Goal: Task Accomplishment & Management: Complete application form

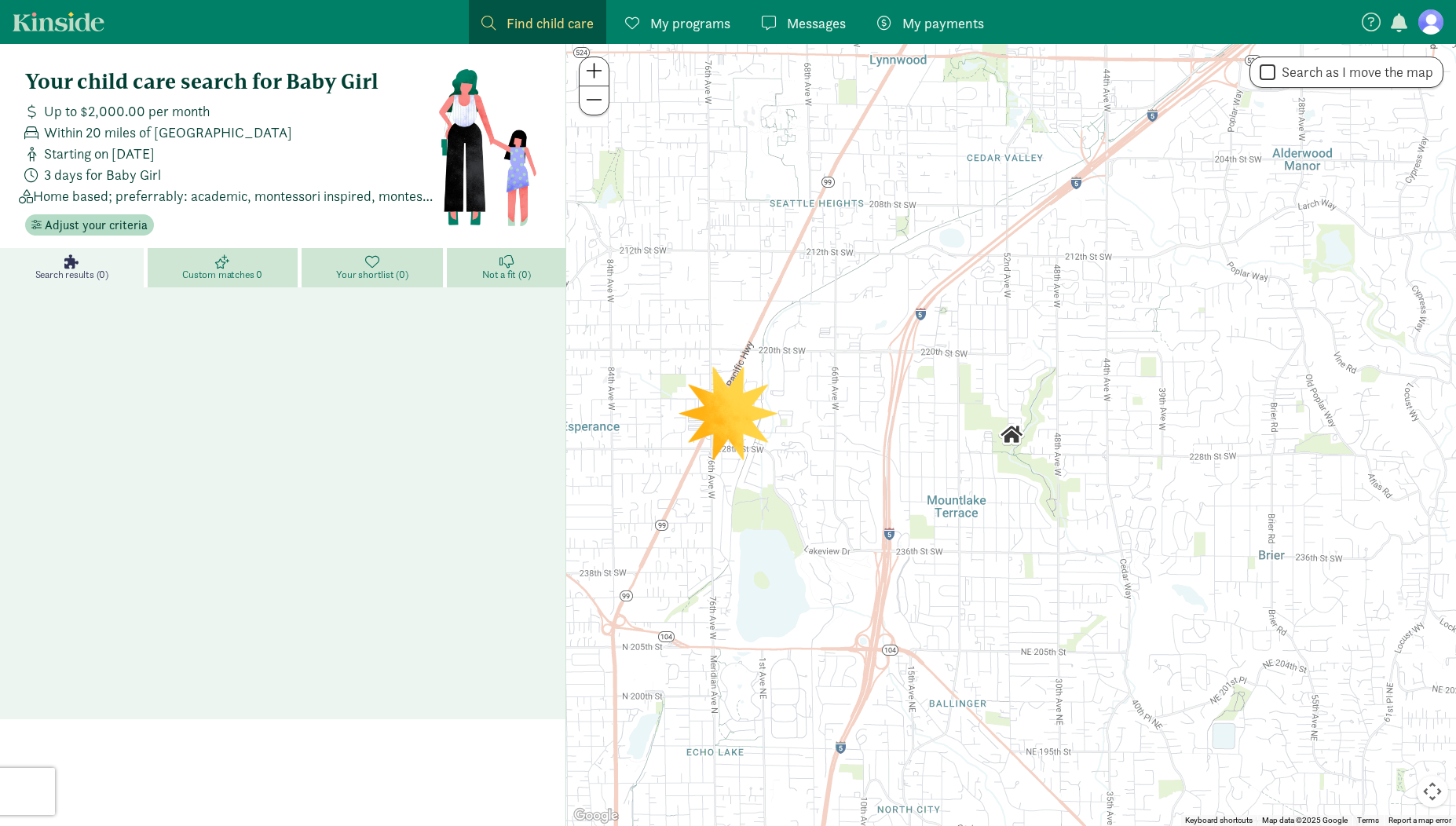
click at [678, 41] on link "My programs Programs" at bounding box center [678, 22] width 131 height 44
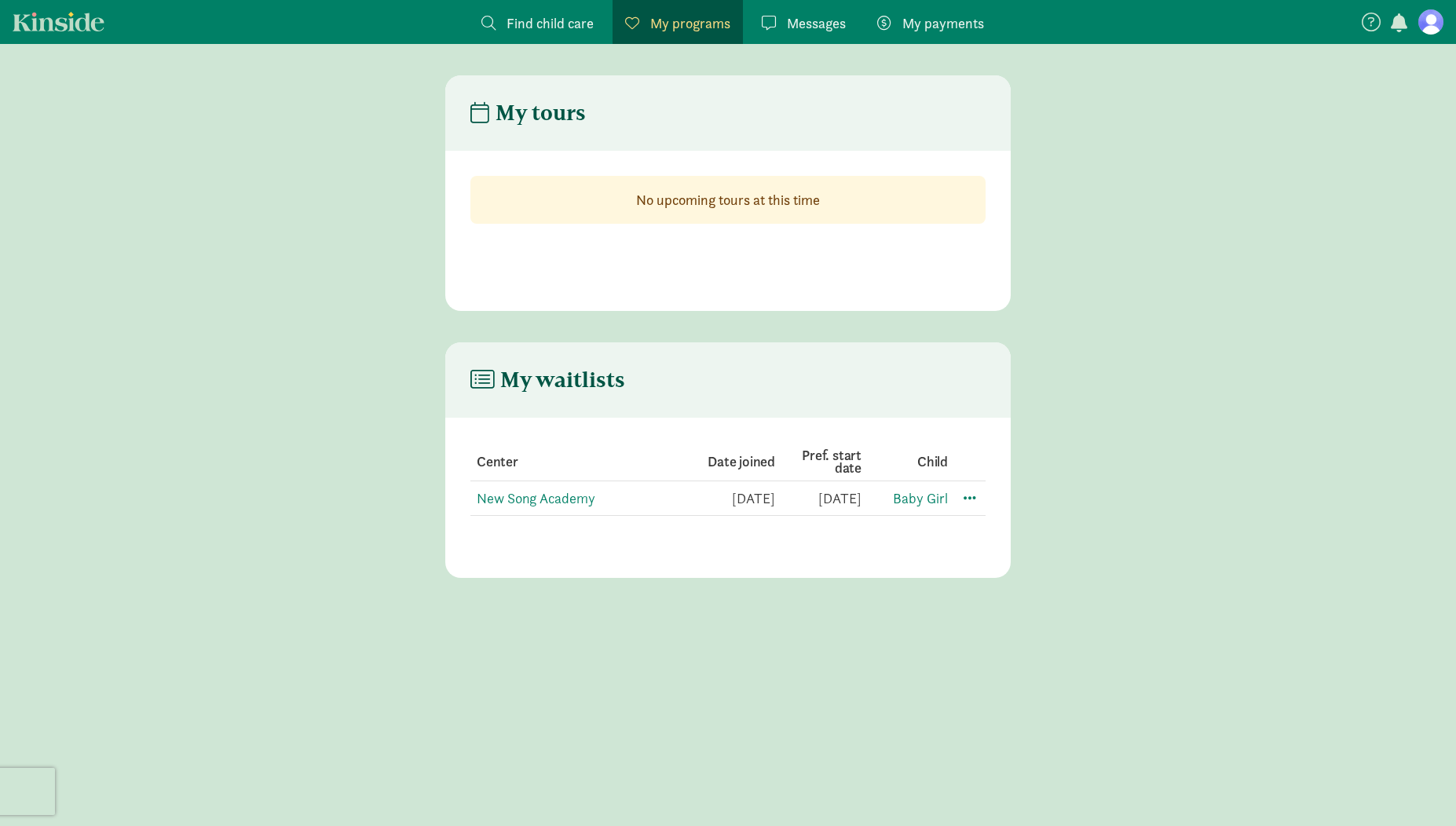
click at [687, 26] on span "My programs" at bounding box center [690, 23] width 80 height 21
click at [564, 17] on span "Find child care" at bounding box center [550, 23] width 87 height 21
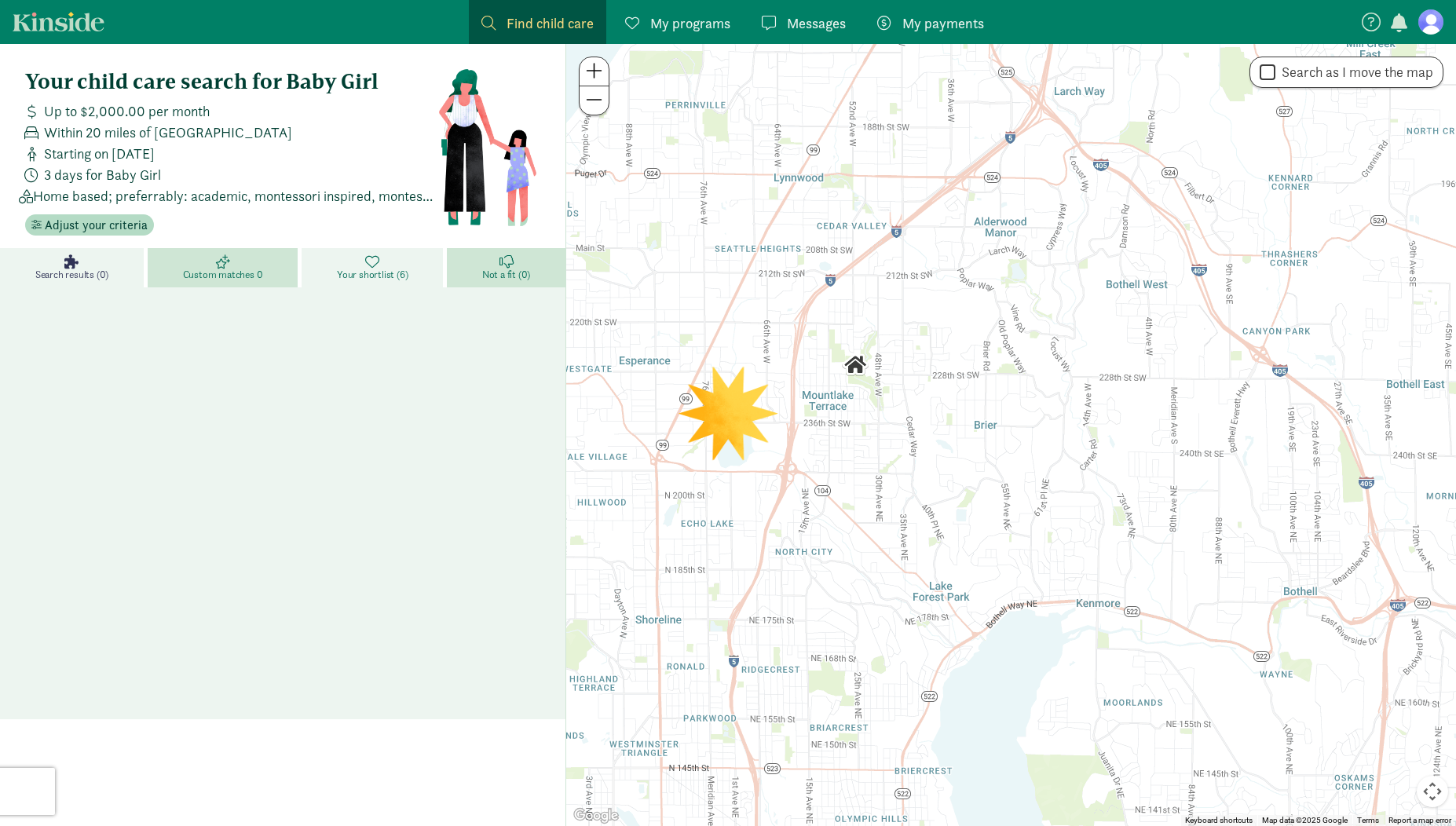
click at [344, 271] on span "Your shortlist (6)" at bounding box center [373, 275] width 71 height 13
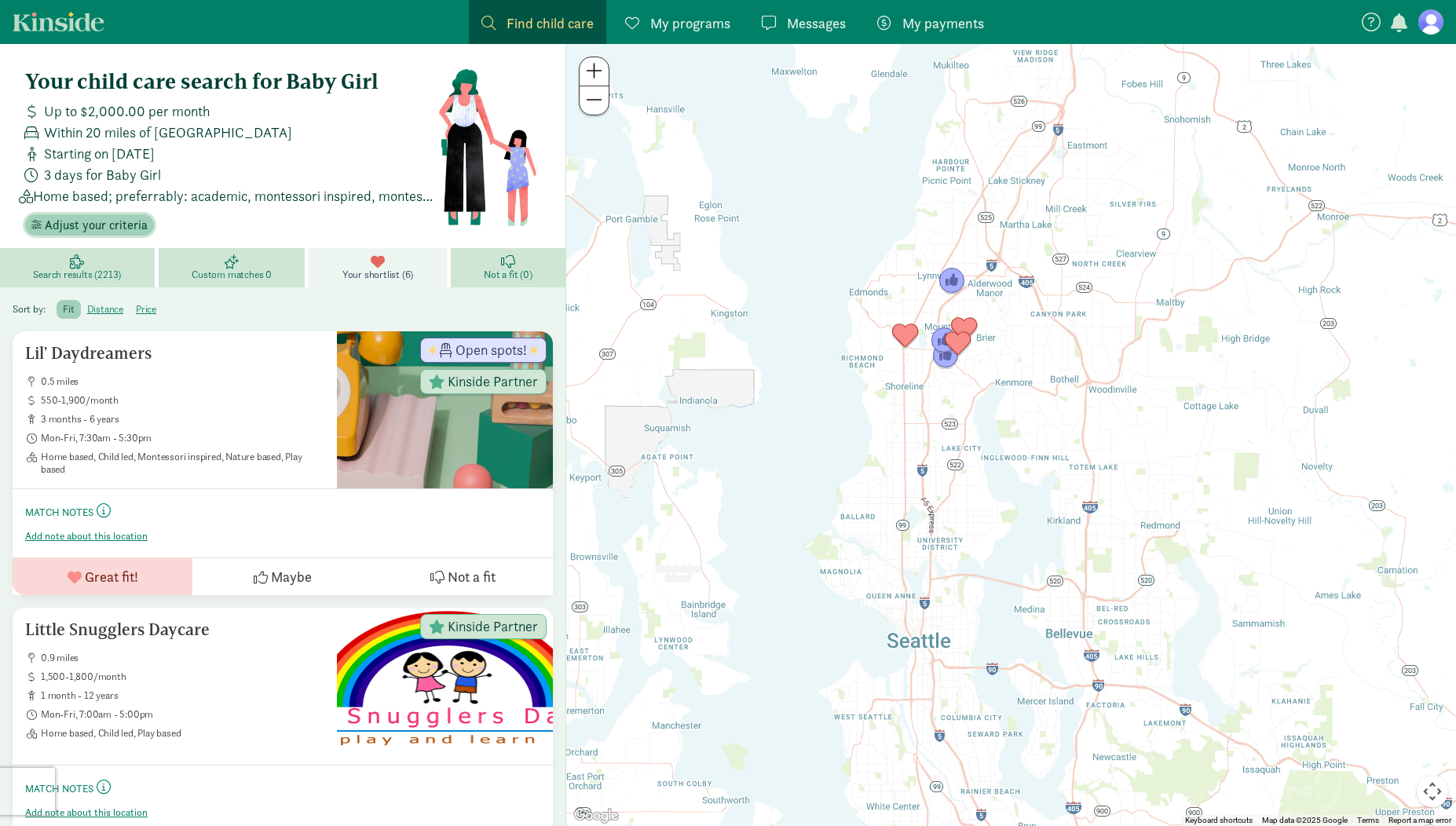
click at [69, 225] on span "Adjust your criteria" at bounding box center [97, 225] width 103 height 19
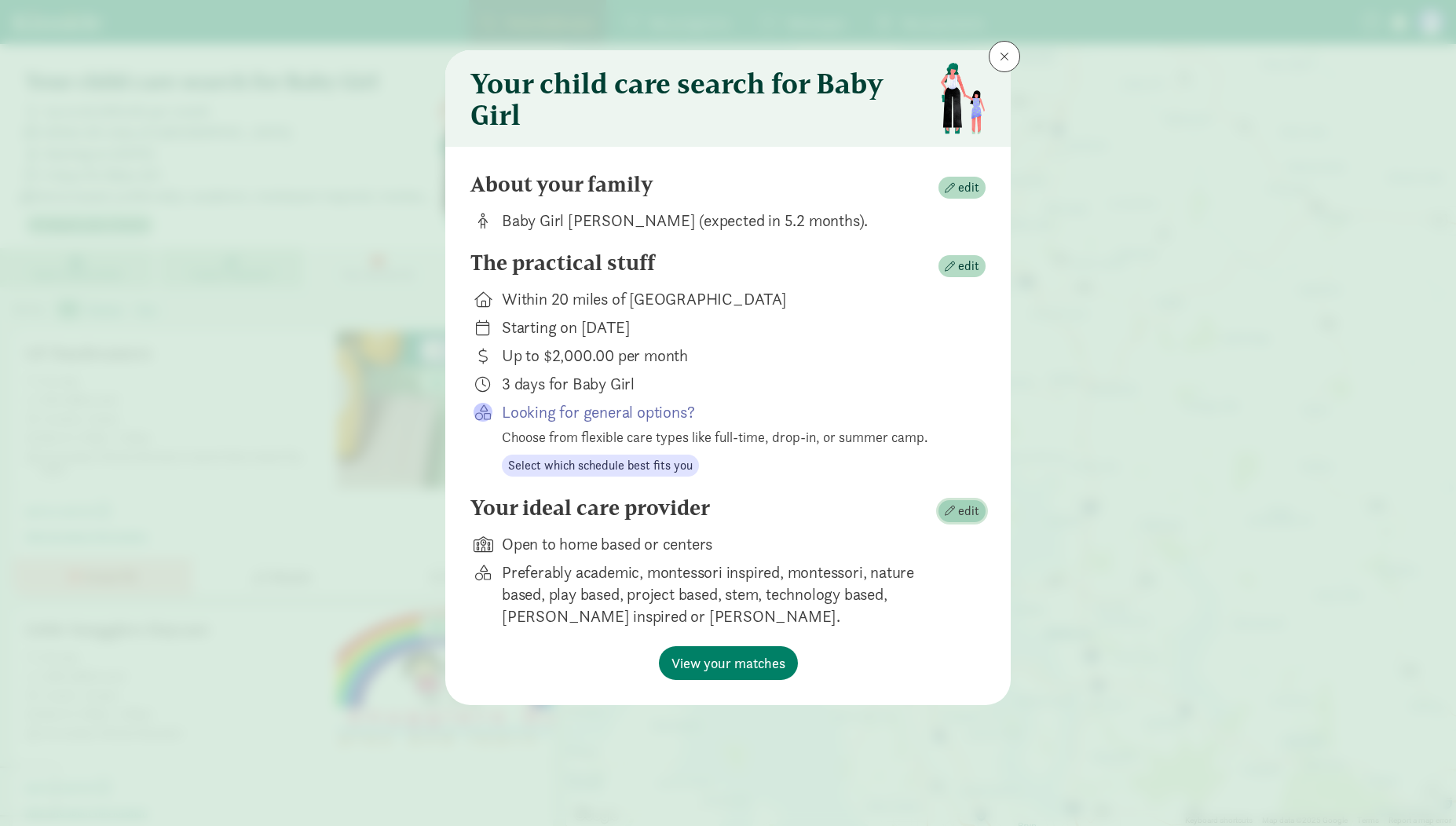
click at [966, 514] on span "edit" at bounding box center [969, 511] width 21 height 19
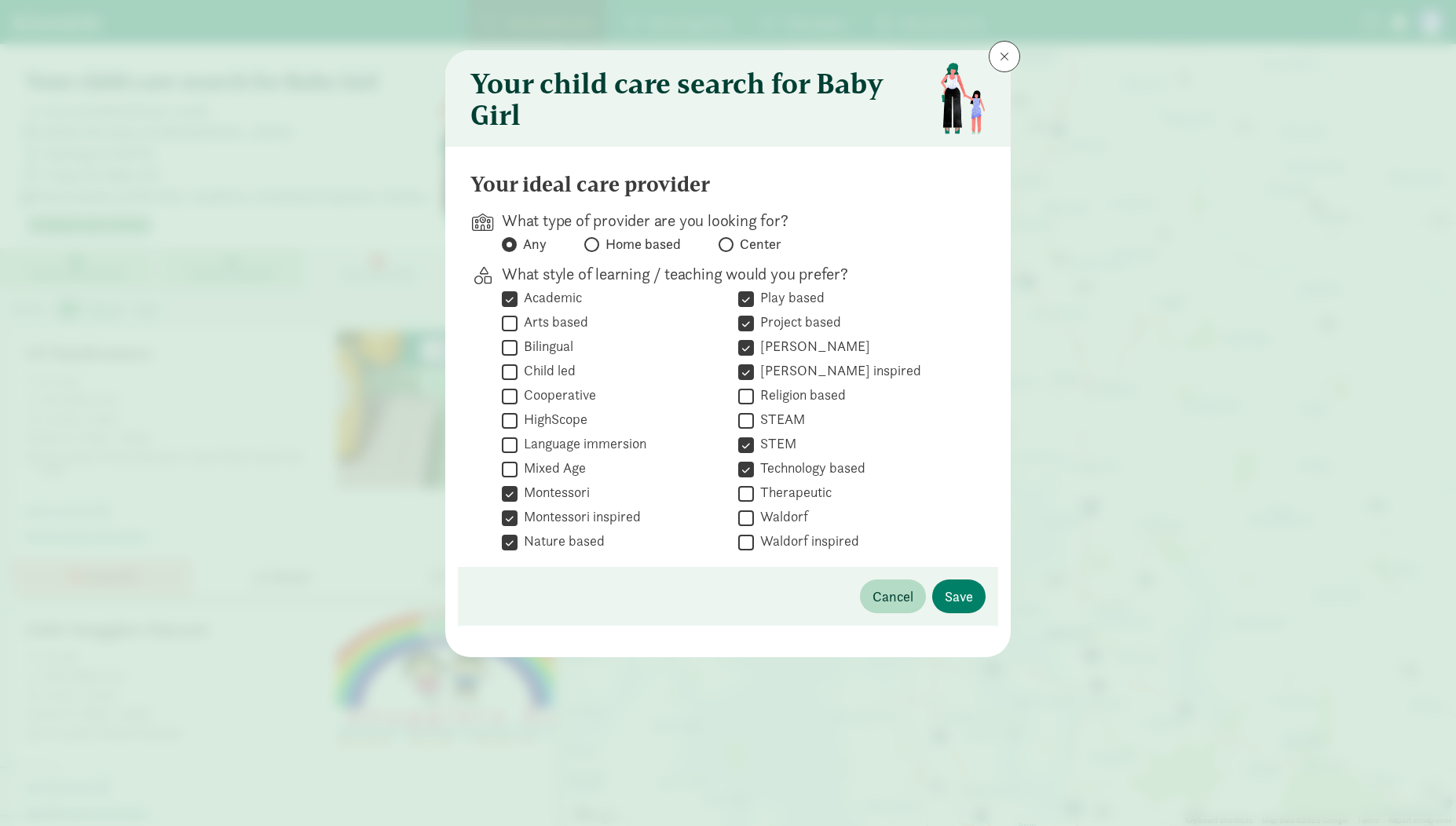
click at [546, 322] on label "Arts based" at bounding box center [553, 322] width 71 height 19
click at [518, 322] on input "Arts based" at bounding box center [509, 323] width 15 height 21
checkbox input "true"
click at [952, 594] on span "Save" at bounding box center [958, 596] width 28 height 21
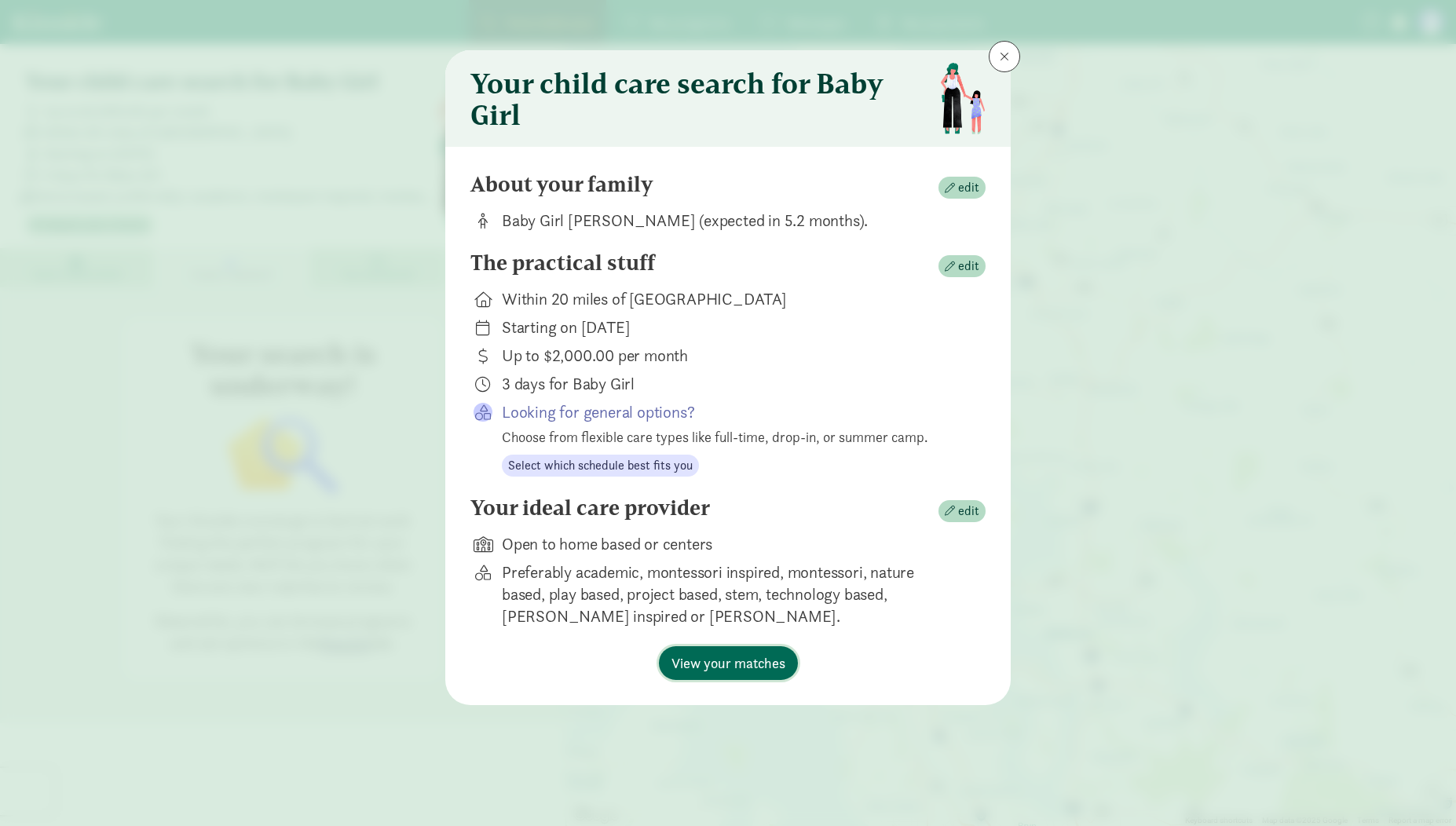
click at [728, 661] on span "View your matches" at bounding box center [728, 663] width 114 height 21
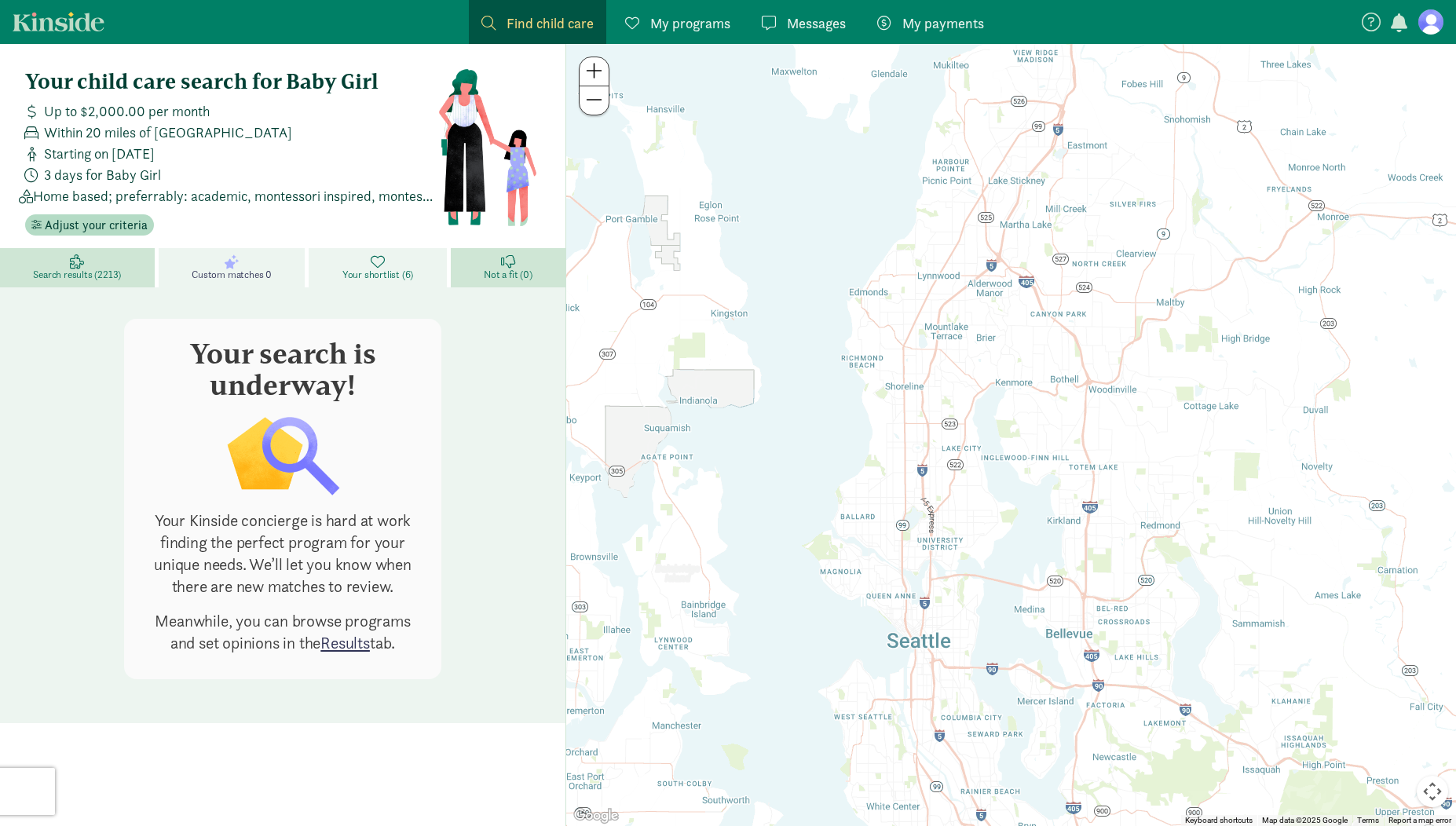
click at [349, 276] on span "Your shortlist (6)" at bounding box center [378, 275] width 71 height 13
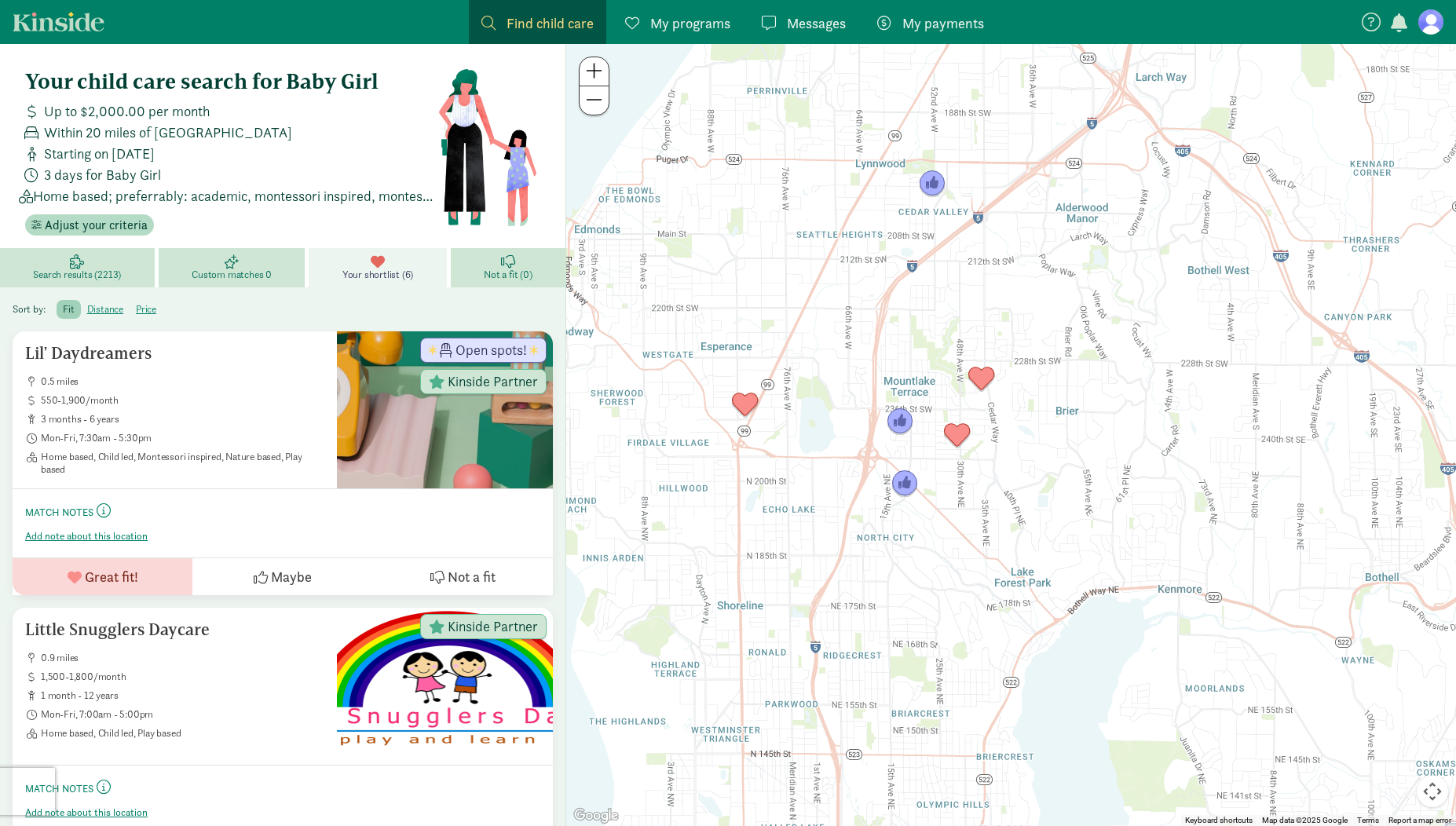
drag, startPoint x: 1265, startPoint y: 354, endPoint x: 1041, endPoint y: 337, distance: 224.6
click at [1041, 337] on div at bounding box center [1011, 436] width 890 height 782
click at [226, 366] on div "Lil' Daydreamers 0.5 miles 550-1,900/month 3 months - 6 years Mon-Fri, 7:30am -…" at bounding box center [174, 410] width 299 height 132
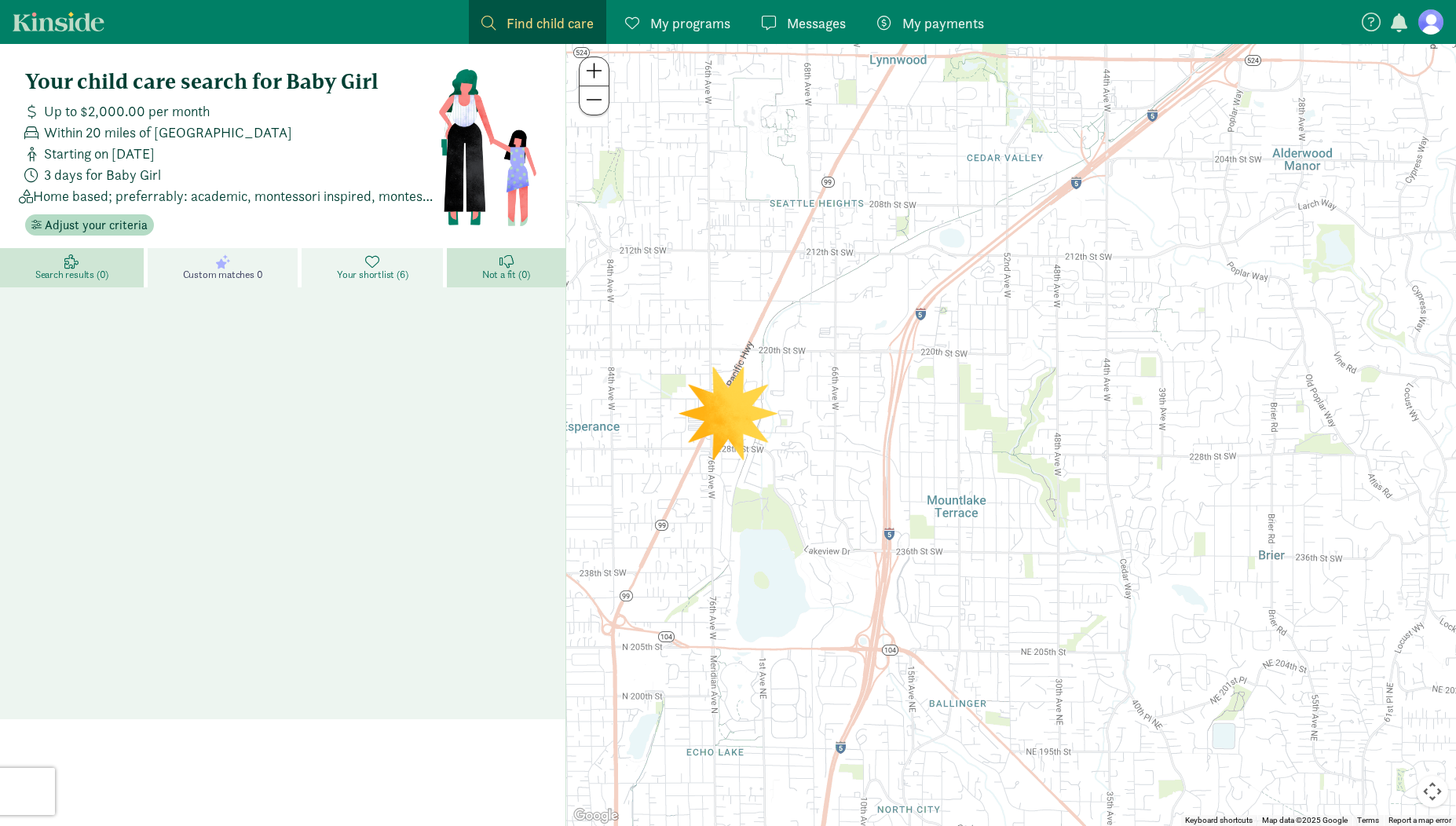
click at [351, 264] on link "Your shortlist (6)" at bounding box center [374, 268] width 145 height 40
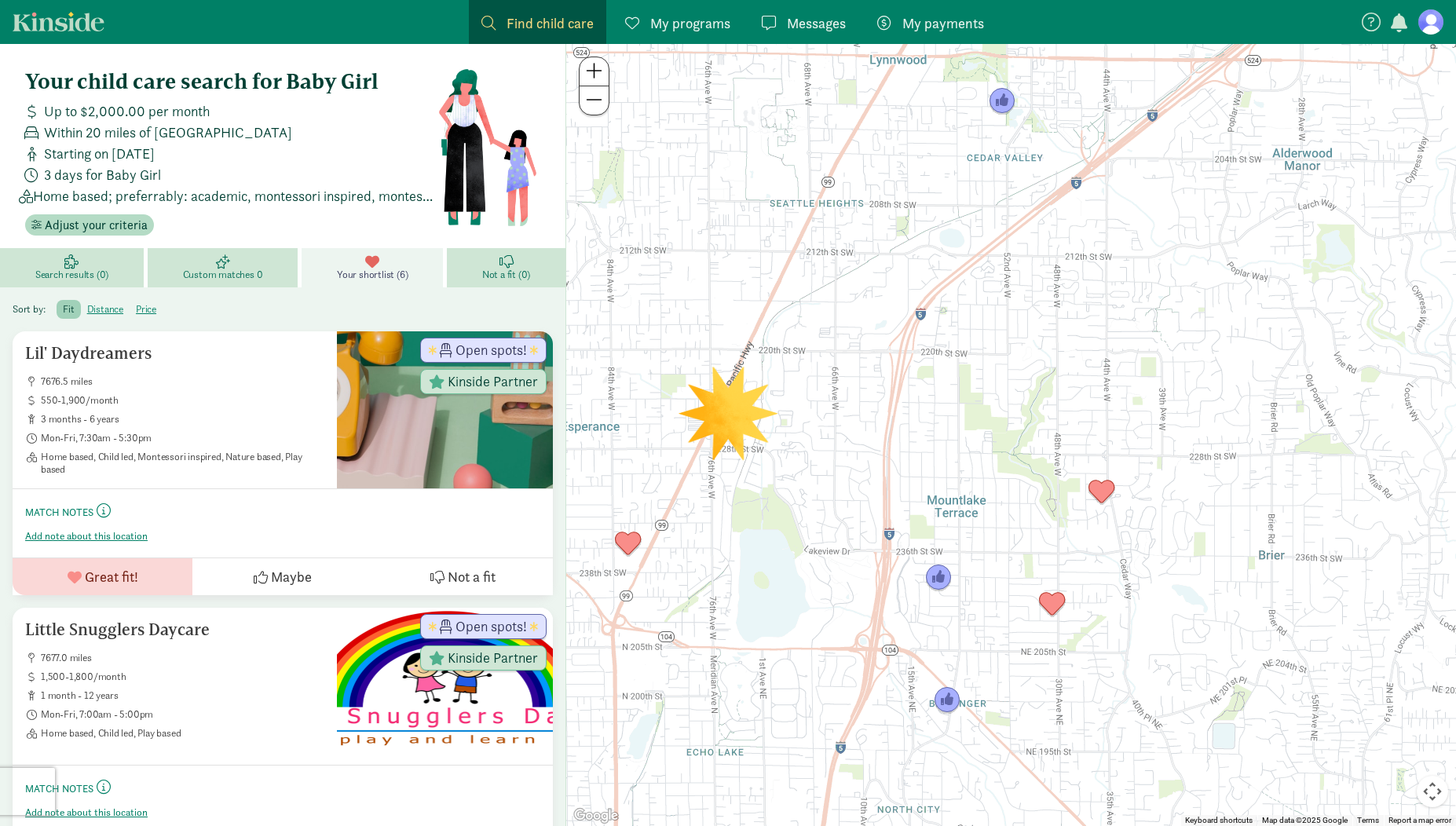
drag, startPoint x: 58, startPoint y: 358, endPoint x: 578, endPoint y: 491, distance: 536.7
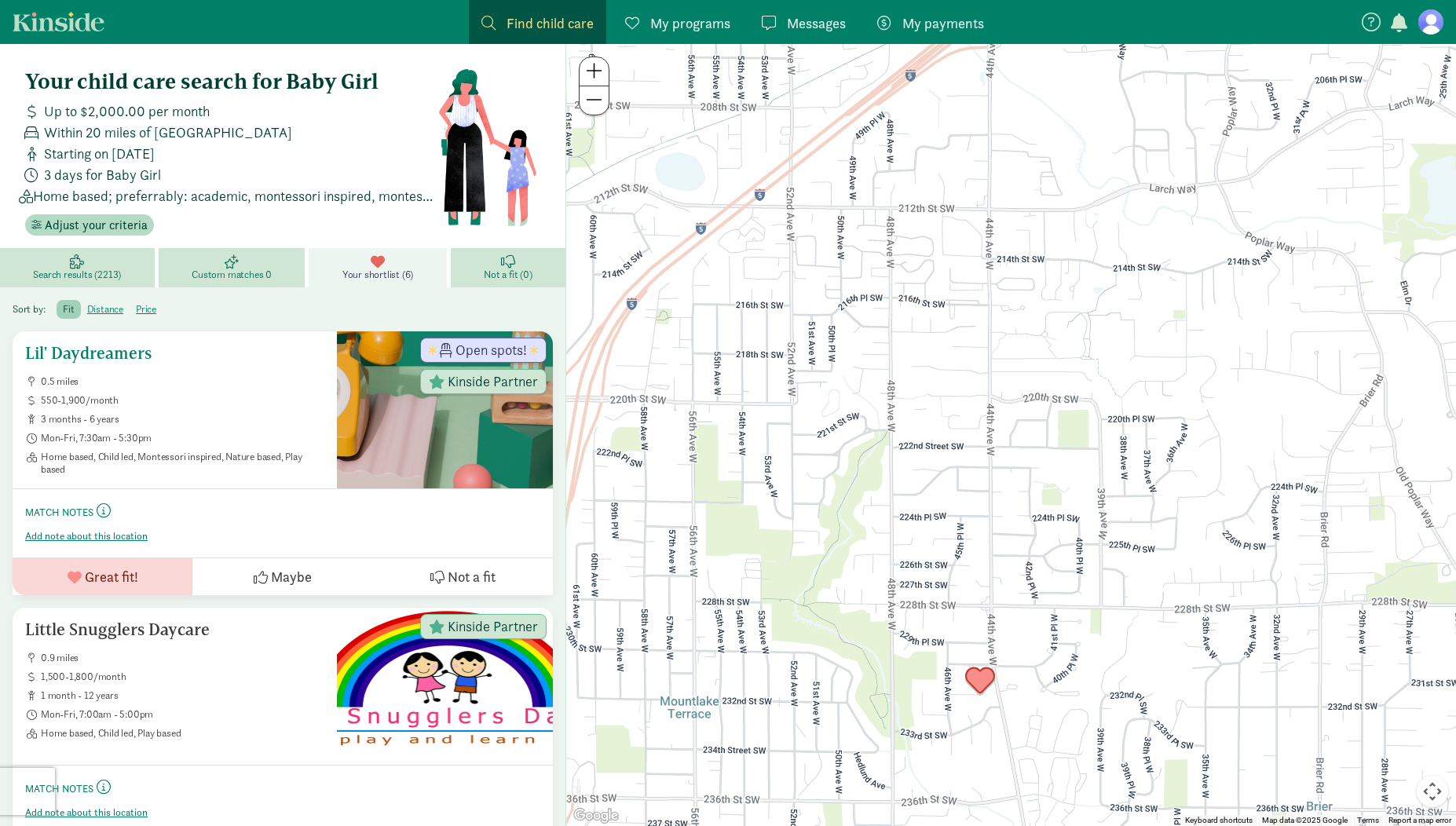
click at [52, 352] on h5 "Lil' Daydreamers" at bounding box center [174, 353] width 299 height 19
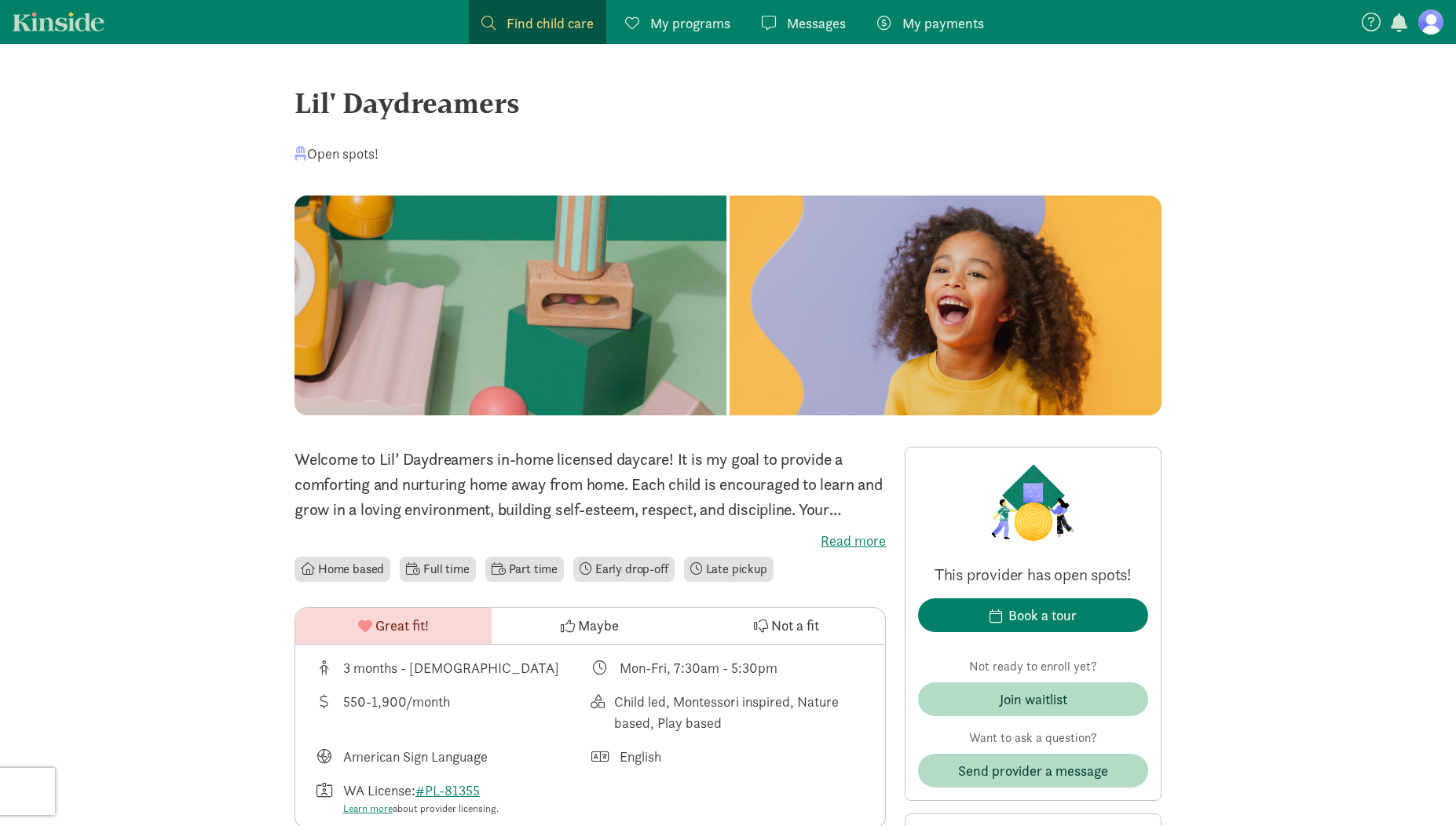
scroll to position [52, 0]
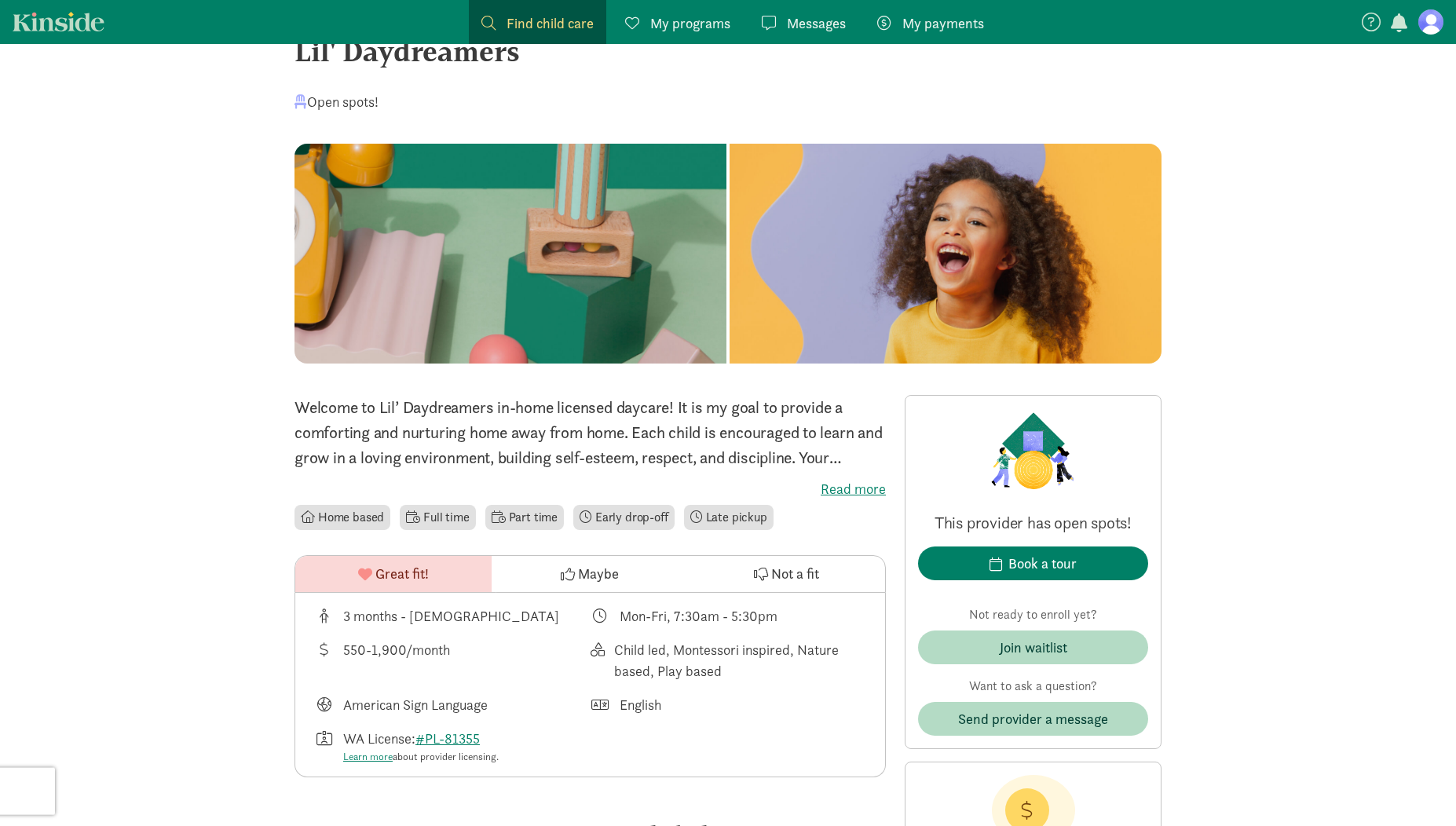
click at [841, 490] on label "Read more" at bounding box center [590, 489] width 591 height 19
click at [0, 0] on input "Read more" at bounding box center [0, 0] width 0 height 0
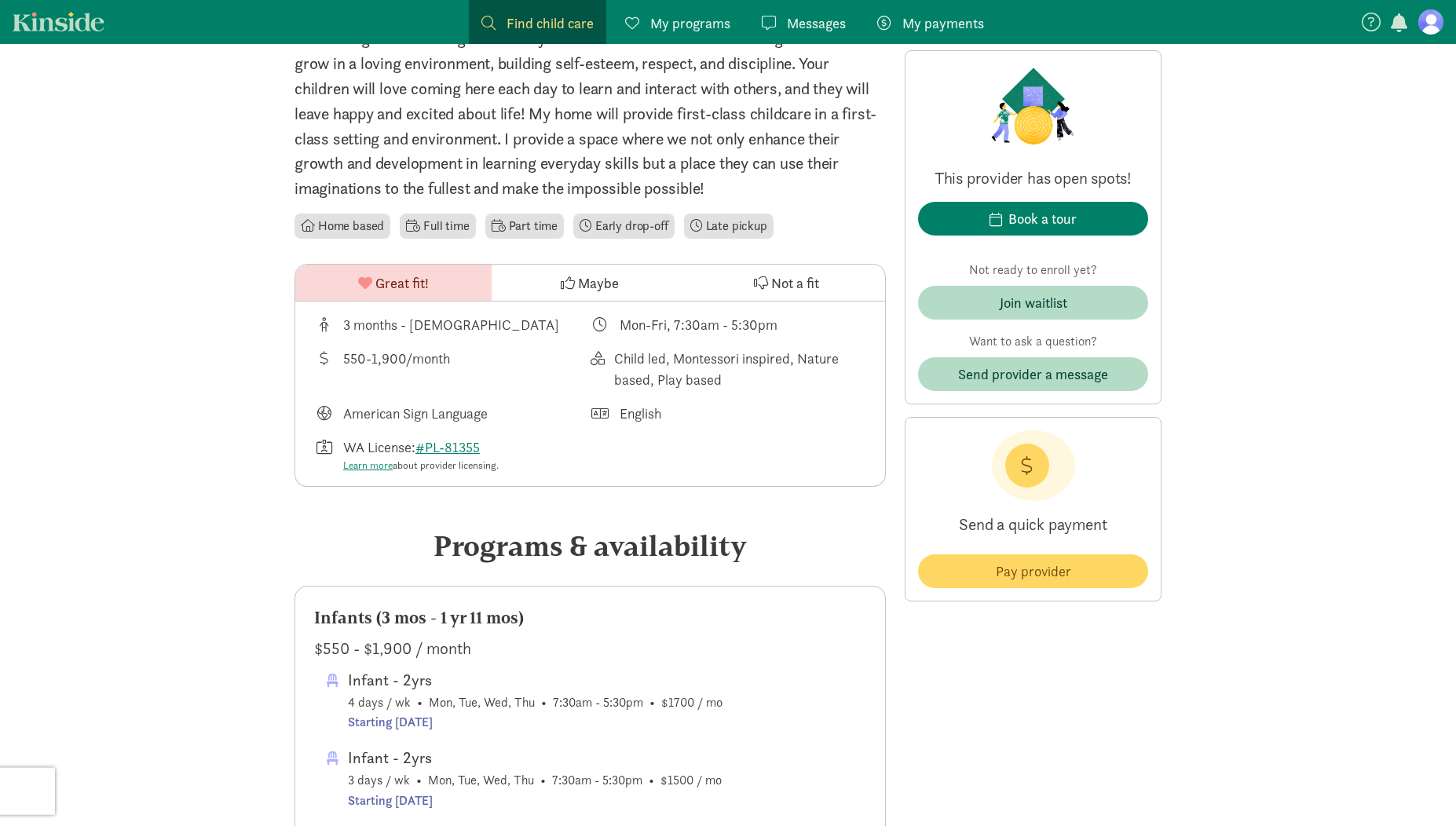
scroll to position [0, 0]
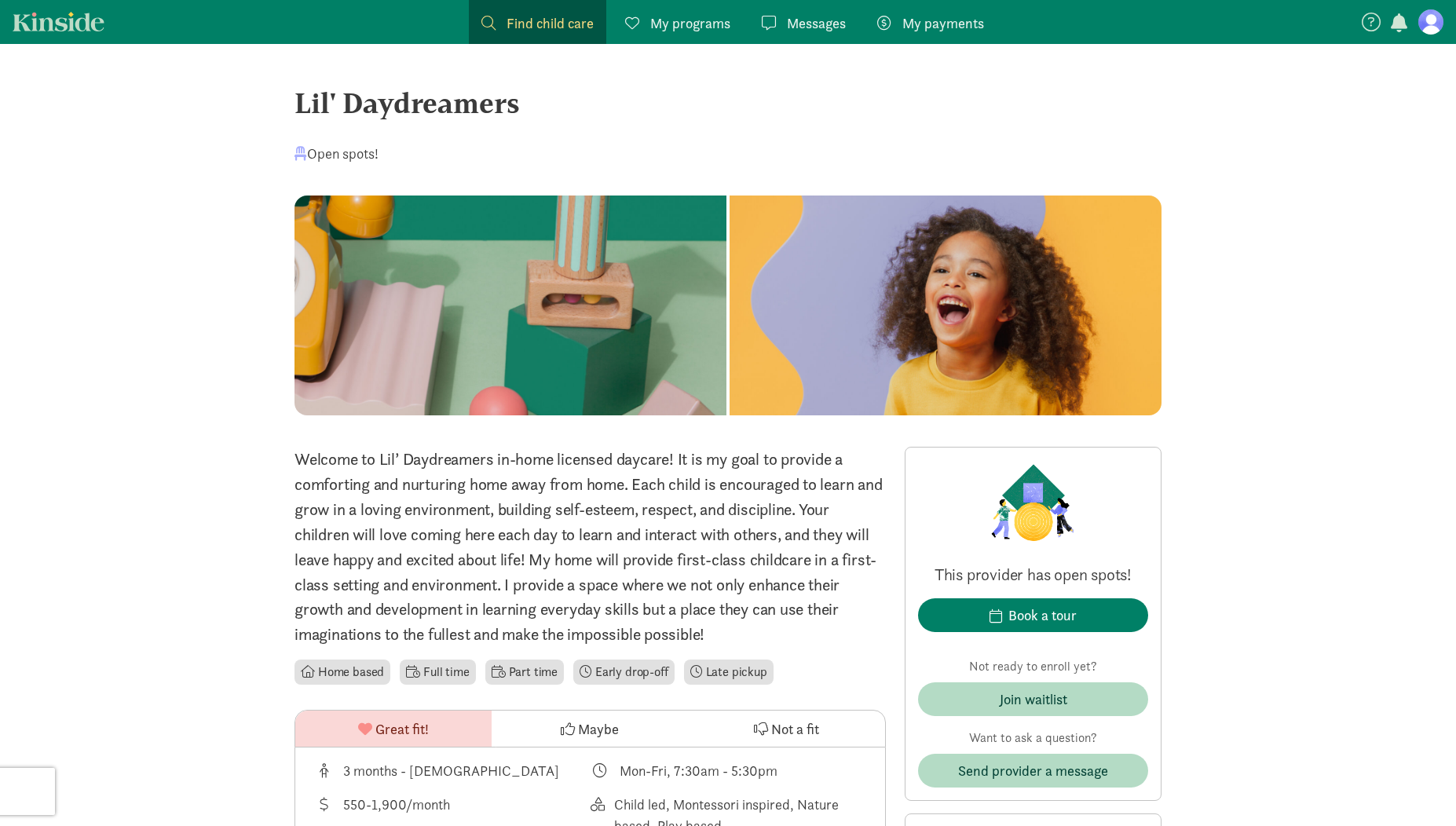
click at [357, 103] on div "Lil' Daydreamers" at bounding box center [728, 102] width 867 height 43
click at [357, 104] on div "Lil' Daydreamers" at bounding box center [728, 102] width 867 height 43
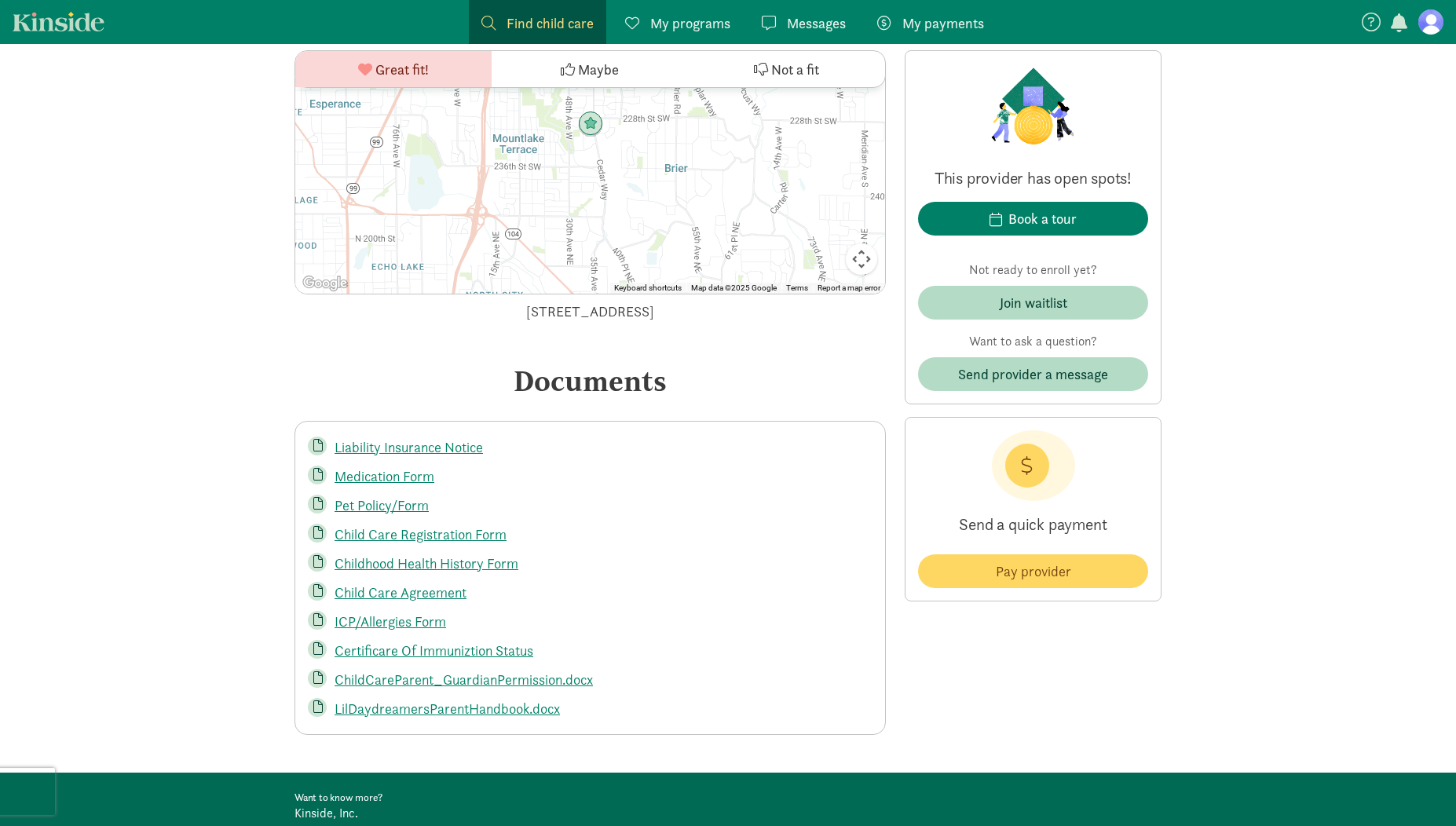
scroll to position [2698, 0]
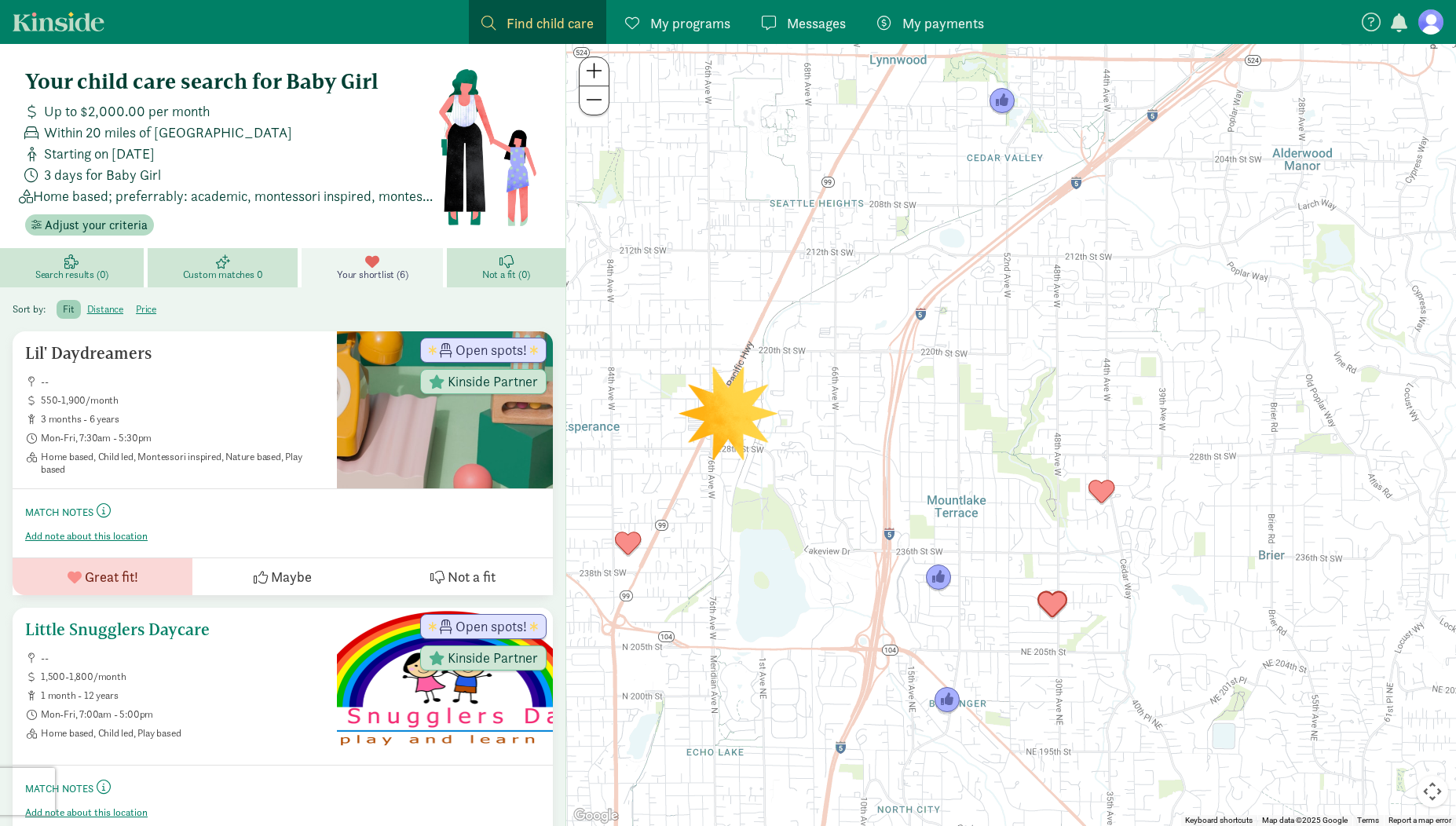
scroll to position [7, 0]
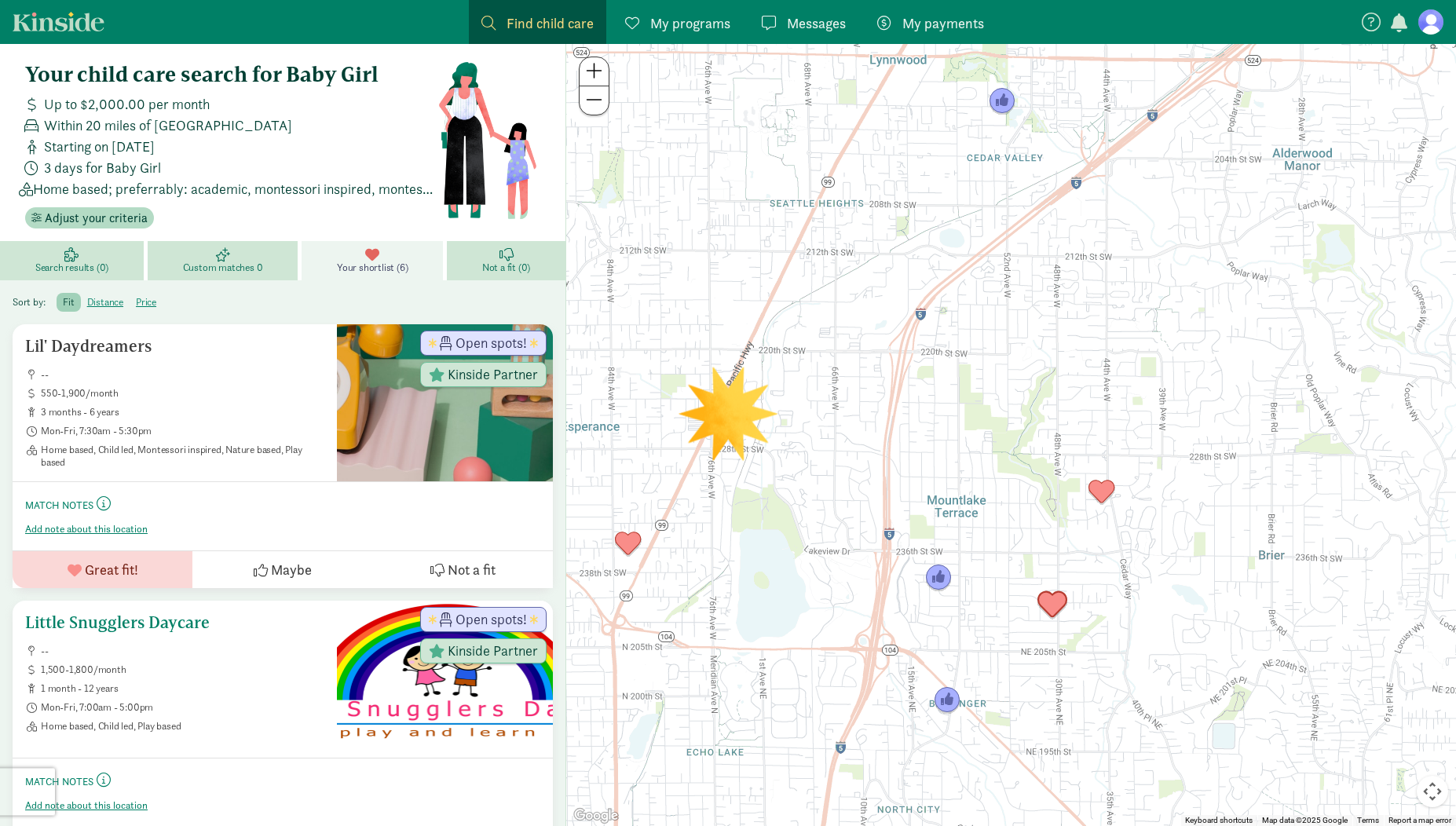
click at [240, 649] on span "--" at bounding box center [183, 651] width 284 height 13
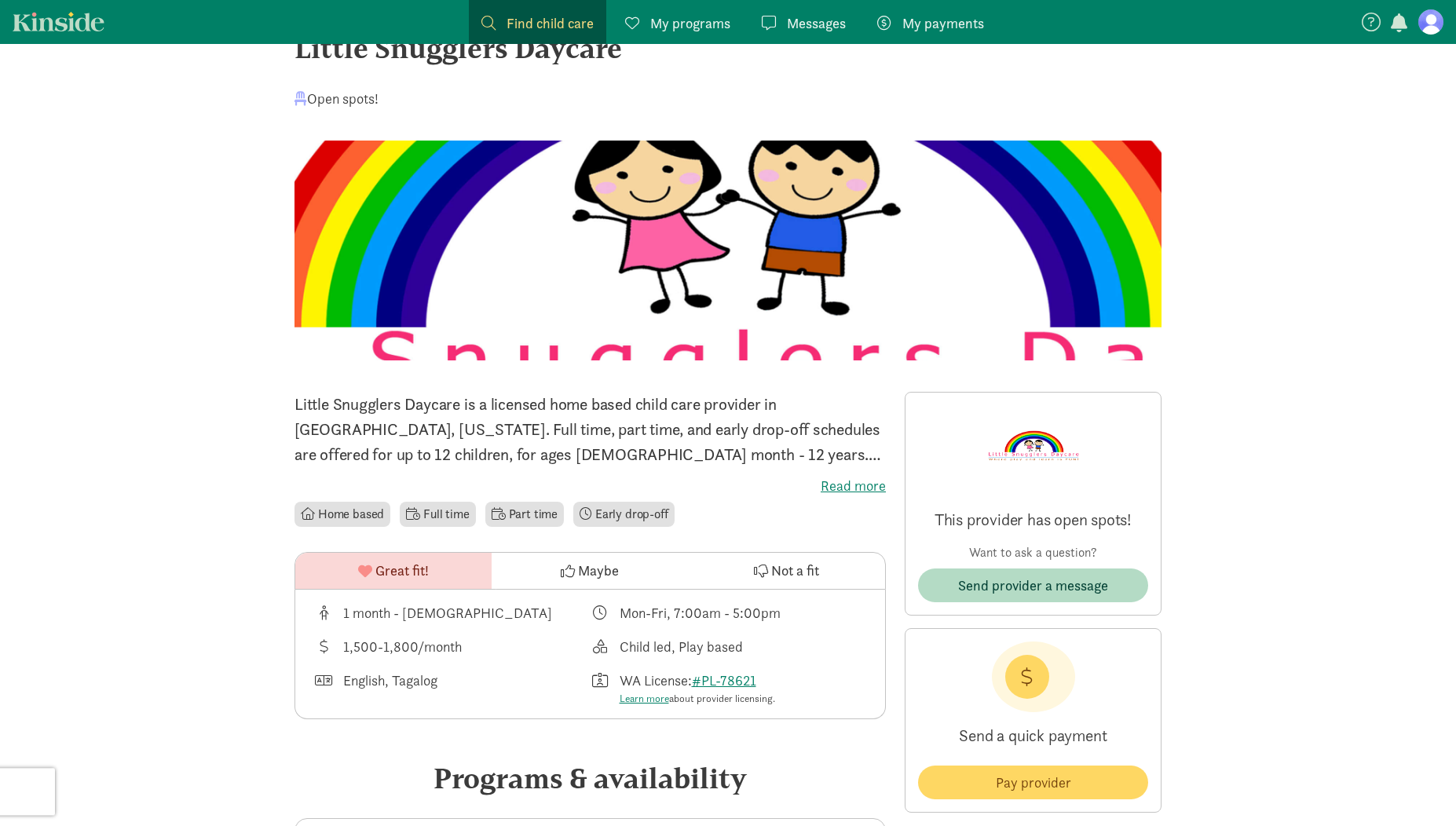
scroll to position [49, 0]
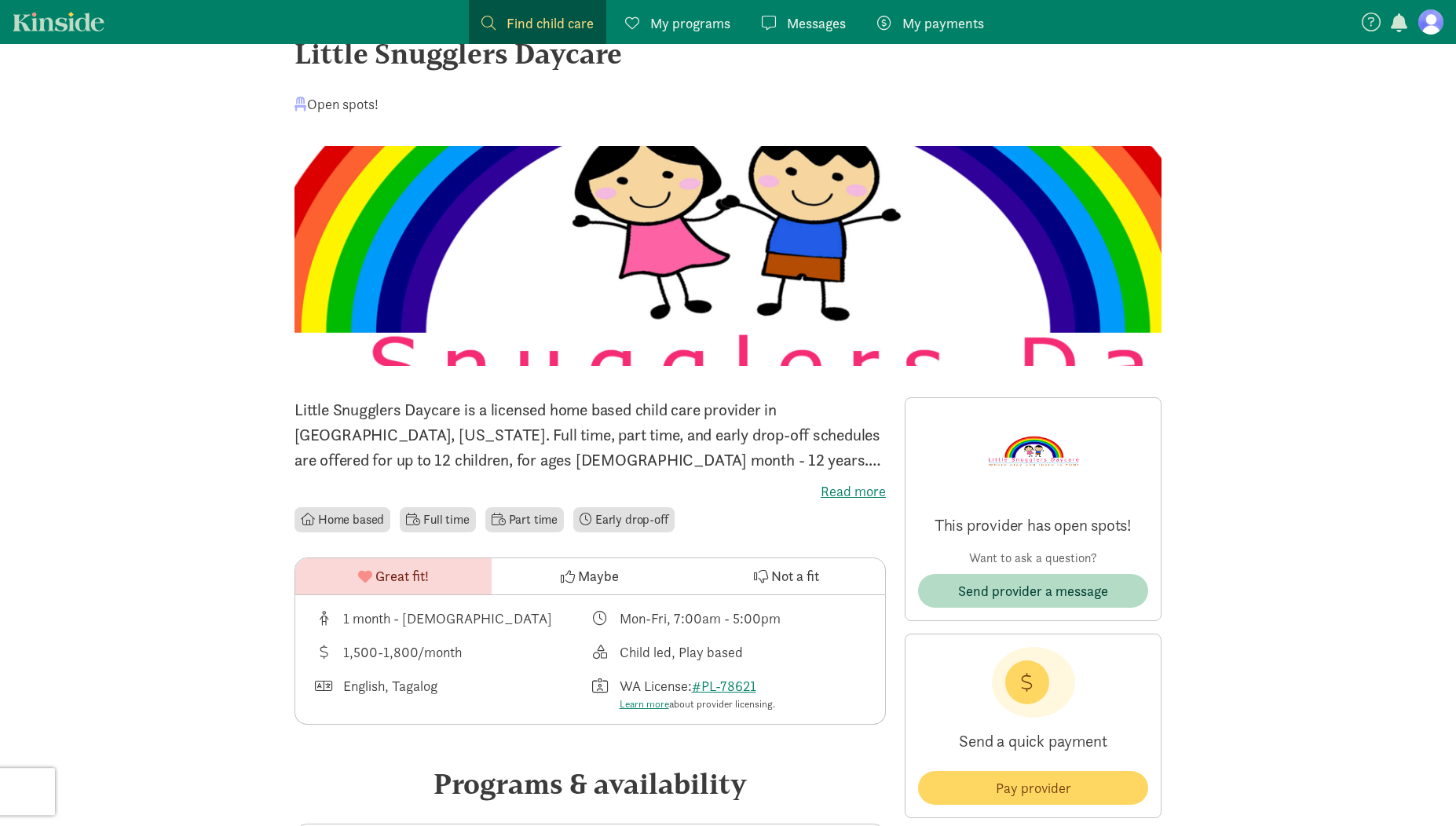
click at [398, 56] on div "Little Snugglers Daycare" at bounding box center [728, 53] width 867 height 43
click at [825, 493] on label "Read more" at bounding box center [590, 491] width 591 height 19
click at [0, 0] on input "Read more" at bounding box center [0, 0] width 0 height 0
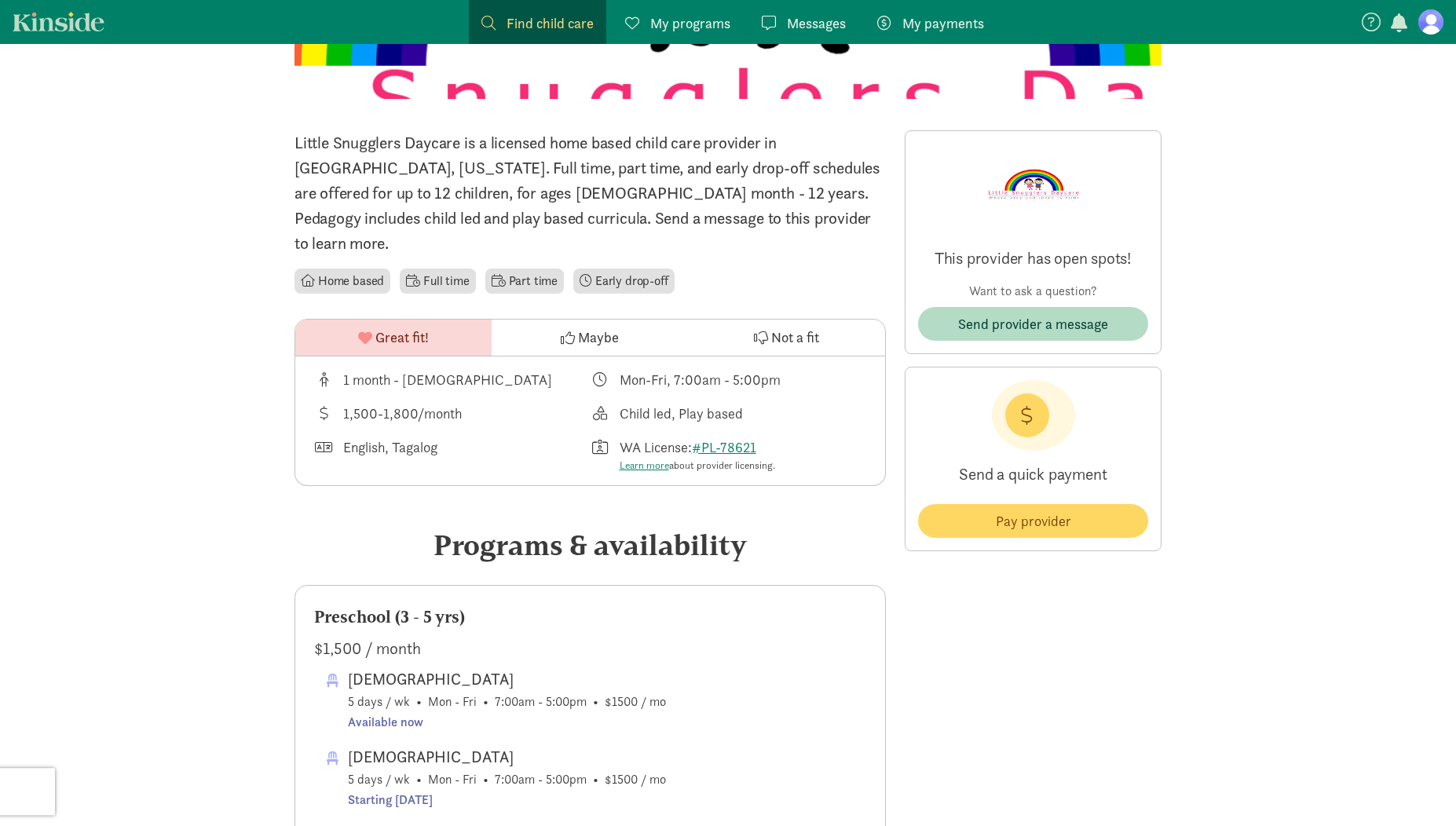
scroll to position [319, 0]
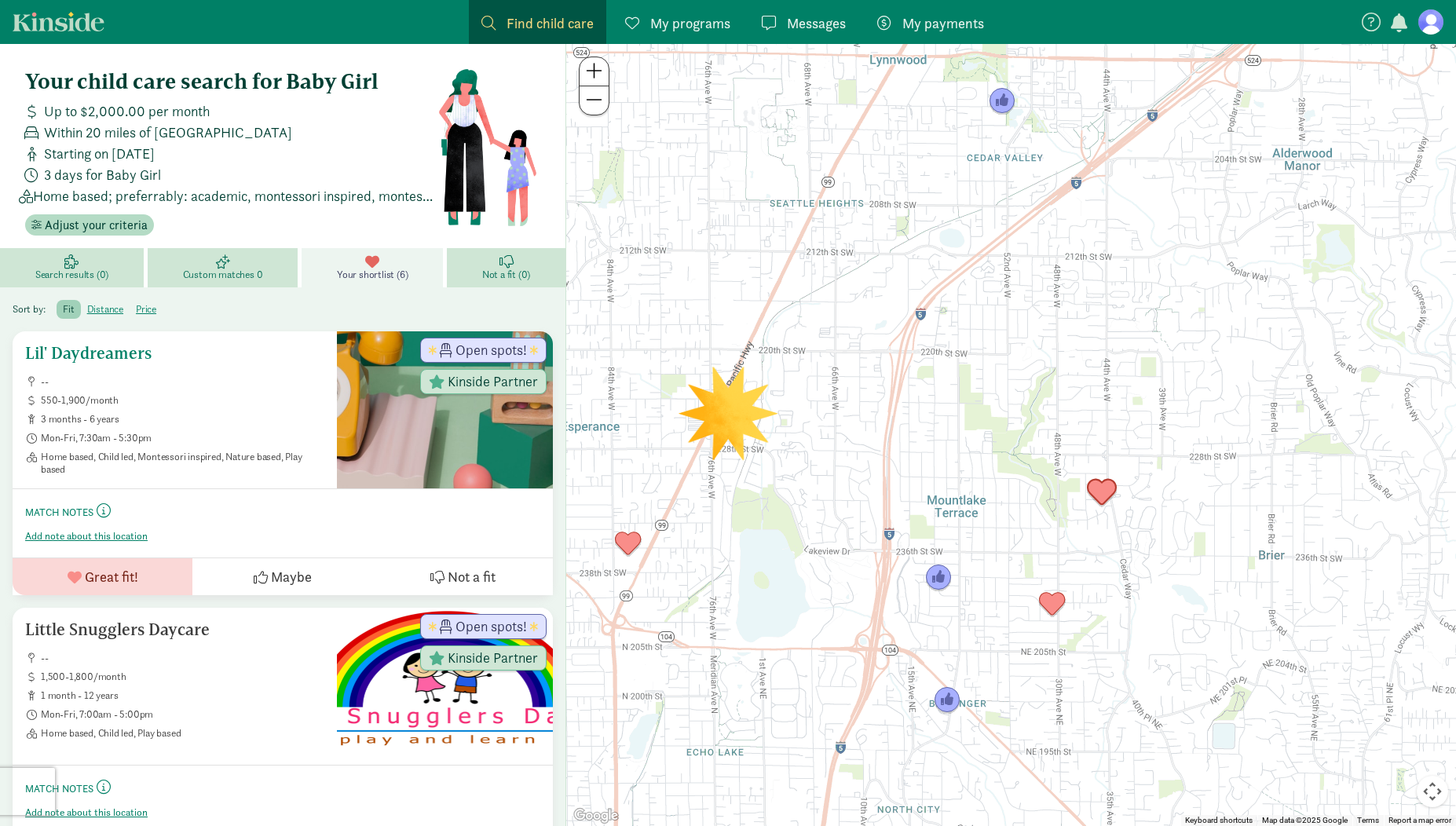
click at [272, 583] on span "Maybe" at bounding box center [291, 577] width 41 height 21
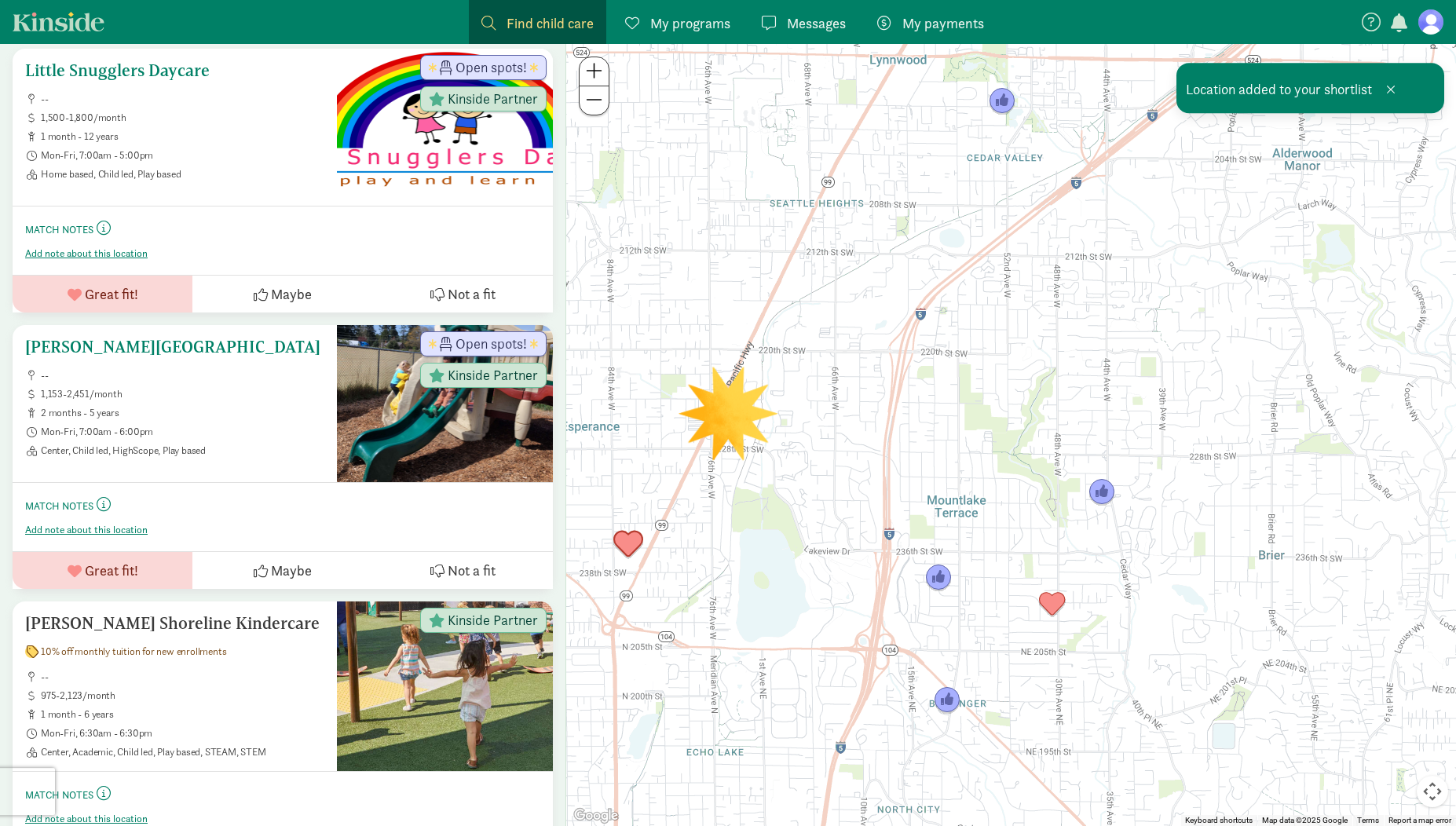
scroll to position [284, 0]
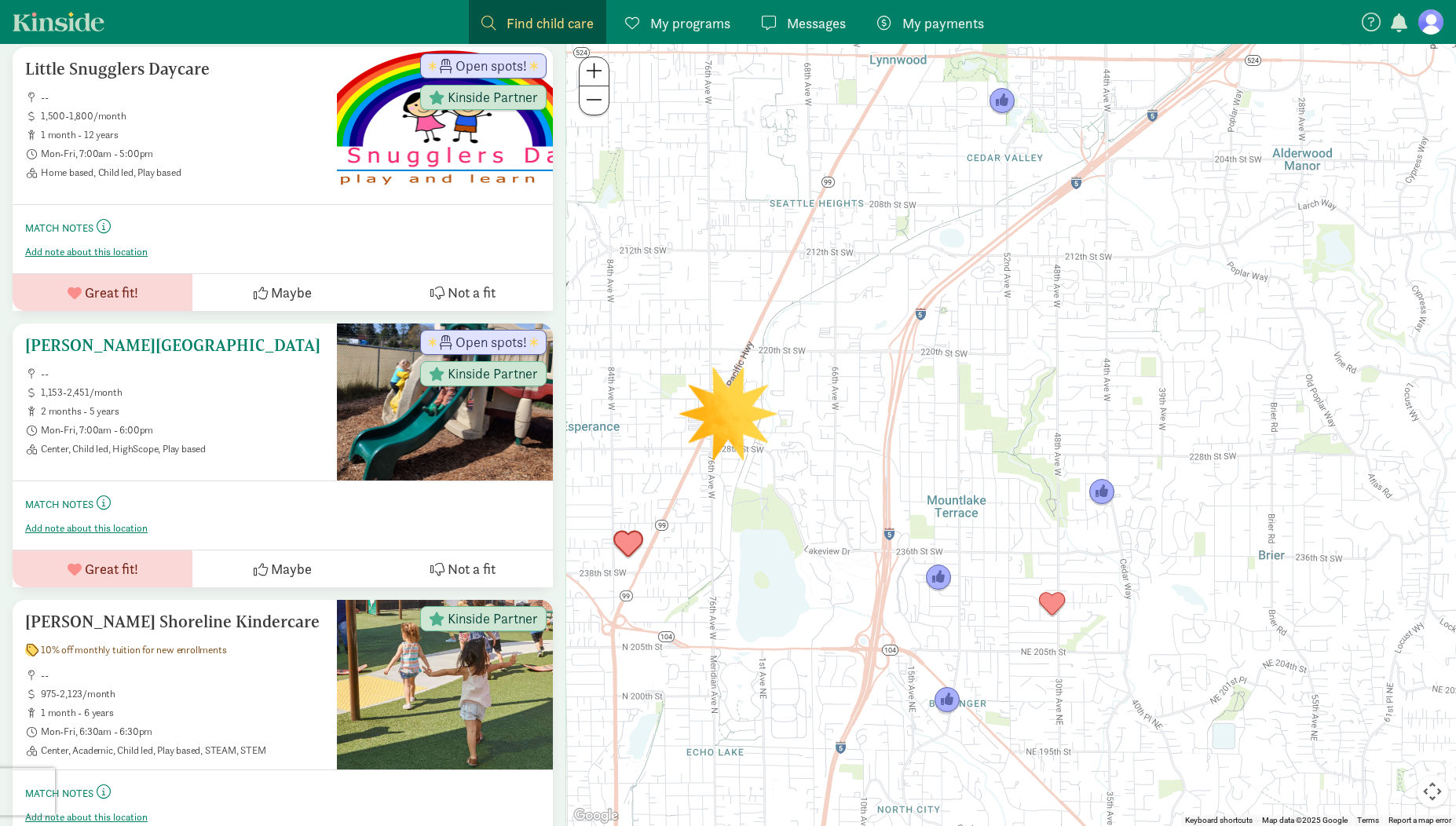
click at [161, 344] on h5 "Edmonds Lutheran Learning Center" at bounding box center [174, 345] width 299 height 19
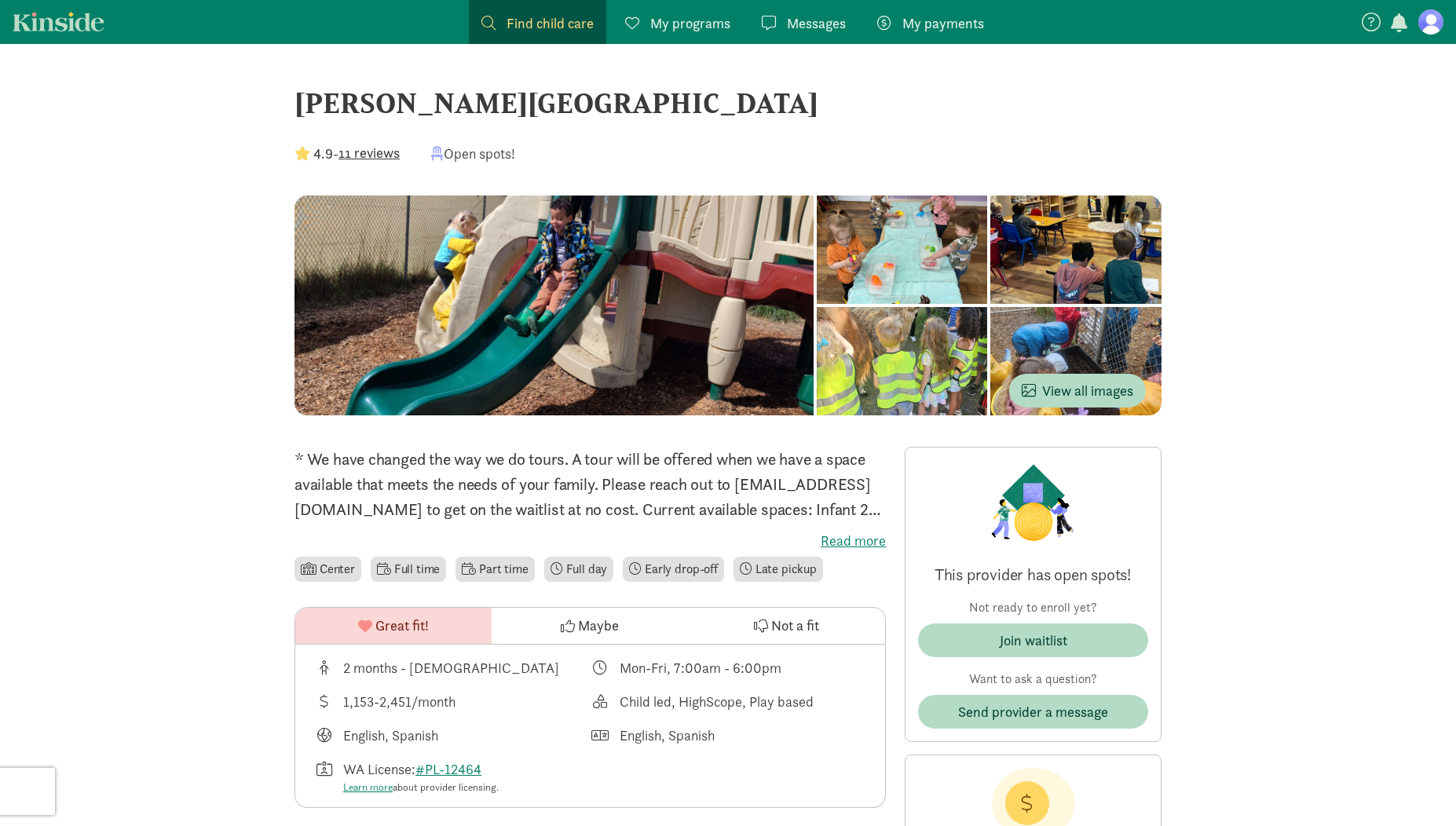
click at [862, 540] on label "Read more" at bounding box center [590, 540] width 591 height 19
click at [0, 0] on input "Read more" at bounding box center [0, 0] width 0 height 0
click at [817, 304] on div at bounding box center [903, 249] width 171 height 108
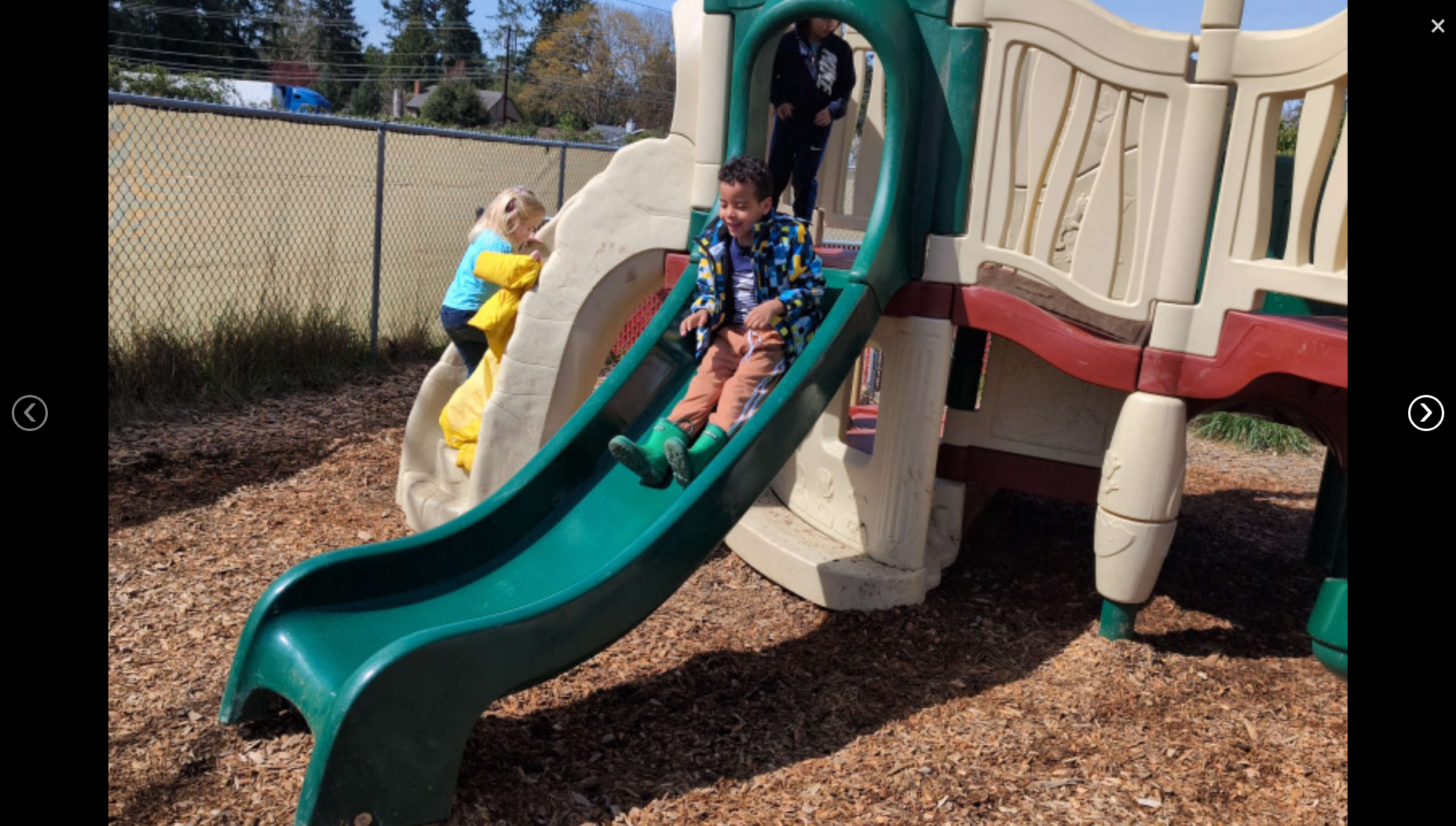
click at [1428, 410] on link "›" at bounding box center [1426, 413] width 36 height 36
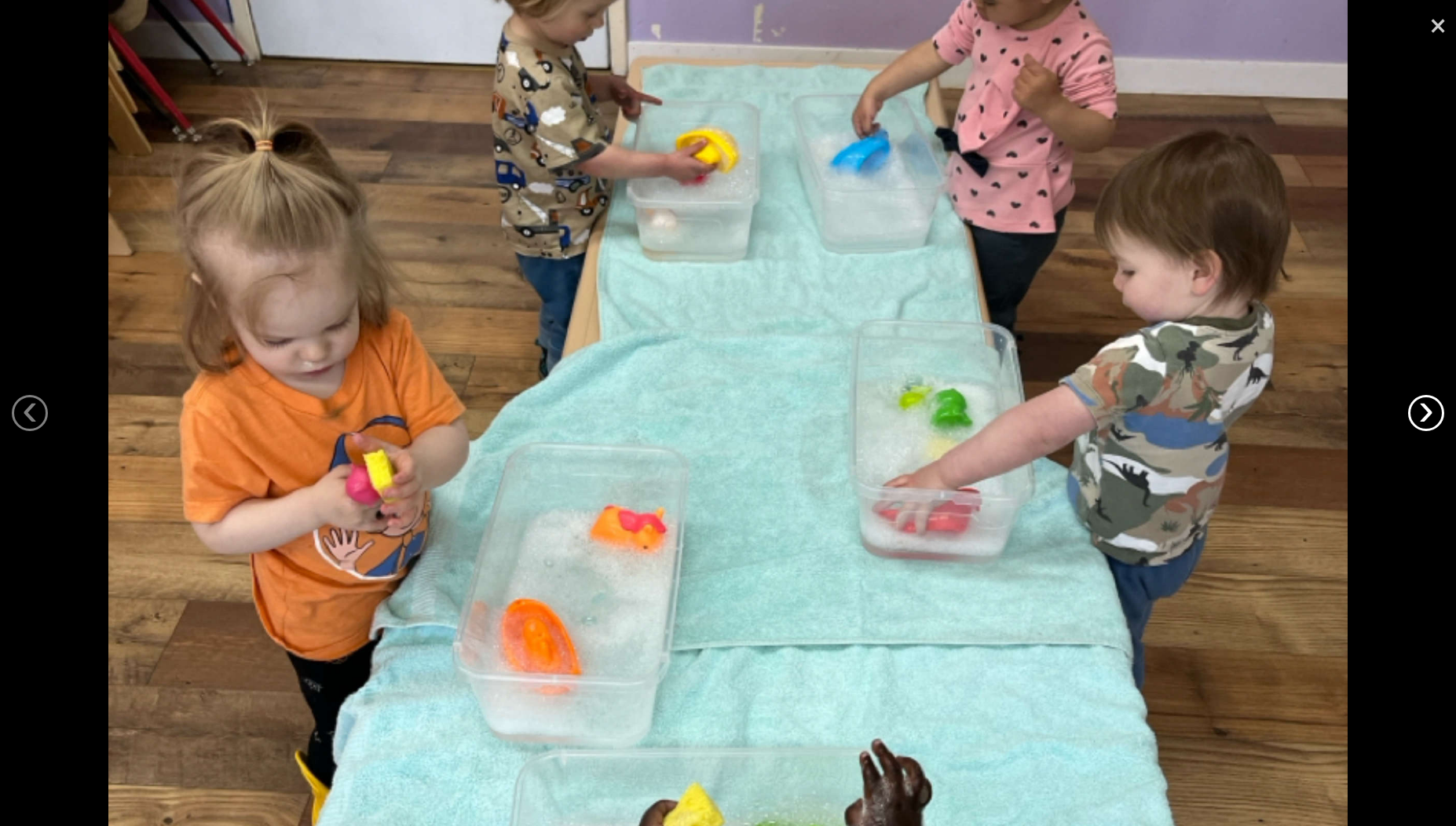
click at [1428, 410] on link "›" at bounding box center [1426, 413] width 36 height 36
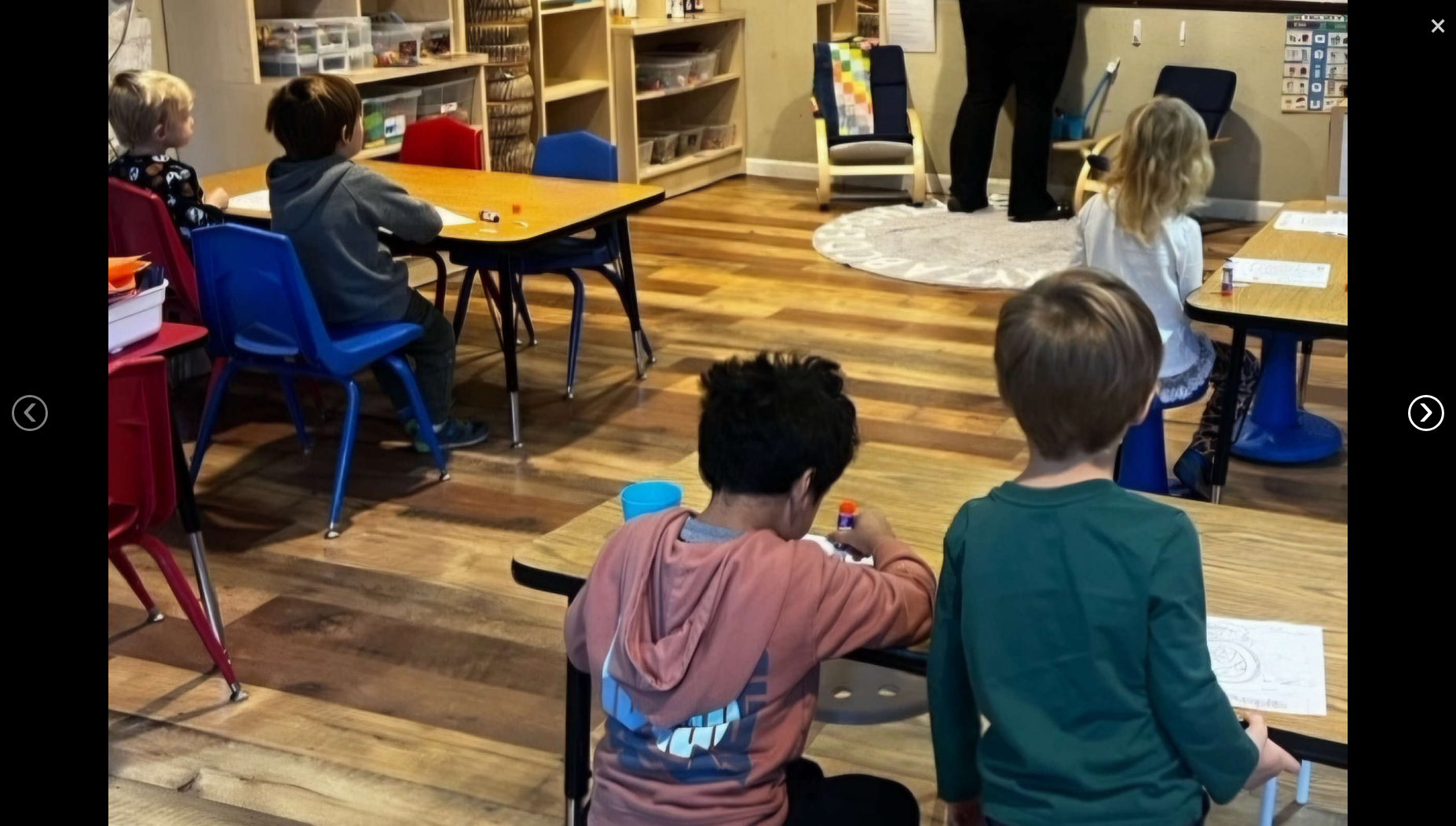
click at [1428, 410] on link "›" at bounding box center [1426, 413] width 36 height 36
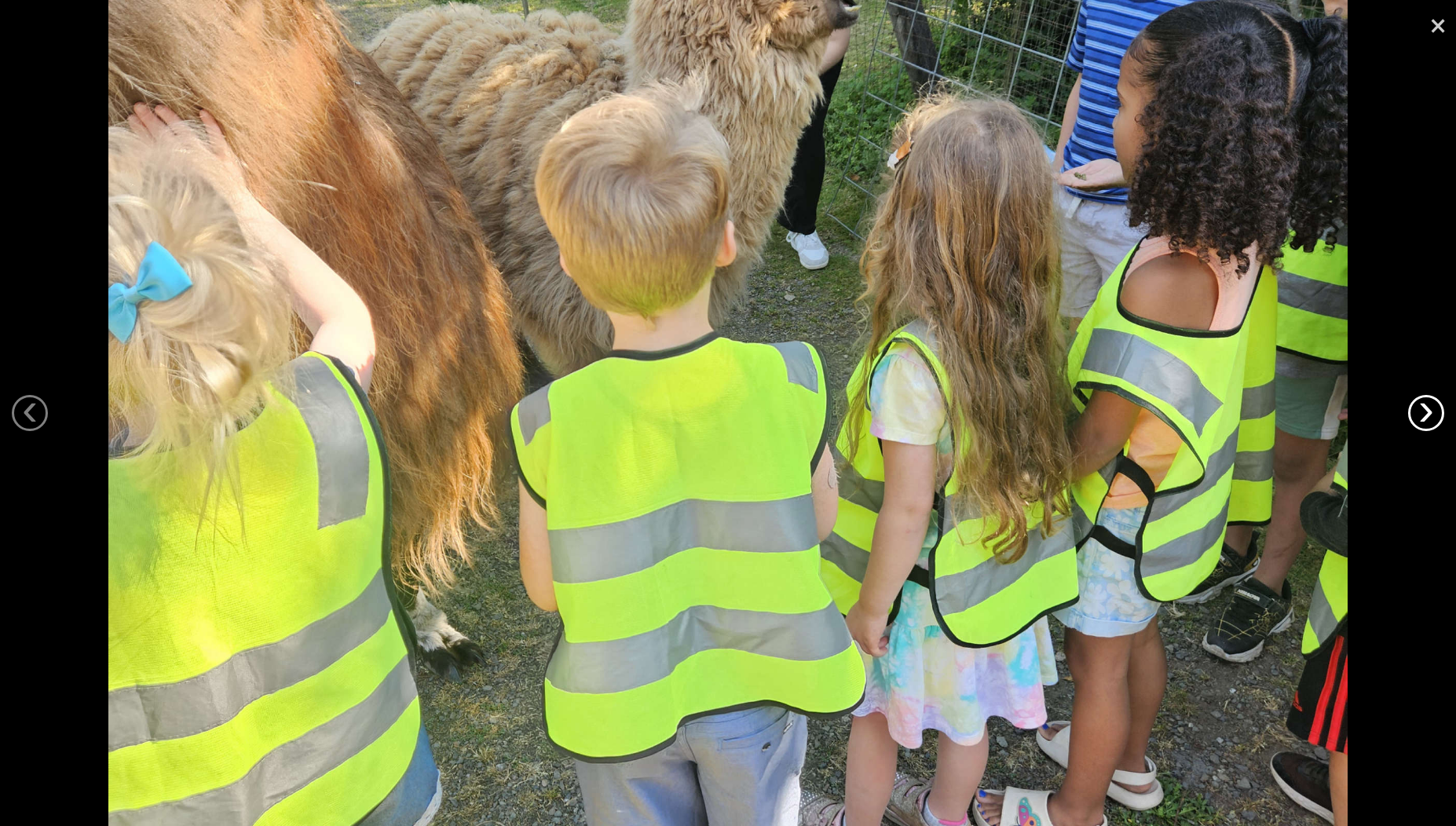
click at [1428, 410] on link "›" at bounding box center [1426, 413] width 36 height 36
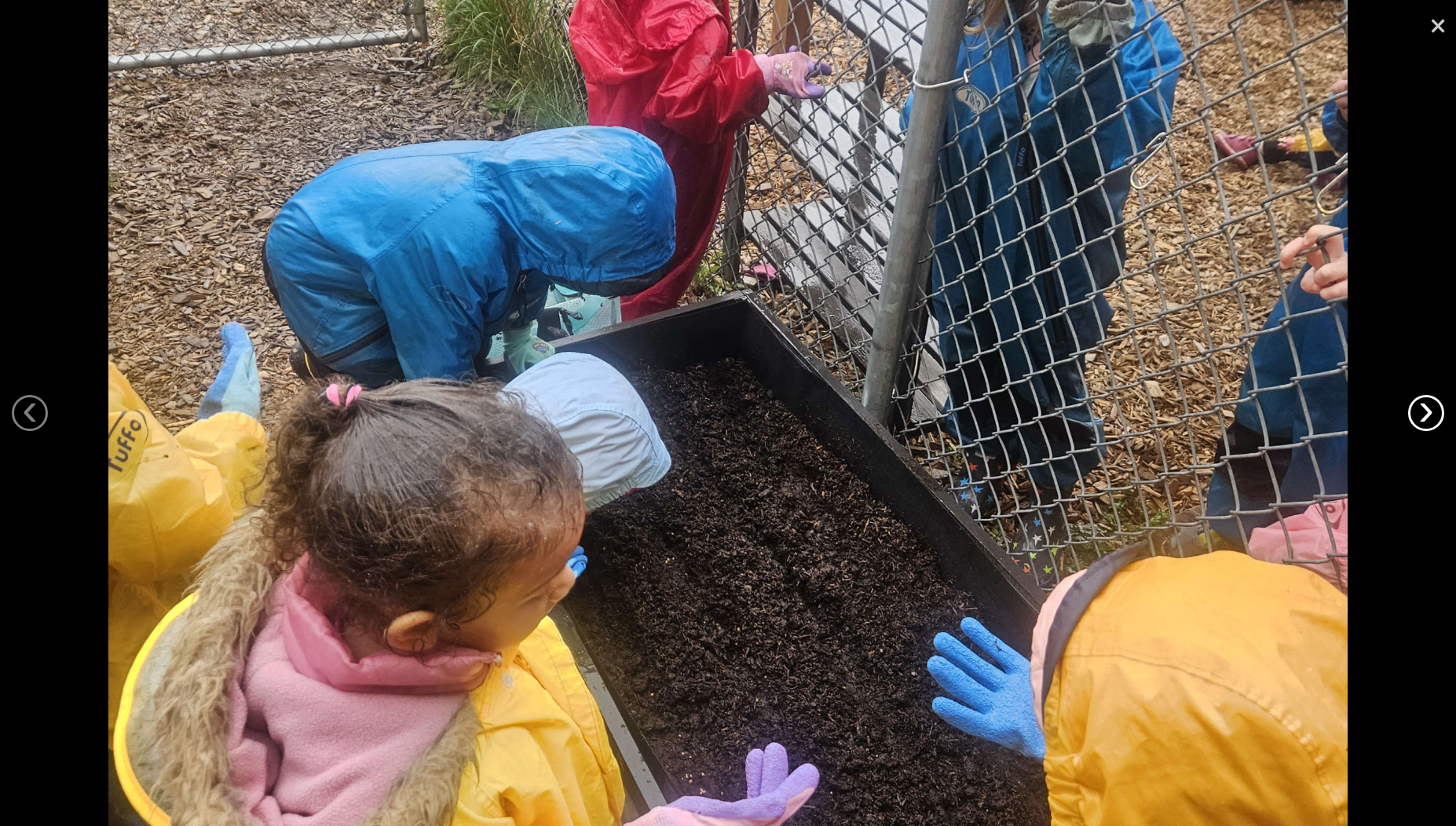
click at [1428, 410] on link "›" at bounding box center [1426, 413] width 36 height 36
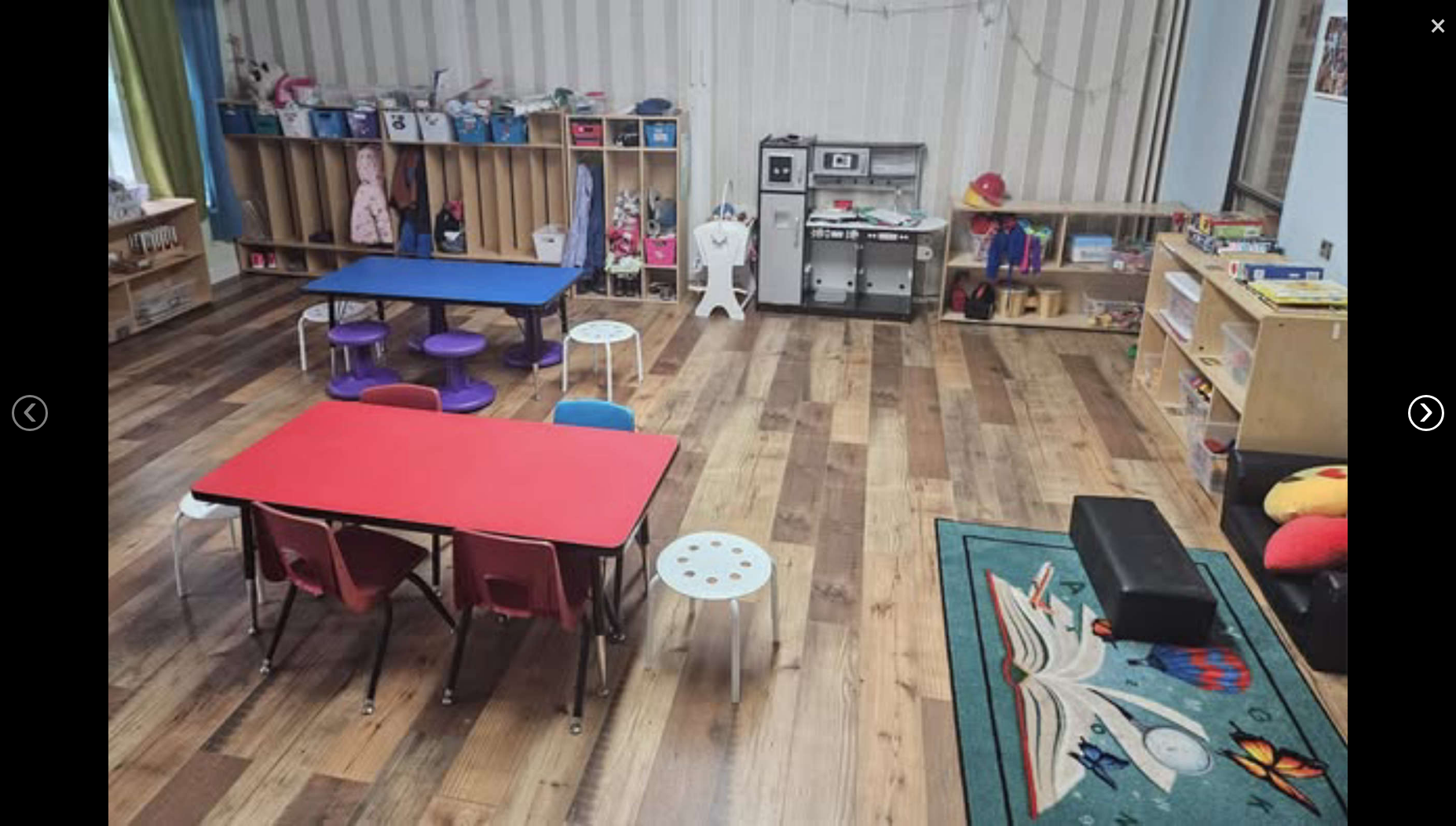
click at [1428, 410] on link "›" at bounding box center [1426, 413] width 36 height 36
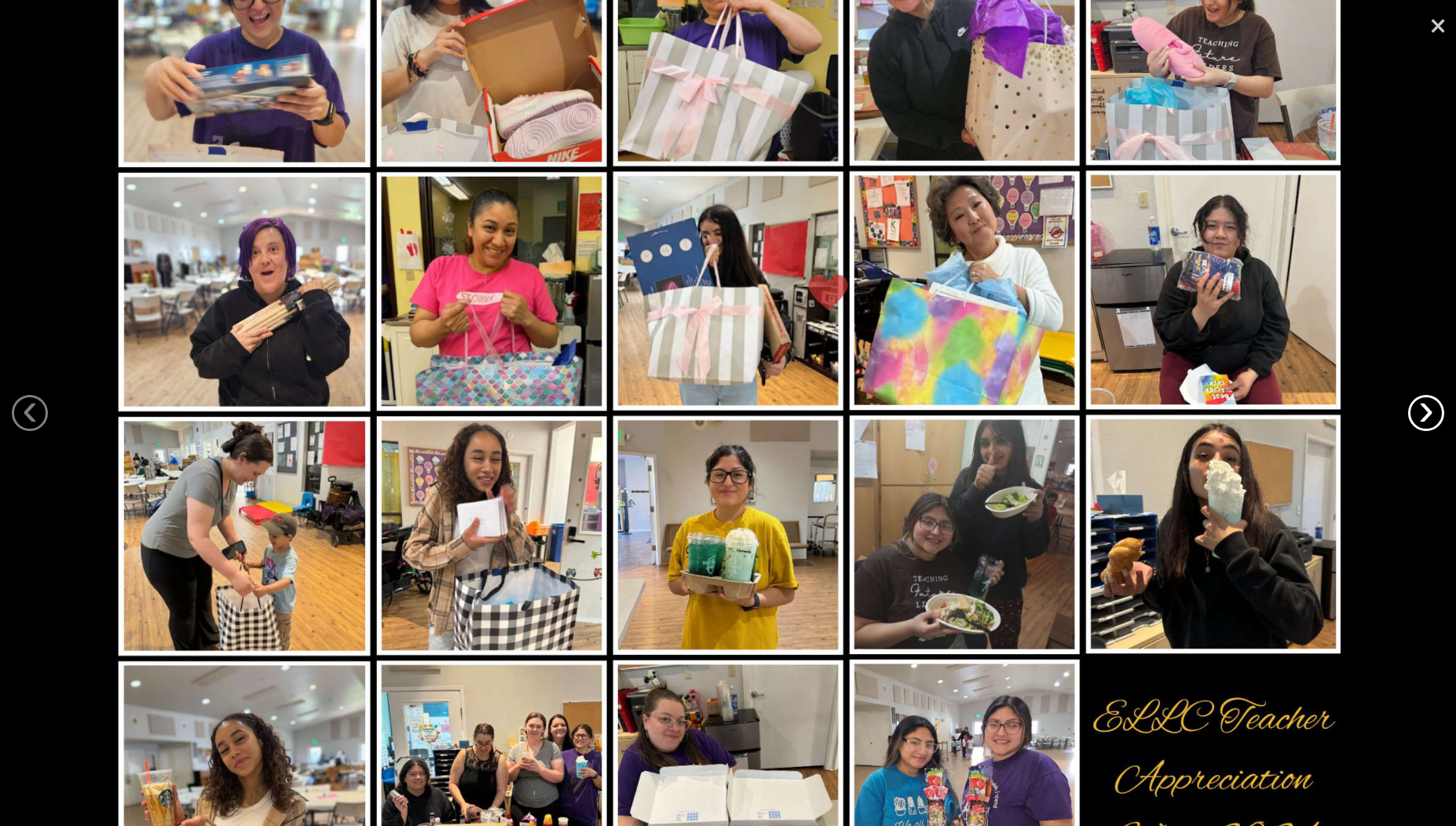
click at [1428, 410] on link "›" at bounding box center [1426, 413] width 36 height 36
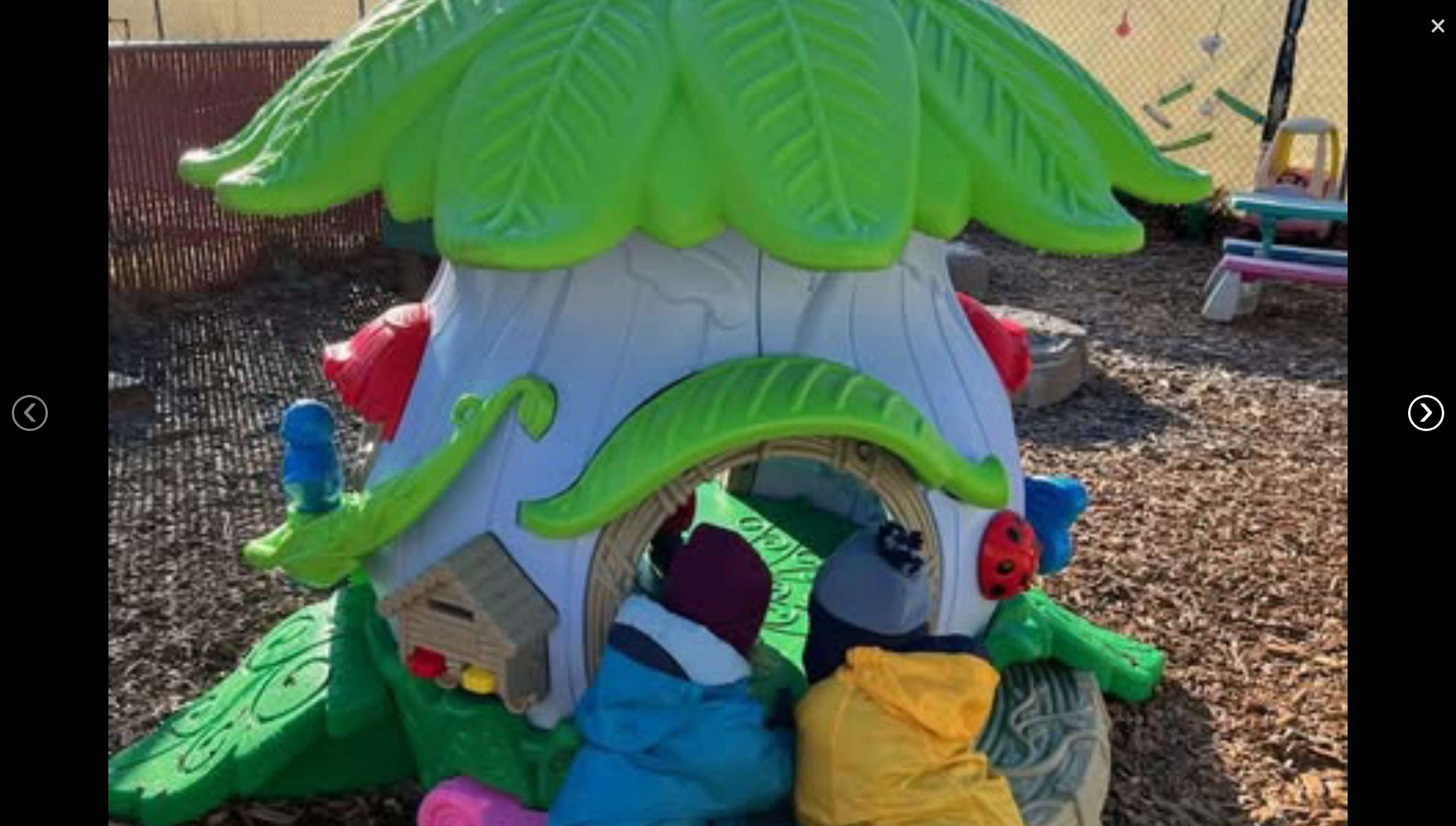
click at [1428, 410] on link "›" at bounding box center [1426, 413] width 36 height 36
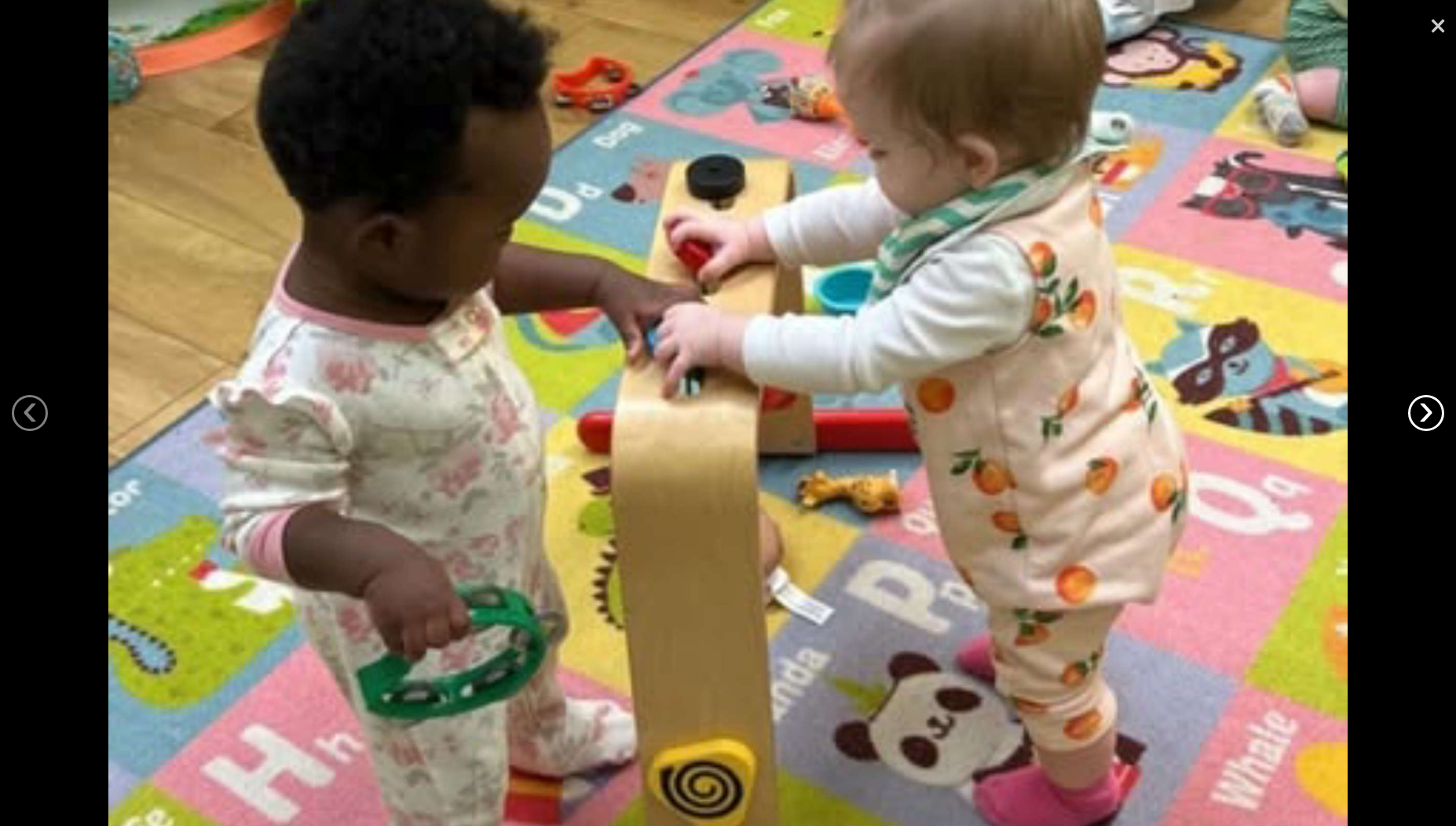
click at [1428, 410] on link "›" at bounding box center [1426, 413] width 36 height 36
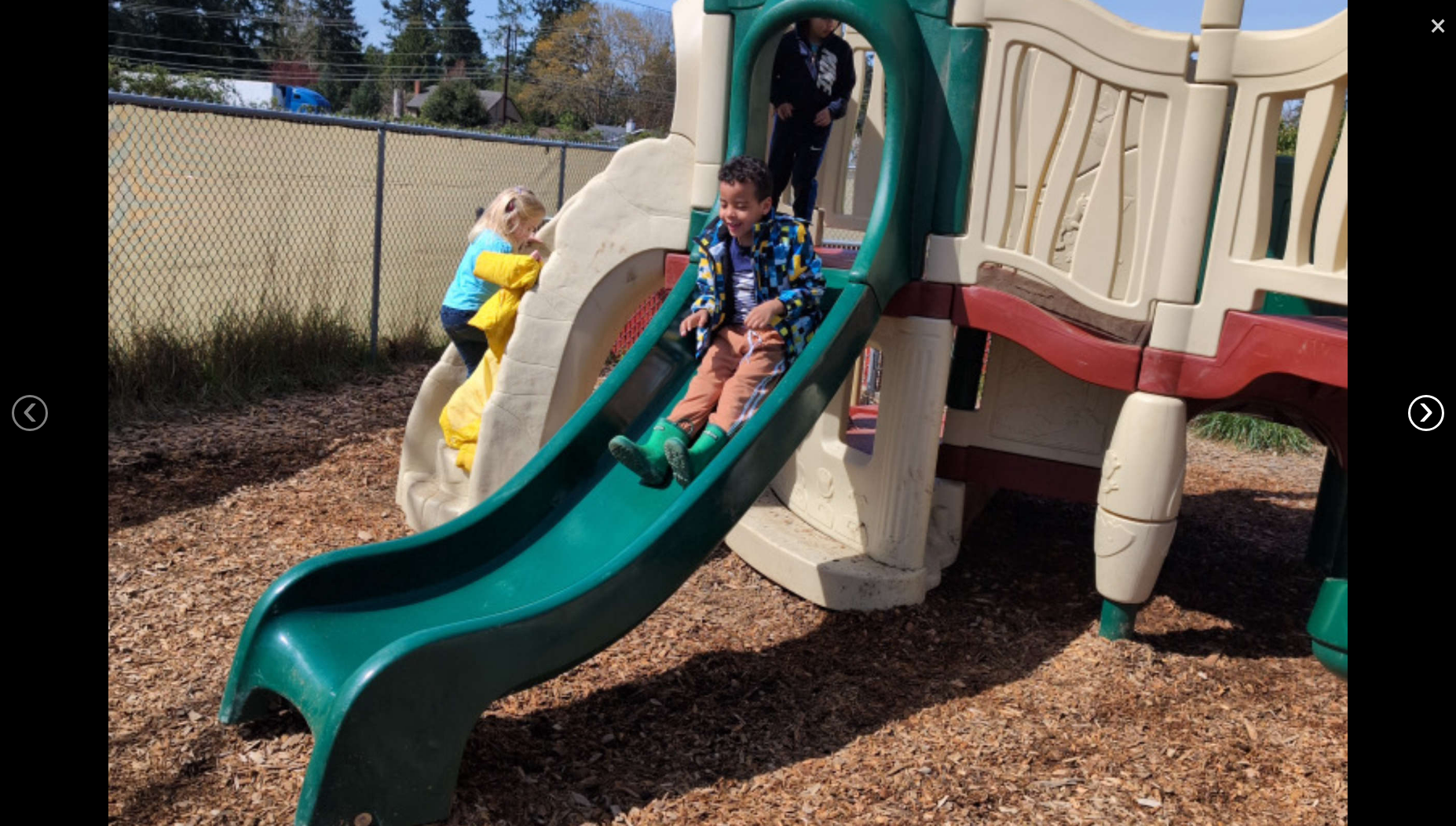
click at [1428, 410] on link "›" at bounding box center [1426, 413] width 36 height 36
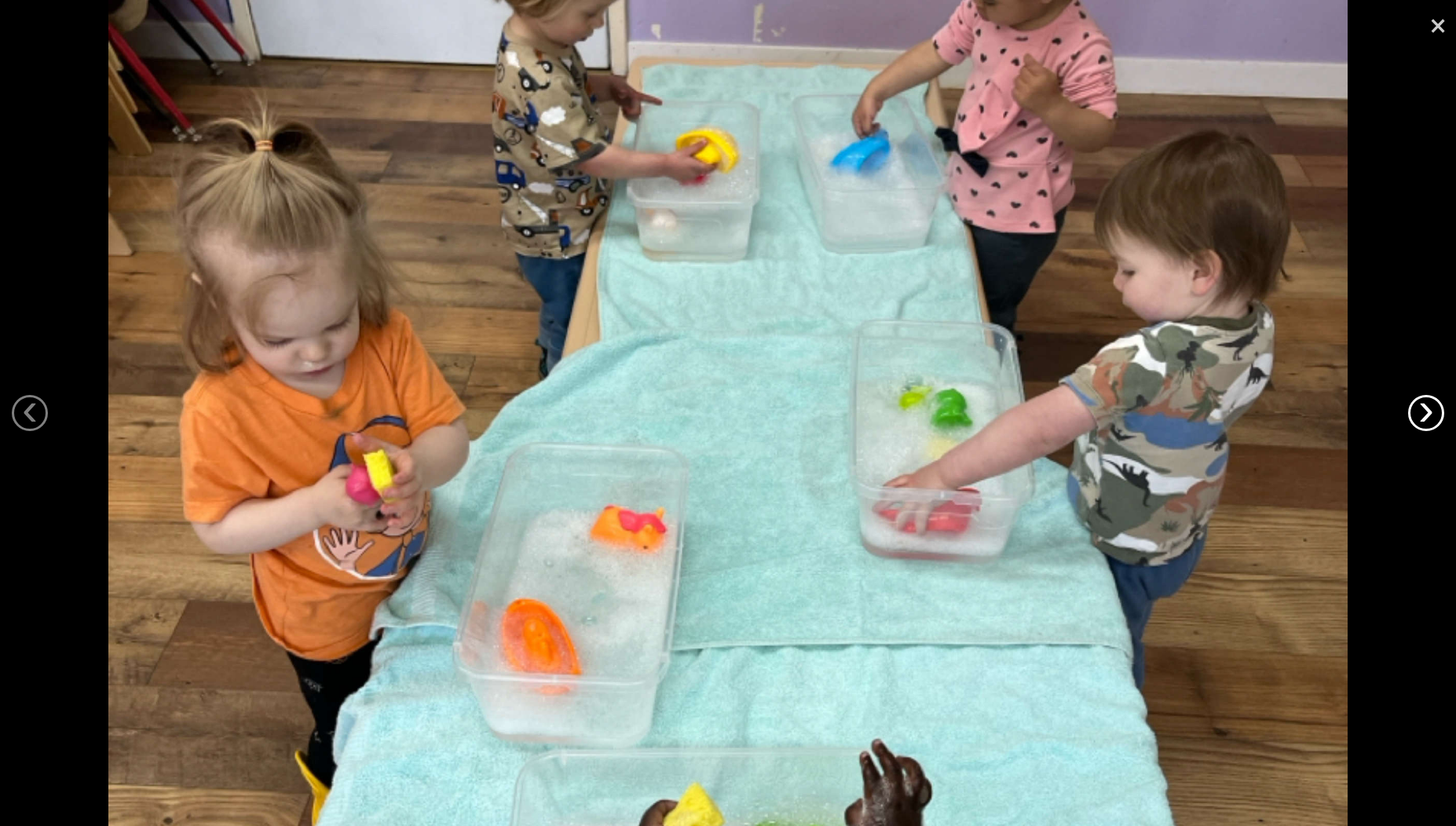
click at [1428, 410] on link "›" at bounding box center [1426, 413] width 36 height 36
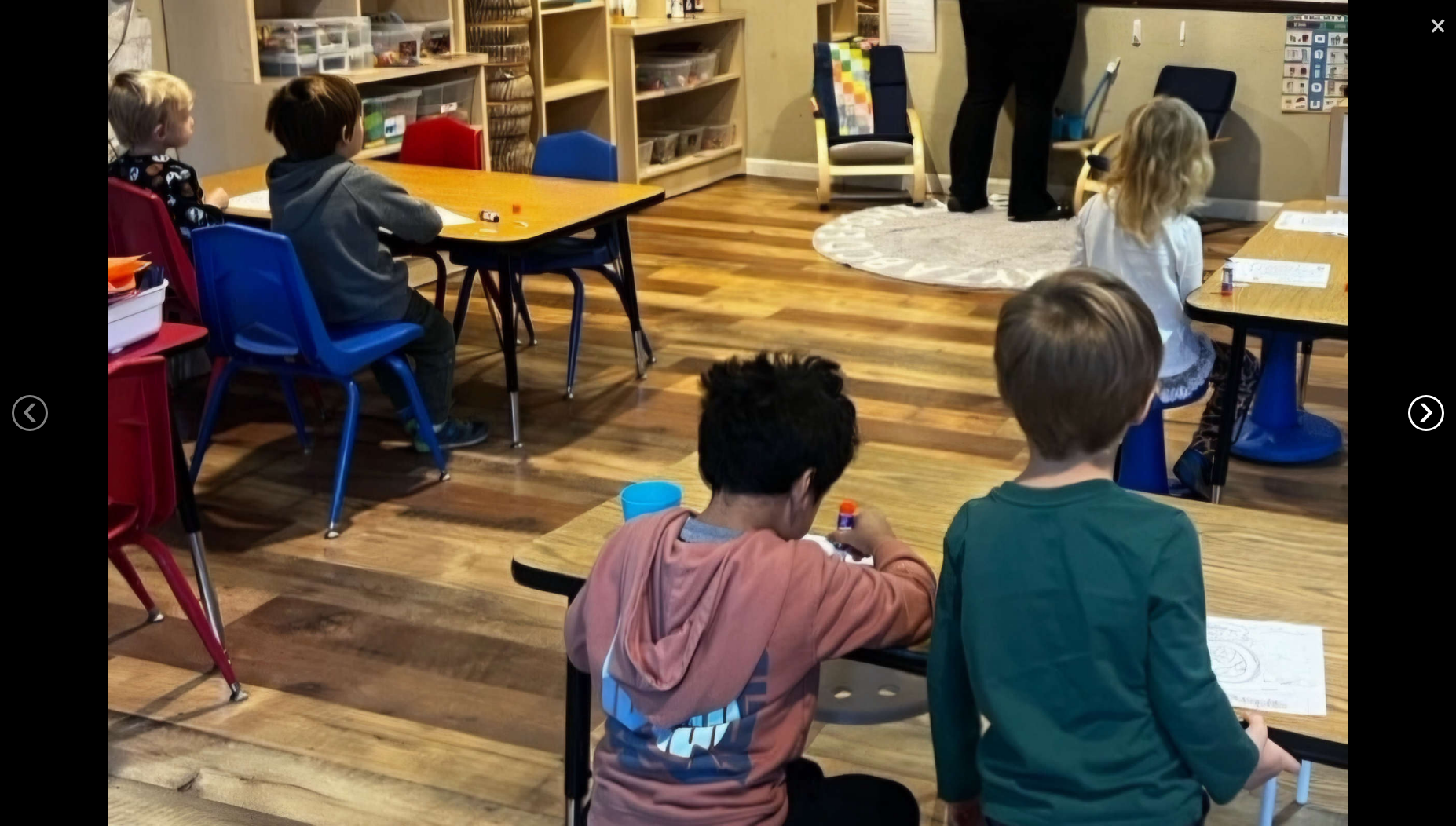
click at [1429, 415] on link "›" at bounding box center [1426, 413] width 36 height 36
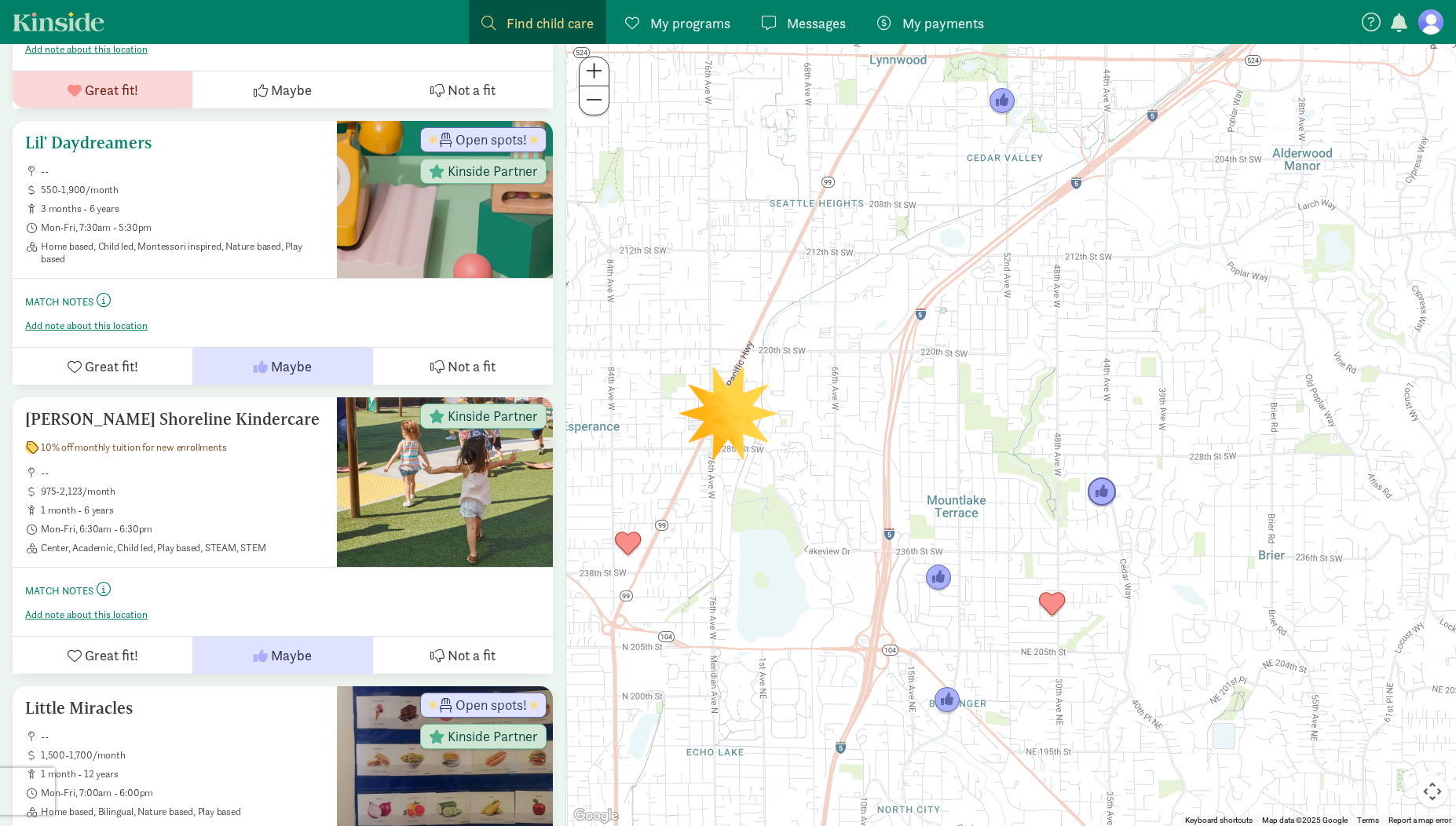
scroll to position [765, 0]
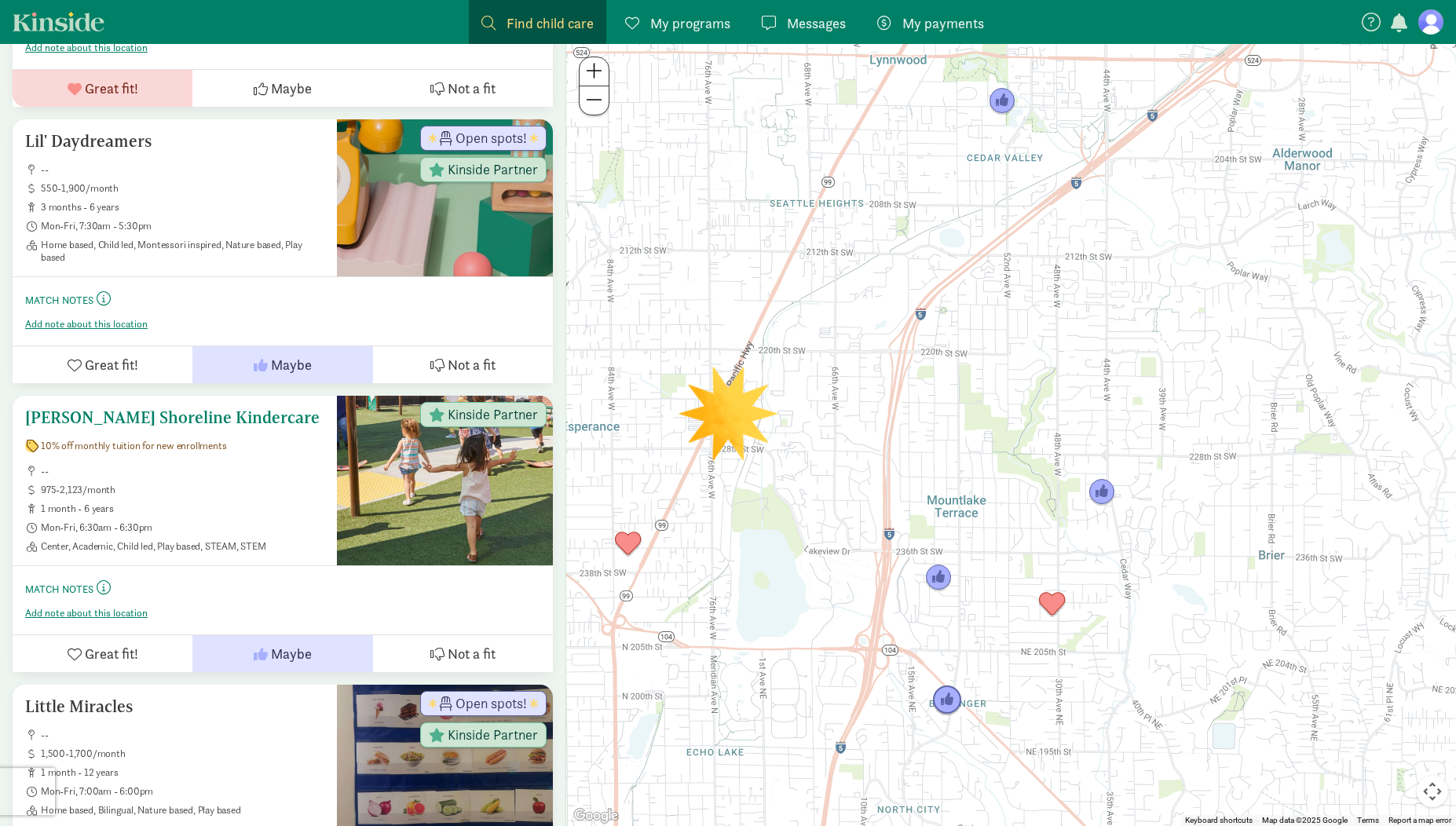
click at [111, 418] on h5 "[PERSON_NAME] Shoreline Kindercare" at bounding box center [174, 417] width 299 height 19
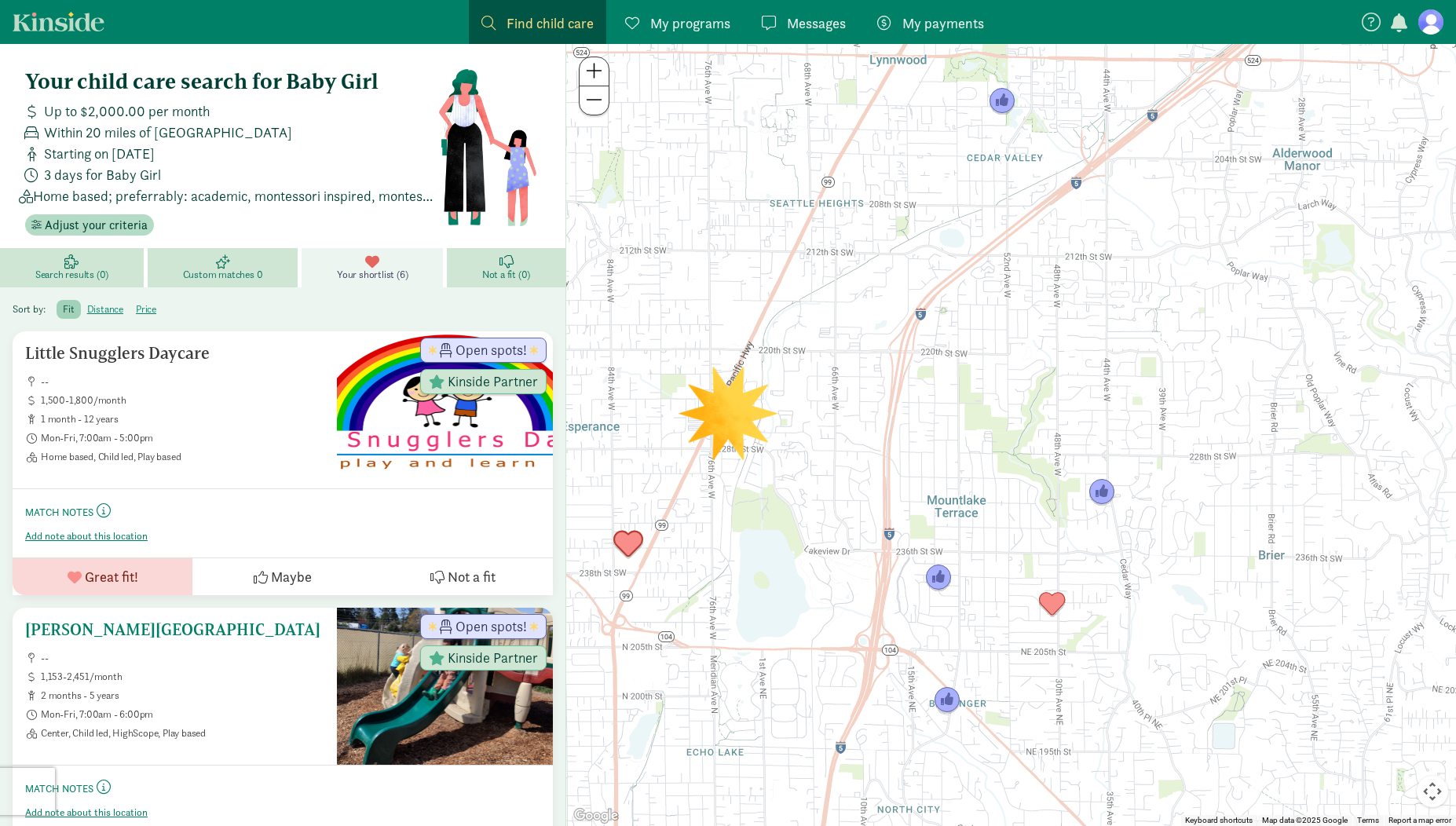
click at [107, 629] on h5 "Edmonds Lutheran Learning Center" at bounding box center [174, 629] width 299 height 19
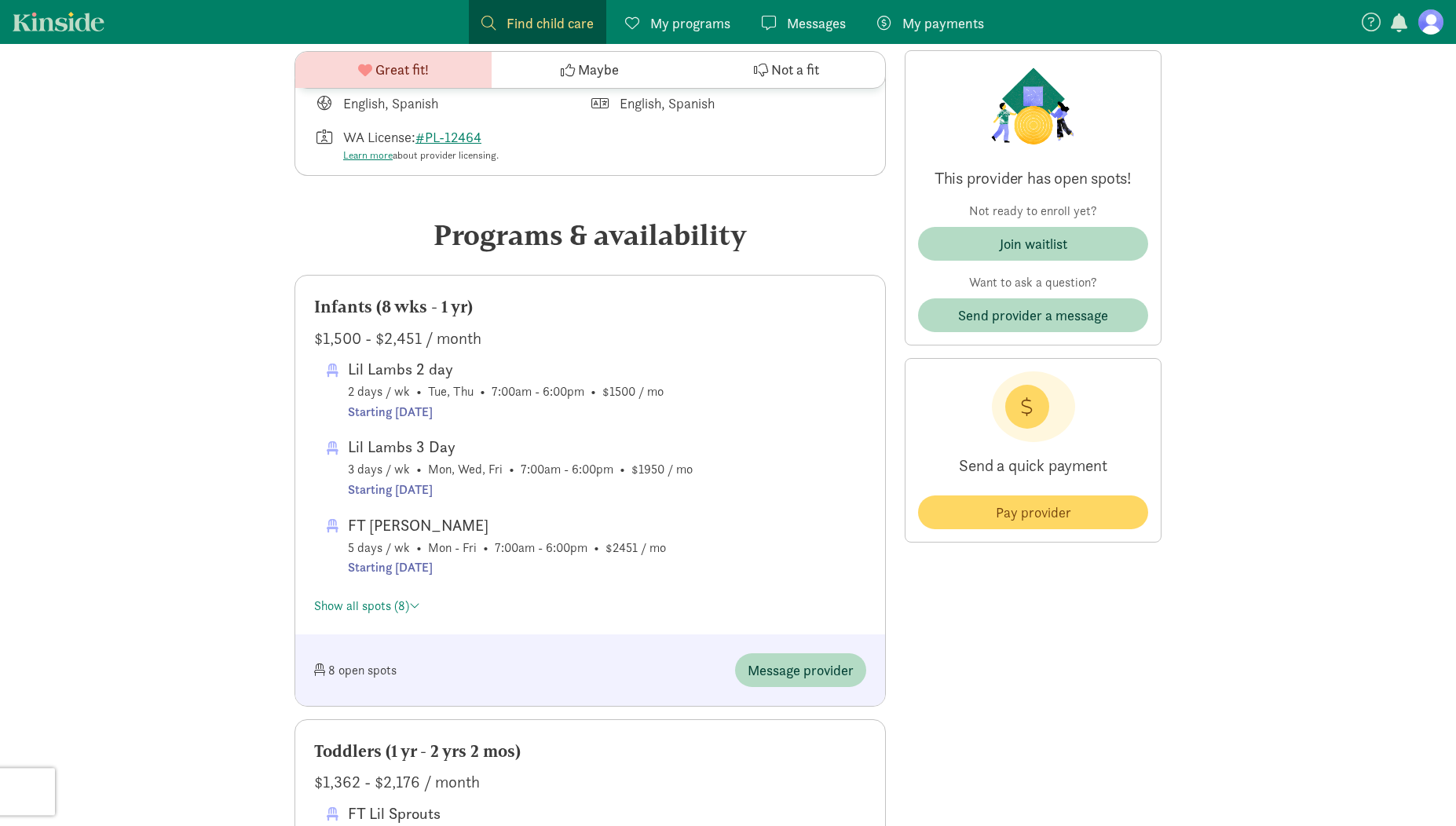
scroll to position [633, 0]
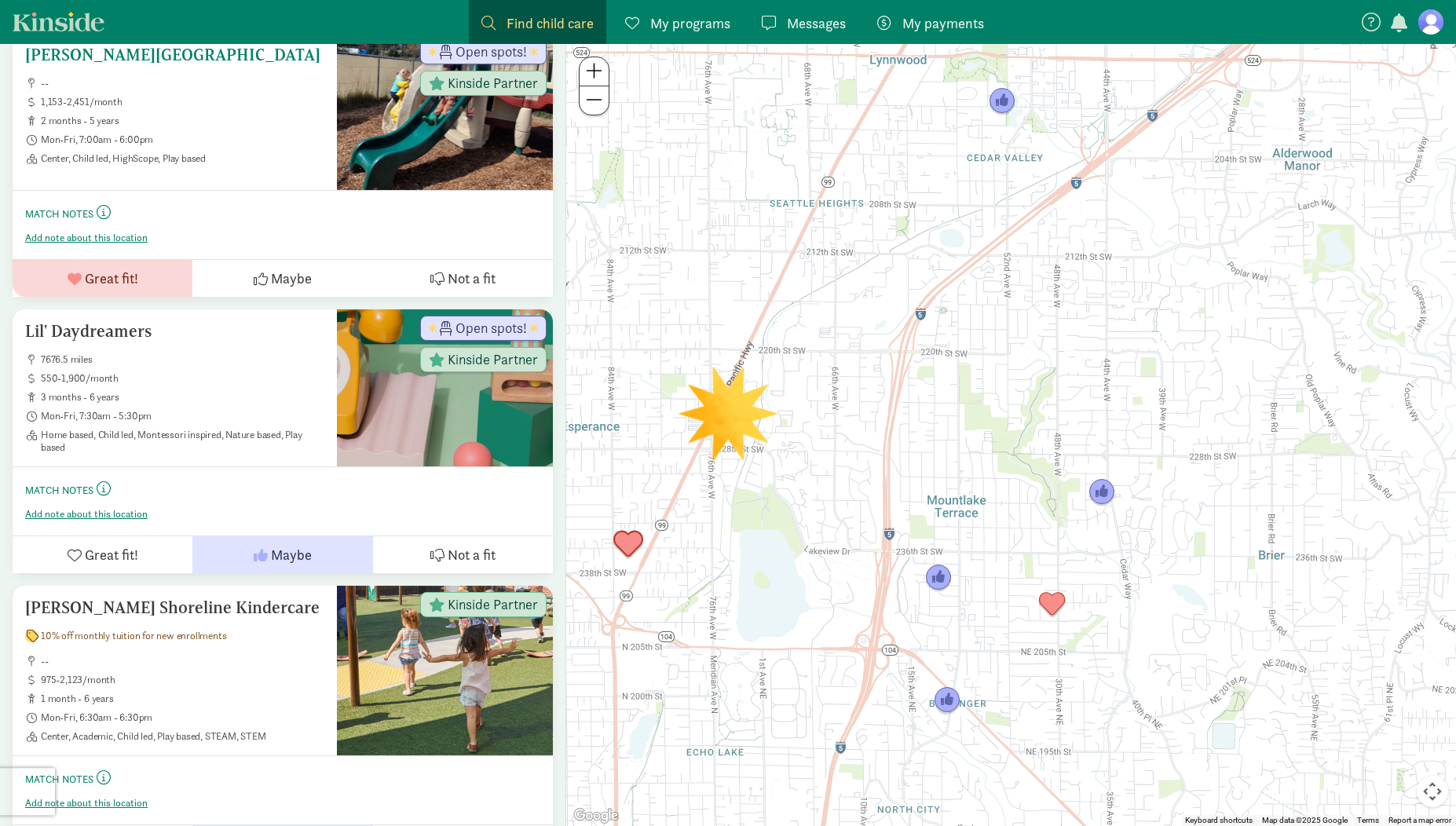
scroll to position [576, 0]
click at [136, 609] on h5 "[PERSON_NAME] Shoreline Kindercare" at bounding box center [174, 607] width 299 height 19
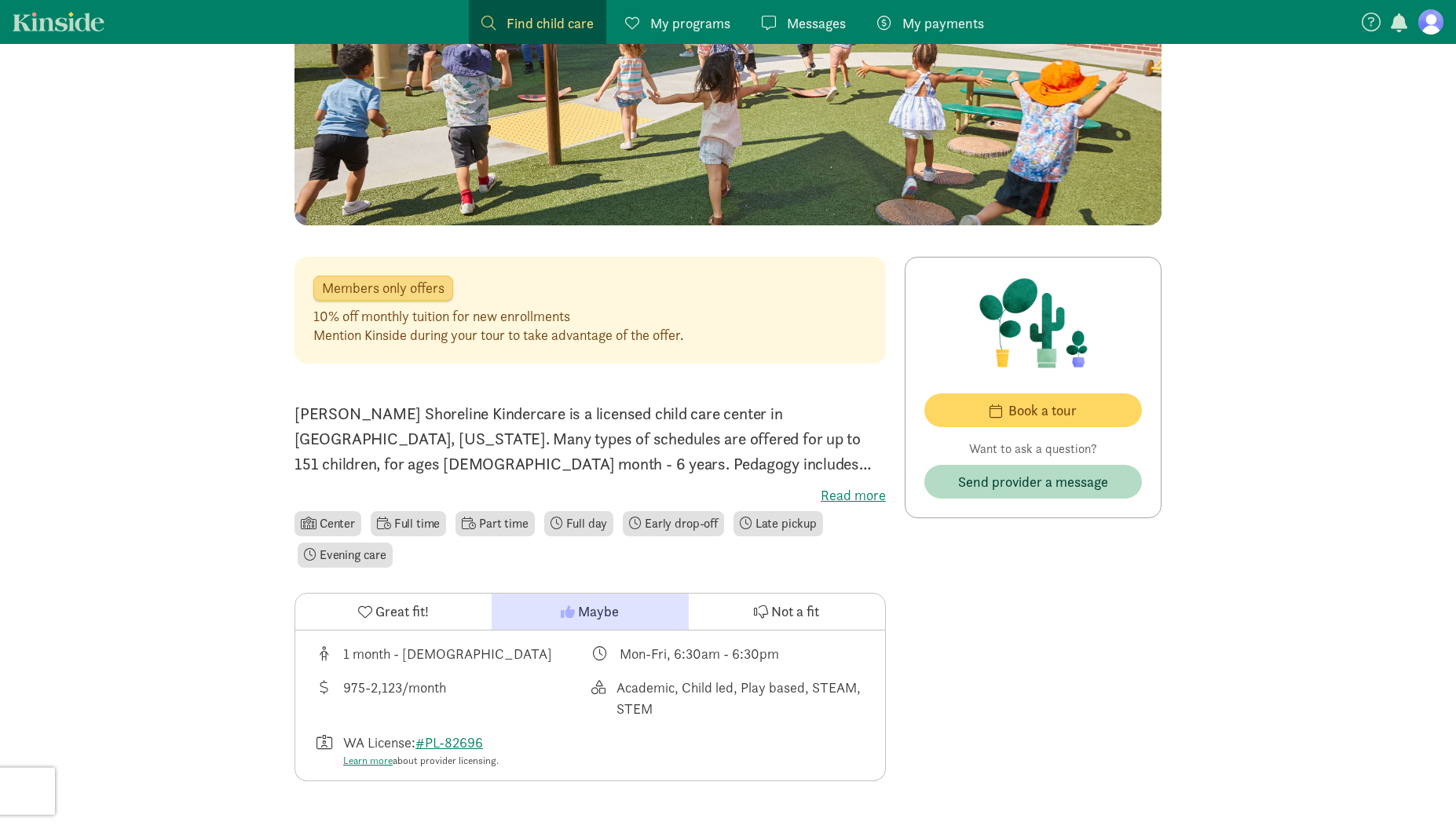
scroll to position [155, 0]
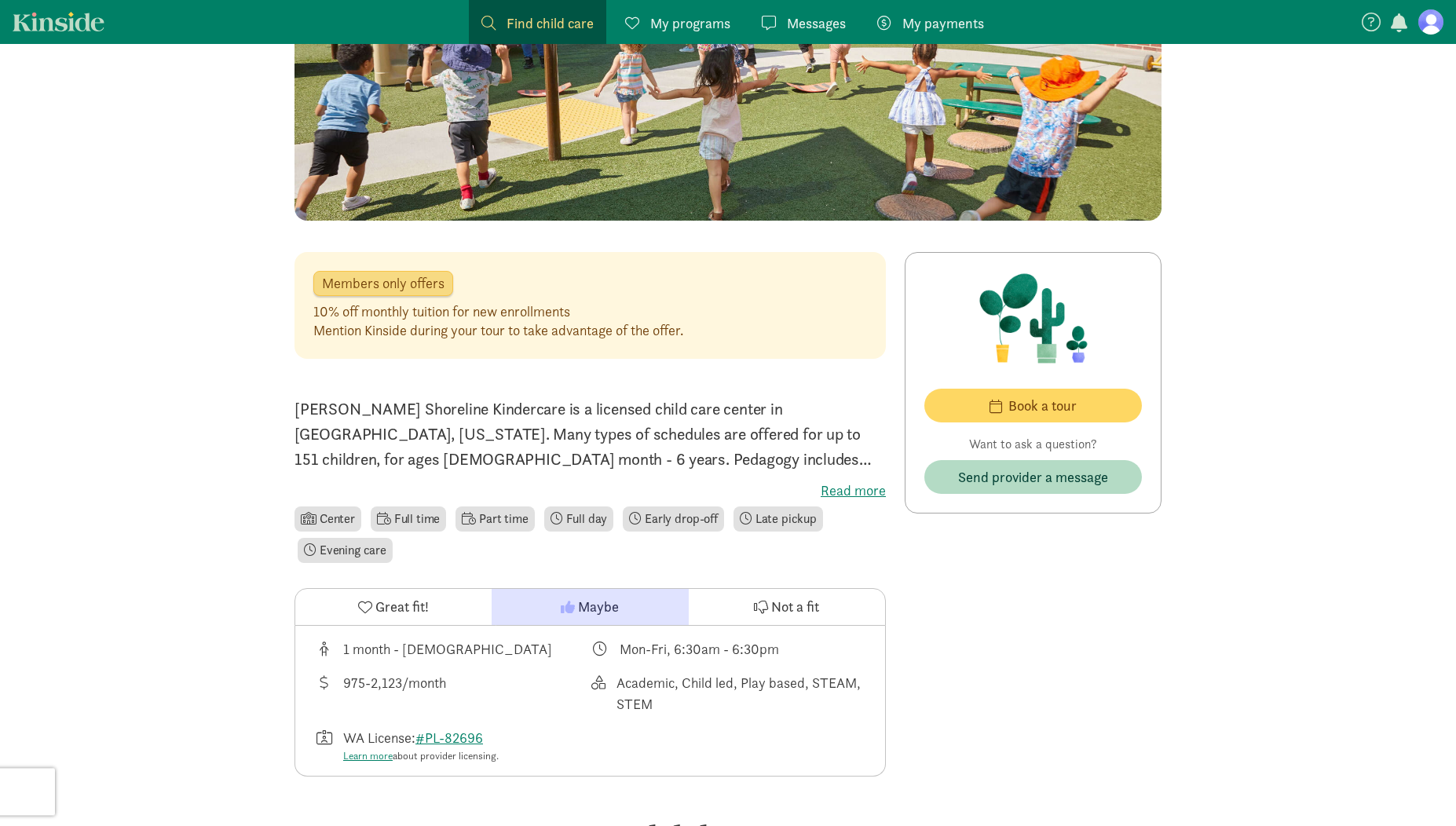
click at [853, 489] on label "Read more" at bounding box center [590, 490] width 591 height 19
click at [0, 0] on input "Read more" at bounding box center [0, 0] width 0 height 0
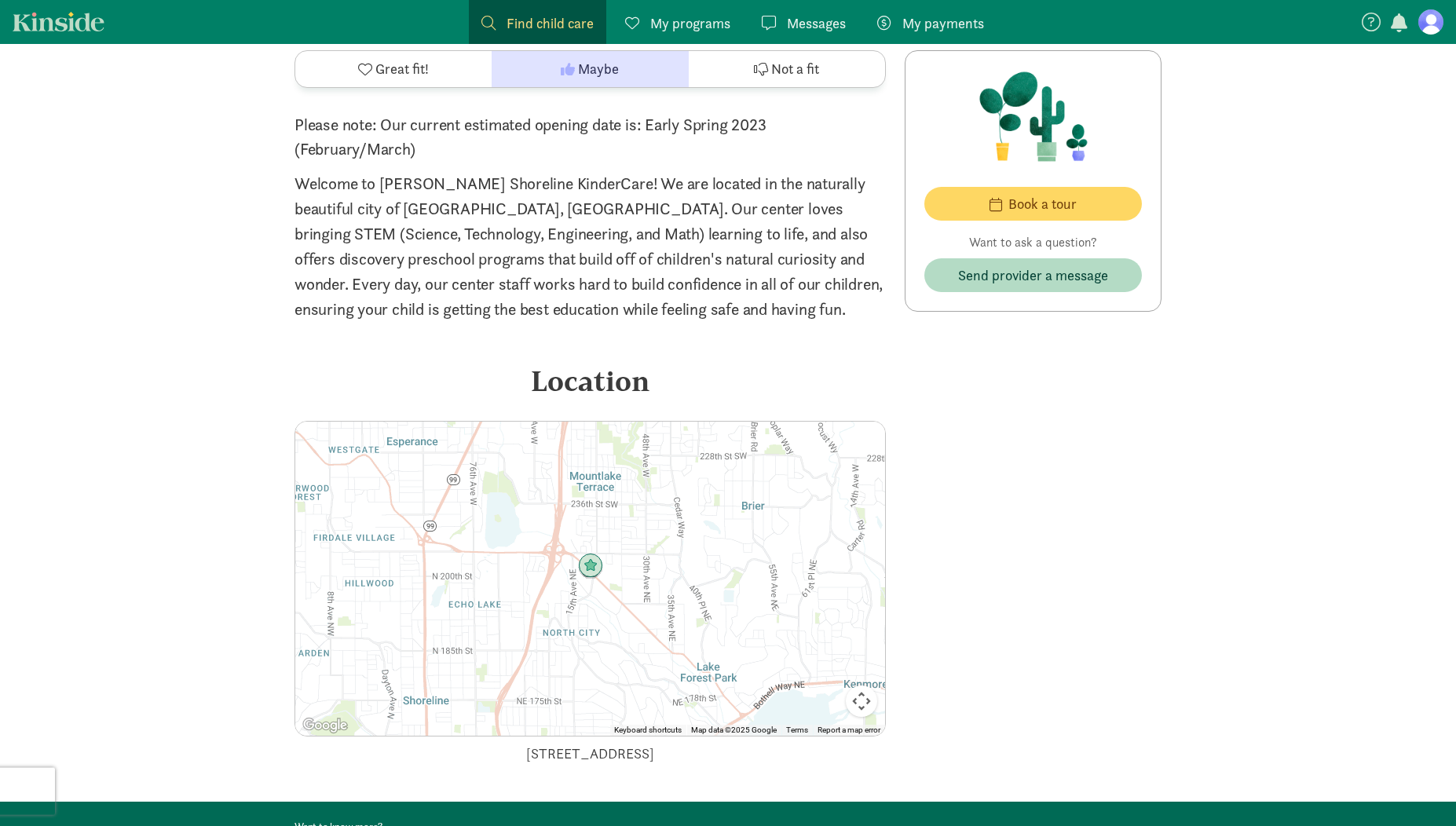
scroll to position [3389, 0]
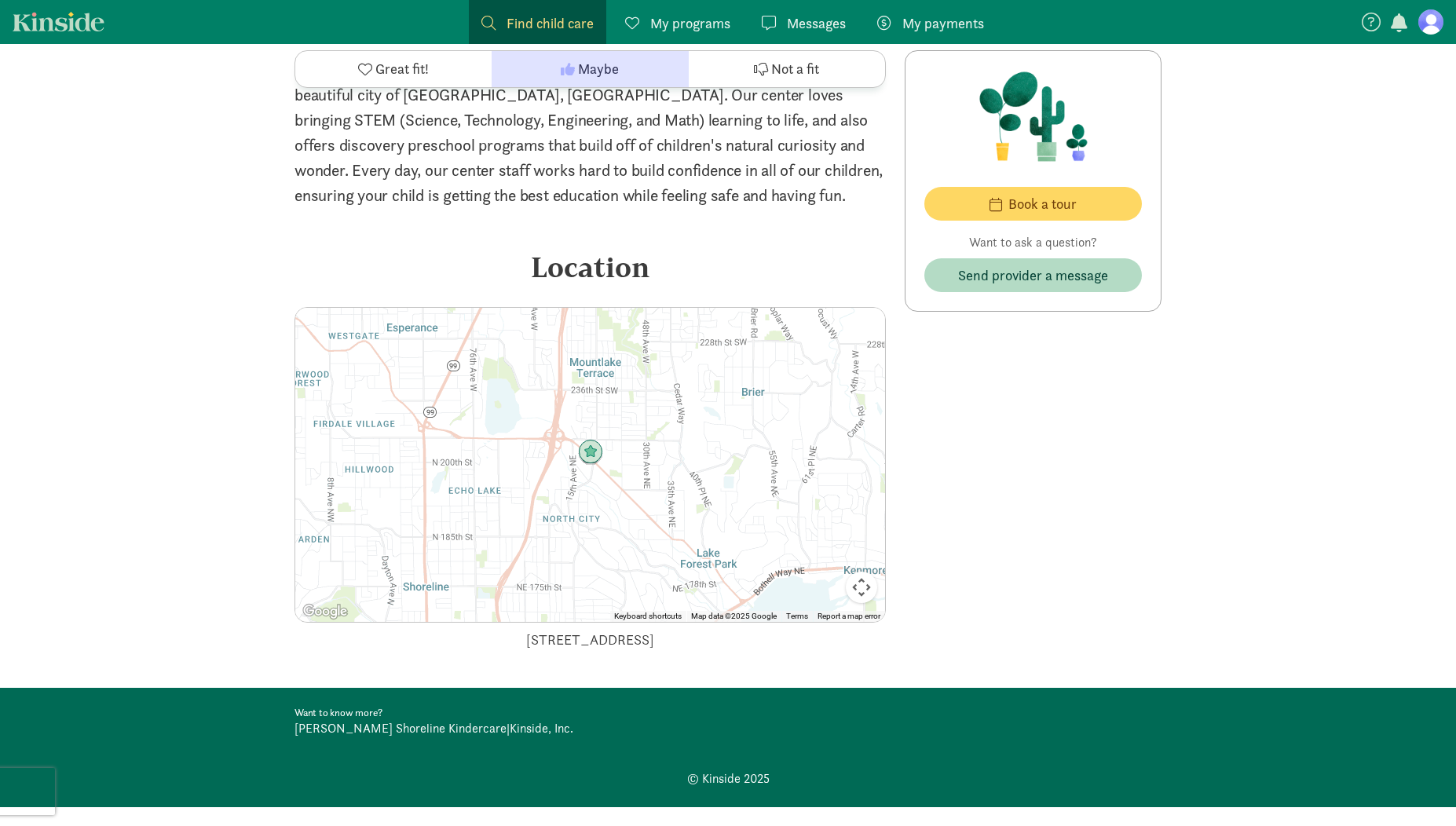
click at [395, 78] on span "Great fit!" at bounding box center [402, 69] width 53 height 21
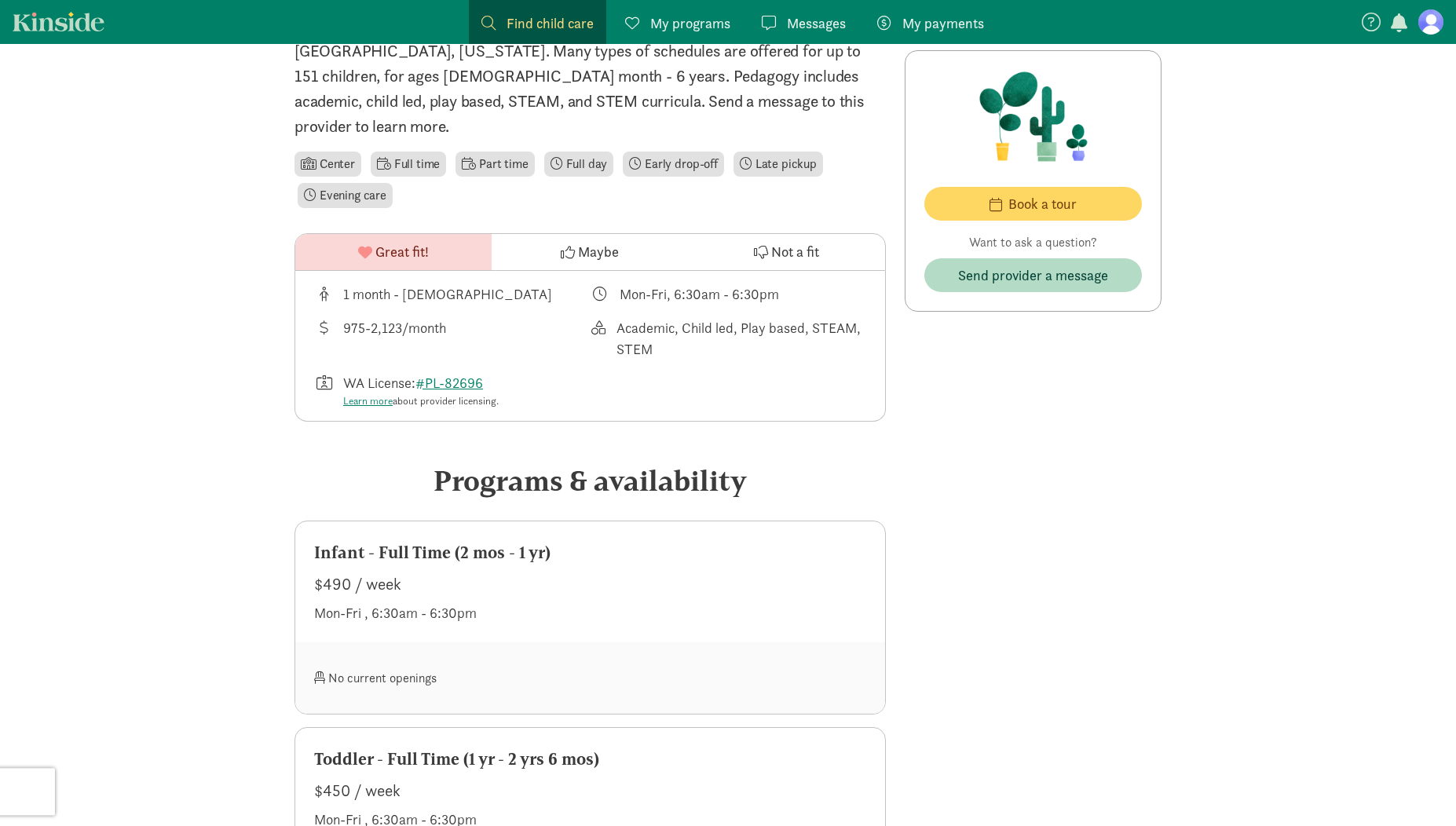
scroll to position [0, 0]
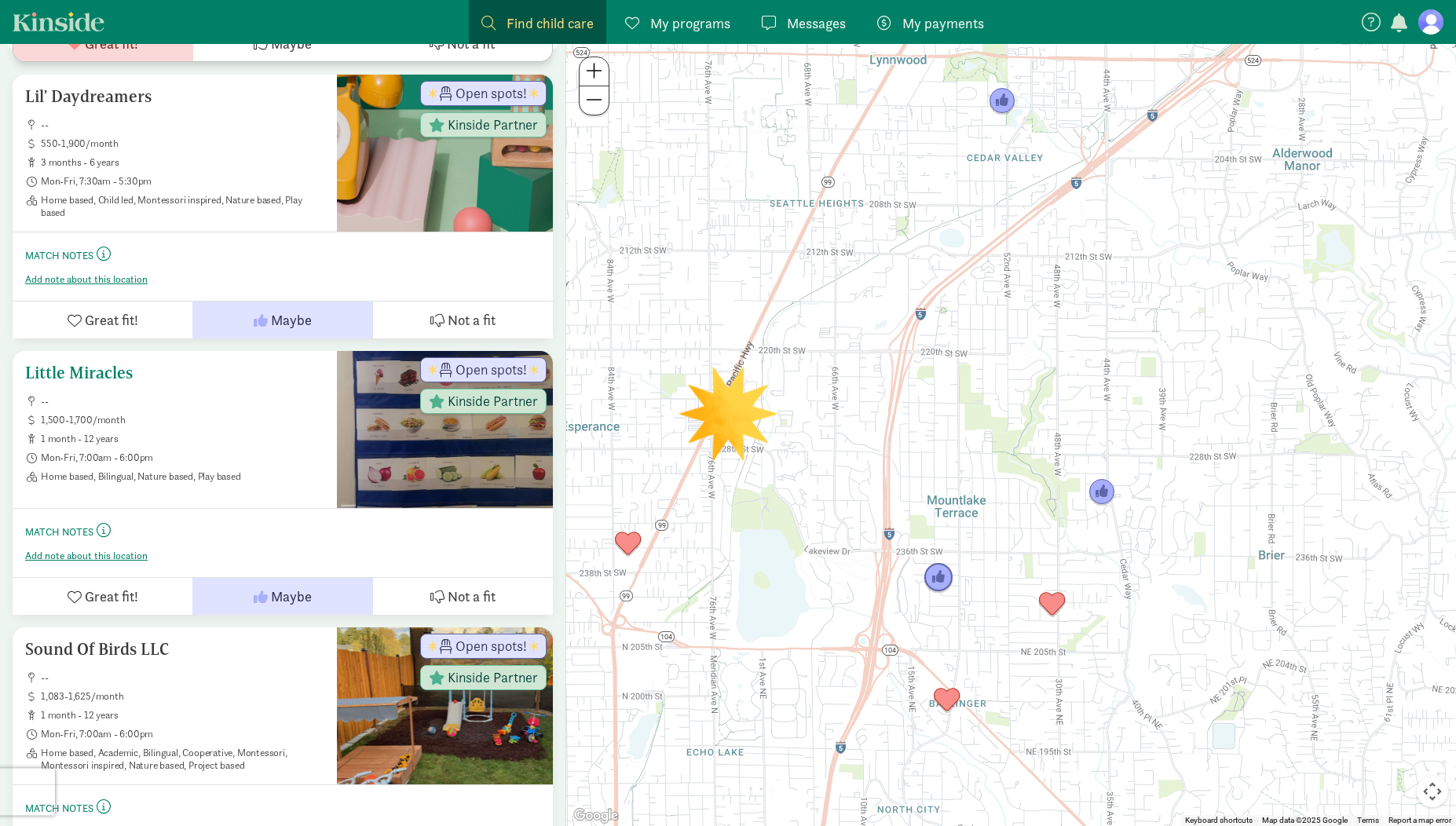
scroll to position [1095, 0]
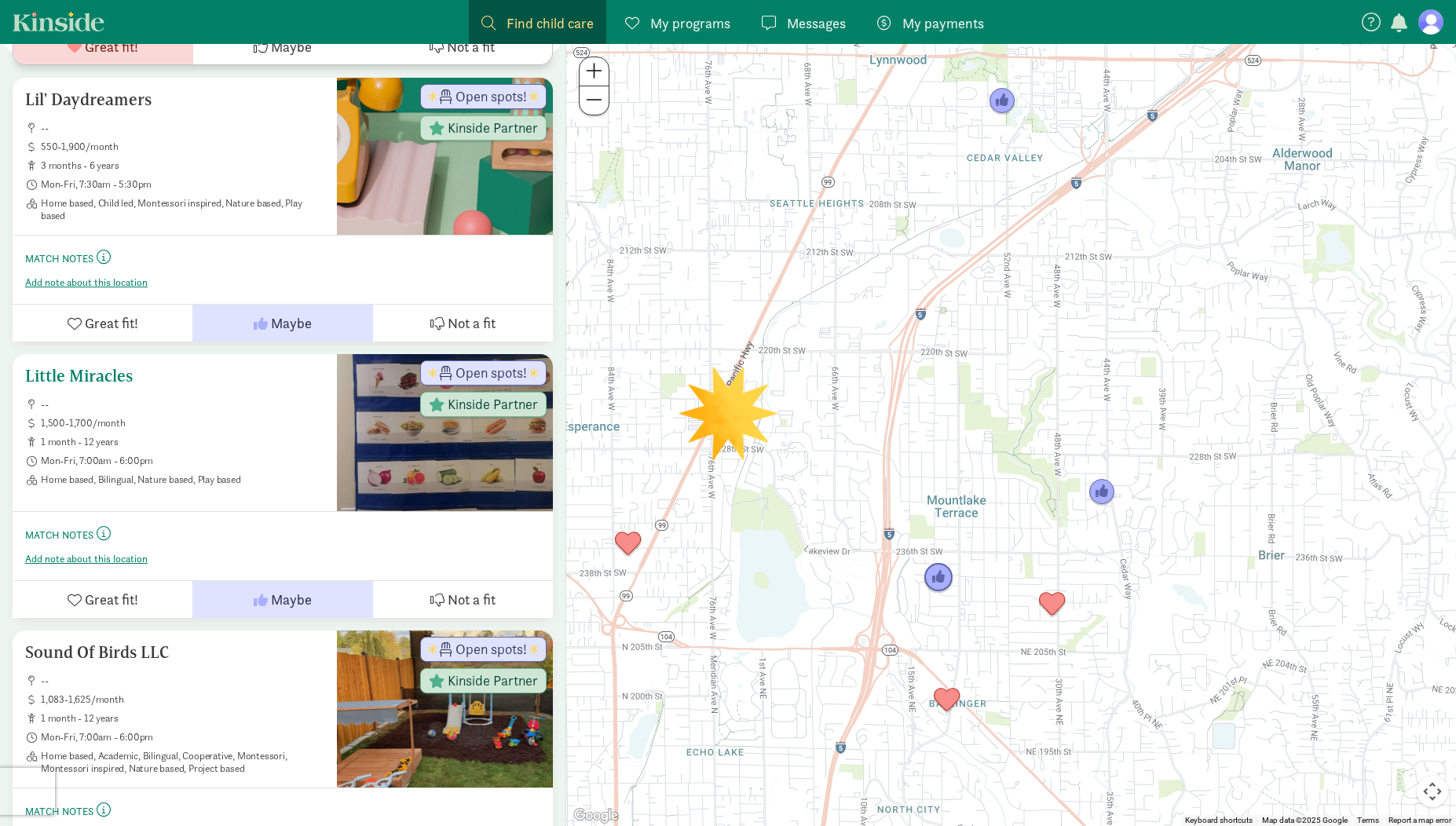
click at [88, 380] on h5 "Little Miracles" at bounding box center [174, 376] width 299 height 19
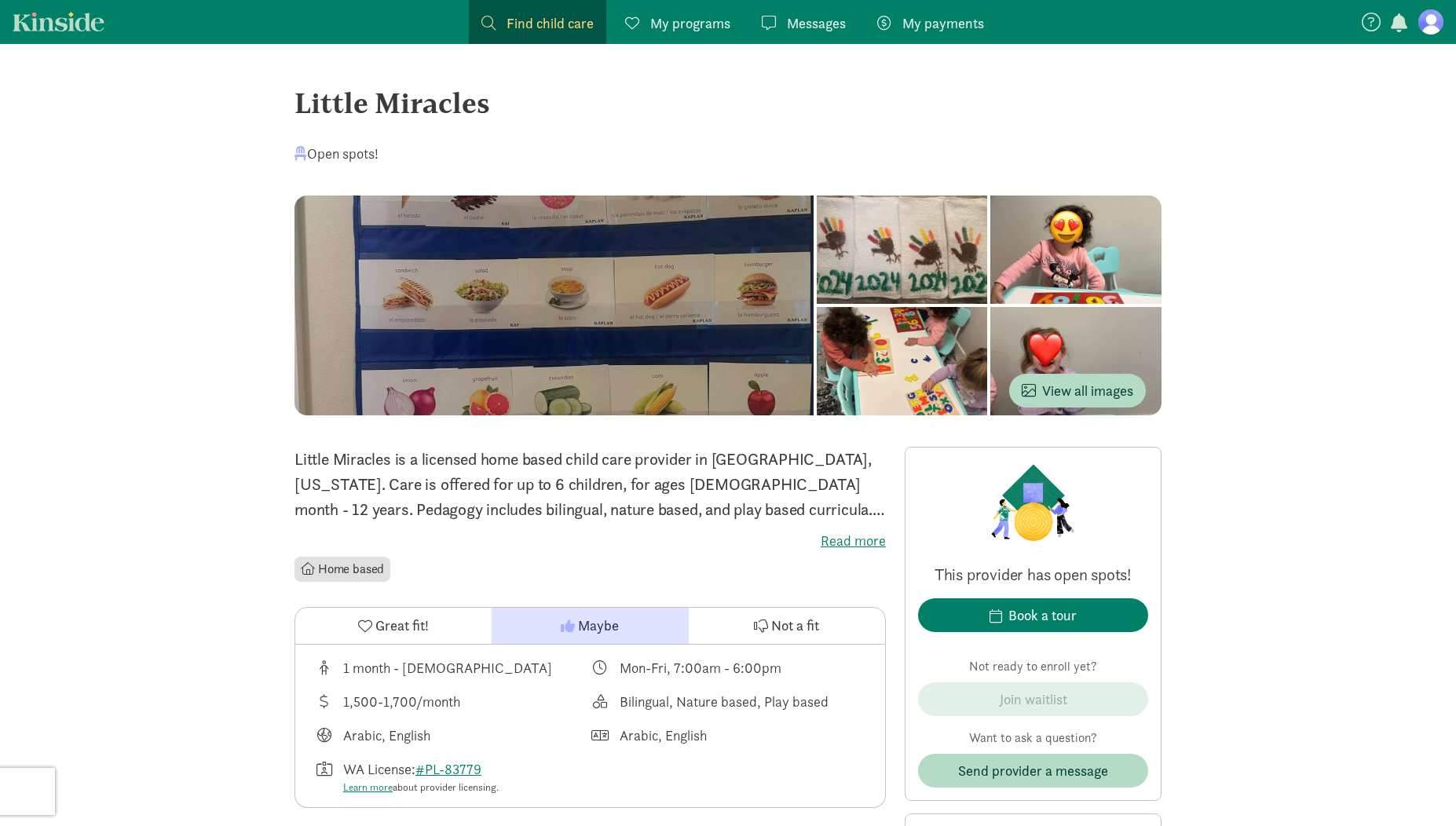
click at [843, 544] on label "Read more" at bounding box center [590, 540] width 591 height 19
click at [0, 0] on input "Read more" at bounding box center [0, 0] width 0 height 0
drag, startPoint x: 577, startPoint y: 595, endPoint x: 603, endPoint y: 432, distance: 165.1
click at [817, 304] on div at bounding box center [903, 249] width 171 height 108
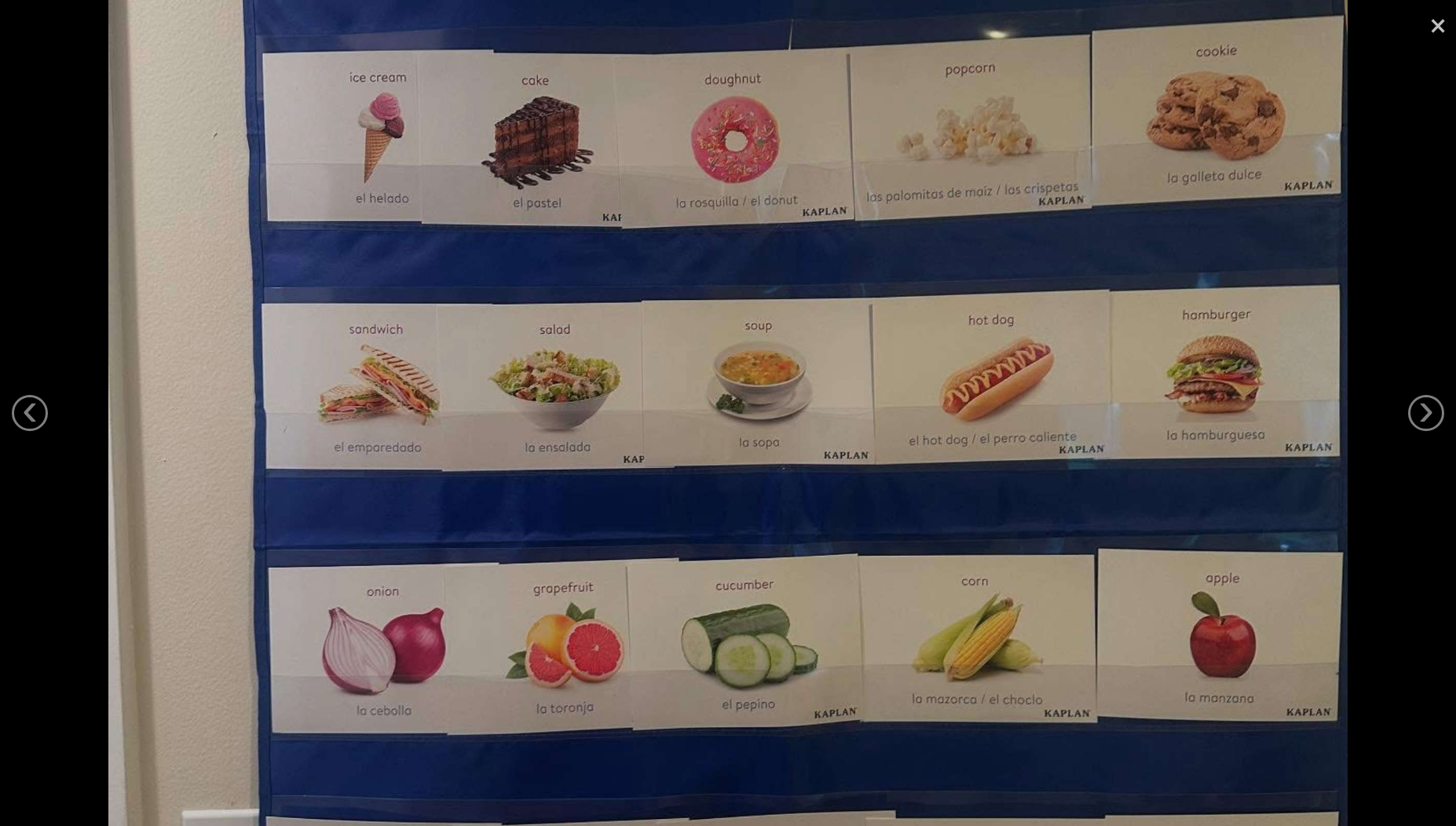
click at [1439, 29] on link "×" at bounding box center [1437, 23] width 36 height 47
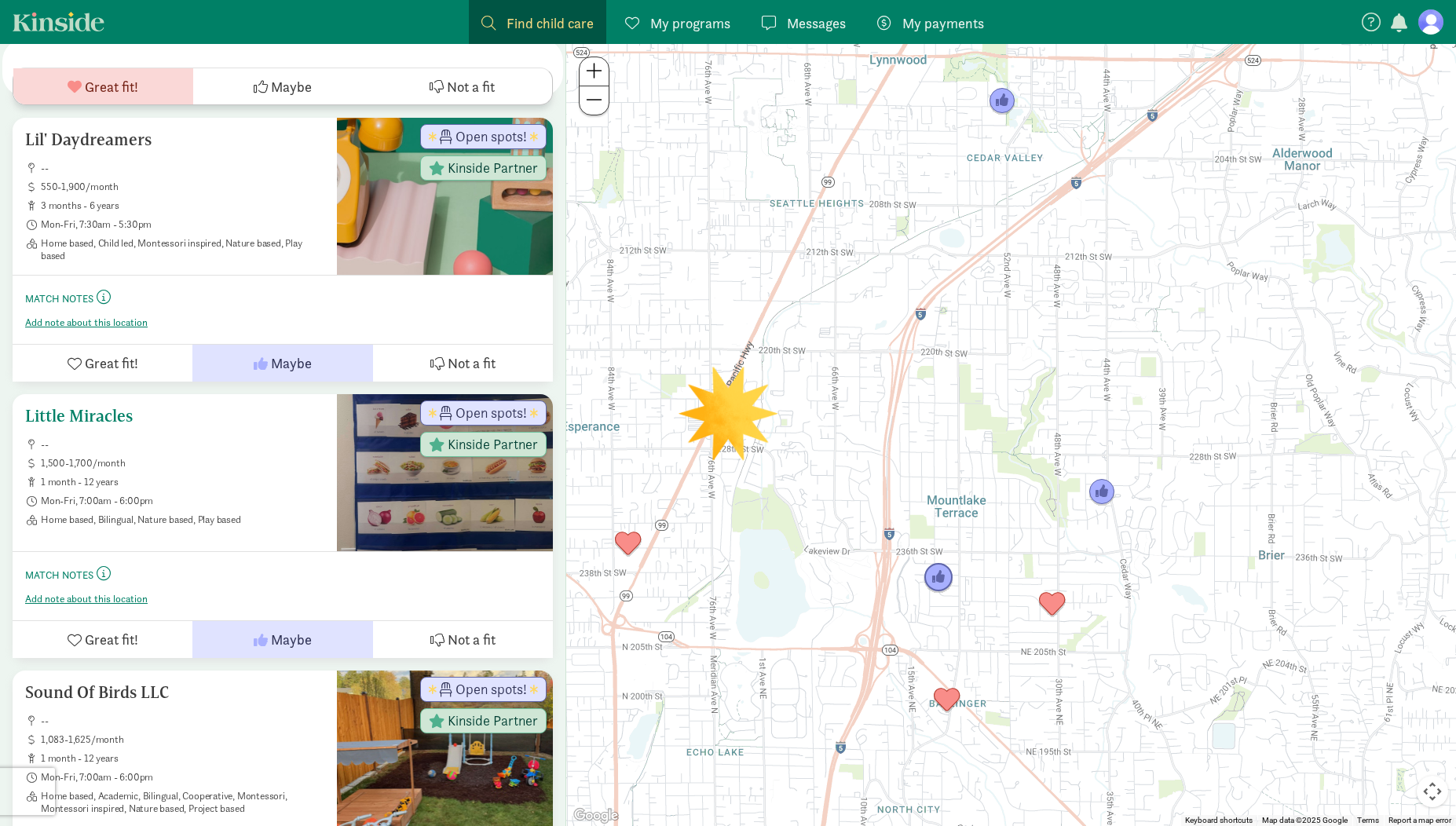
scroll to position [1176, 0]
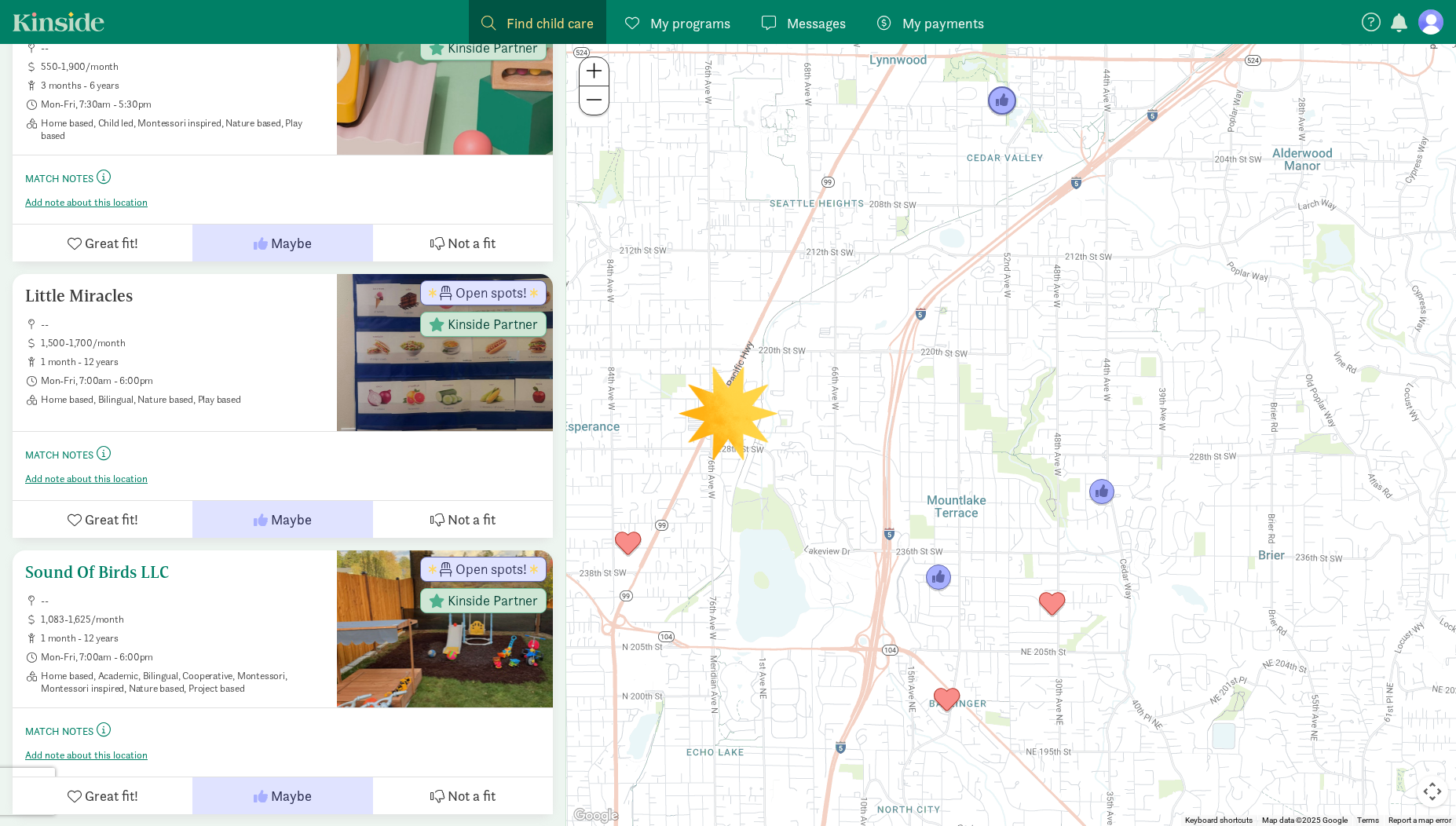
click at [148, 574] on h5 "Sound Of Birds LLC" at bounding box center [174, 572] width 299 height 19
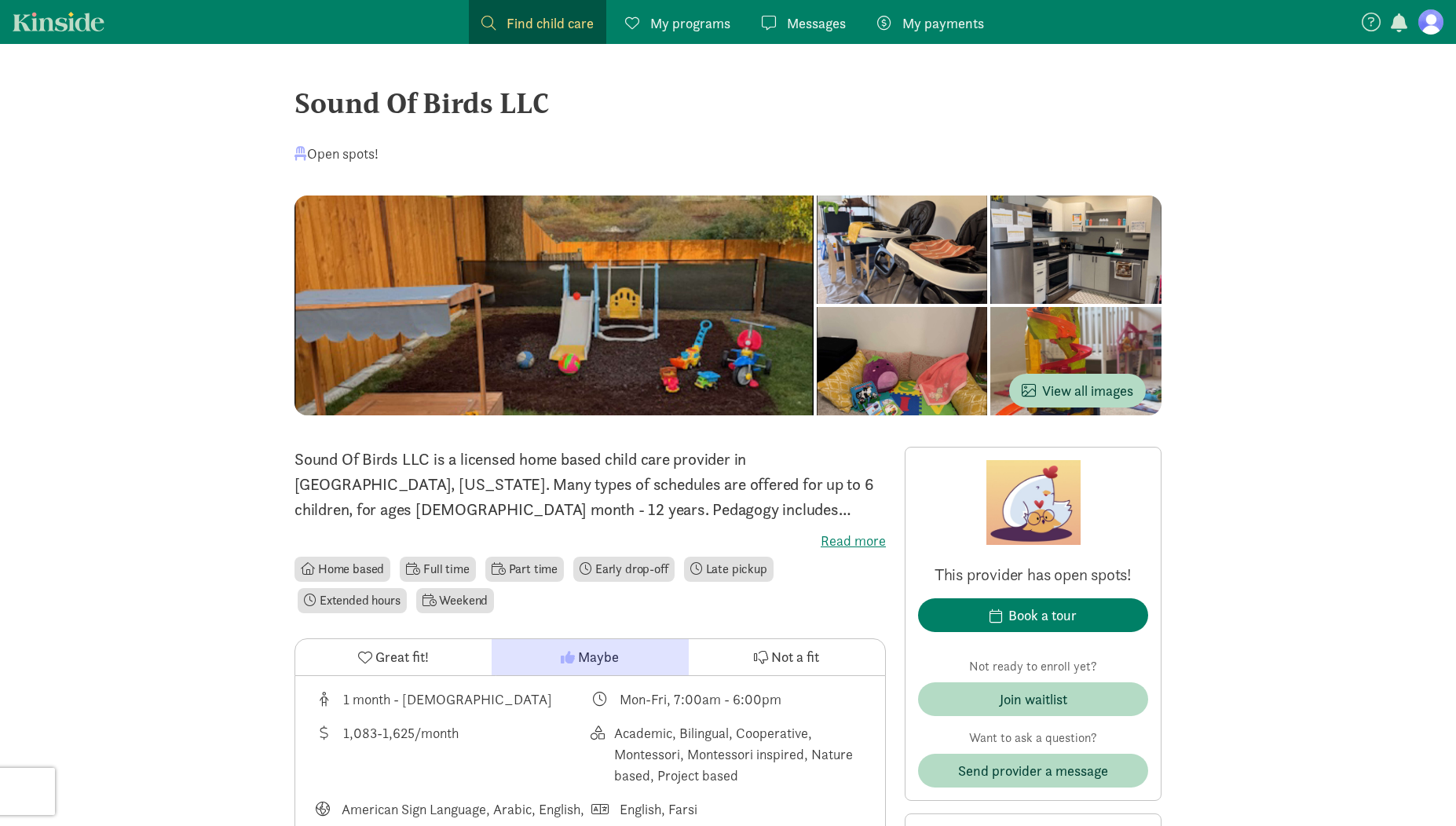
click at [857, 539] on label "Read more" at bounding box center [590, 540] width 591 height 19
click at [0, 0] on input "Read more" at bounding box center [0, 0] width 0 height 0
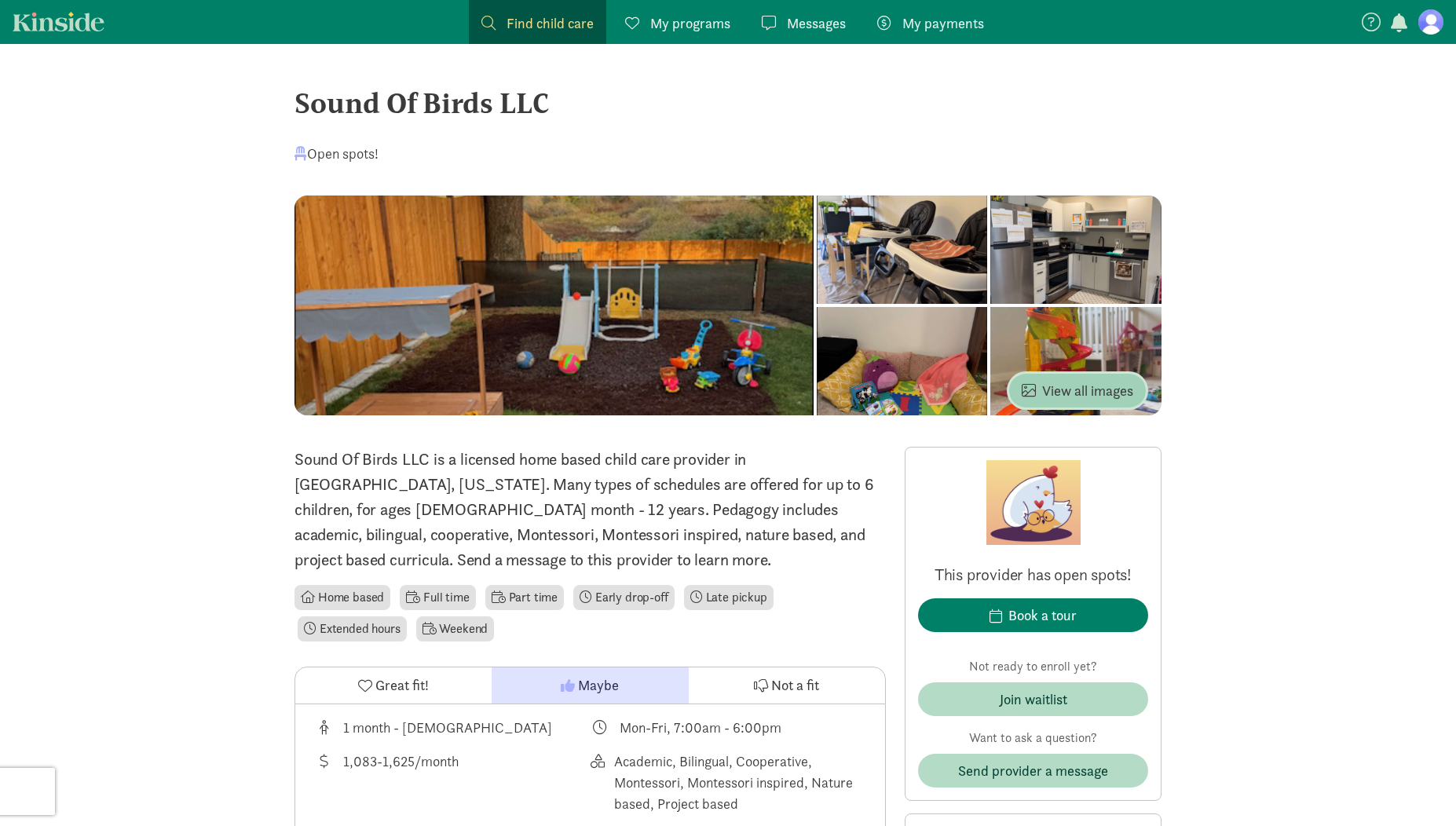
click at [1064, 390] on span "View all images" at bounding box center [1078, 390] width 111 height 21
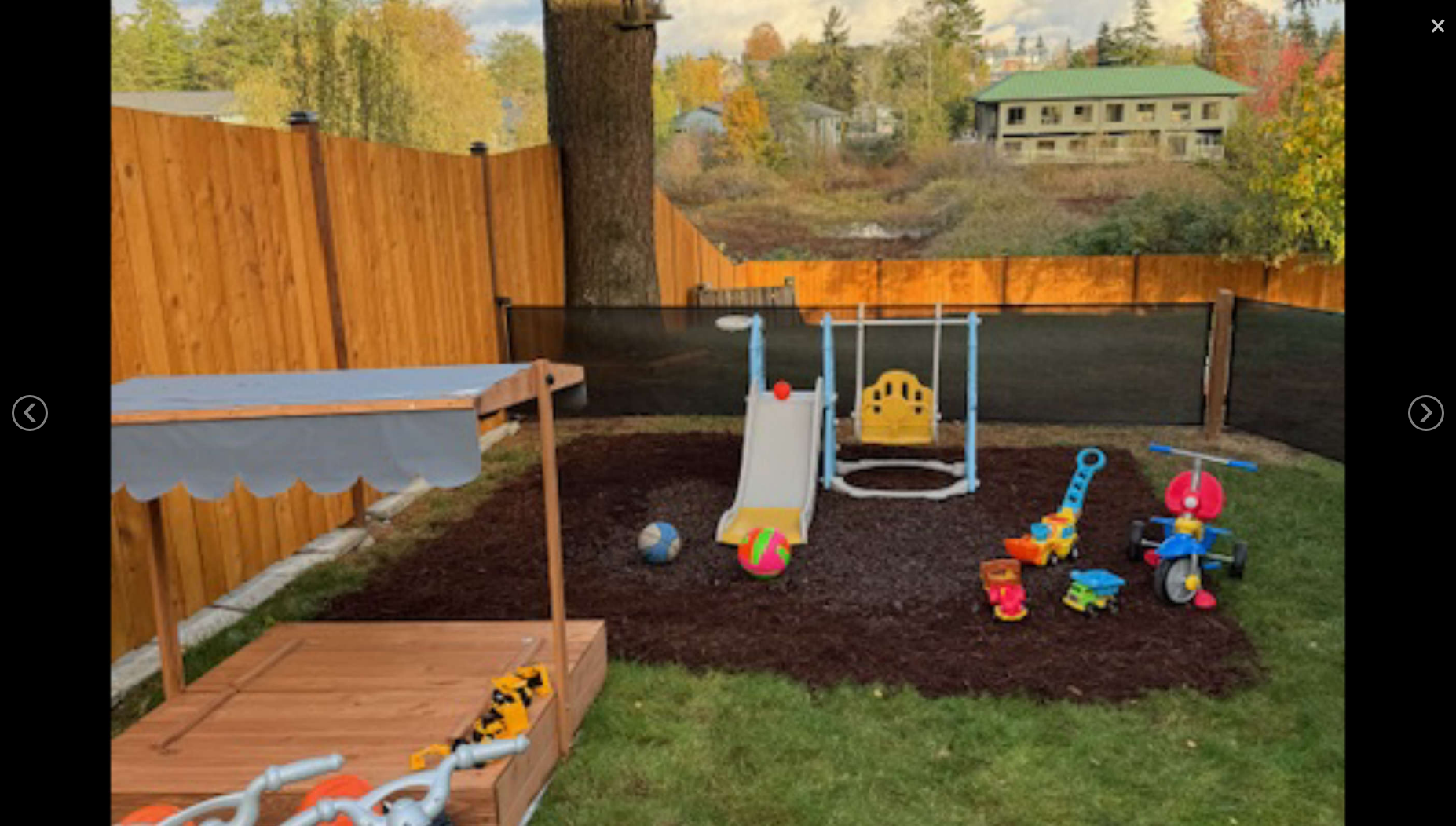
click at [1449, 33] on link "×" at bounding box center [1437, 23] width 36 height 47
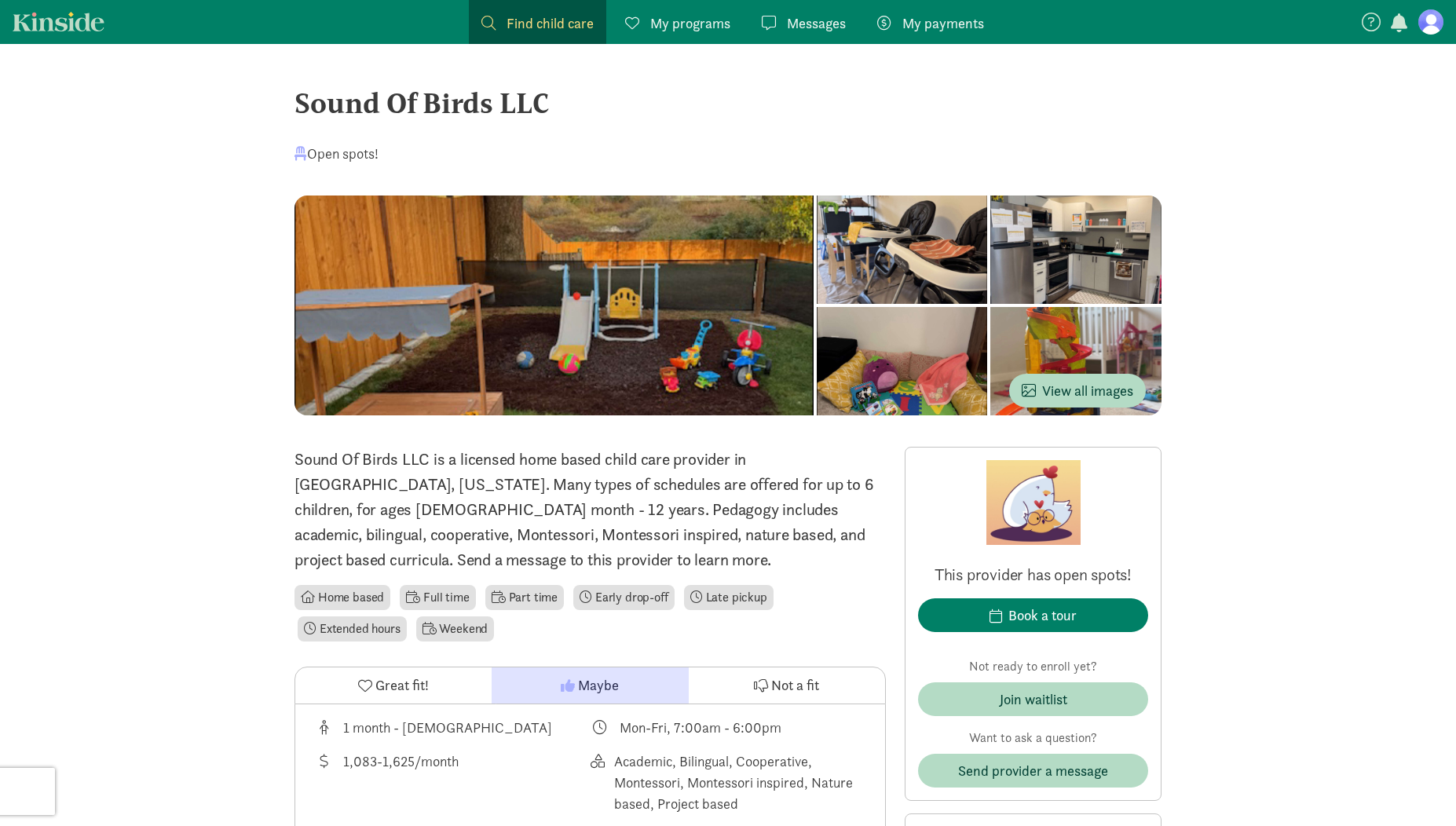
click at [68, 27] on link "Kinside" at bounding box center [59, 22] width 92 height 19
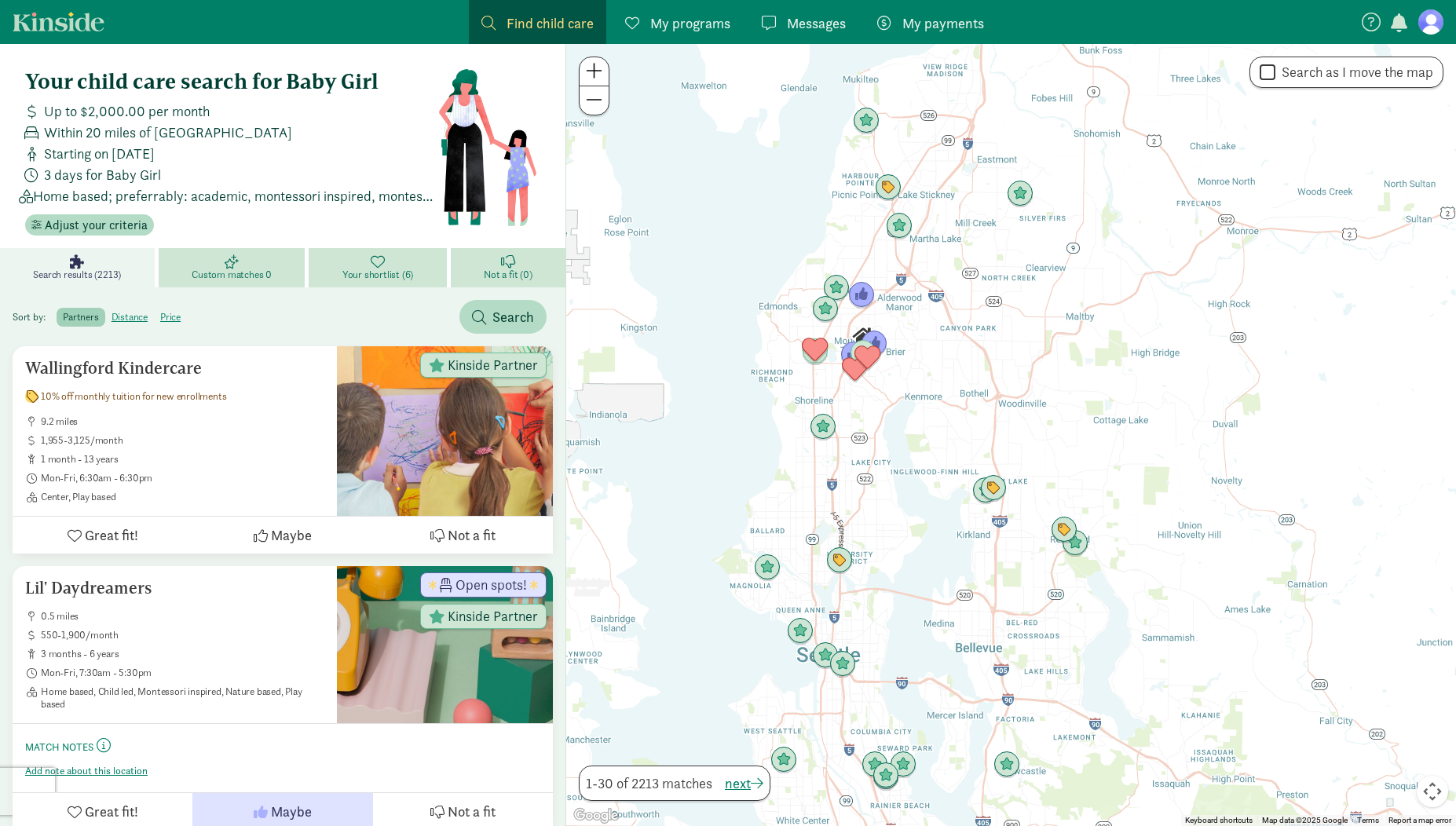
drag, startPoint x: 1143, startPoint y: 410, endPoint x: 1027, endPoint y: 435, distance: 118.7
click at [1027, 435] on div at bounding box center [1011, 436] width 890 height 782
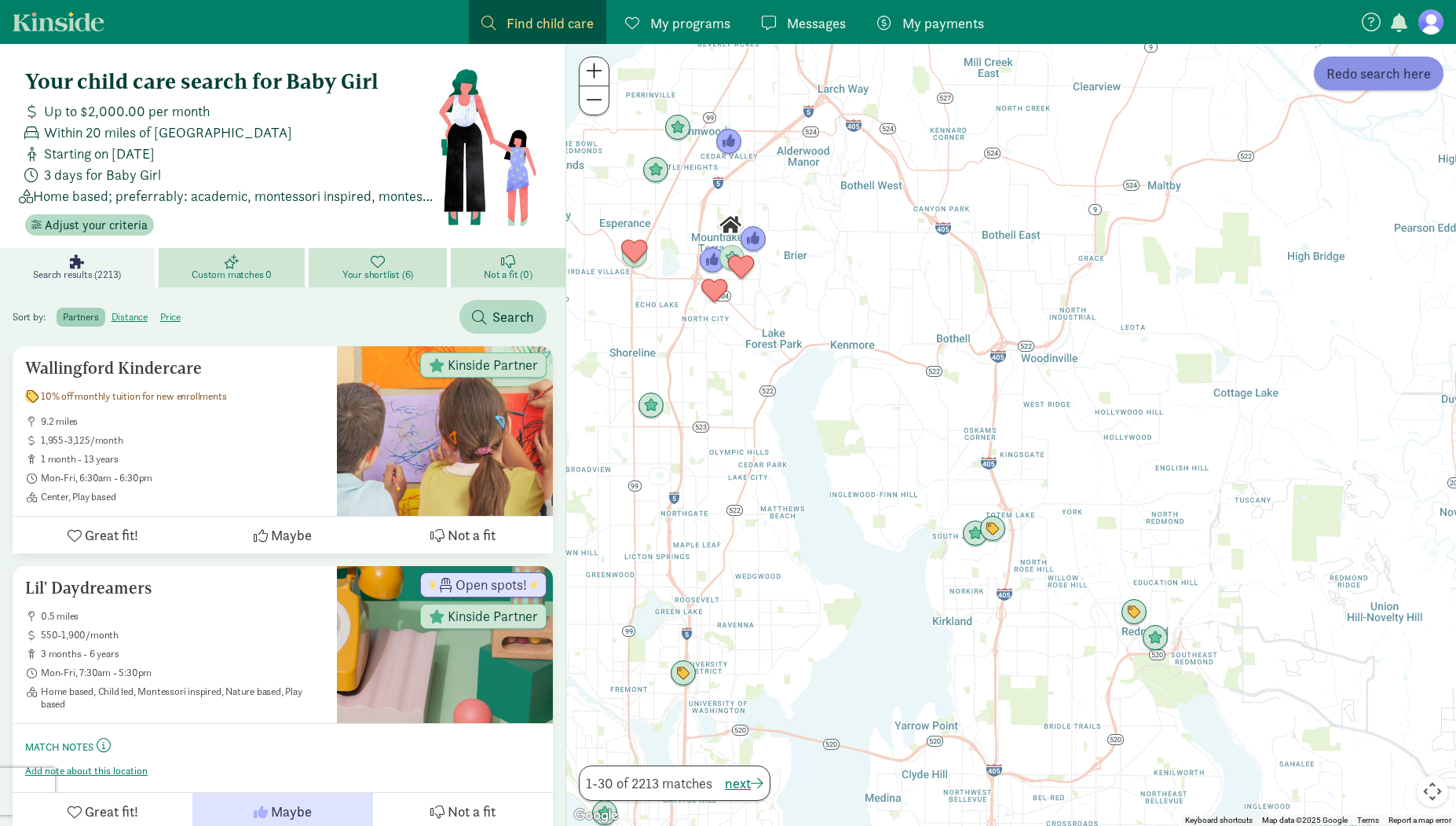
click at [1366, 69] on span "Redo search here" at bounding box center [1379, 73] width 105 height 21
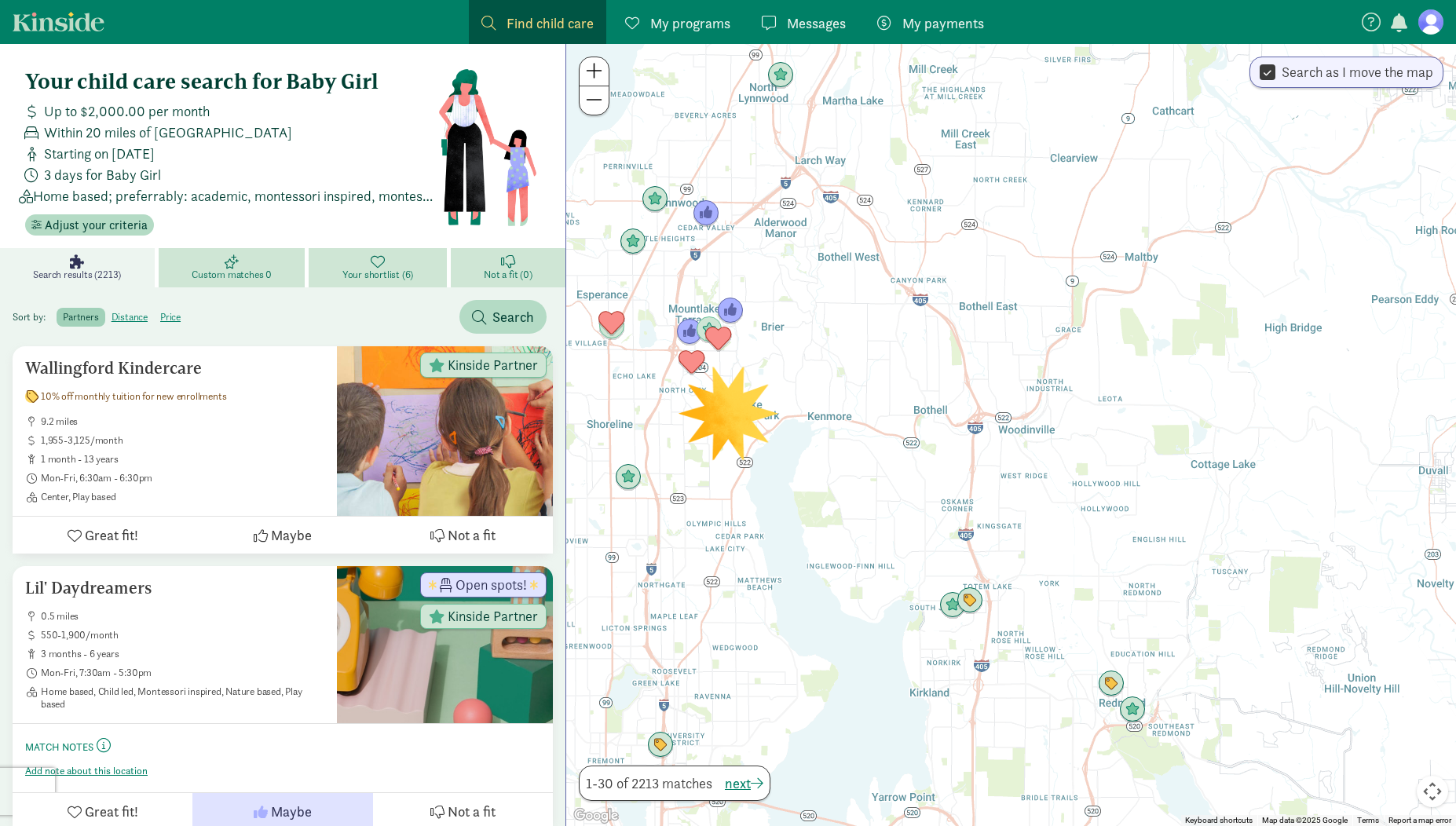
drag, startPoint x: 1013, startPoint y: 247, endPoint x: 987, endPoint y: 329, distance: 86.0
click at [987, 329] on div at bounding box center [1011, 436] width 890 height 782
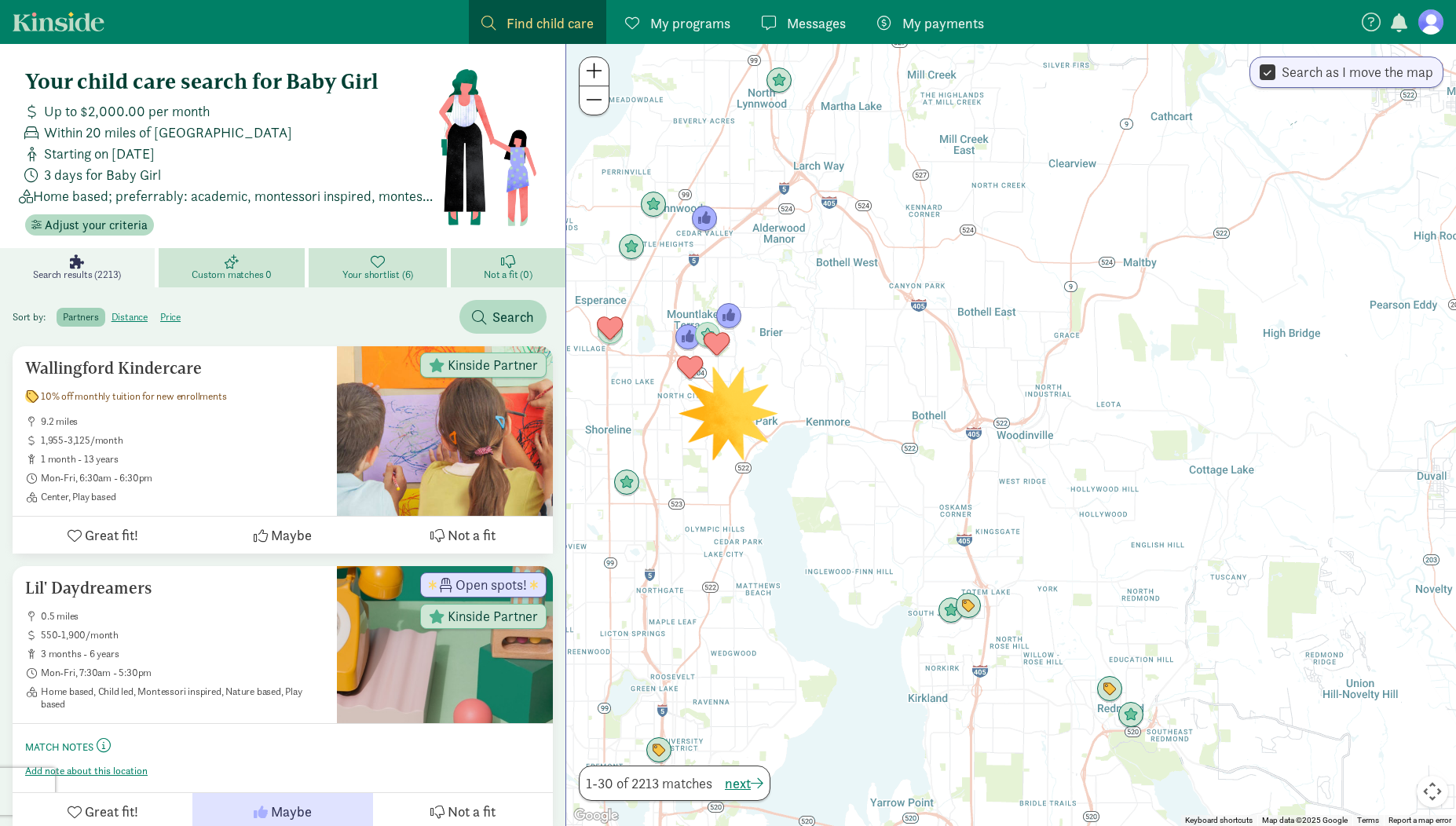
click at [925, 323] on div at bounding box center [1011, 436] width 890 height 782
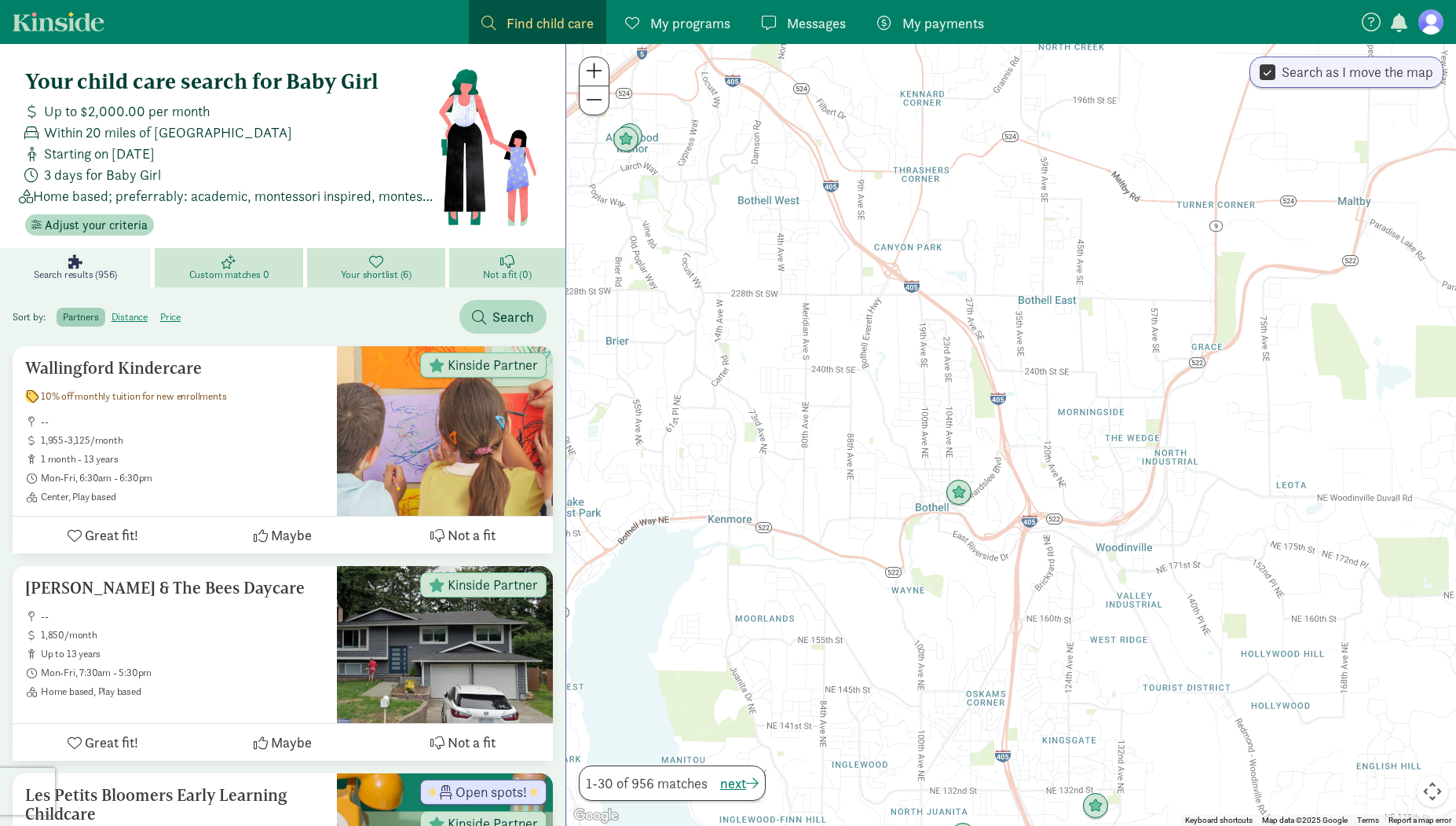
click at [605, 105] on button at bounding box center [594, 100] width 29 height 28
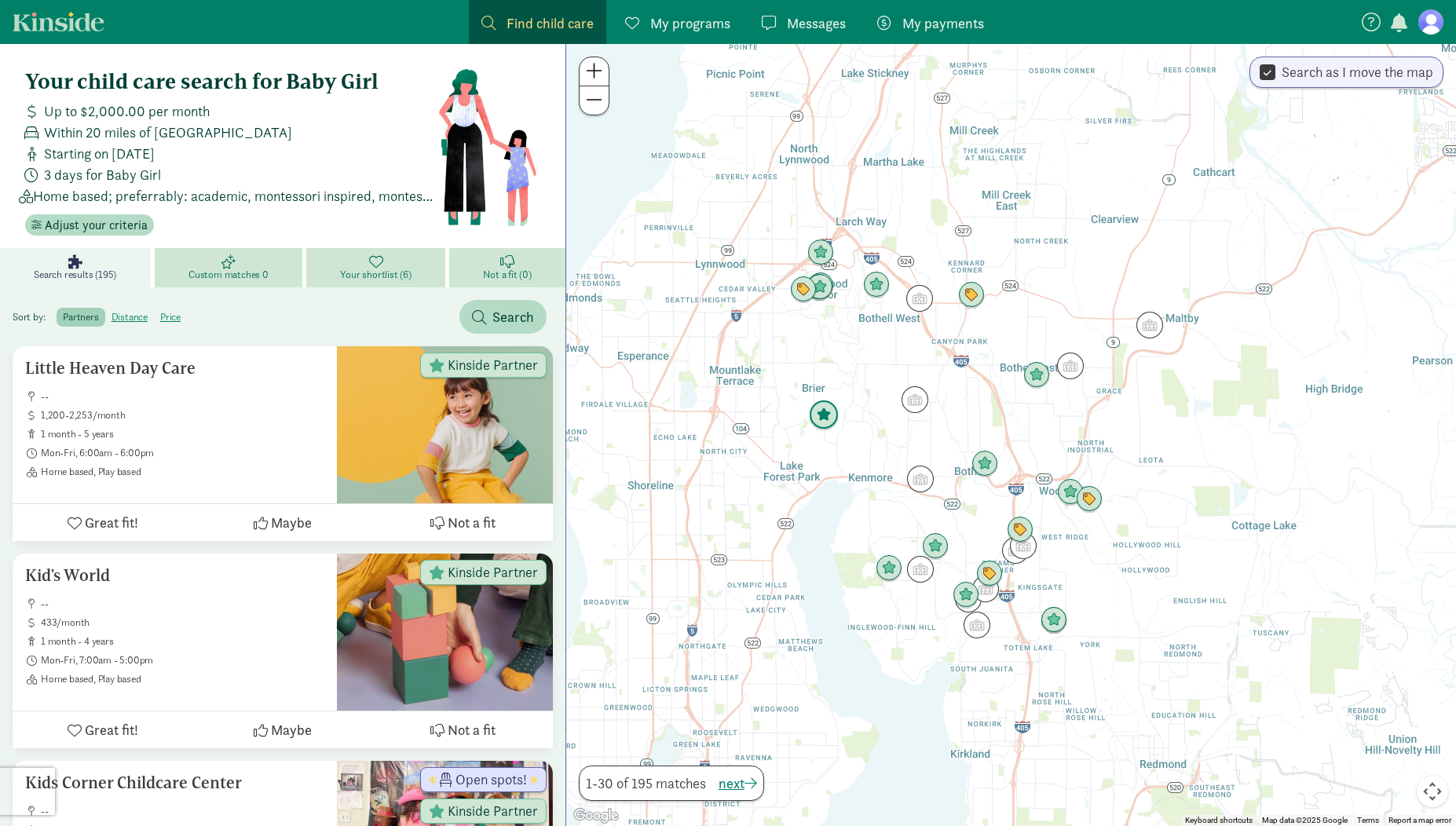
click at [820, 420] on img "Click to see details" at bounding box center [824, 415] width 30 height 30
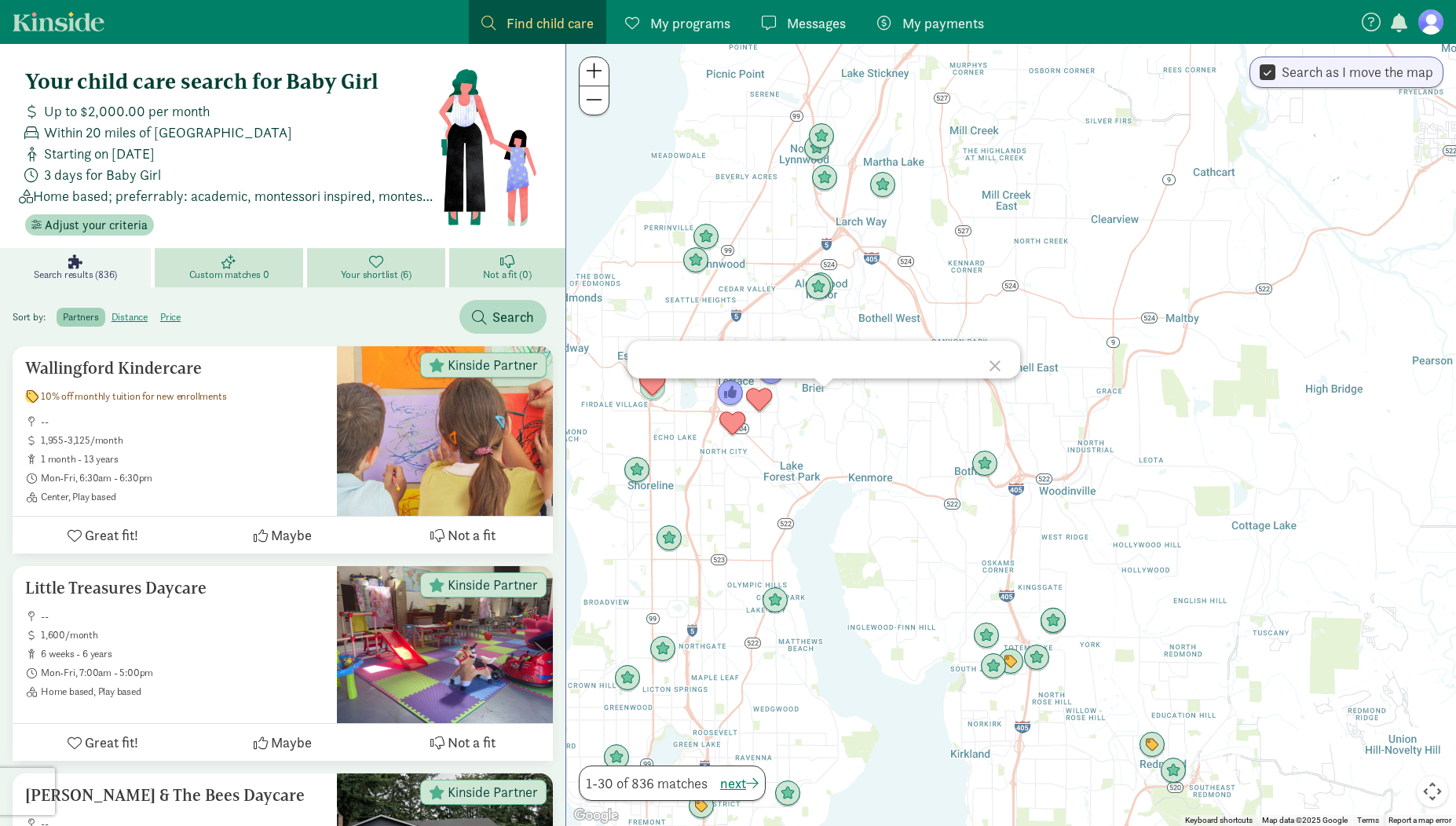
click at [995, 369] on div at bounding box center [997, 364] width 45 height 45
click at [982, 462] on img "Click to see details" at bounding box center [985, 464] width 30 height 30
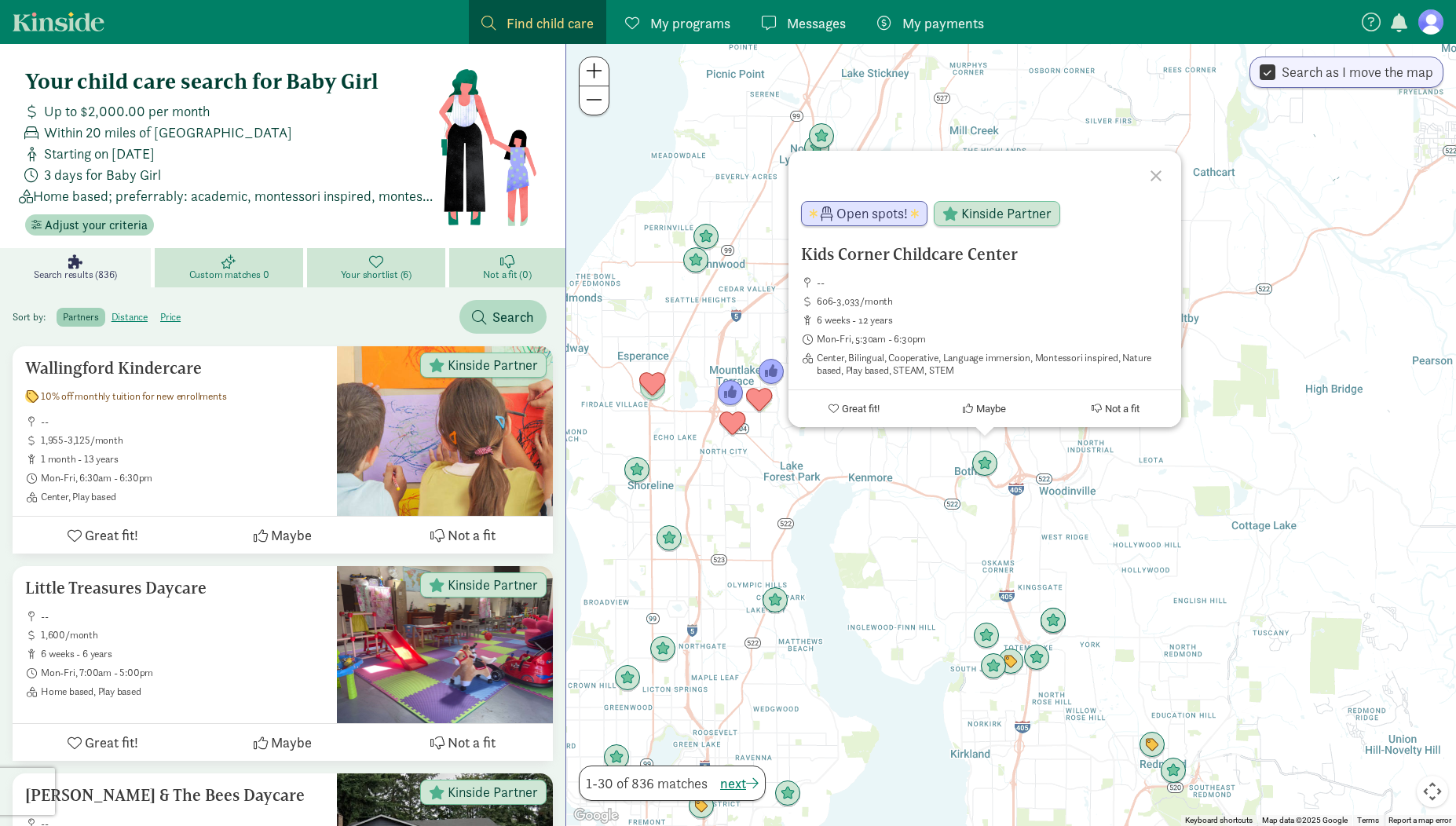
click at [894, 455] on div "Kids Corner Childcare Center -- 606-3,033/month 6 weeks - 12 years Mon-Fri, 5:3…" at bounding box center [1011, 436] width 890 height 782
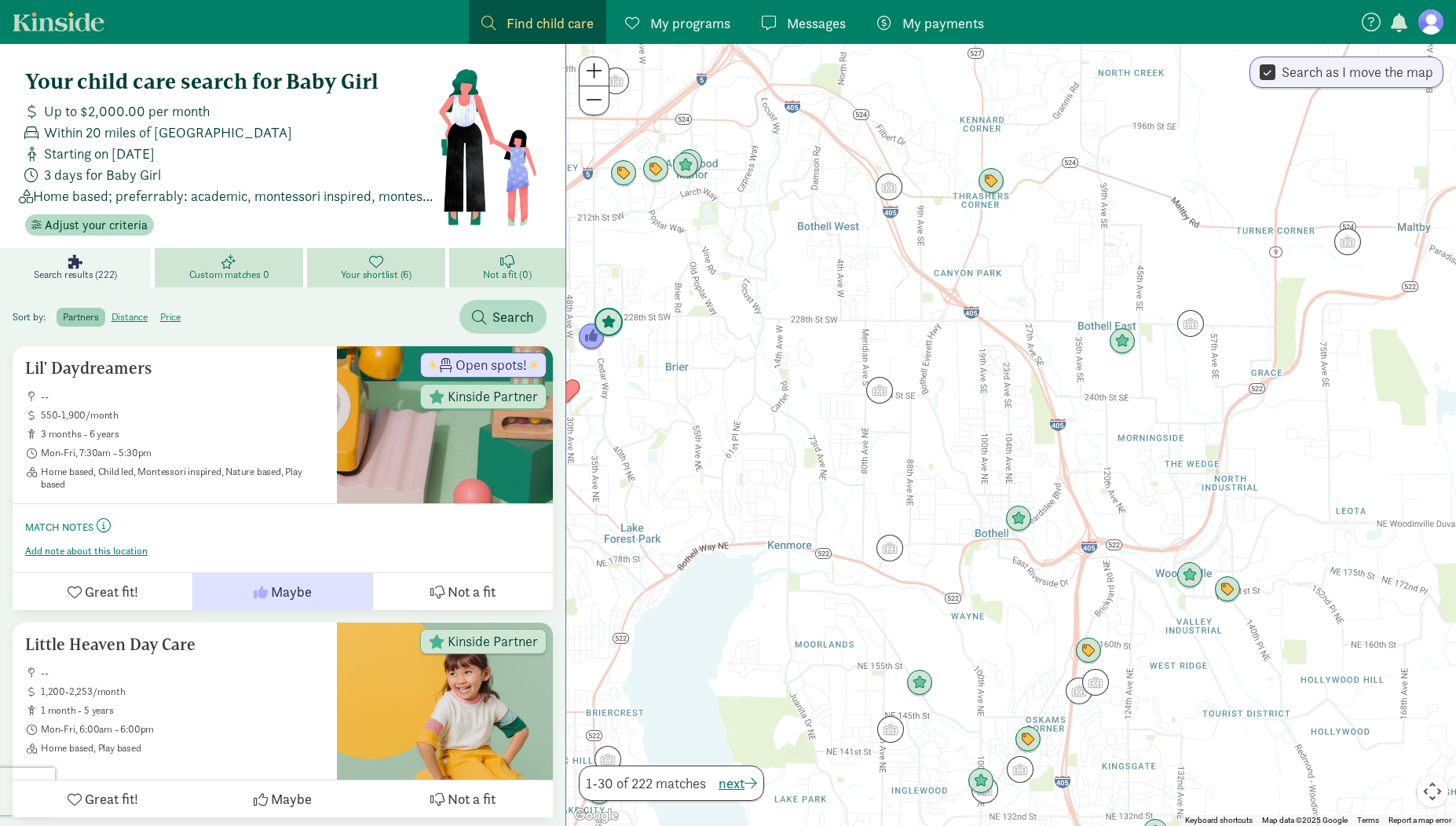
click at [610, 320] on img "Click to see details" at bounding box center [608, 323] width 30 height 30
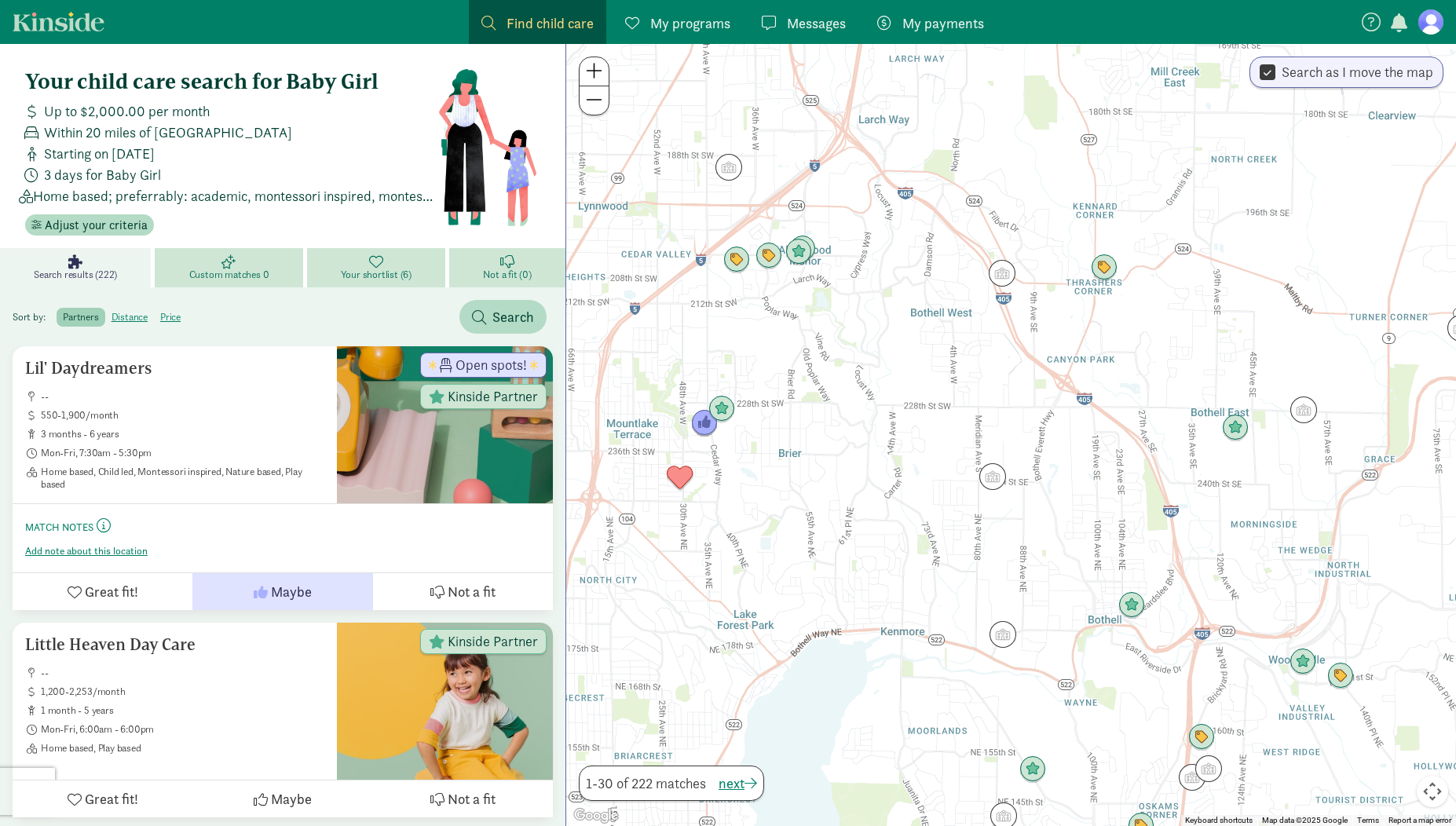
drag, startPoint x: 1058, startPoint y: 392, endPoint x: 967, endPoint y: 408, distance: 92.4
click at [967, 408] on div at bounding box center [1011, 436] width 890 height 782
click at [1105, 269] on img "Click to see details" at bounding box center [1104, 268] width 30 height 30
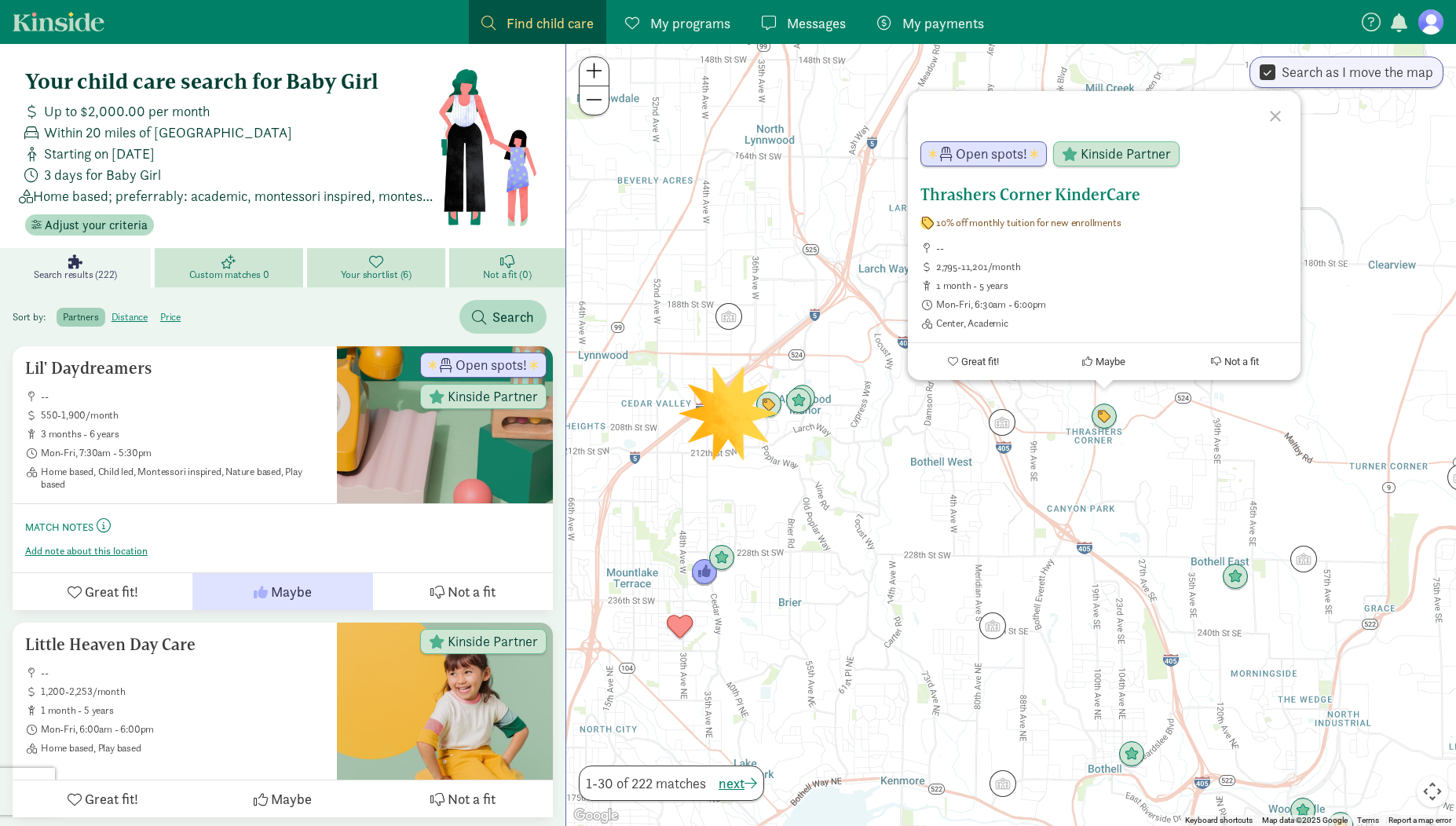
click at [1103, 369] on button "Maybe" at bounding box center [1103, 362] width 131 height 37
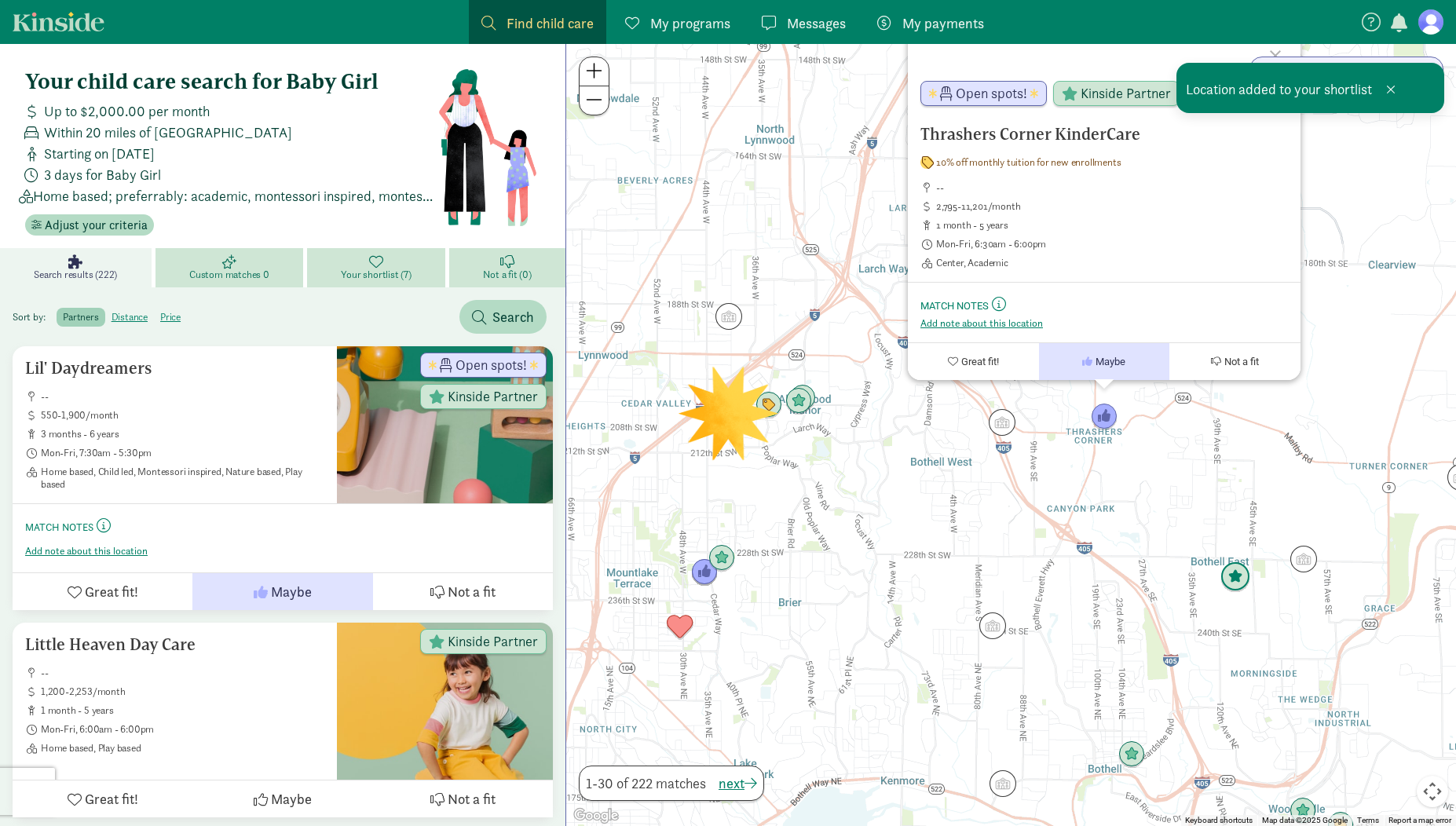
click at [1237, 582] on img "Click to see details" at bounding box center [1235, 577] width 30 height 30
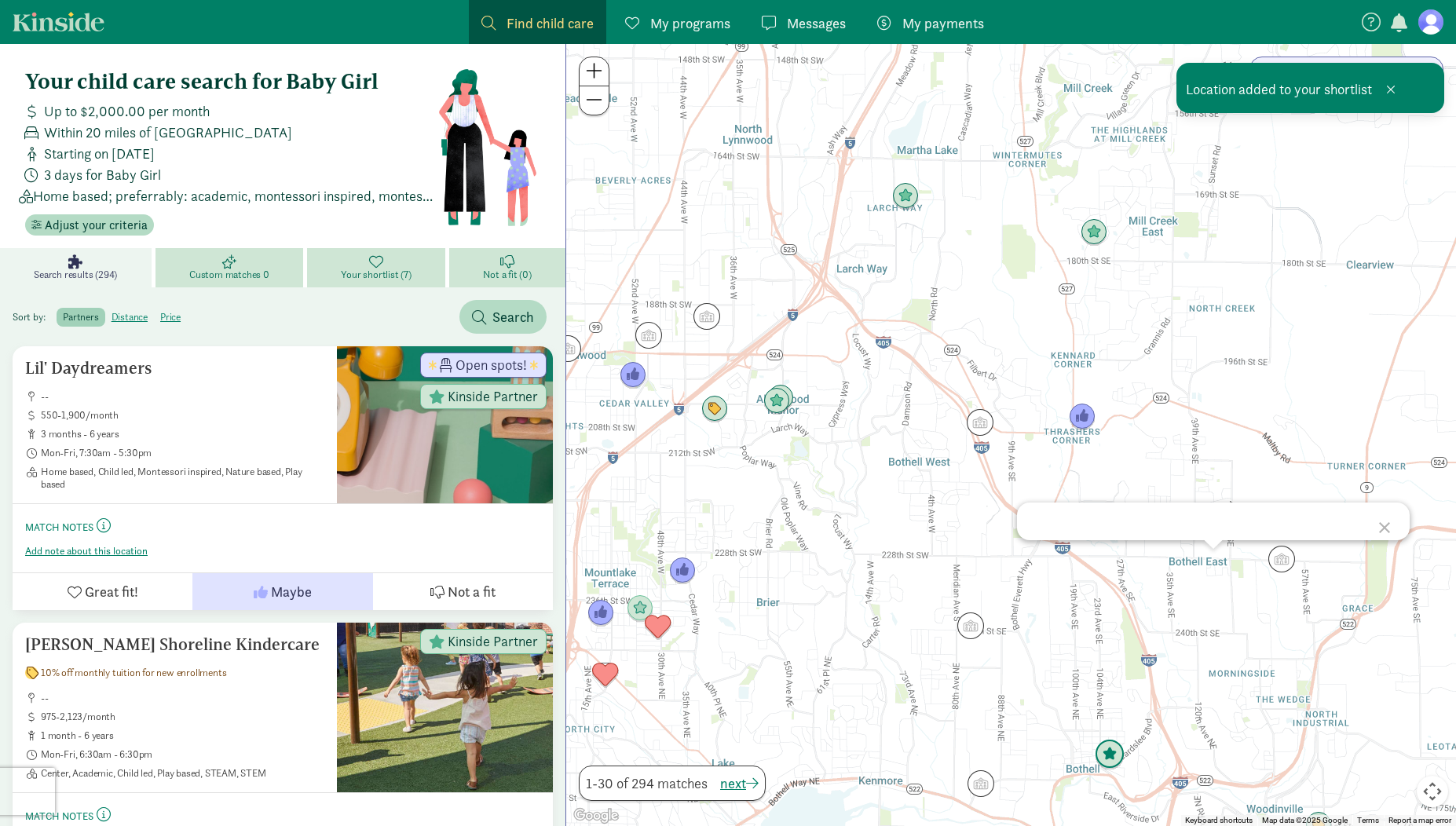
click at [1116, 753] on img "Click to see details" at bounding box center [1109, 754] width 30 height 30
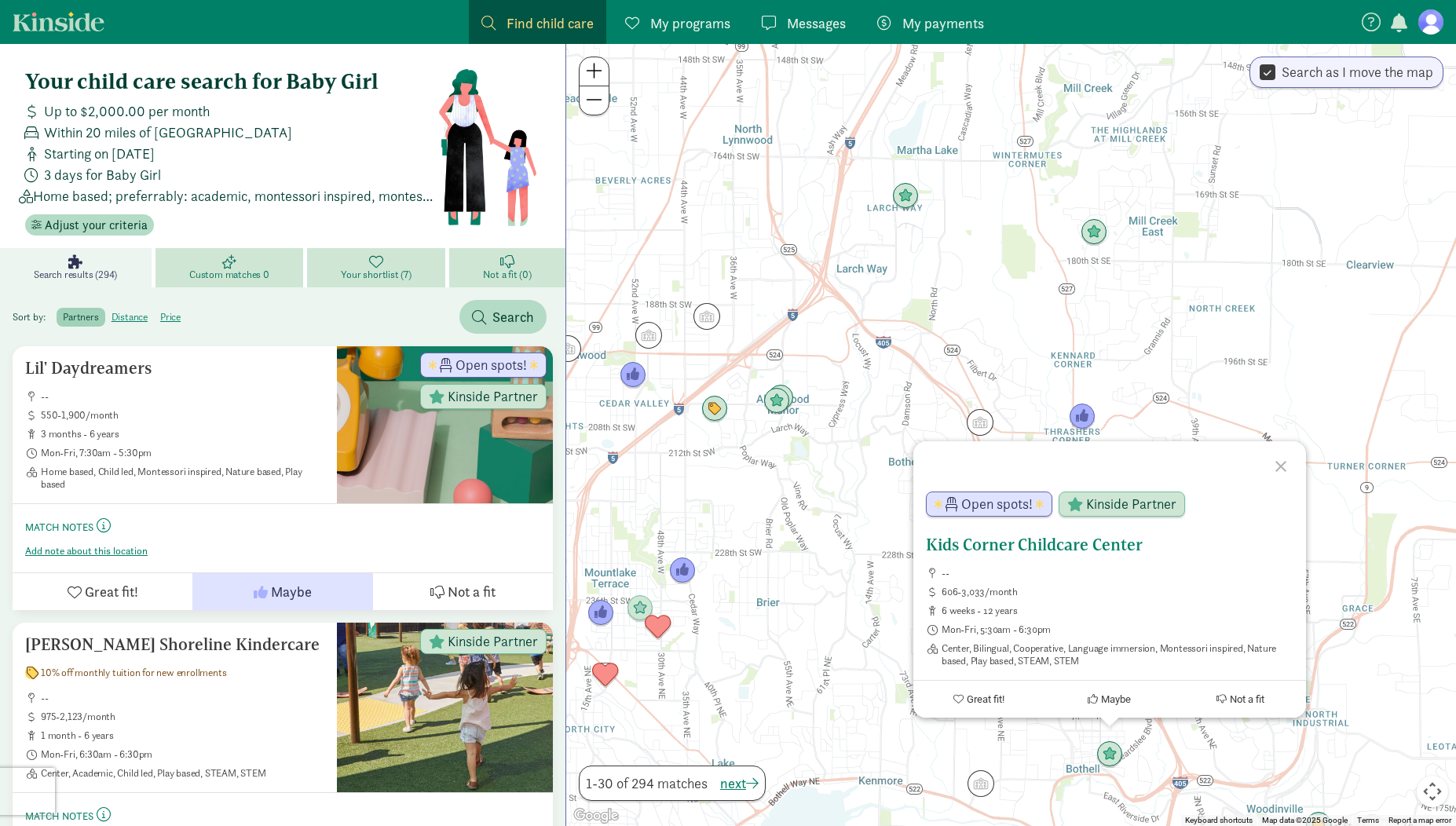
click at [1054, 548] on h5 "Kids Corner Childcare Center" at bounding box center [1110, 544] width 368 height 19
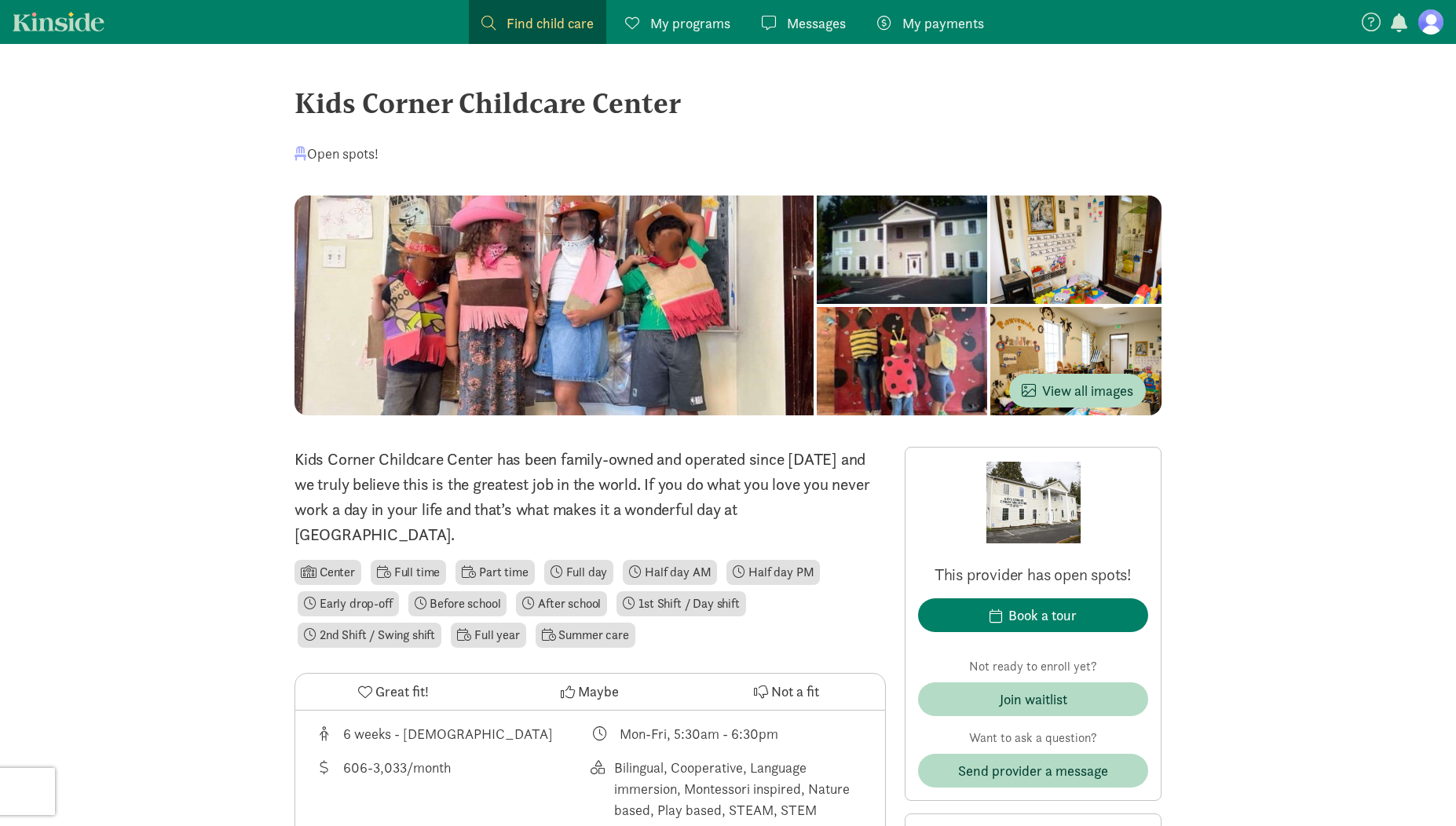
click at [817, 304] on div at bounding box center [903, 249] width 171 height 108
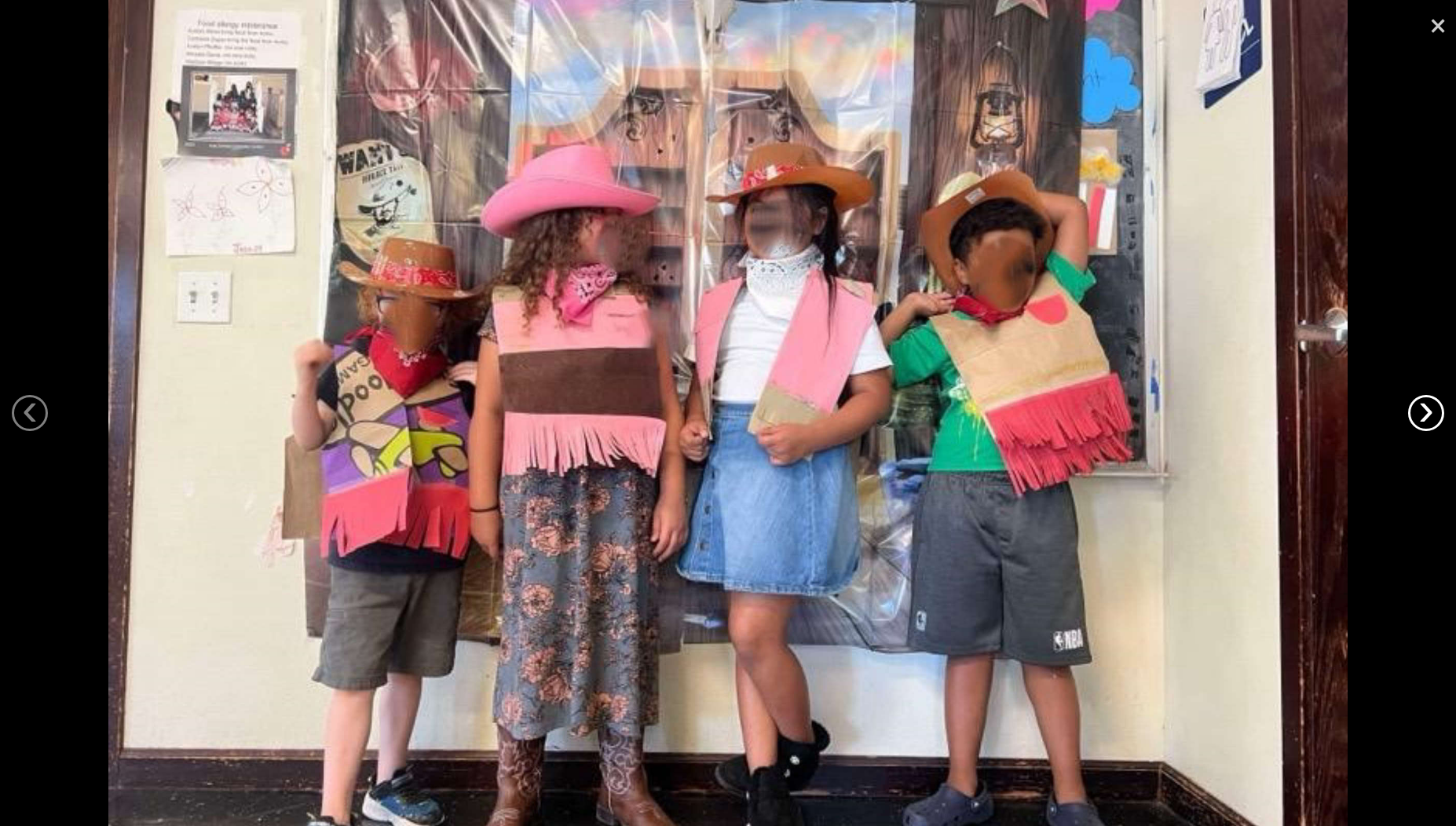
click at [1425, 412] on link "›" at bounding box center [1426, 413] width 36 height 36
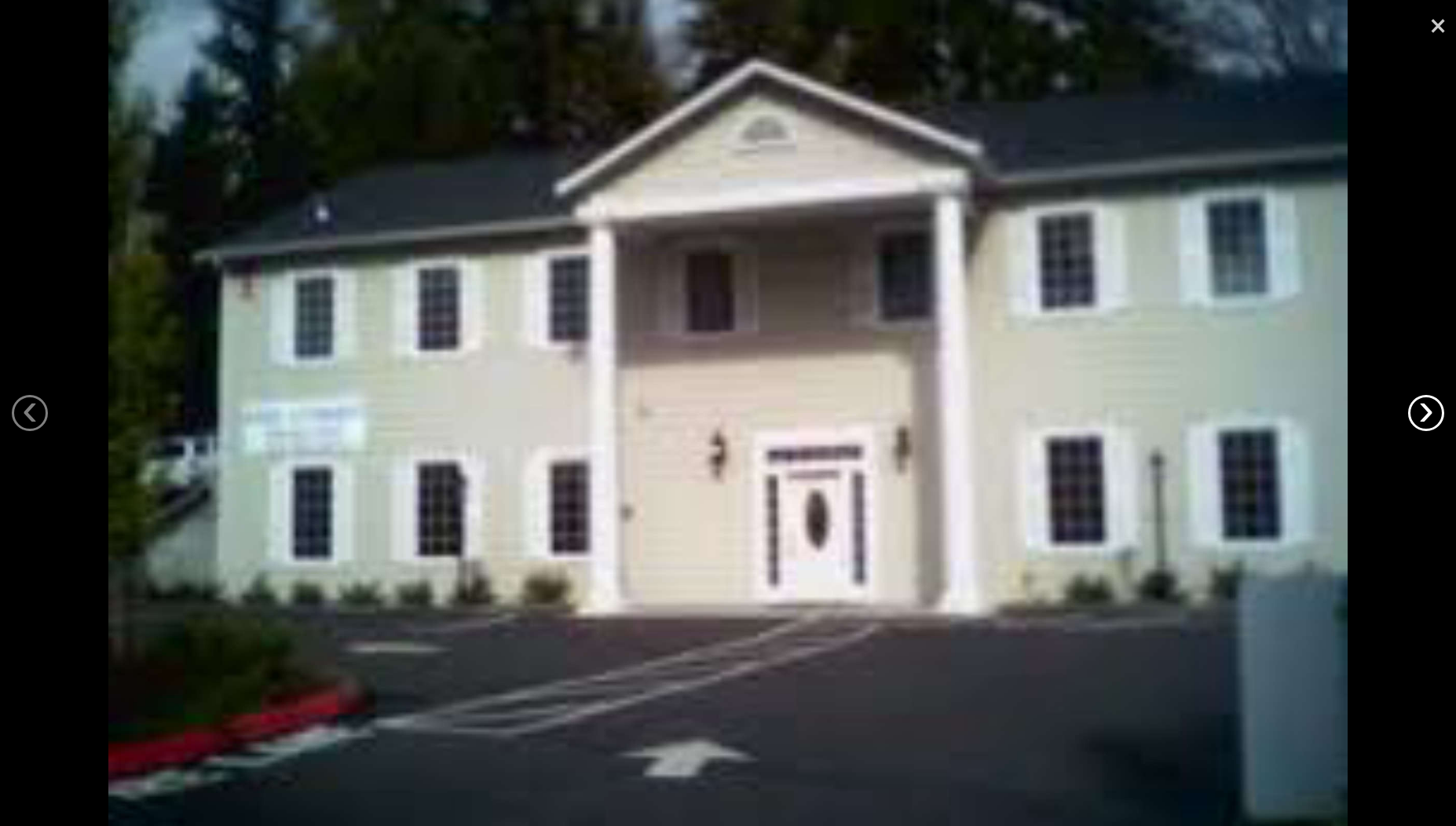
click at [1425, 412] on link "›" at bounding box center [1426, 413] width 36 height 36
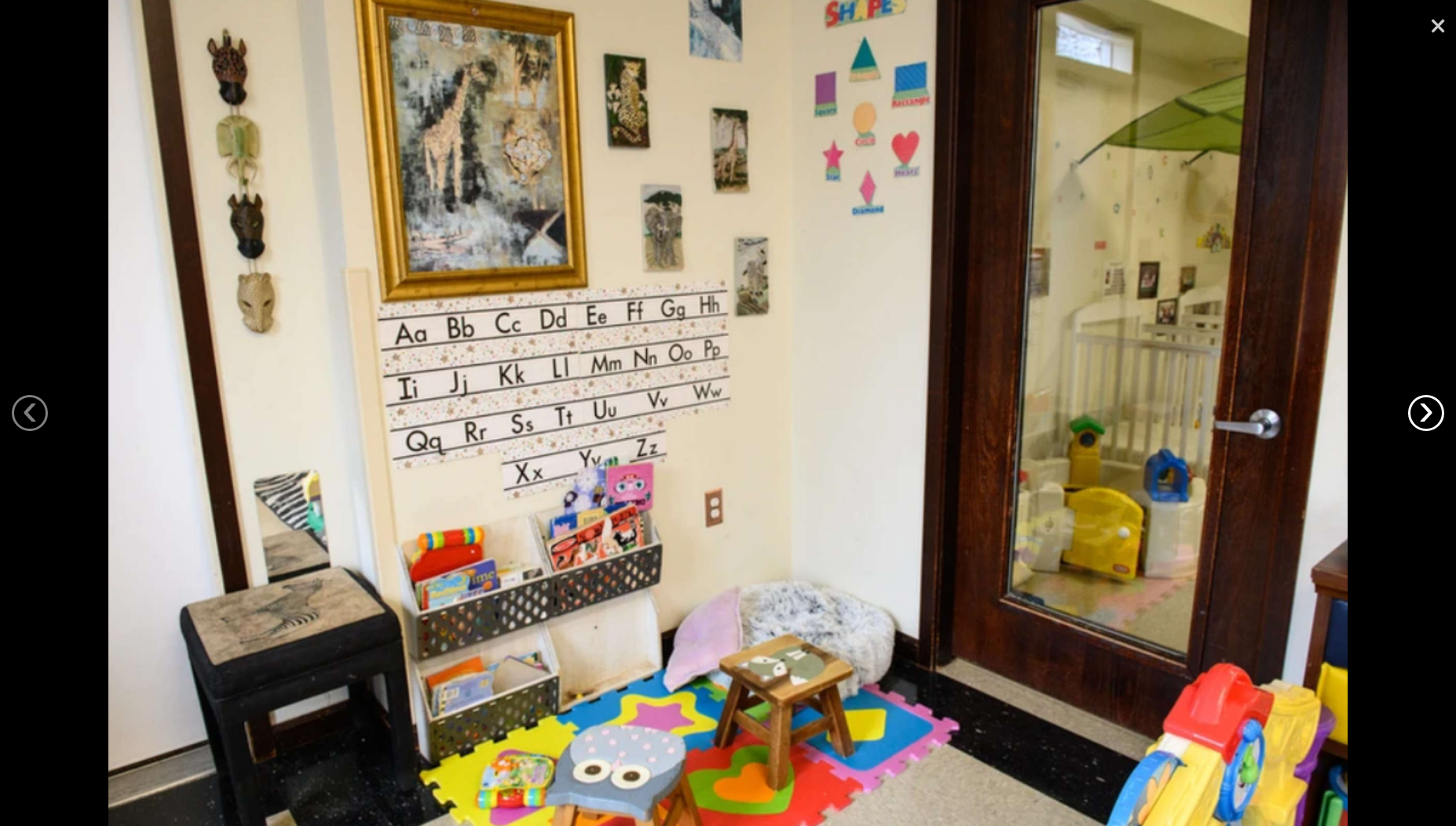
click at [1425, 412] on link "›" at bounding box center [1426, 413] width 36 height 36
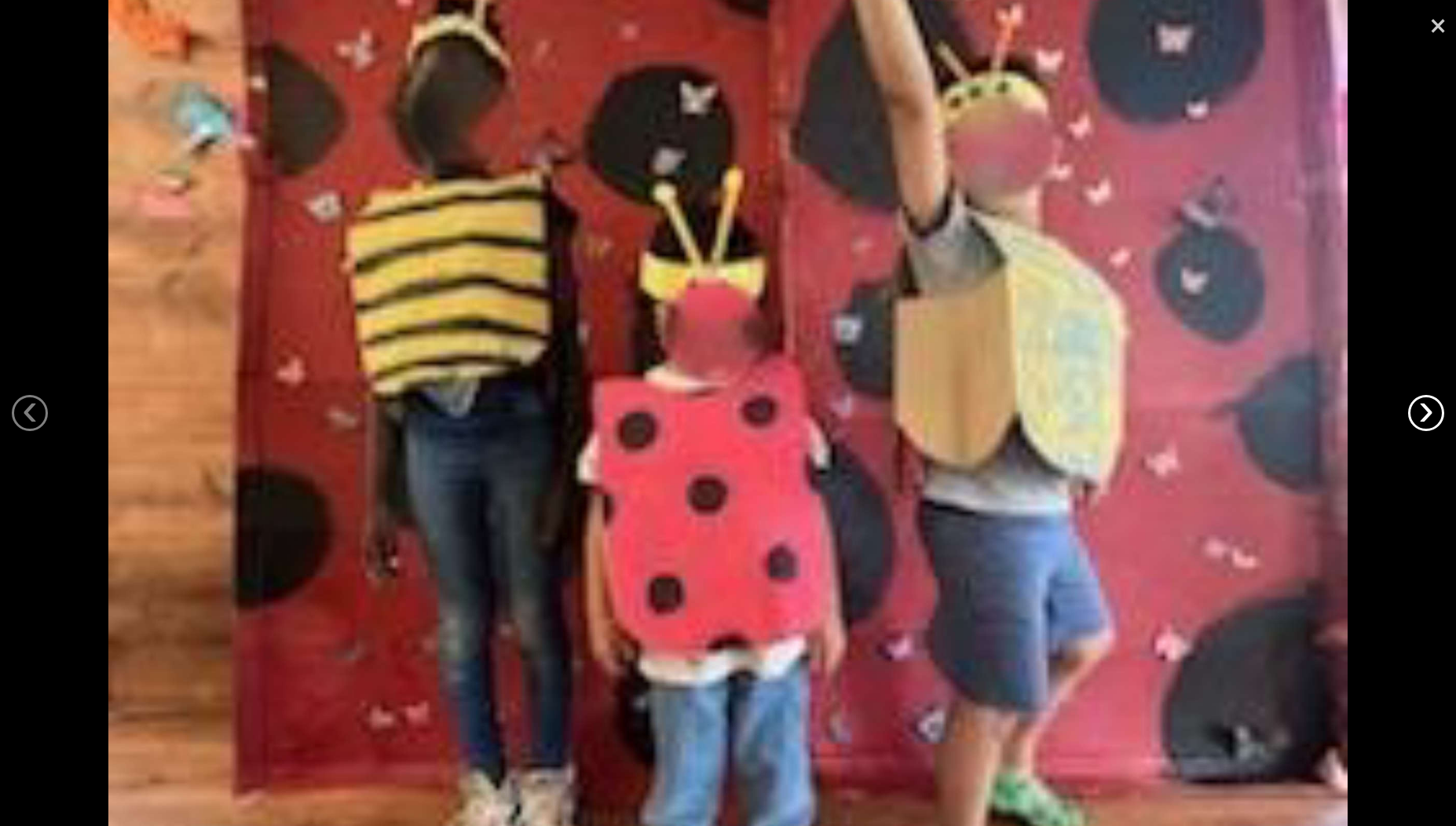
click at [1425, 412] on link "›" at bounding box center [1426, 413] width 36 height 36
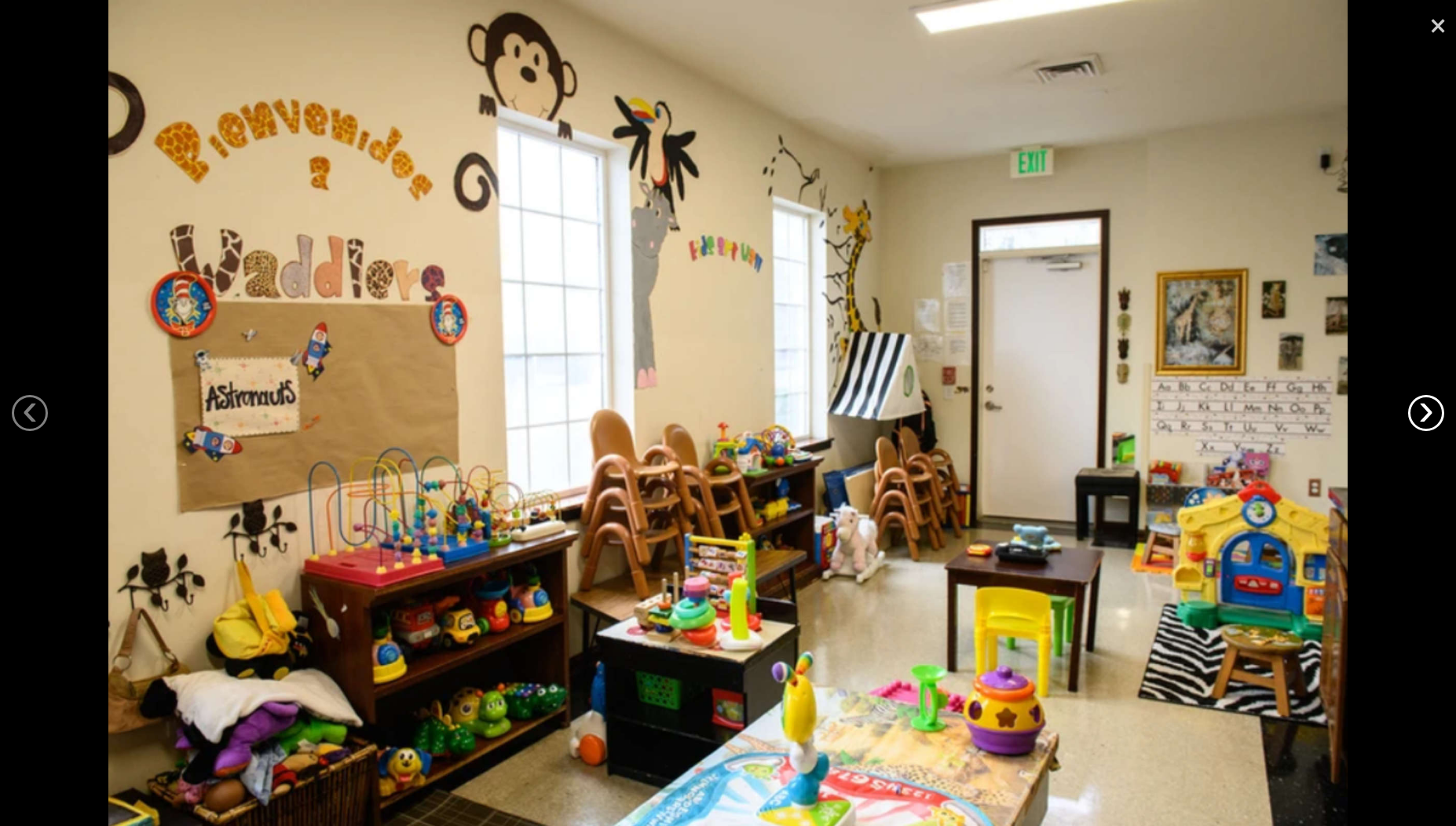
click at [1425, 412] on link "›" at bounding box center [1426, 413] width 36 height 36
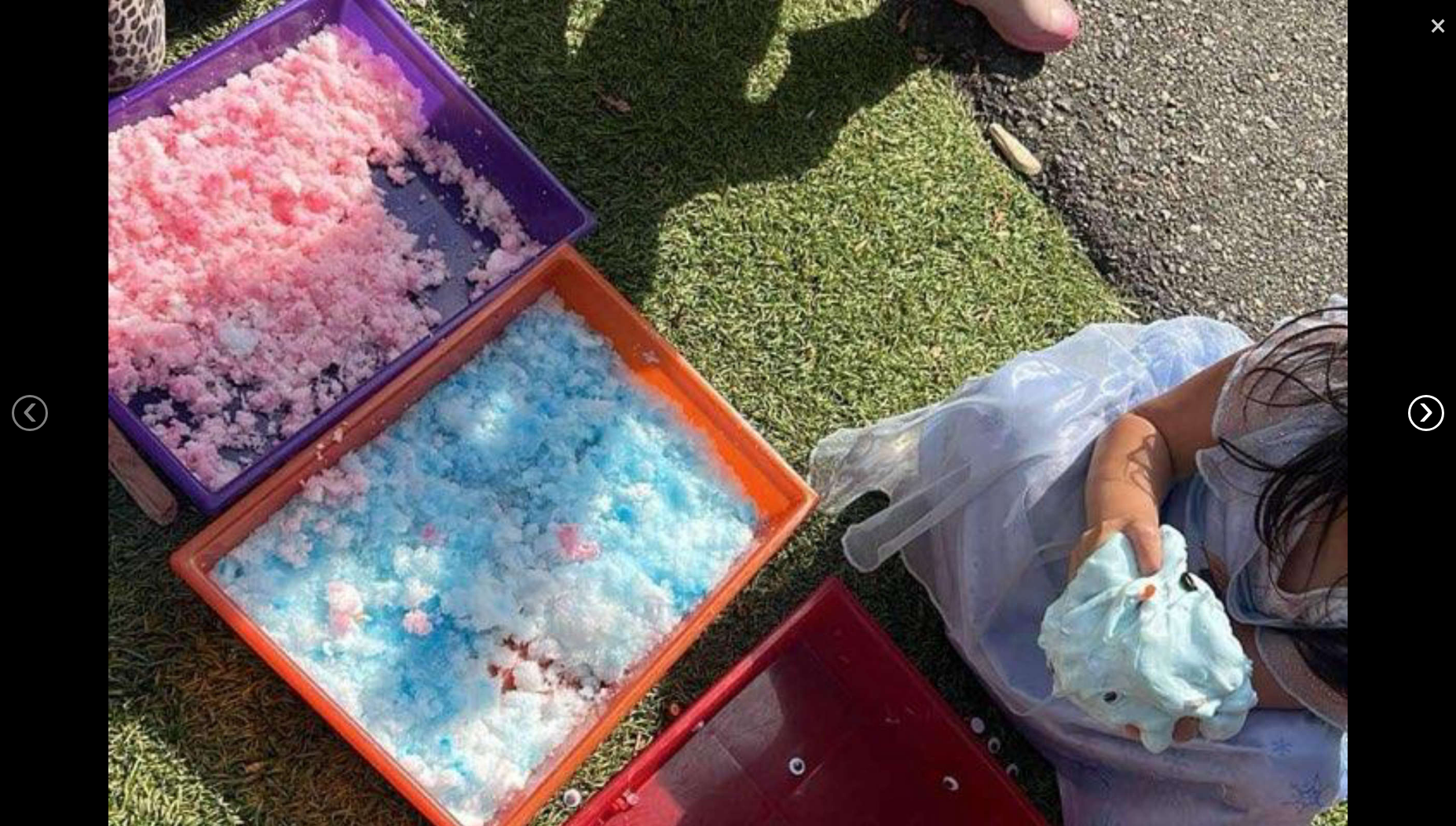
click at [1425, 412] on link "›" at bounding box center [1426, 413] width 36 height 36
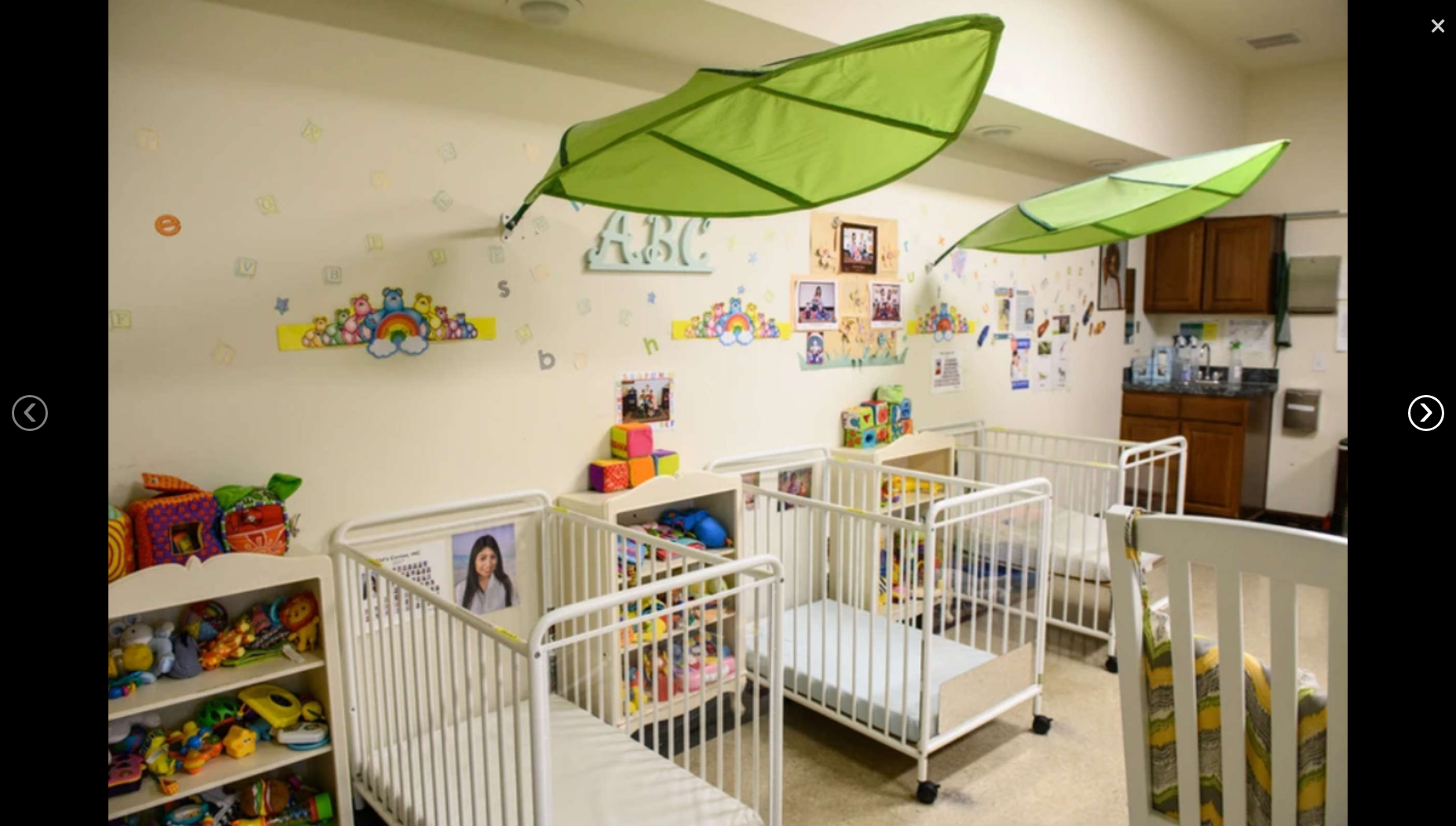
click at [1425, 412] on link "›" at bounding box center [1426, 413] width 36 height 36
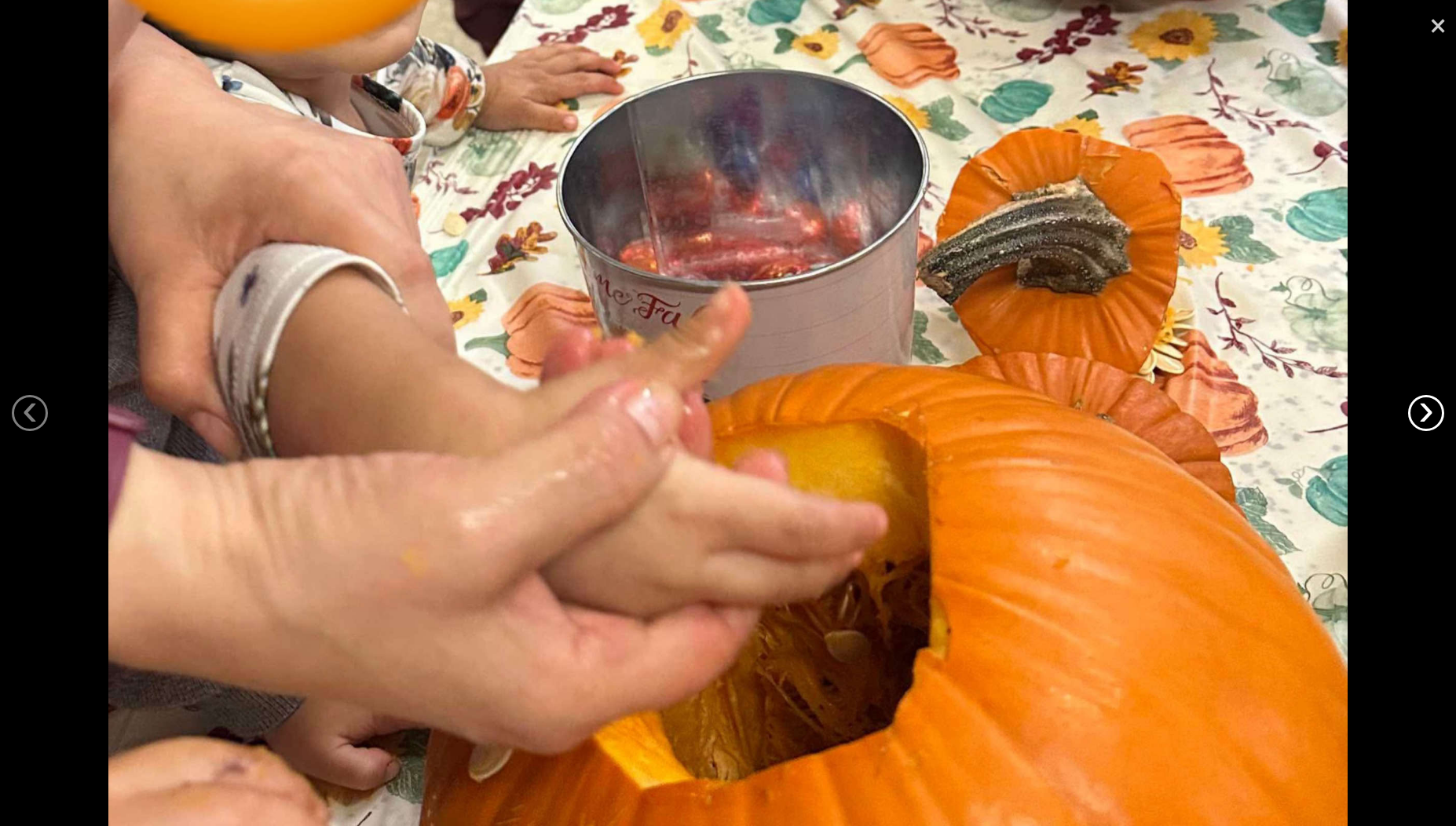
click at [1425, 412] on link "›" at bounding box center [1426, 413] width 36 height 36
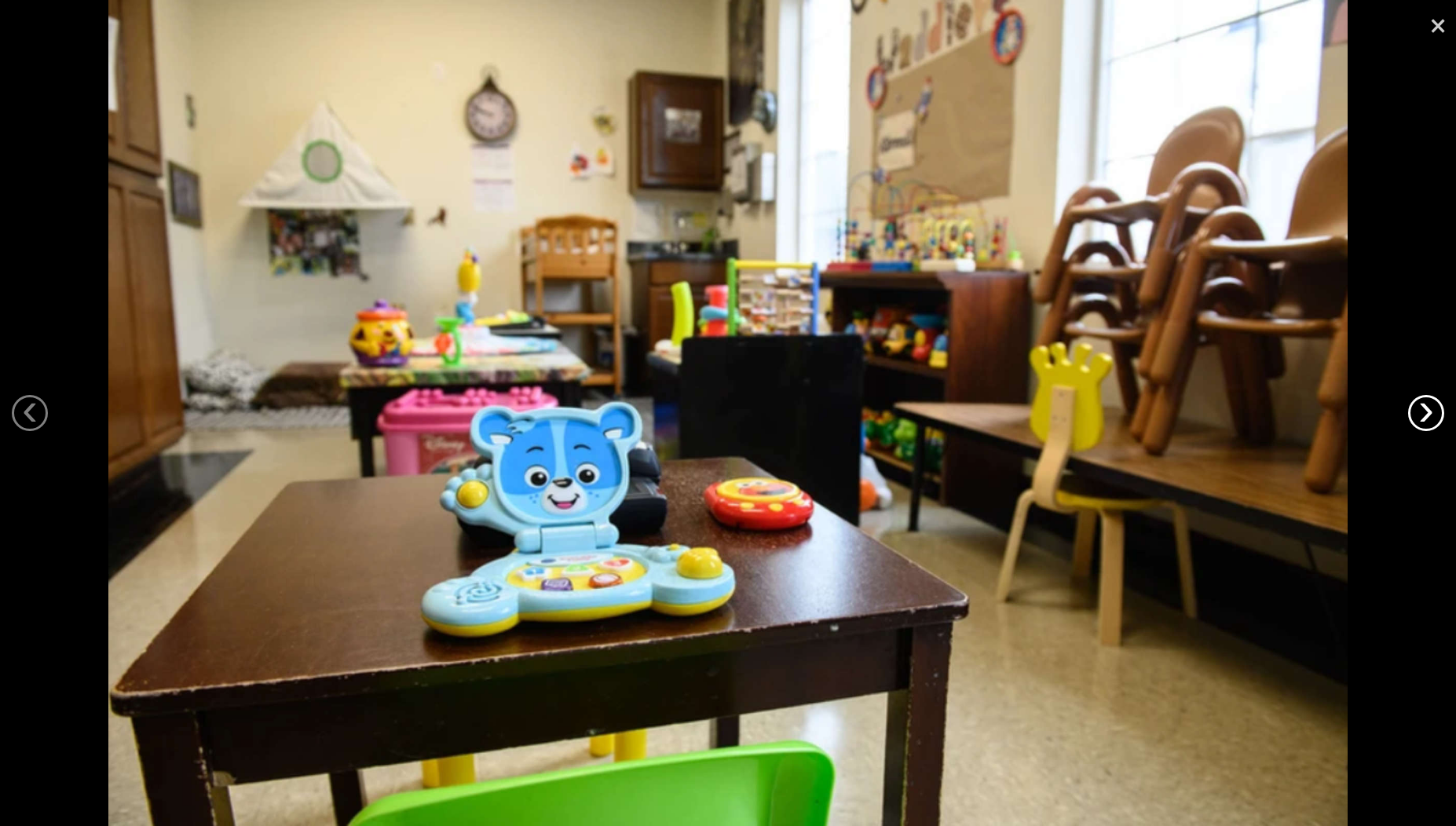
click at [1425, 412] on link "›" at bounding box center [1426, 413] width 36 height 36
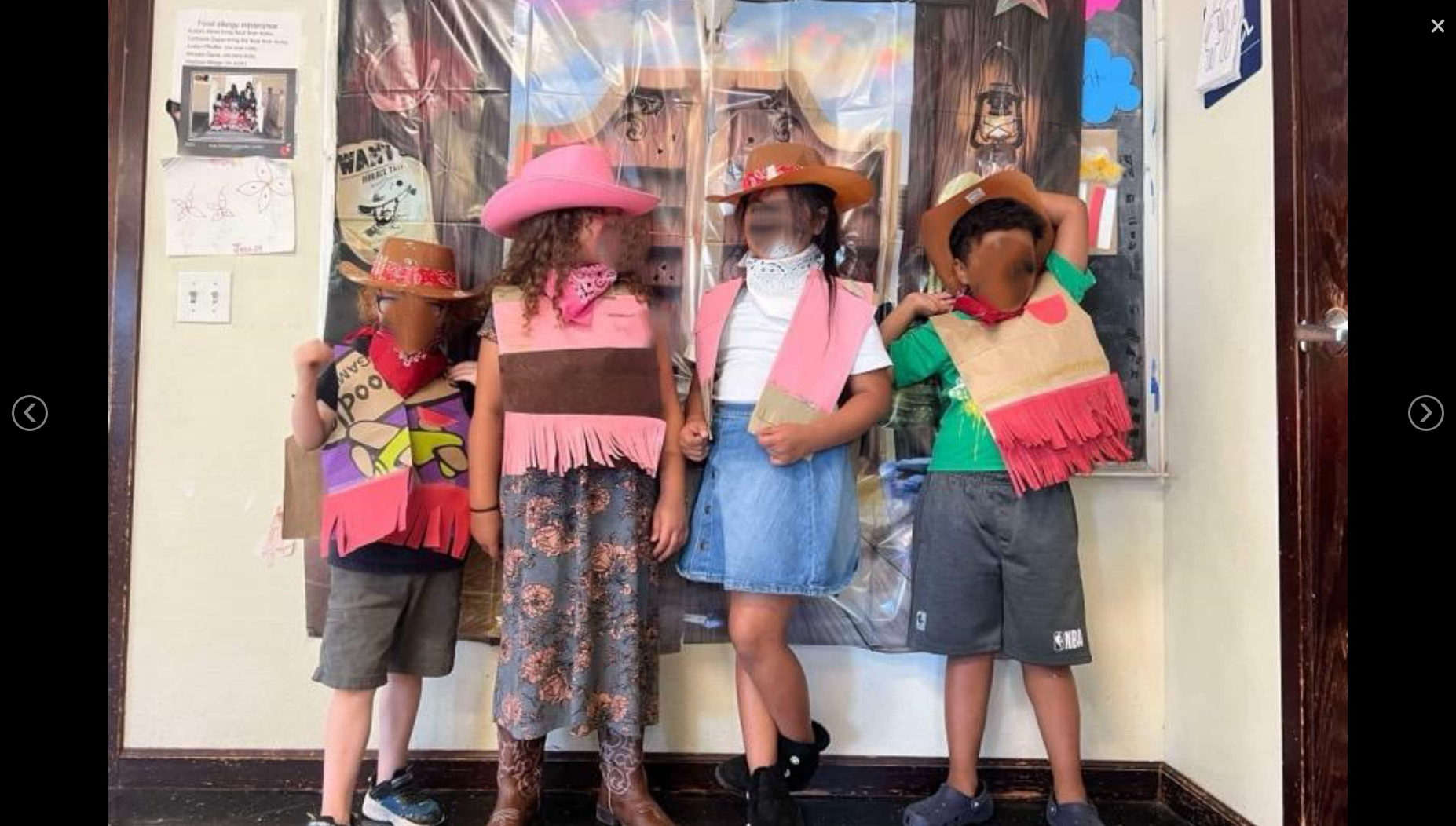
click at [1433, 29] on link "×" at bounding box center [1437, 23] width 36 height 47
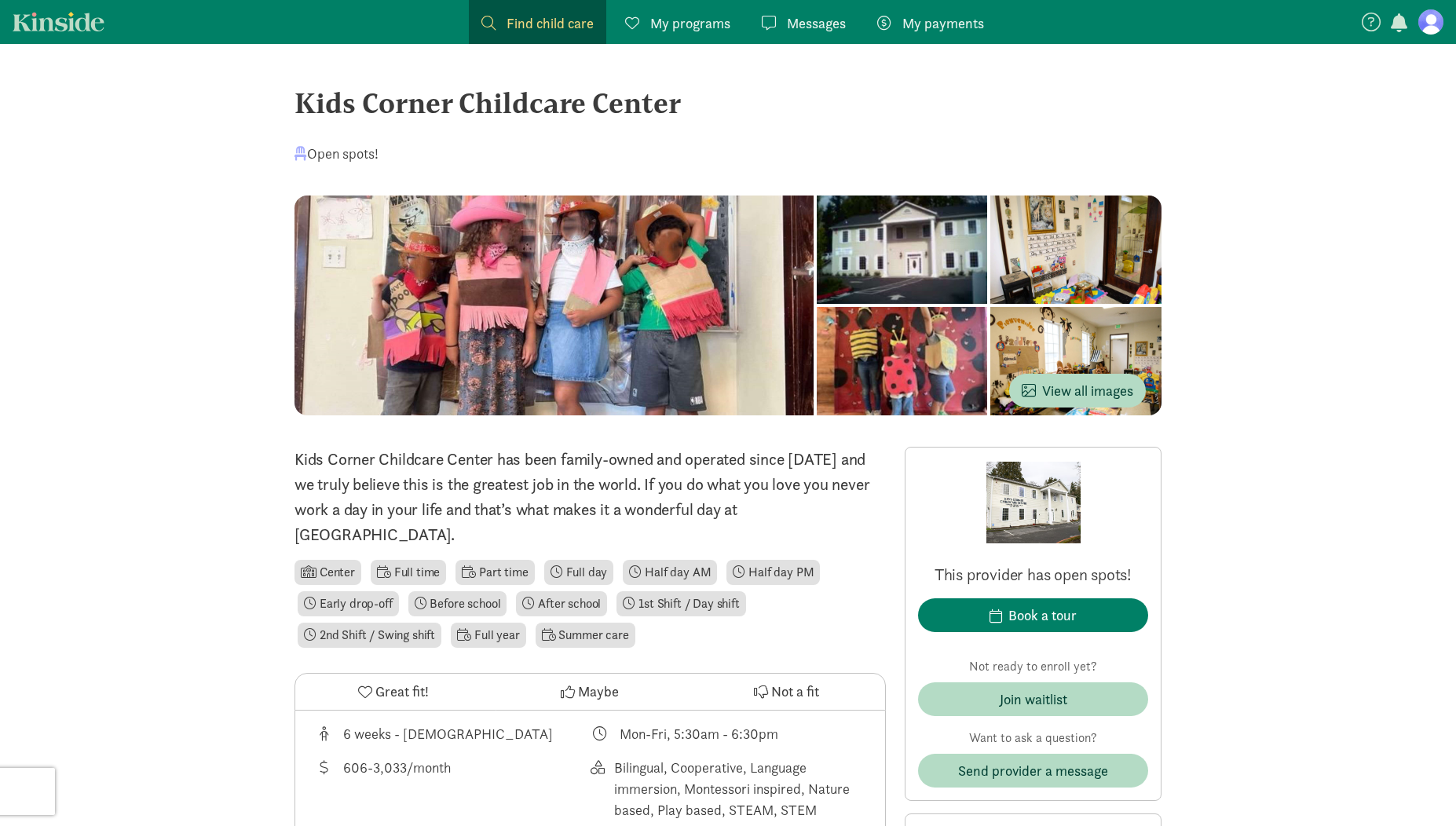
click at [402, 681] on span "Great fit!" at bounding box center [402, 691] width 53 height 21
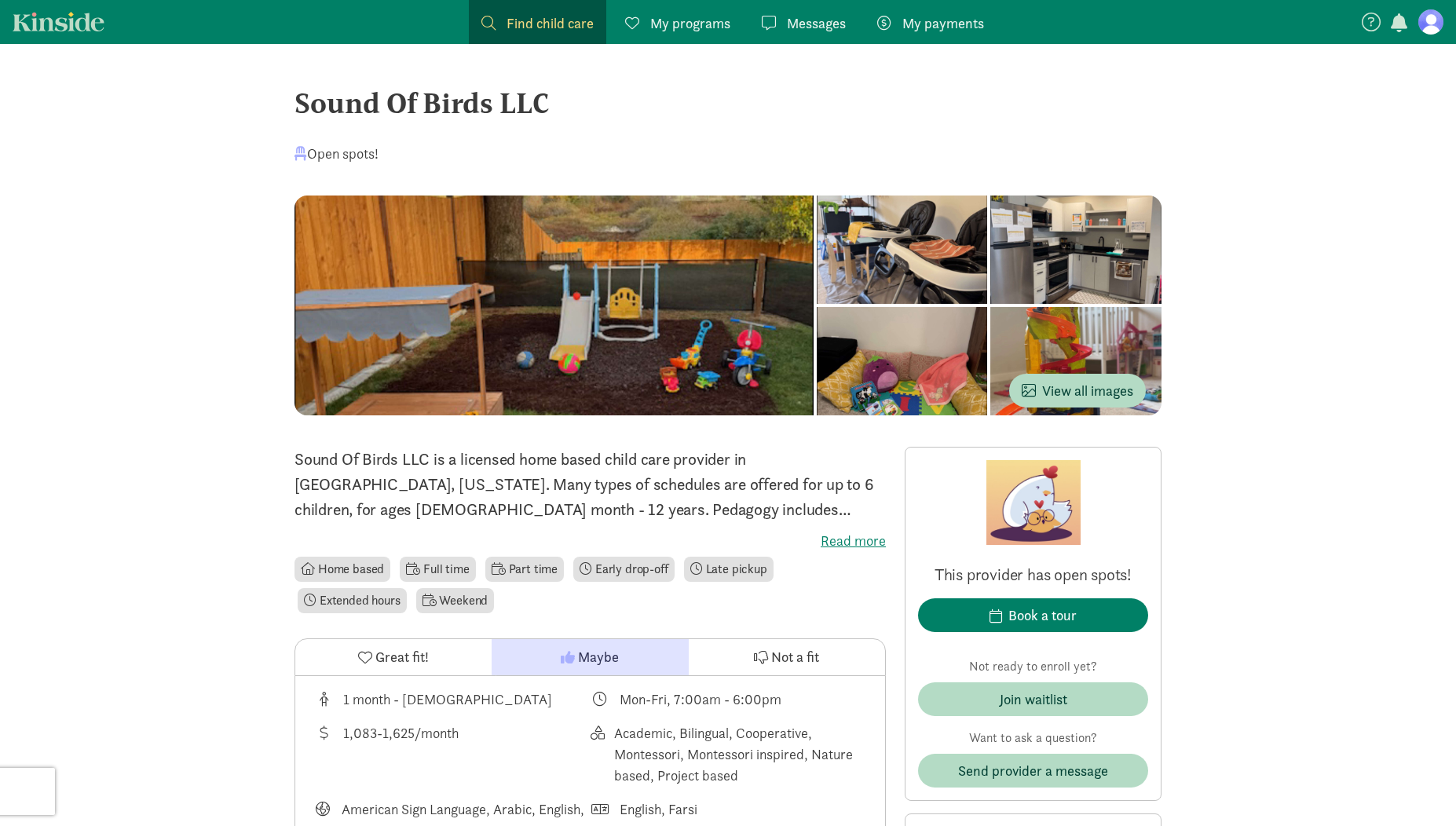
click at [526, 21] on span "Find child care" at bounding box center [550, 23] width 87 height 21
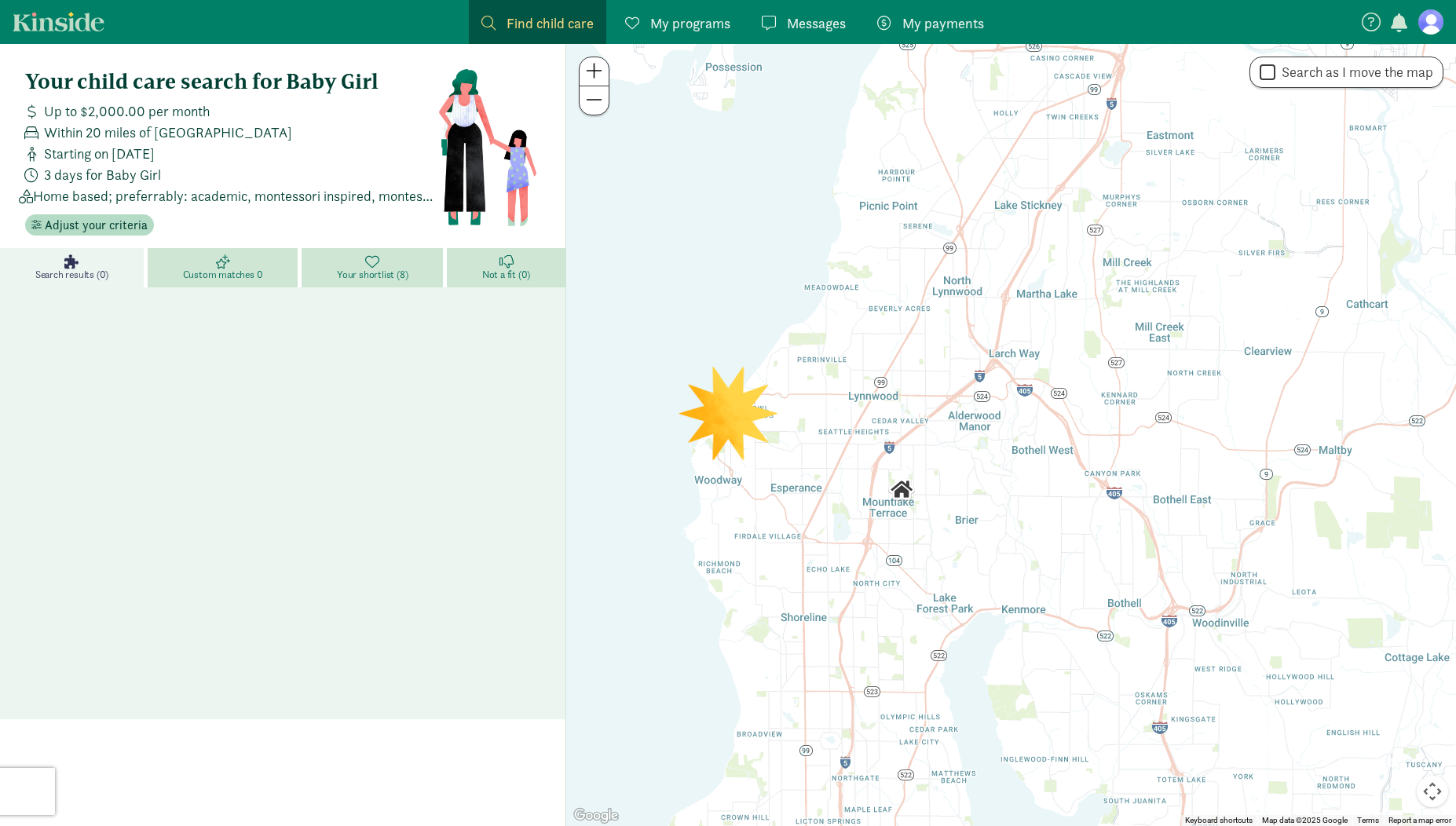
click at [1320, 81] on label "Search as I move the map" at bounding box center [1354, 72] width 158 height 19
click at [1275, 81] on input "Search as I move the map" at bounding box center [1267, 73] width 15 height 21
checkbox input "true"
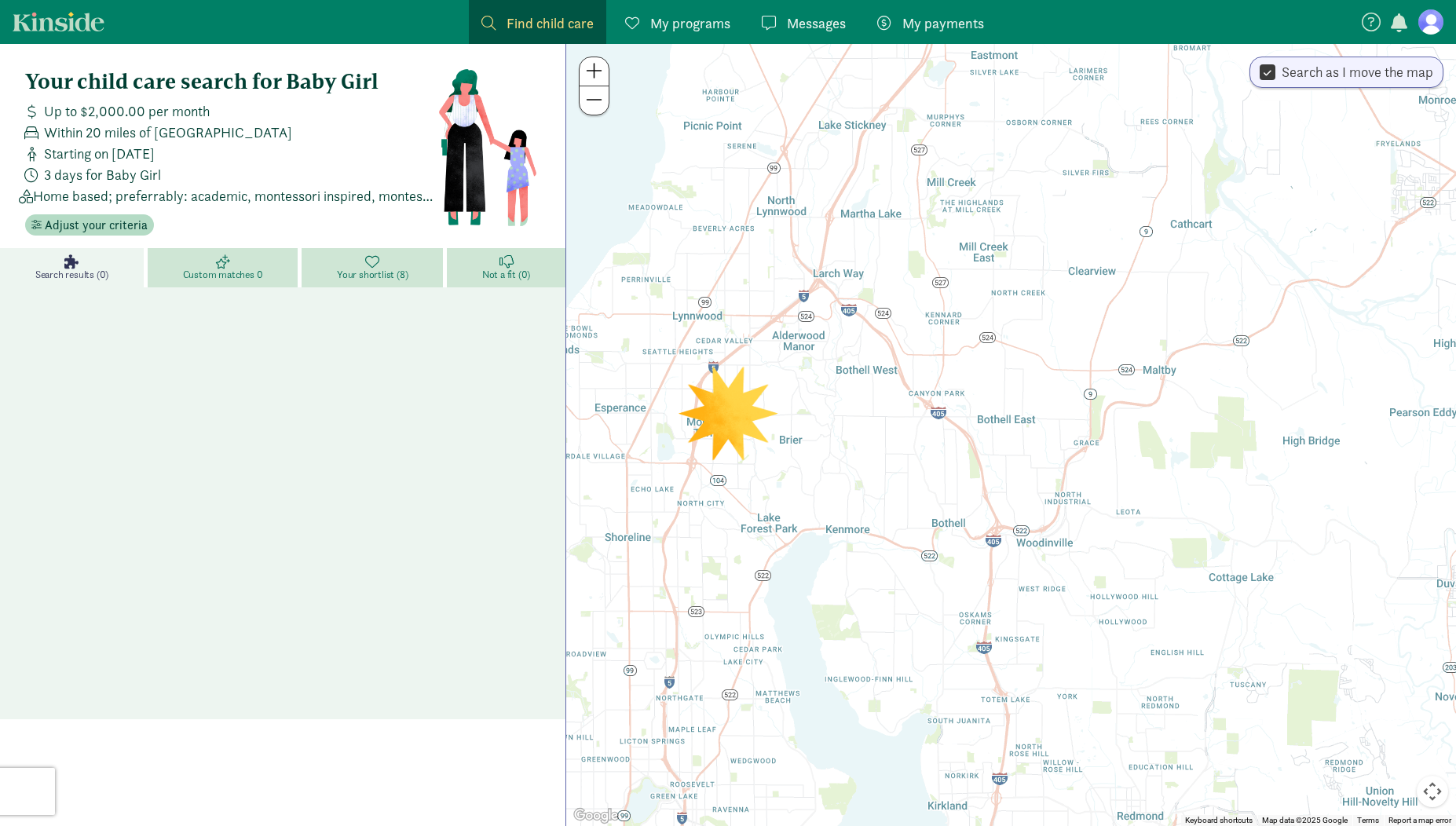
drag, startPoint x: 1074, startPoint y: 536, endPoint x: 889, endPoint y: 455, distance: 202.0
click at [889, 455] on div at bounding box center [1011, 436] width 890 height 782
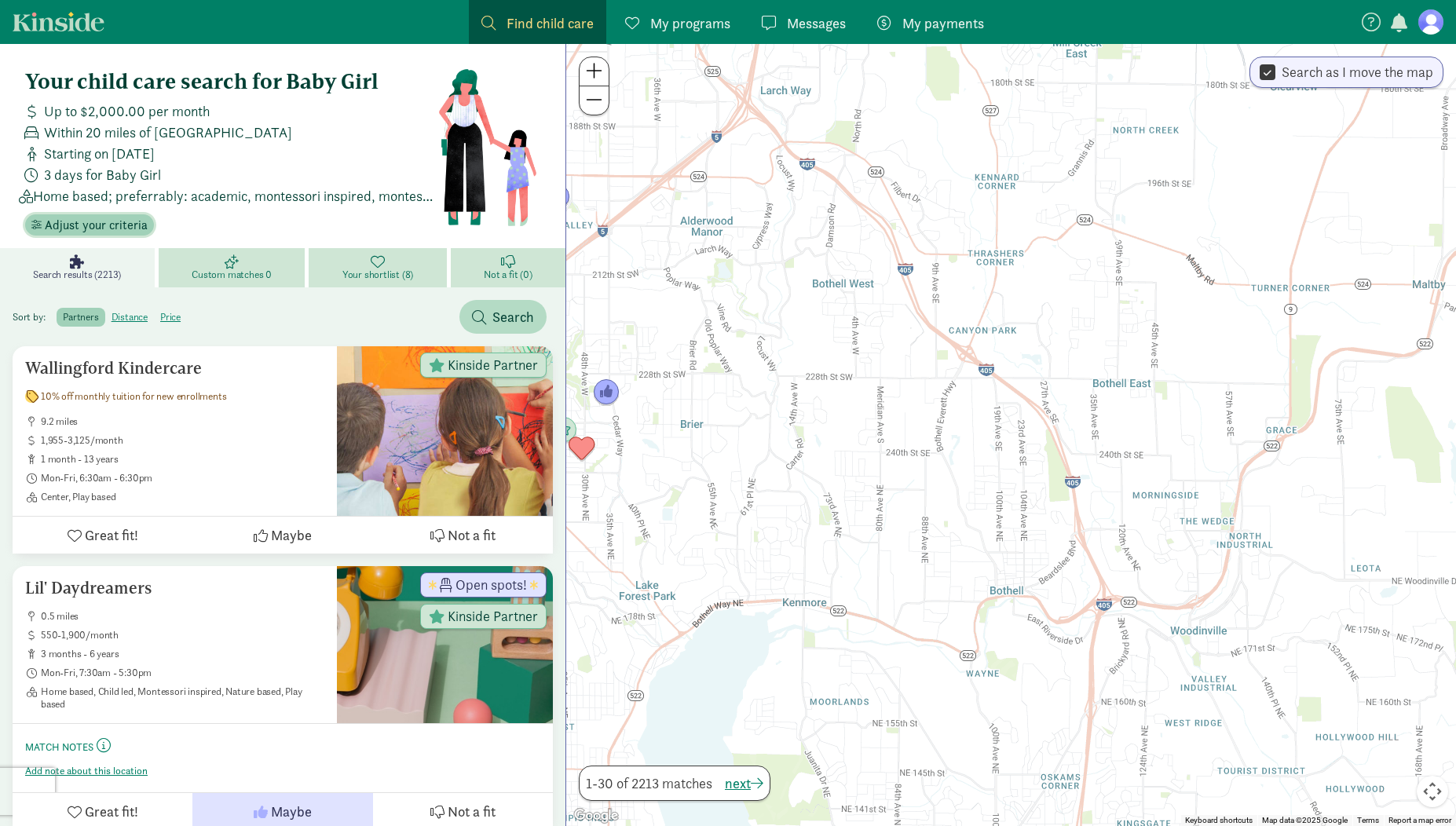
click at [88, 223] on span "Adjust your criteria" at bounding box center [97, 225] width 103 height 19
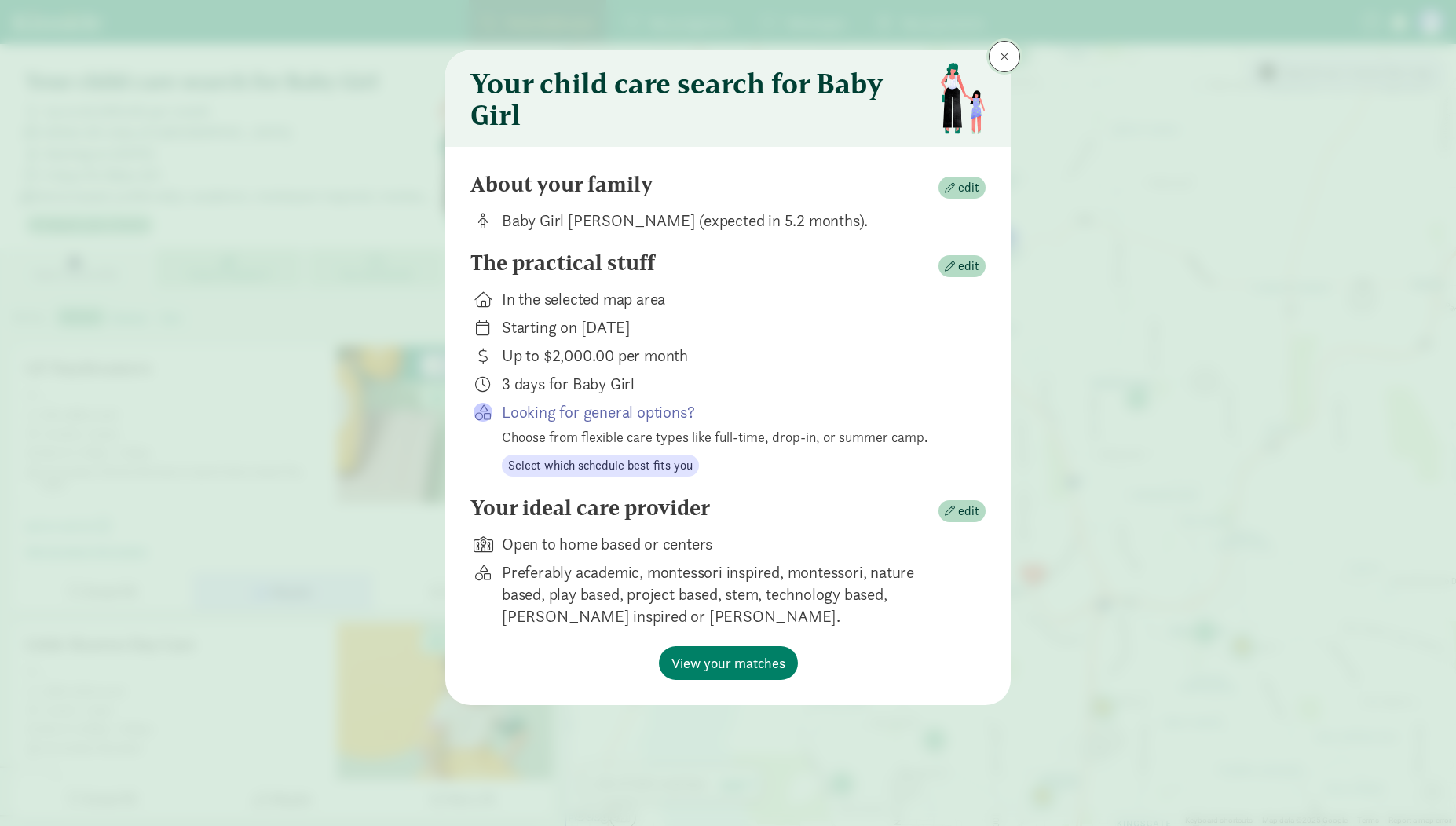
click at [1007, 45] on button at bounding box center [1004, 56] width 31 height 31
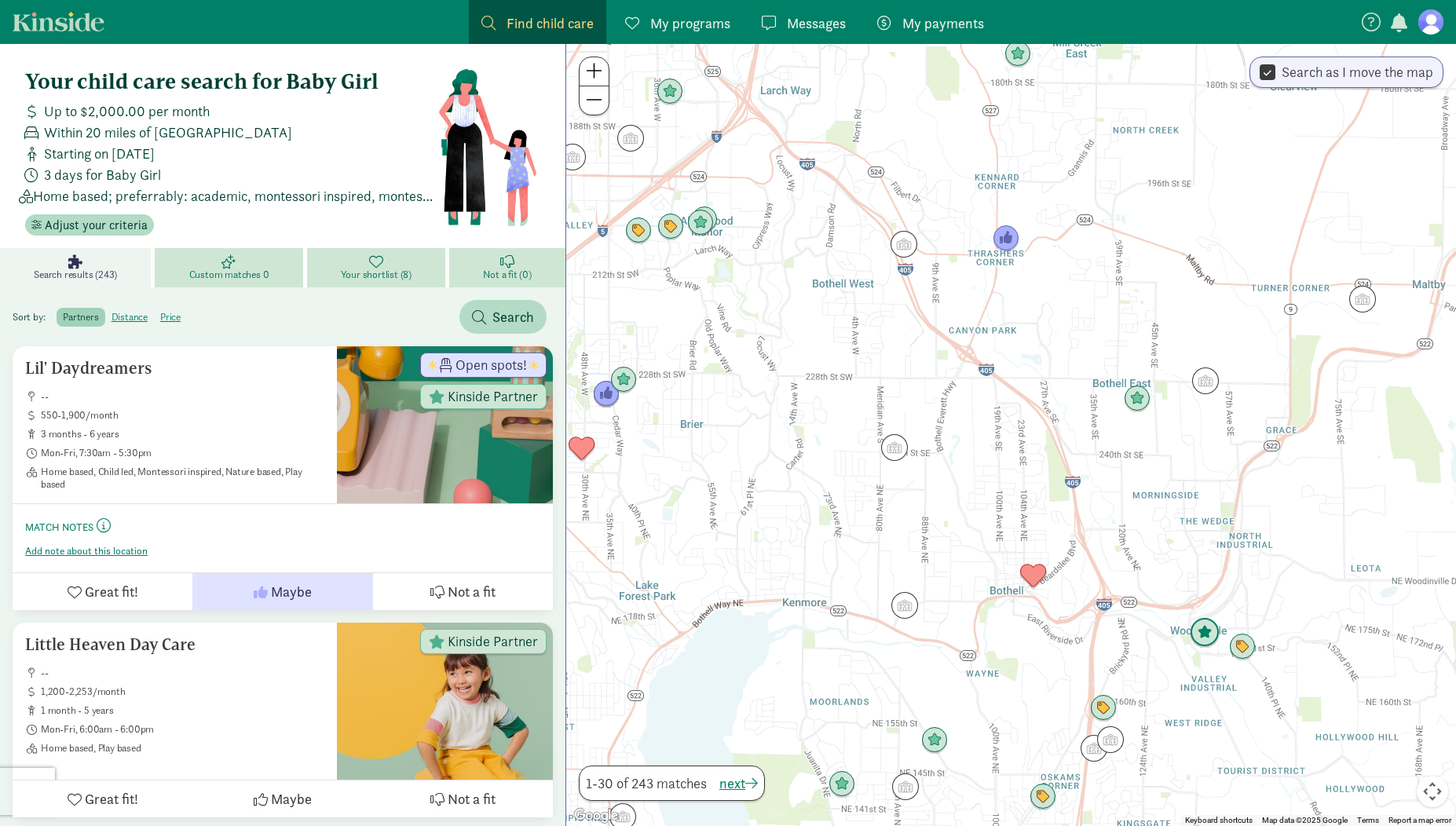
click at [1202, 639] on div at bounding box center [1011, 436] width 890 height 782
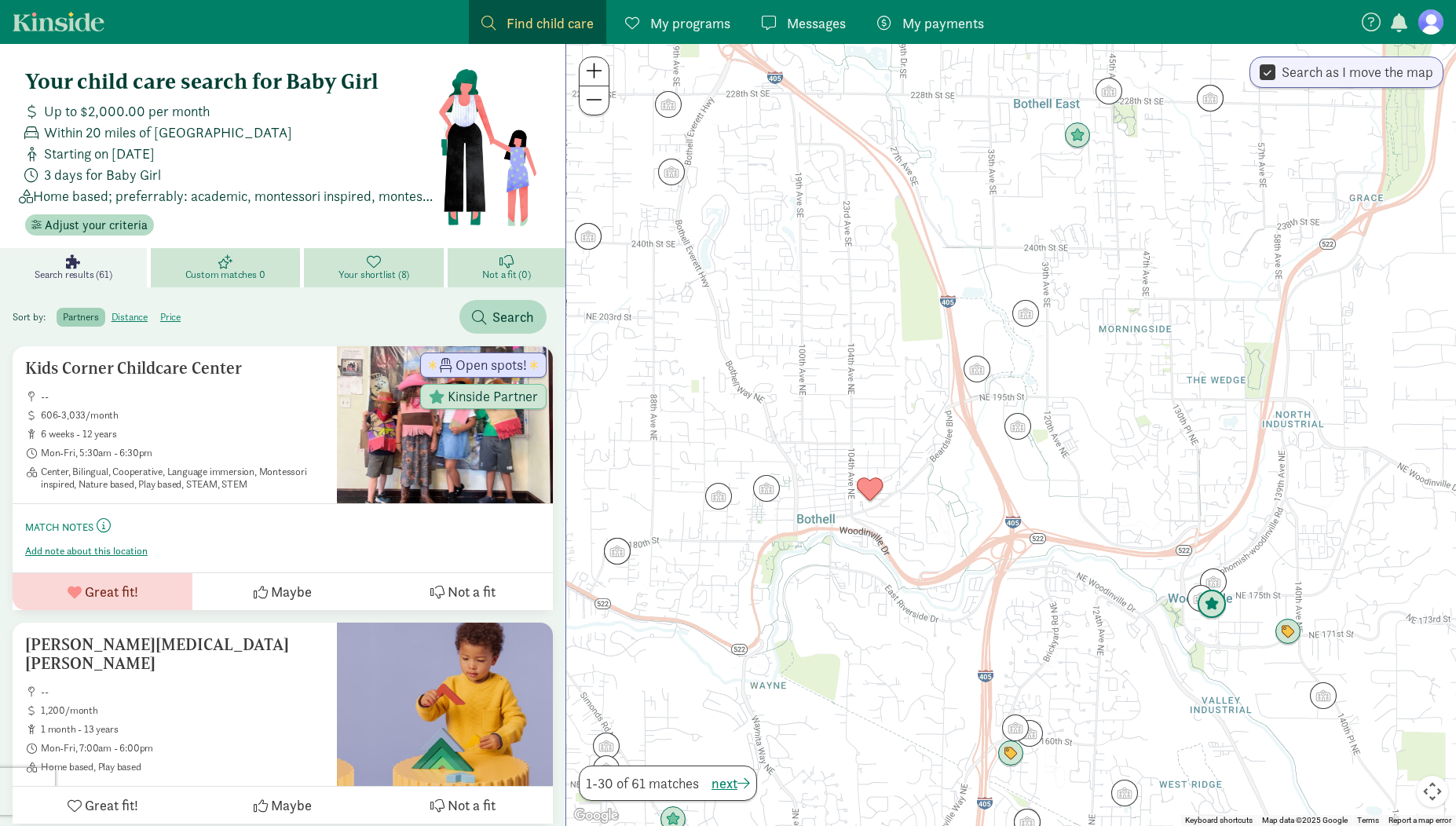
click at [1221, 609] on img "Click to see details" at bounding box center [1212, 604] width 30 height 30
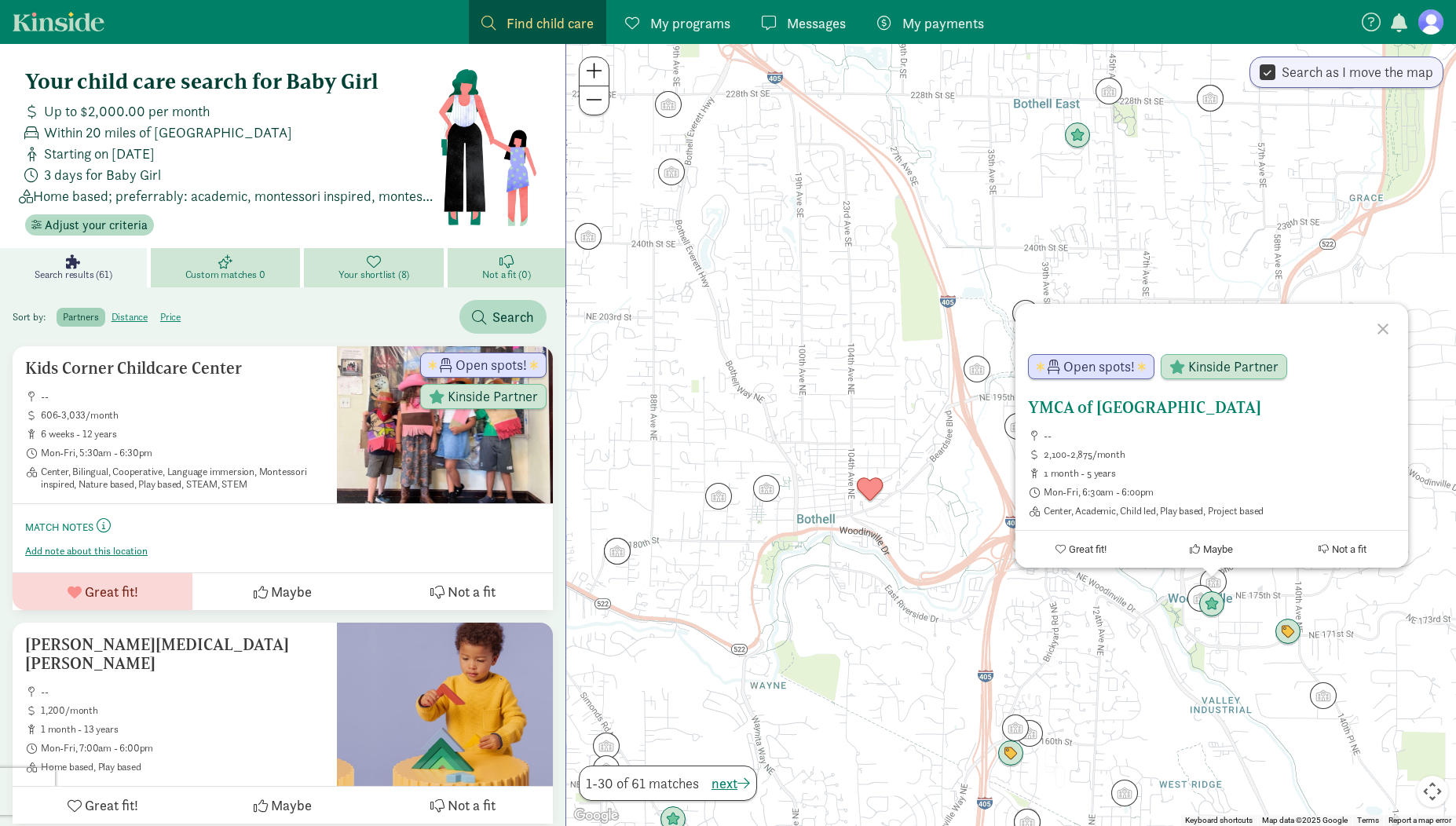
click at [1185, 416] on h5 "YMCA of Greater Seattle" at bounding box center [1212, 407] width 368 height 19
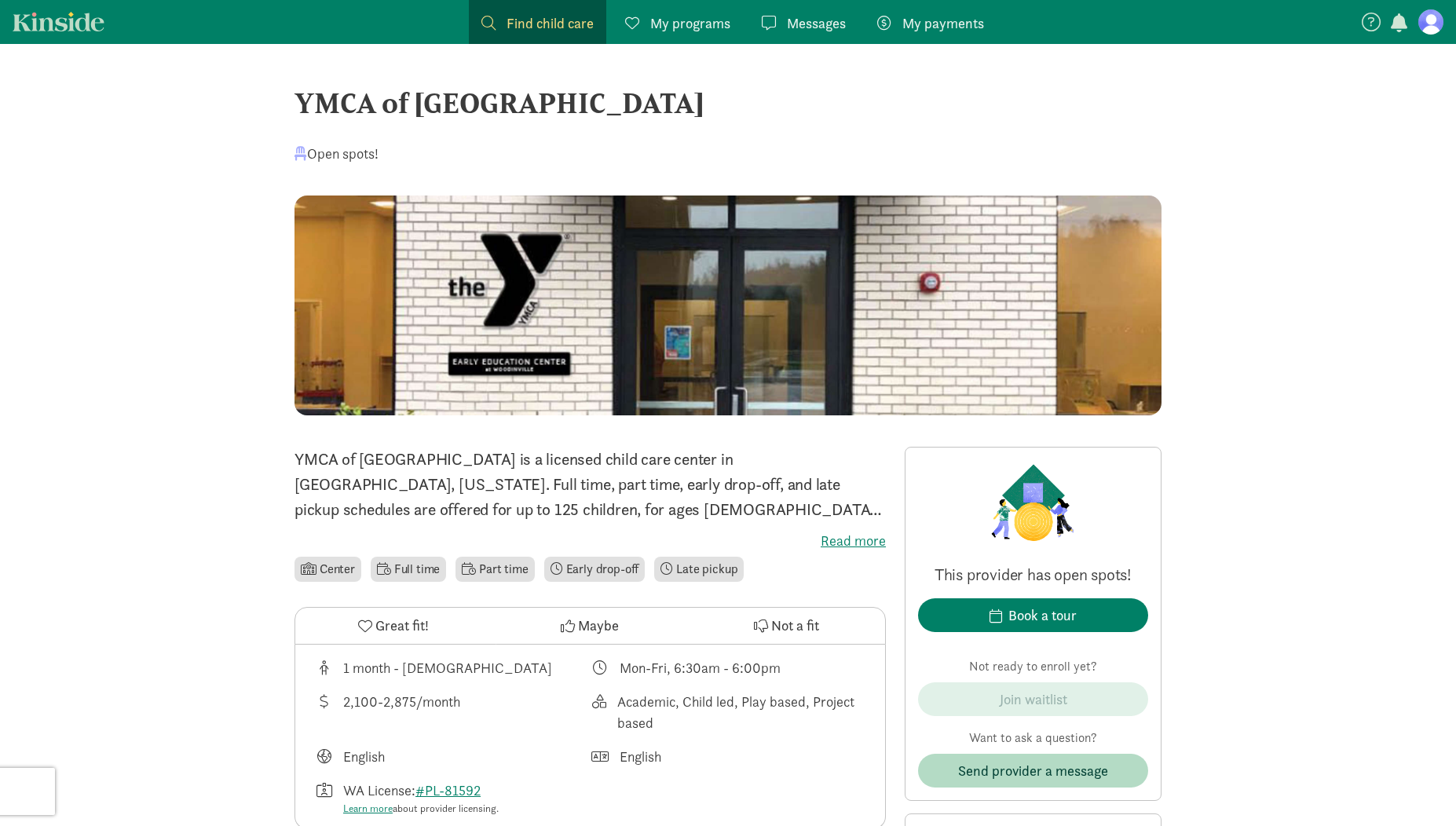
click at [561, 27] on span "Find child care" at bounding box center [550, 23] width 87 height 21
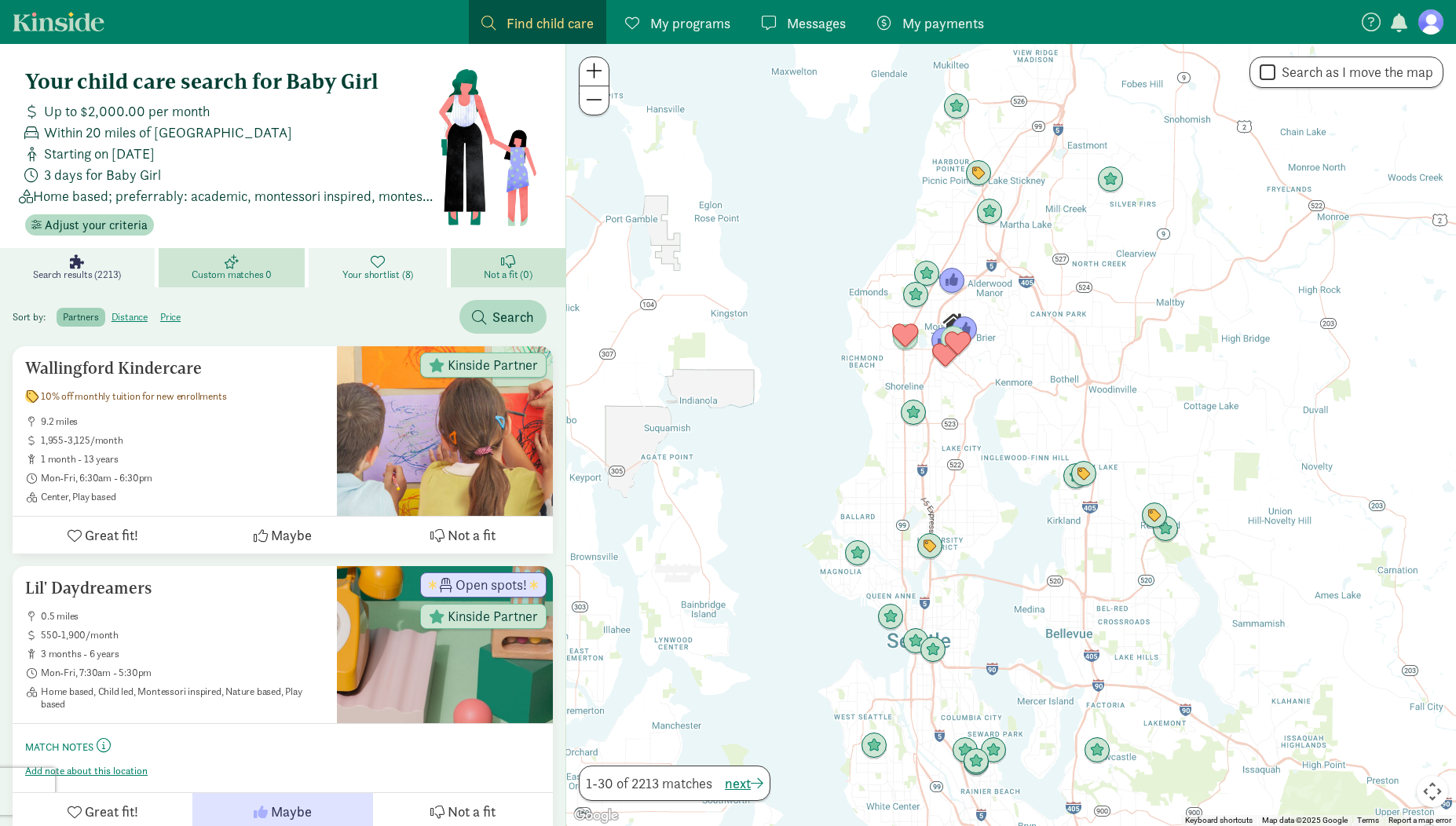
click at [343, 273] on link "Your shortlist (8)" at bounding box center [379, 268] width 141 height 40
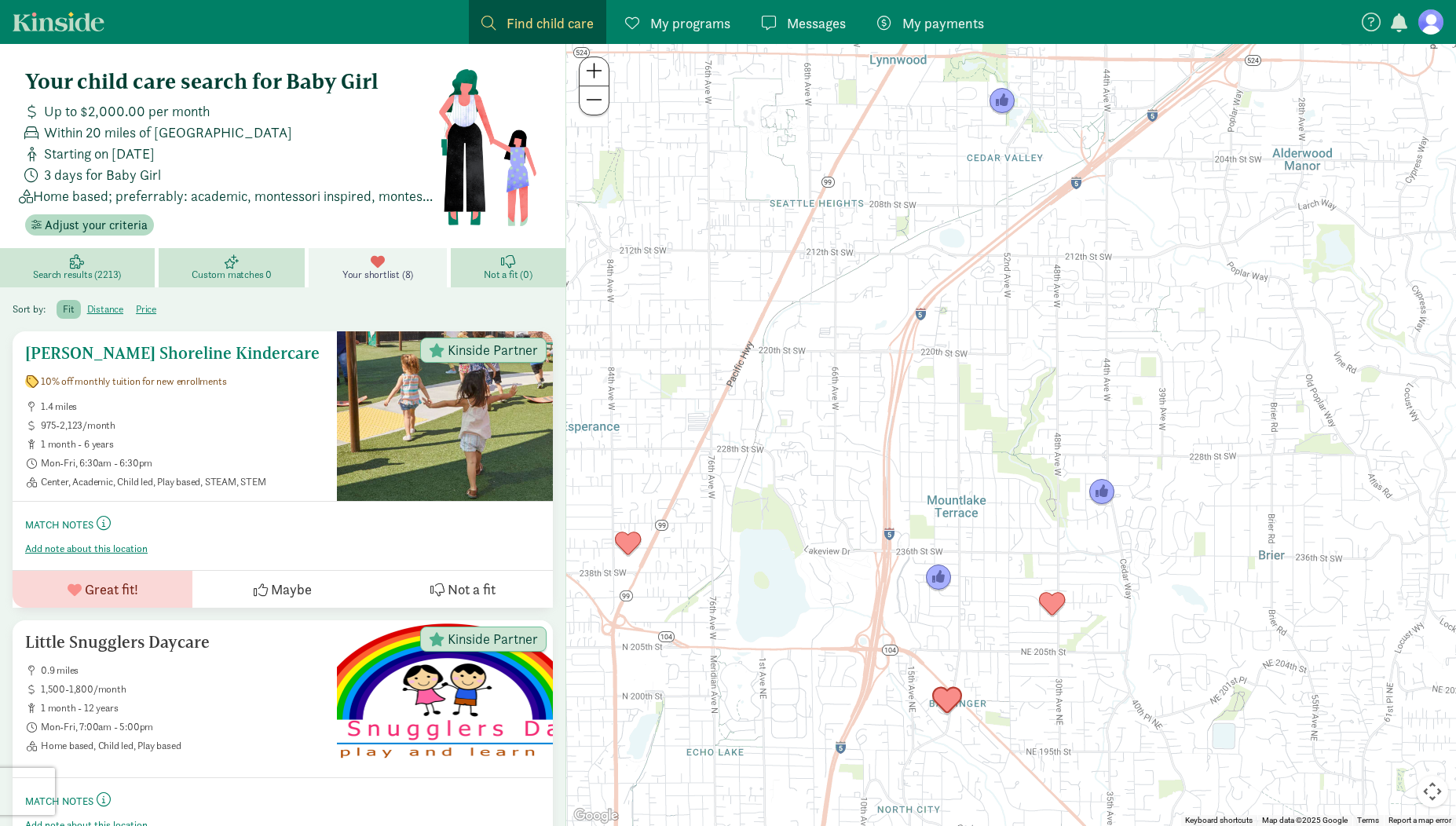
click at [151, 361] on h5 "[PERSON_NAME] Shoreline Kindercare" at bounding box center [174, 353] width 299 height 19
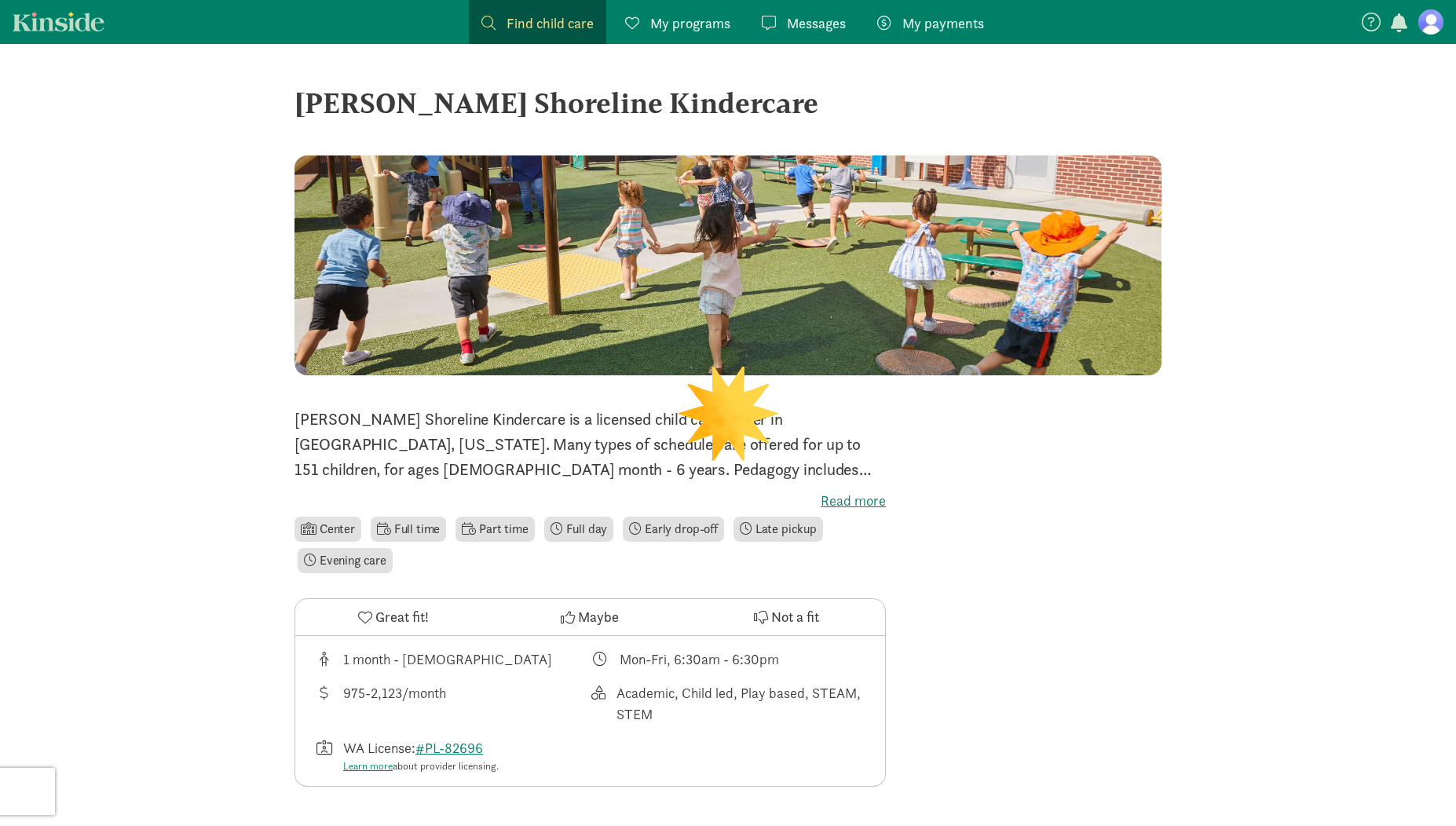
click at [606, 260] on div at bounding box center [728, 265] width 867 height 220
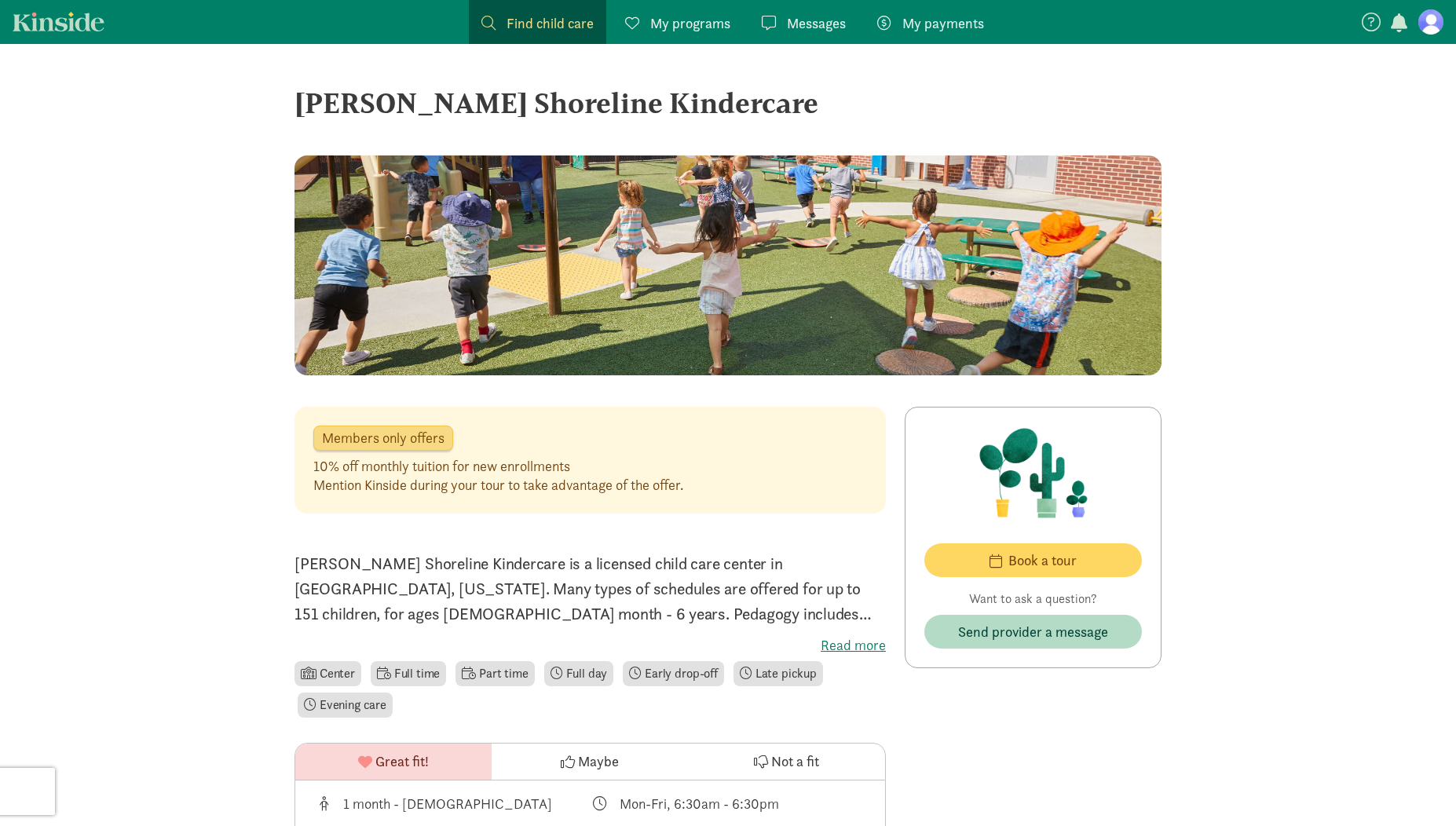
click at [457, 99] on div "[PERSON_NAME] Shoreline Kindercare" at bounding box center [728, 102] width 867 height 43
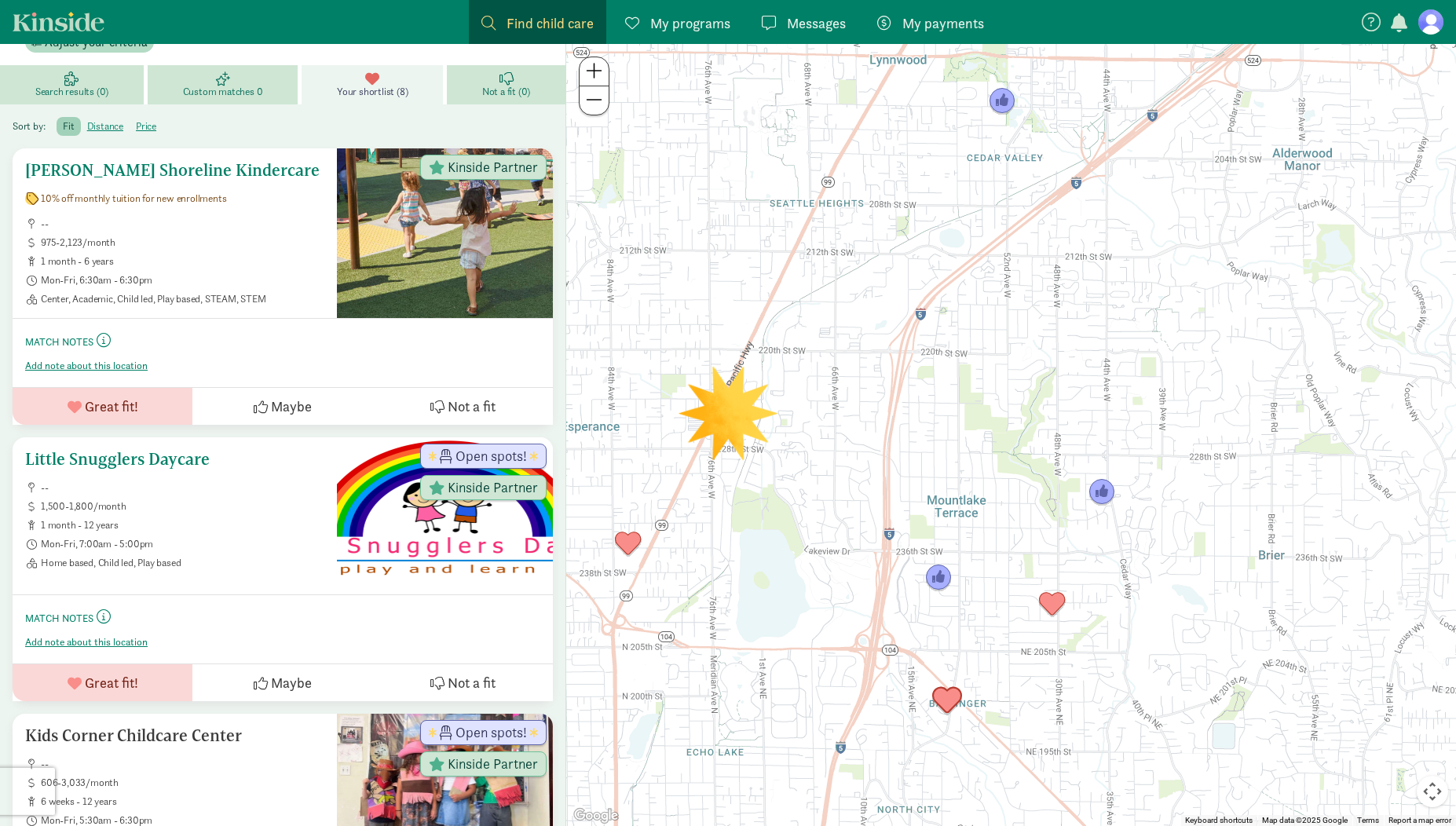
scroll to position [213, 0]
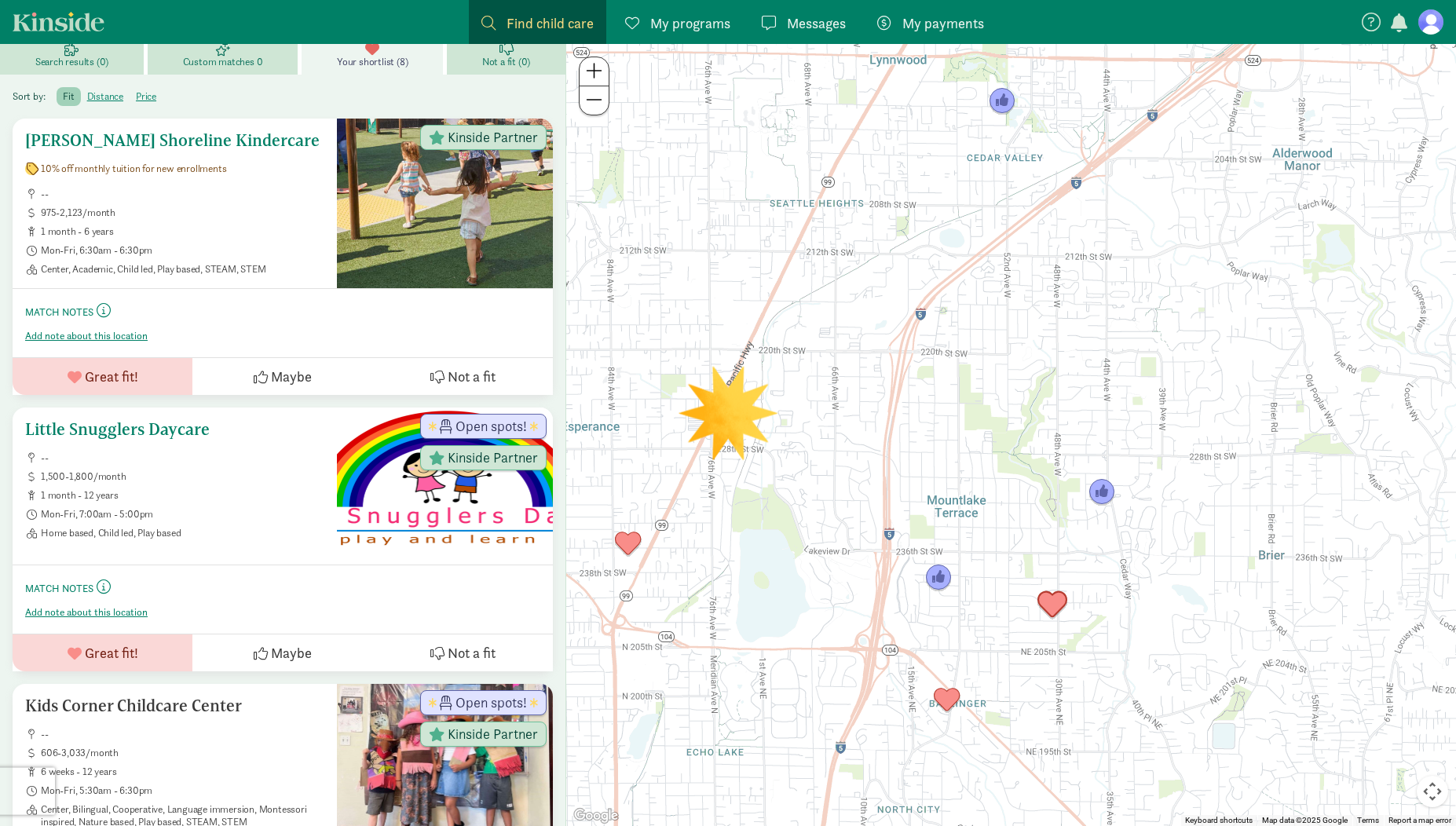
click at [181, 436] on h5 "Little Snugglers Daycare" at bounding box center [174, 429] width 299 height 19
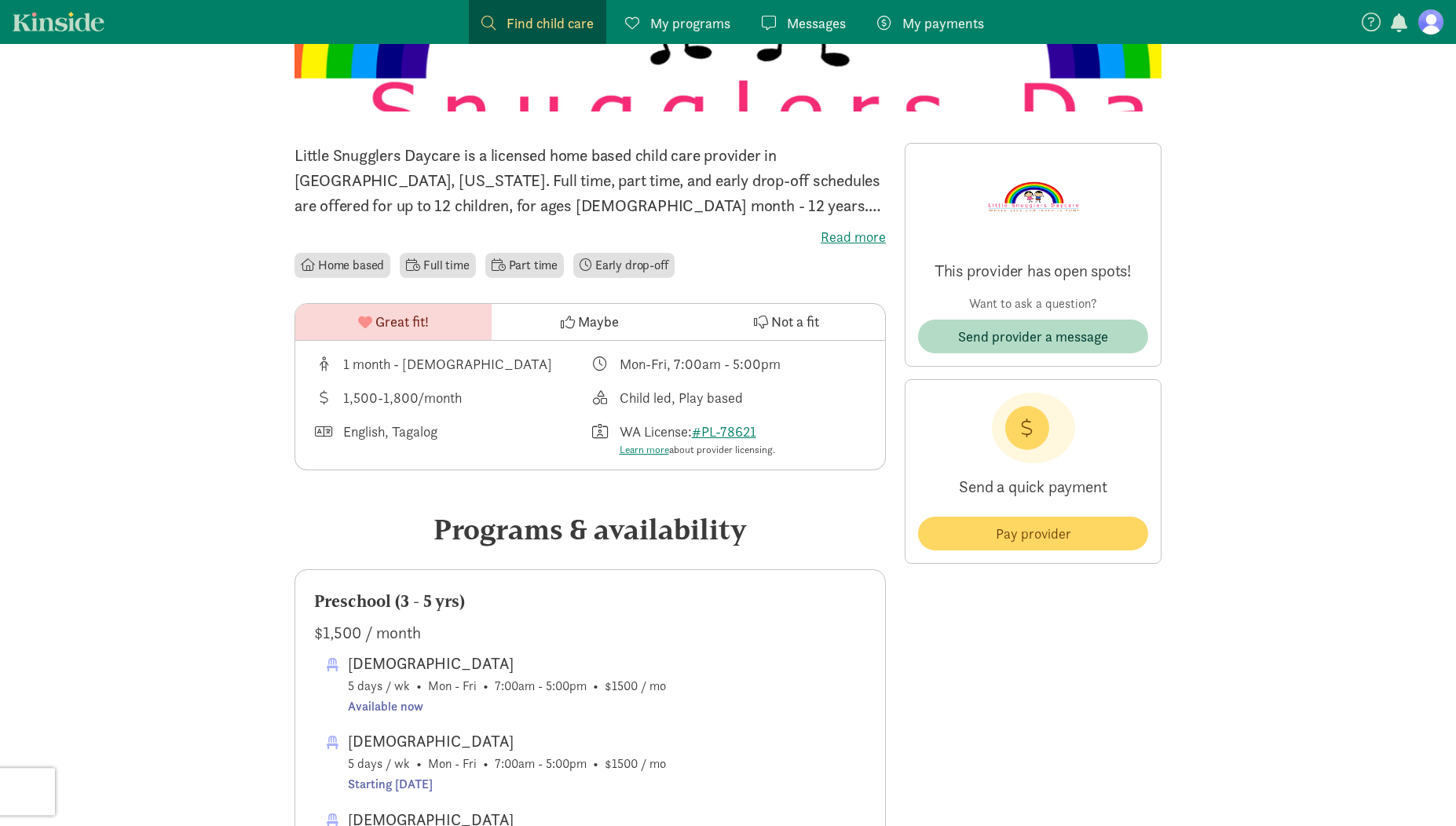
scroll to position [307, 0]
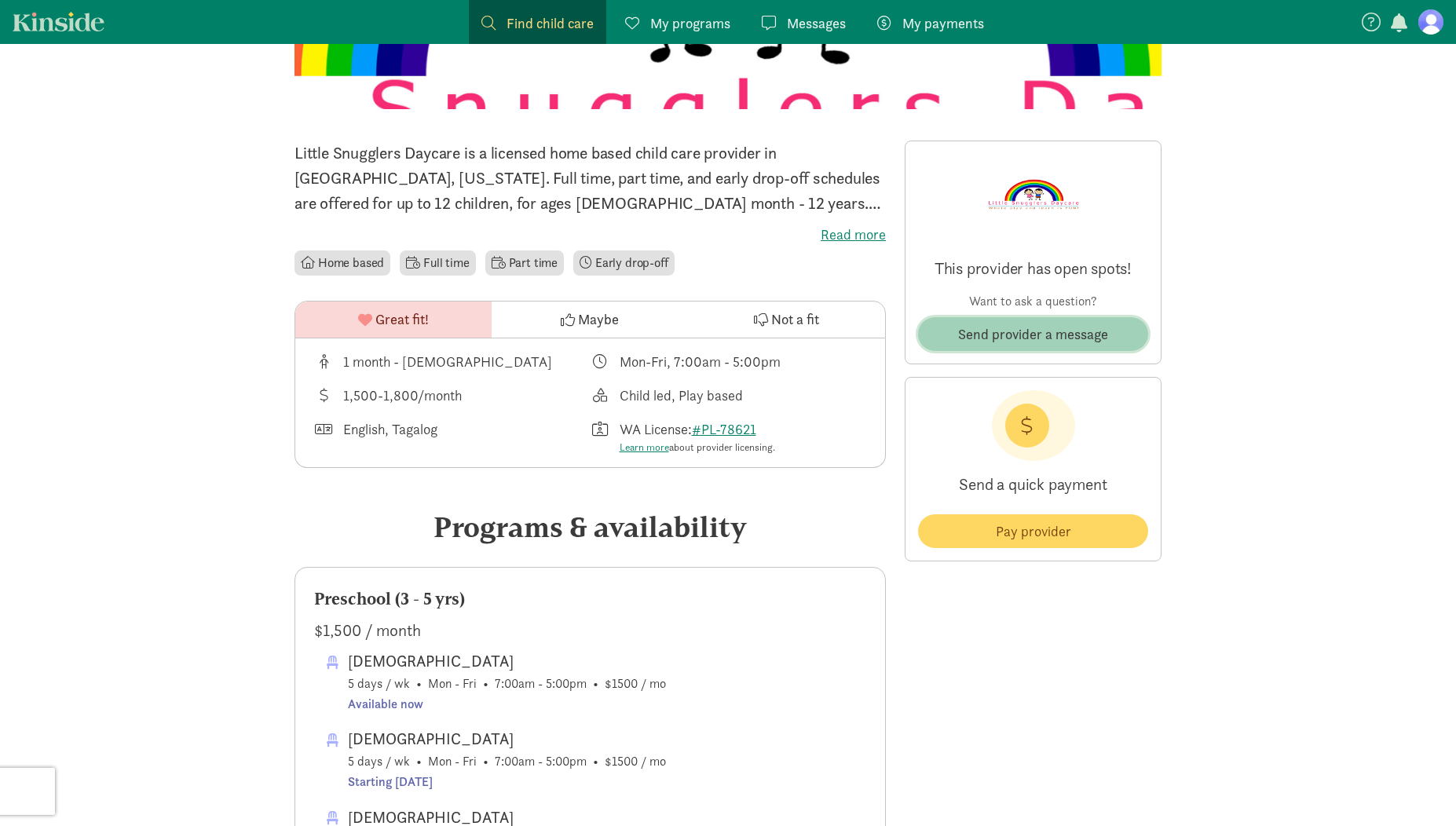
click at [1015, 335] on span "Send provider a message" at bounding box center [1033, 334] width 150 height 21
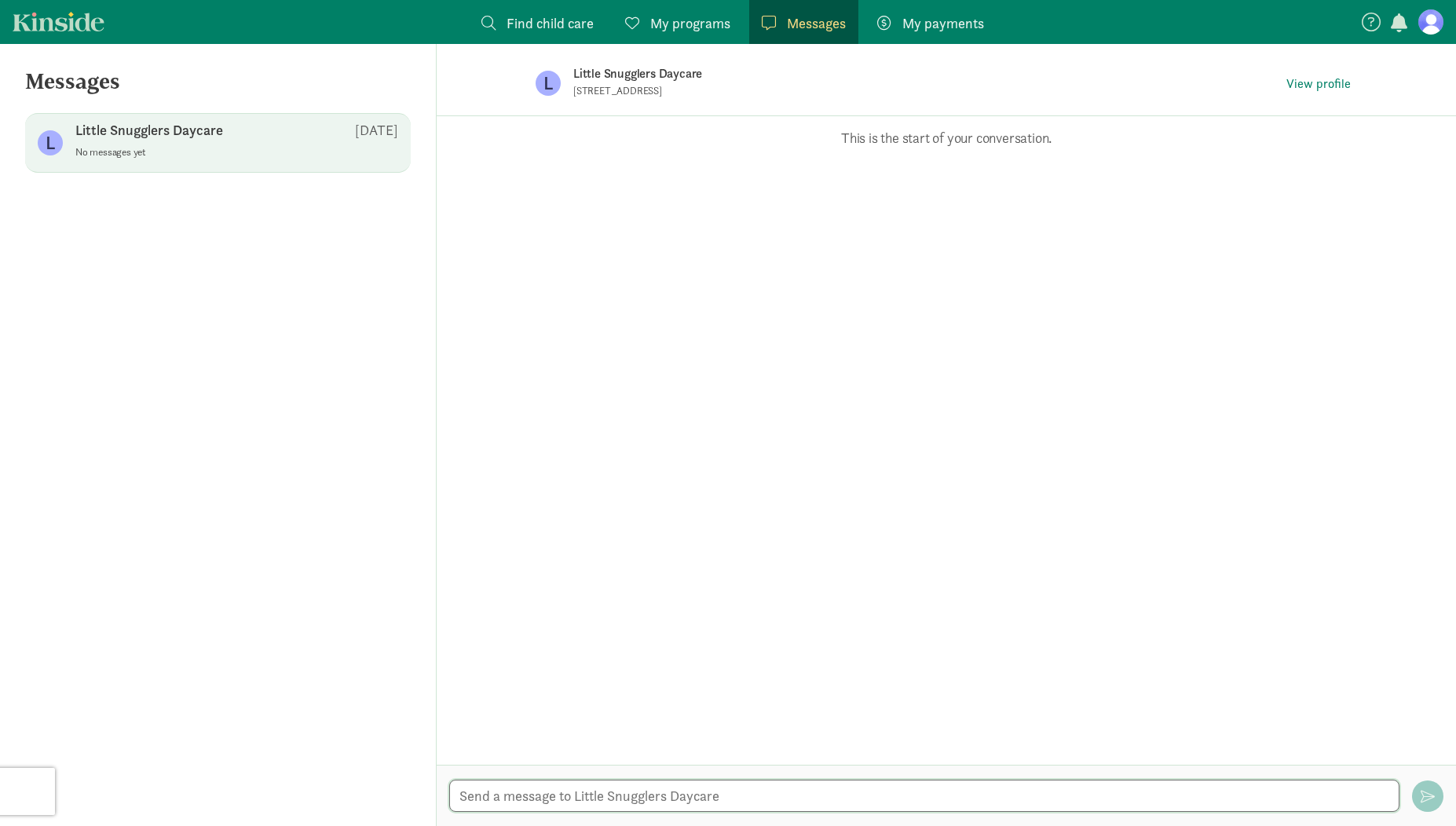
click at [599, 786] on textarea at bounding box center [924, 796] width 950 height 32
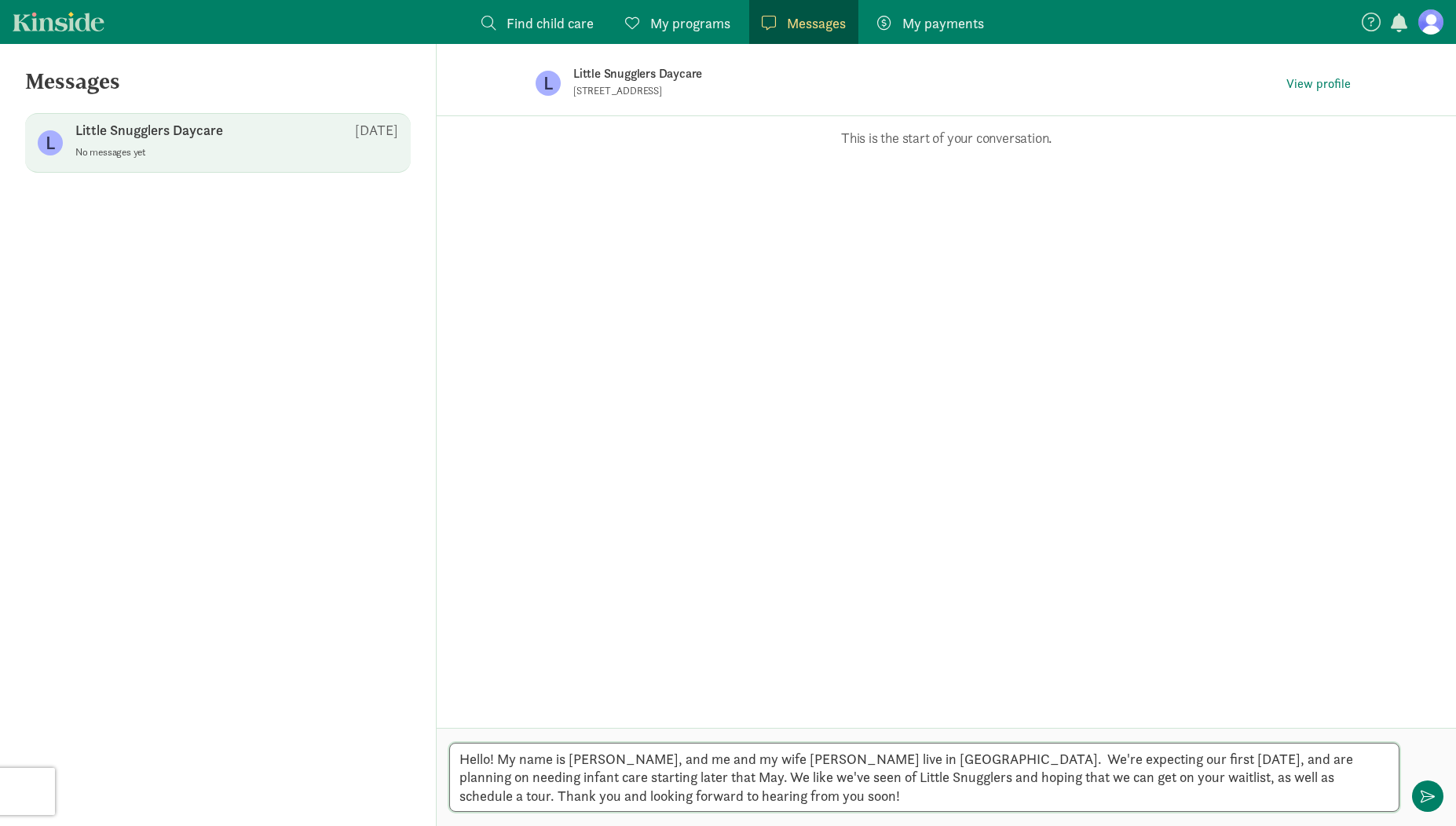
click at [778, 757] on textarea "Hello! My name is Danny Gibson, and me and my wife Katie live in Mountlake Terr…" at bounding box center [924, 778] width 950 height 69
click at [816, 805] on textarea "Hello! My name is Danny Gibson, and me and my wife Katie live in Mountlake Terr…" at bounding box center [924, 778] width 950 height 69
type textarea "Hello! My name is Danny Gibson, and me and my wife Katie live in Mountlake Terr…"
click at [1425, 801] on span "button" at bounding box center [1428, 797] width 15 height 15
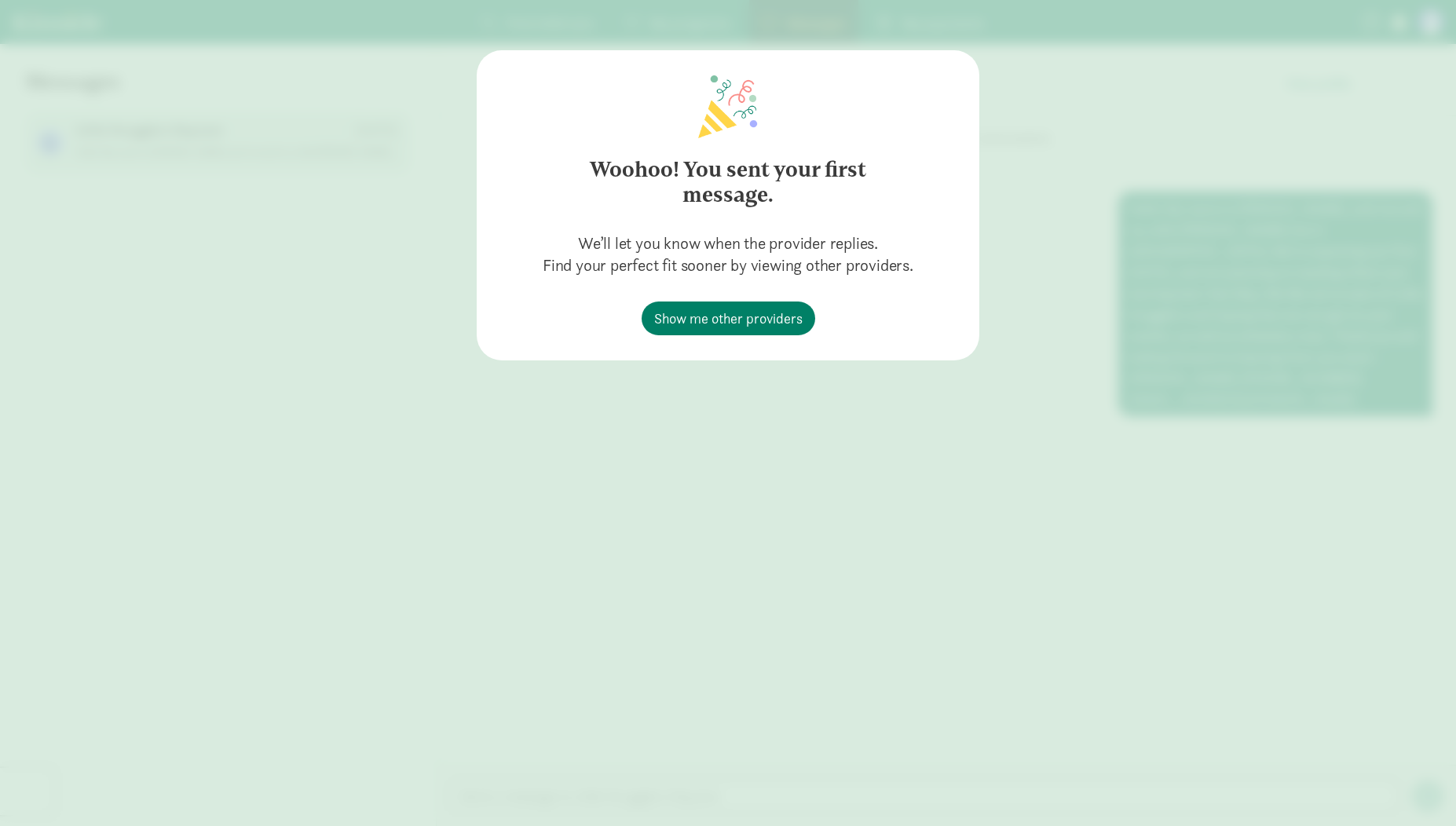
click at [422, 253] on div "Woohoo! You sent your first message. We’ll let you know when the provider repli…" at bounding box center [728, 413] width 1456 height 826
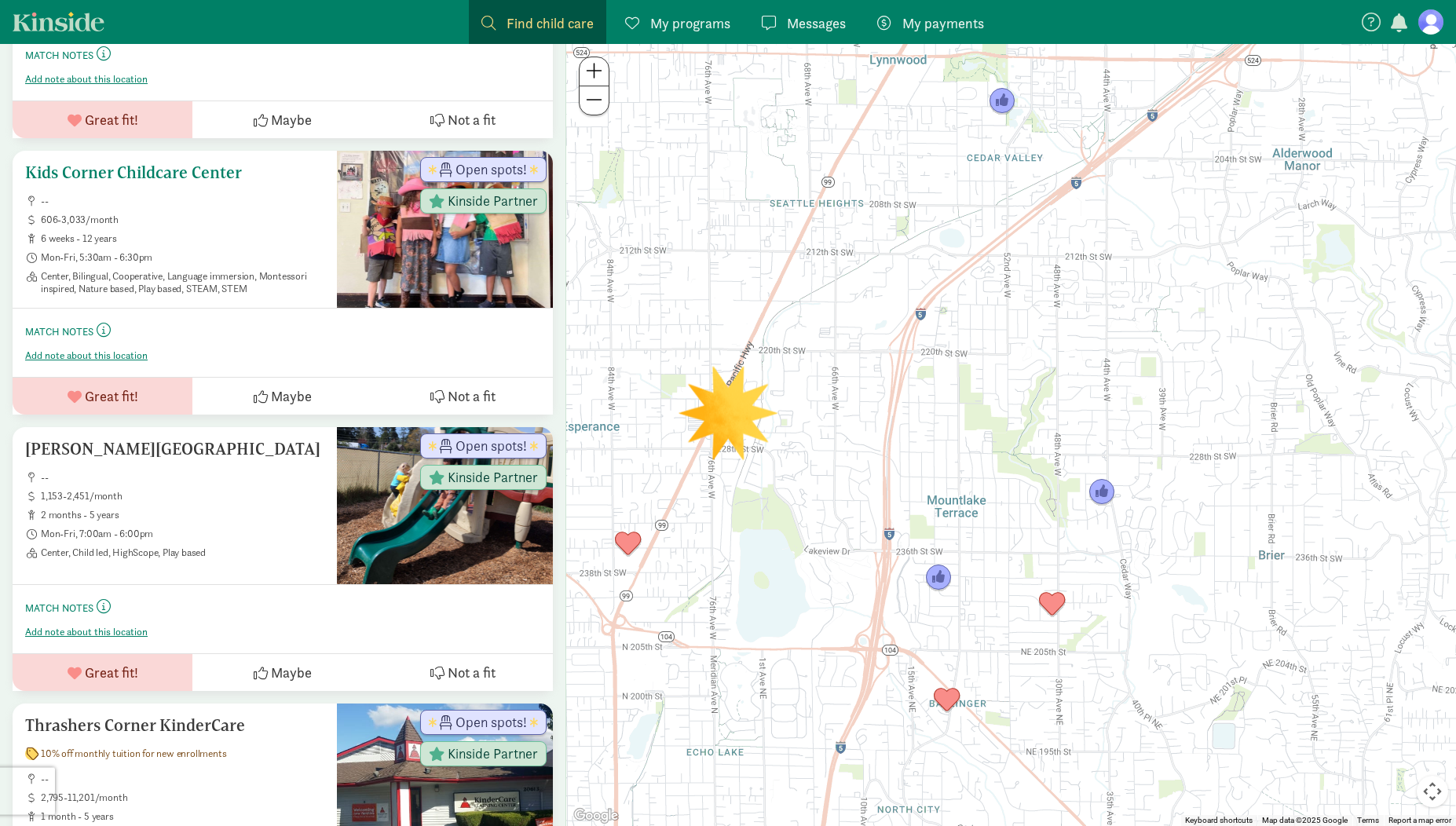
scroll to position [748, 0]
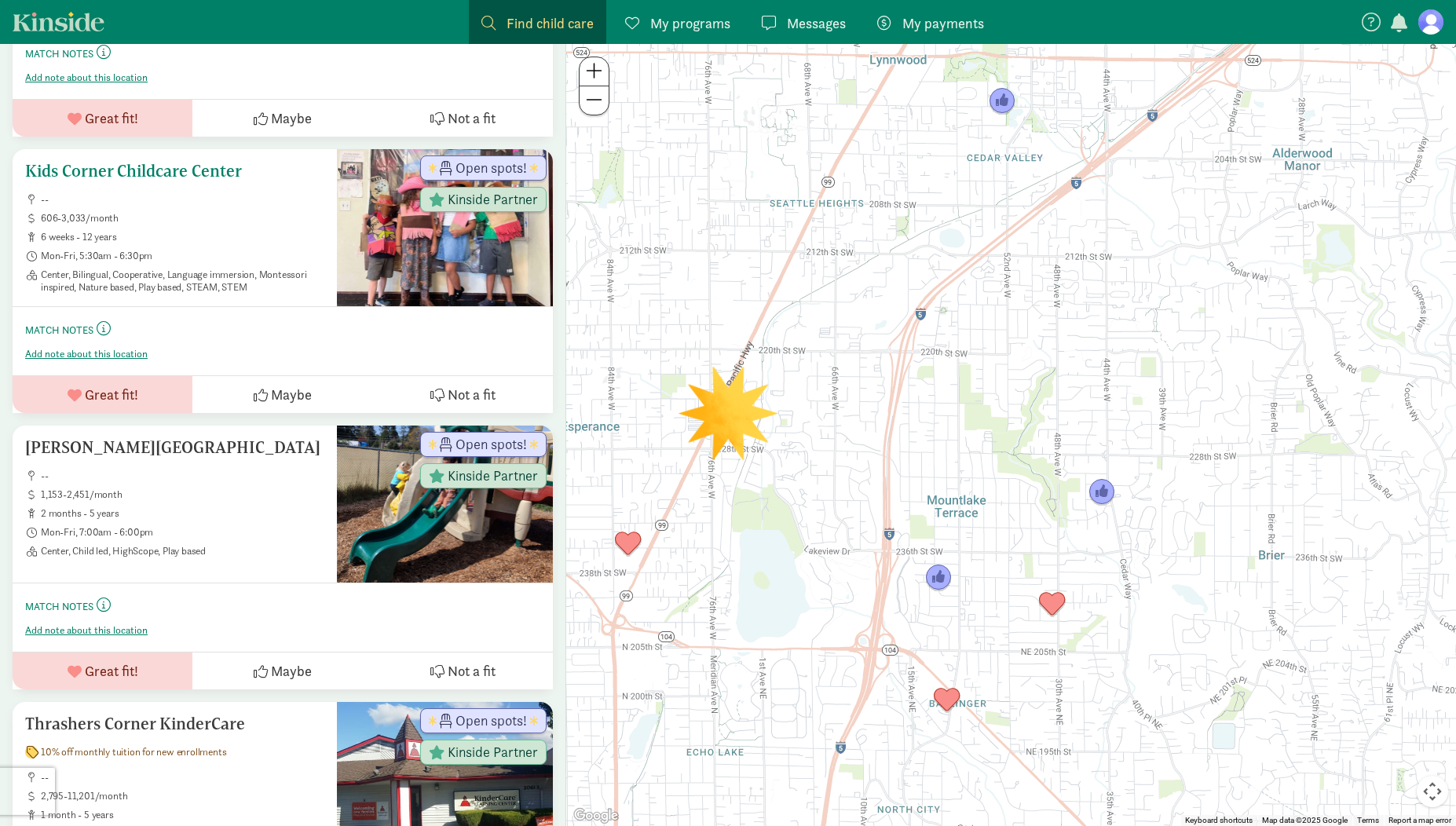
click at [131, 170] on h5 "Kids Corner Childcare Center" at bounding box center [174, 171] width 299 height 19
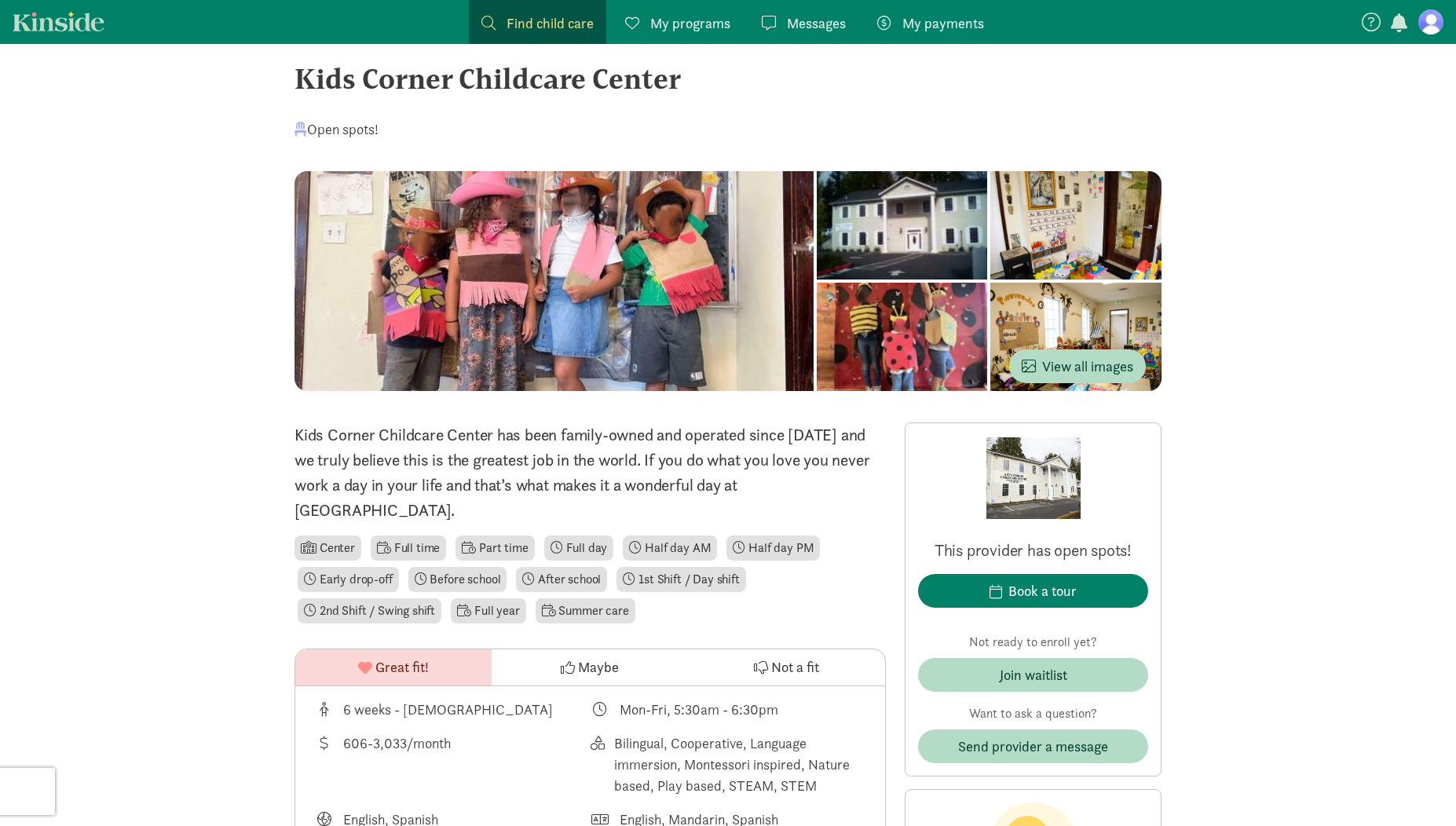
scroll to position [372, 0]
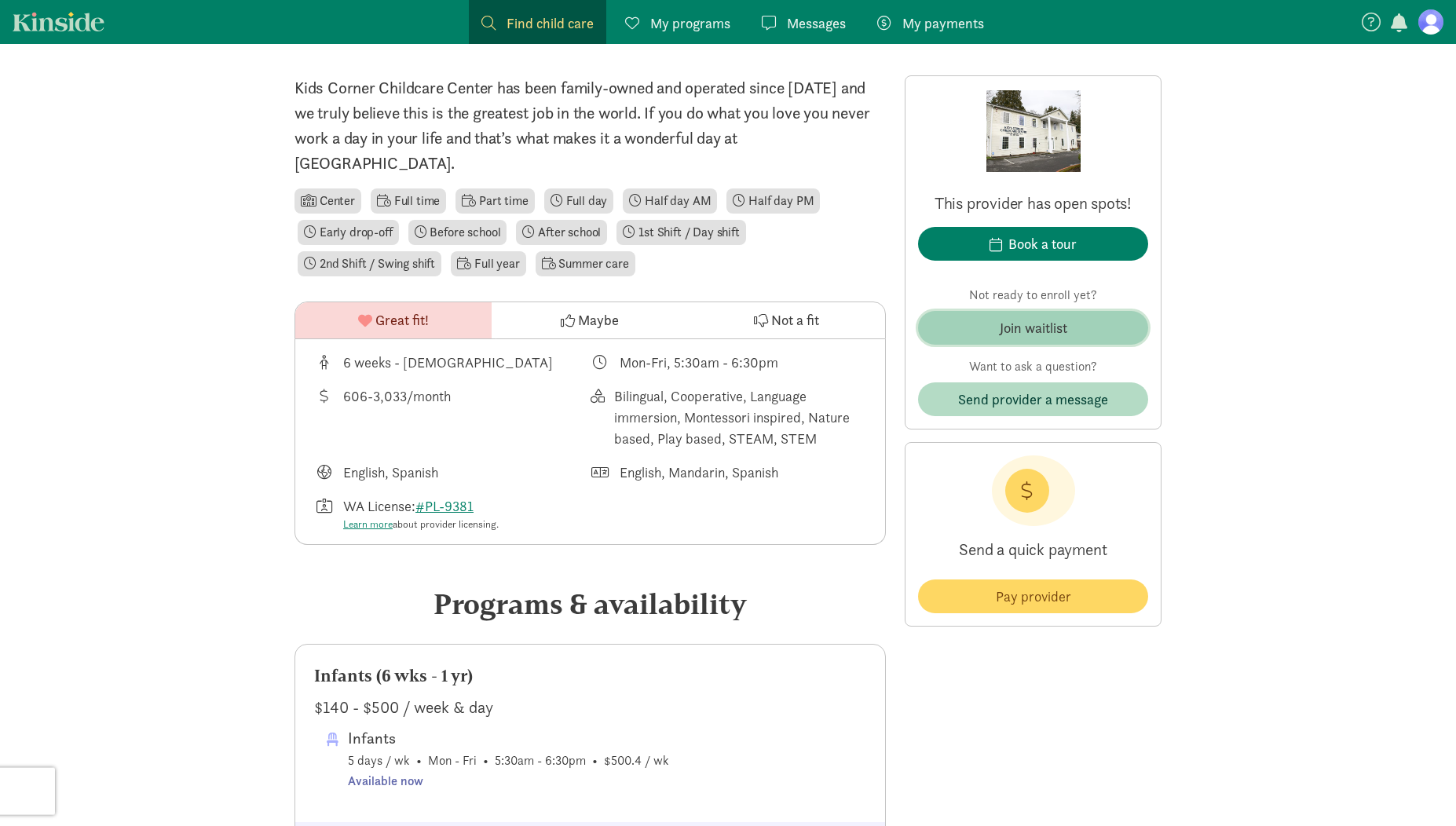
click at [943, 336] on span "Join waitlist" at bounding box center [1033, 327] width 205 height 21
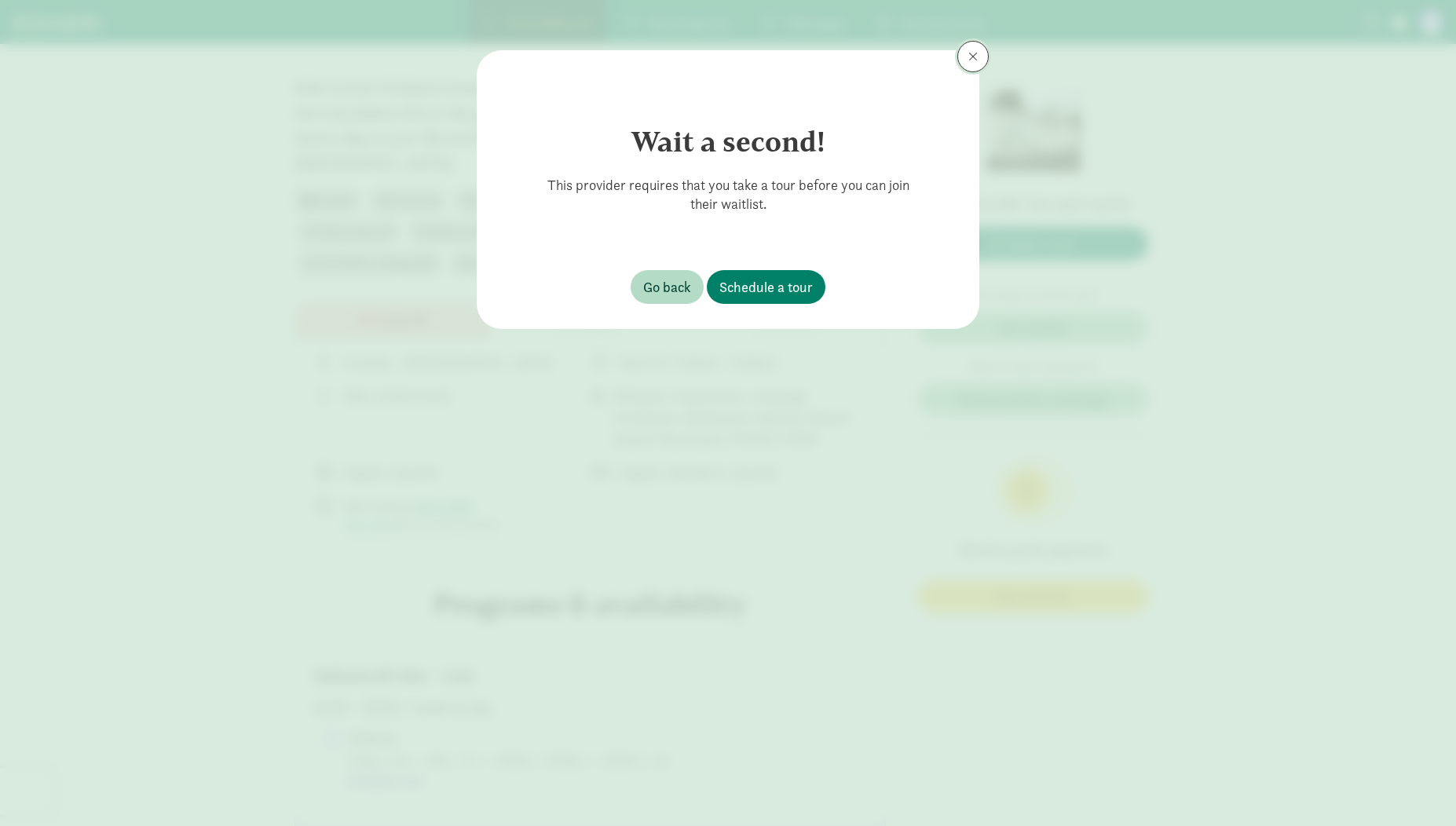
click at [981, 57] on button at bounding box center [973, 56] width 31 height 31
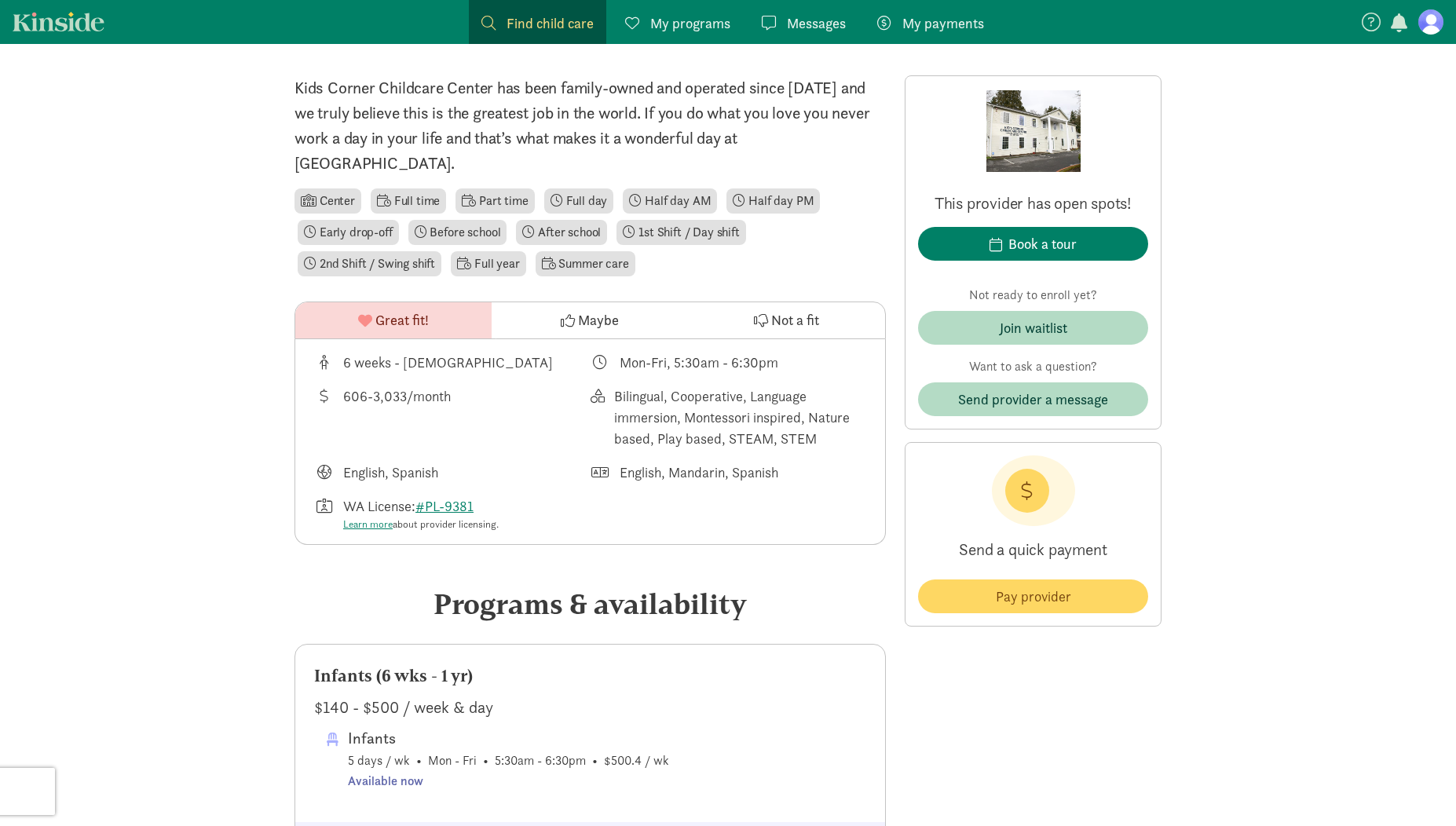
scroll to position [0, 0]
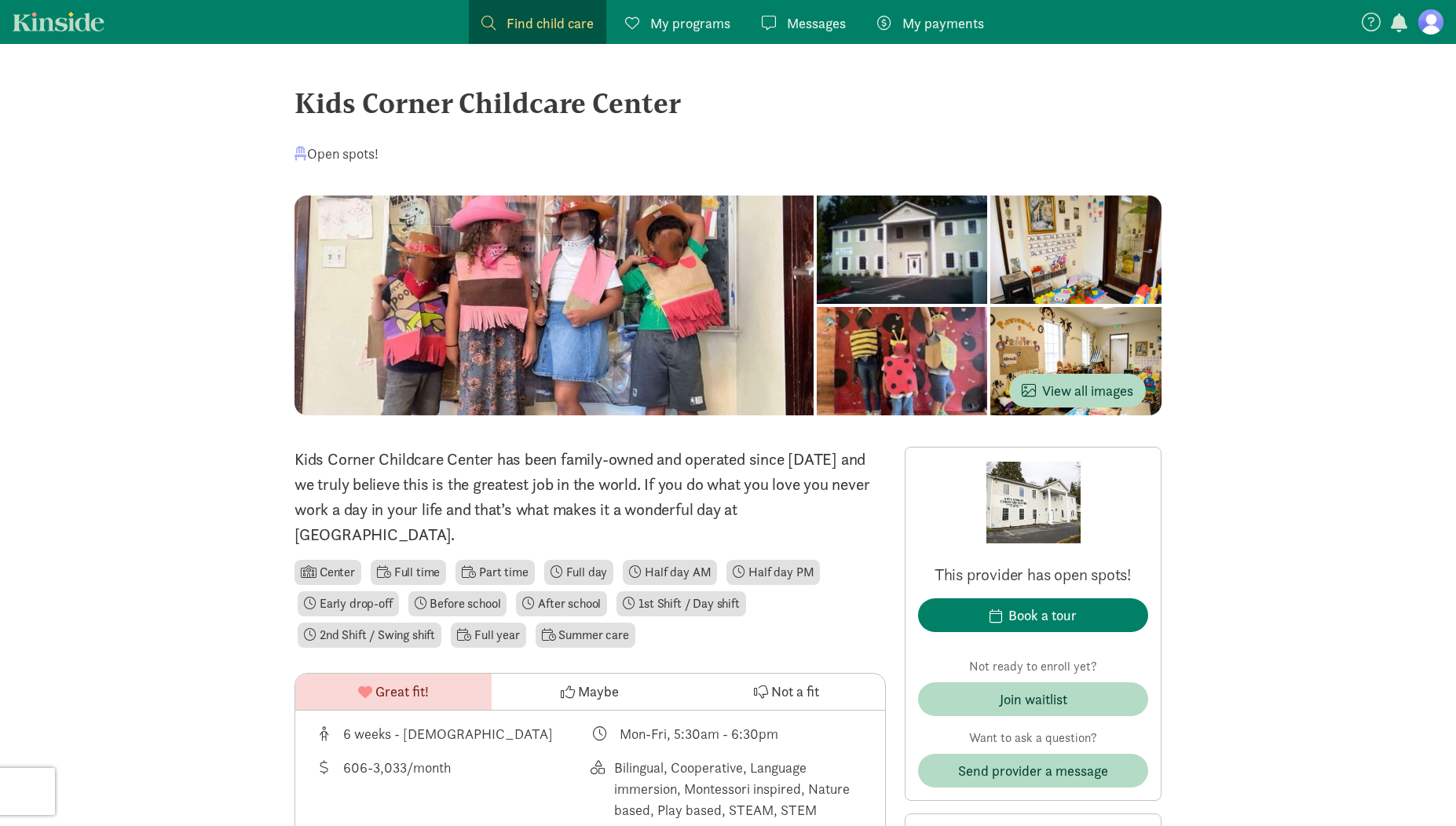
click at [492, 102] on div "Kids Corner Childcare Center" at bounding box center [728, 102] width 867 height 43
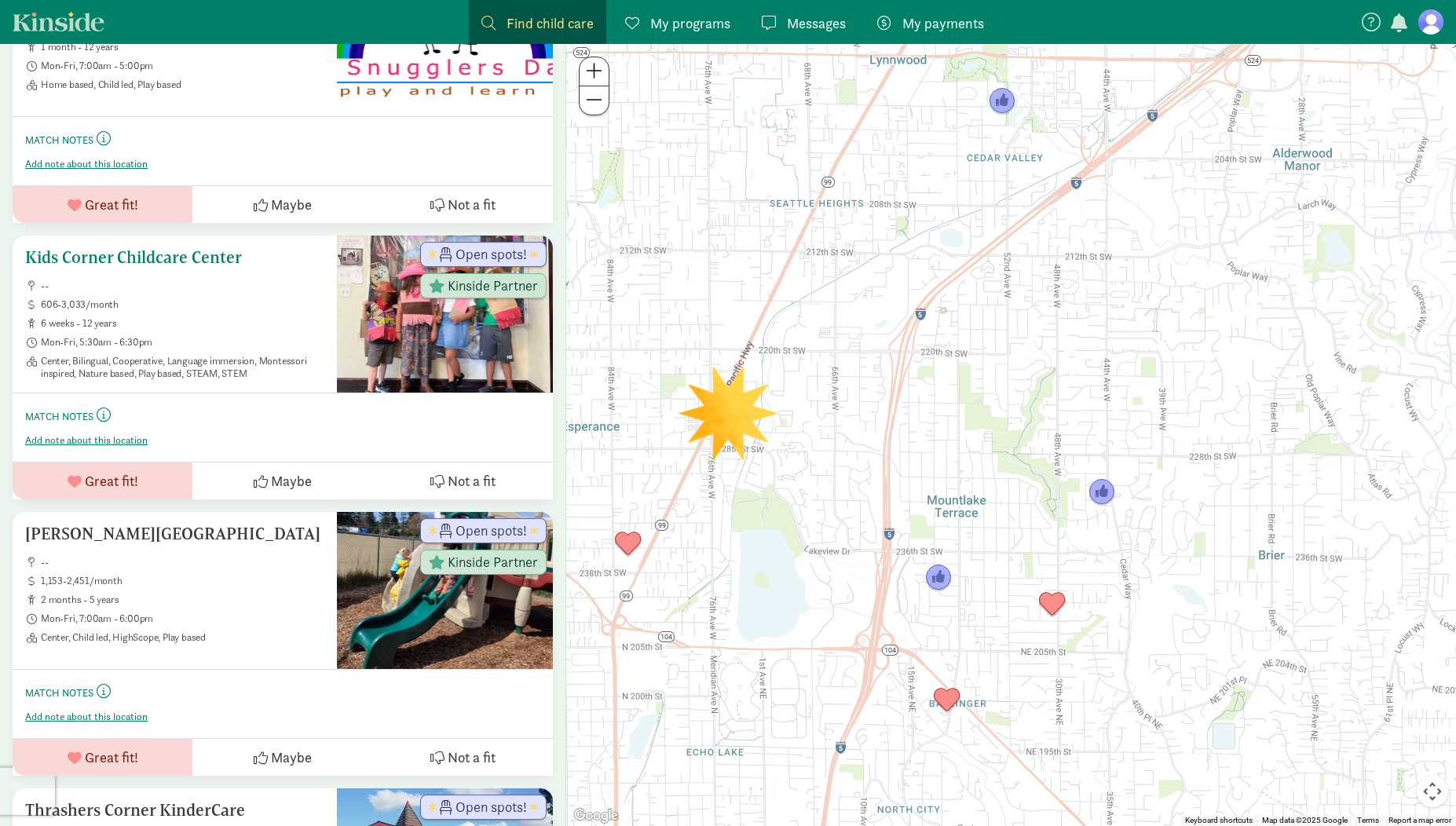
scroll to position [660, 0]
click at [92, 542] on h5 "Edmonds Lutheran Learning Center" at bounding box center [174, 535] width 299 height 19
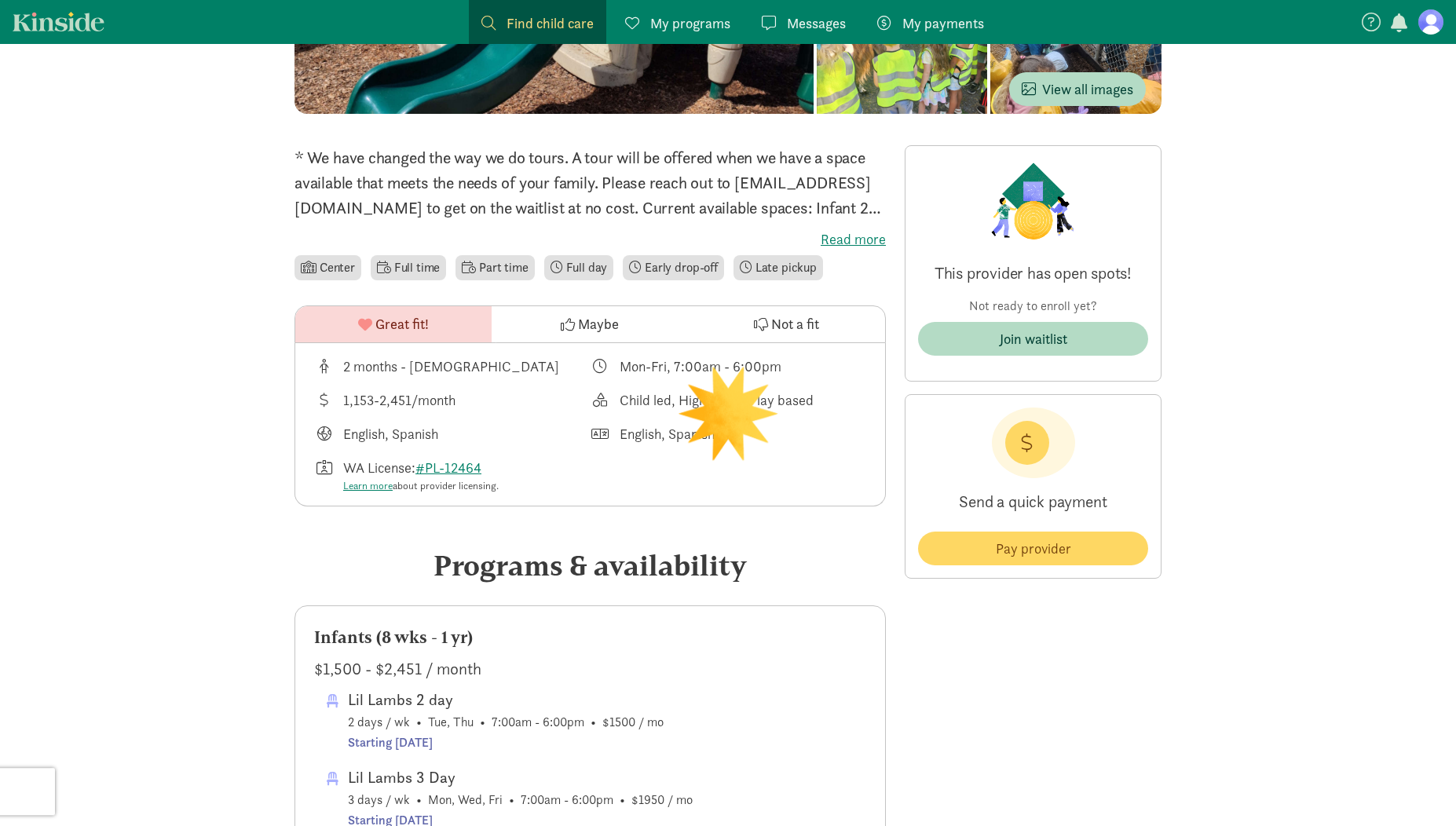
scroll to position [313, 0]
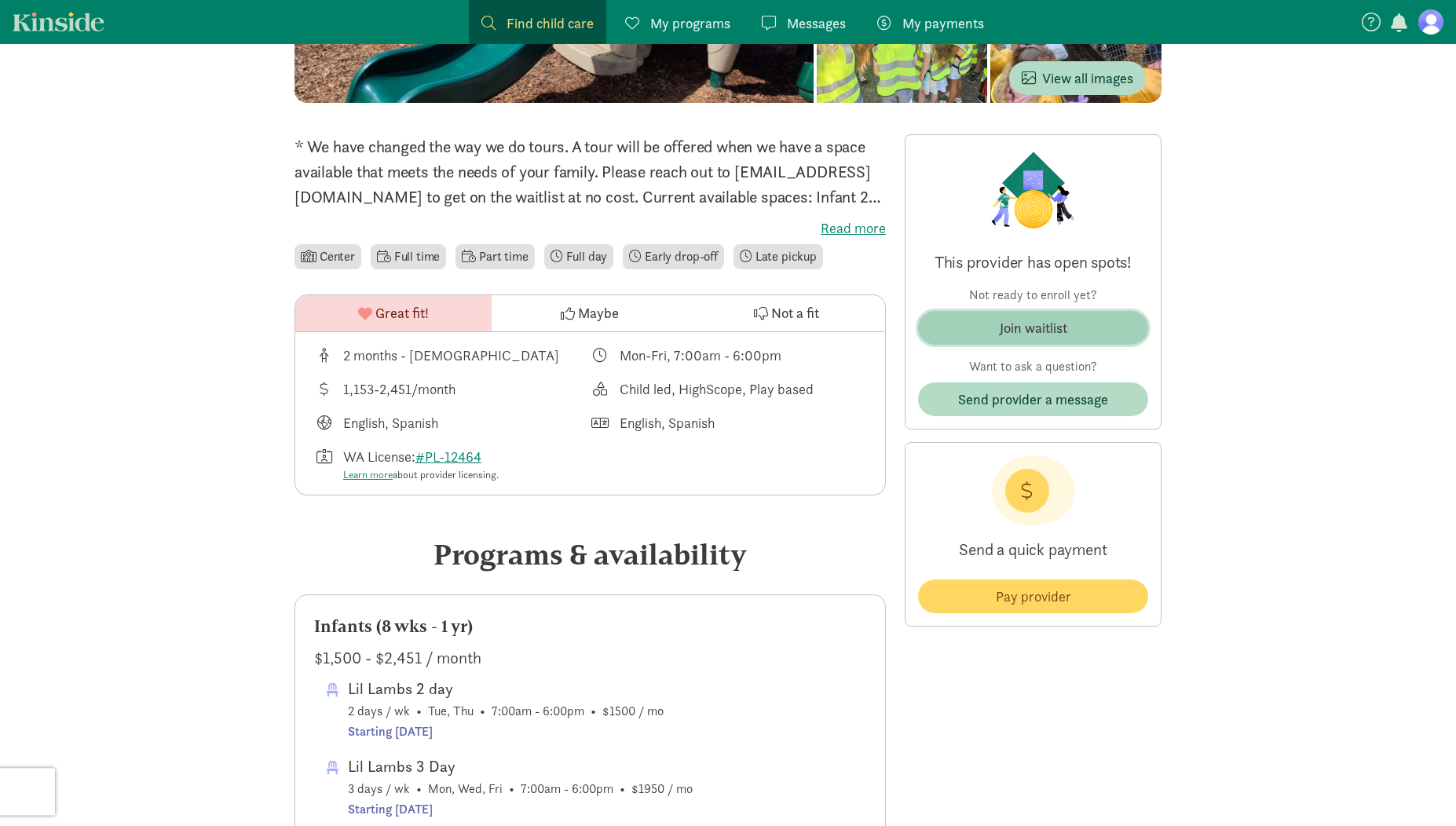
click at [989, 330] on span "Join waitlist" at bounding box center [1033, 327] width 205 height 21
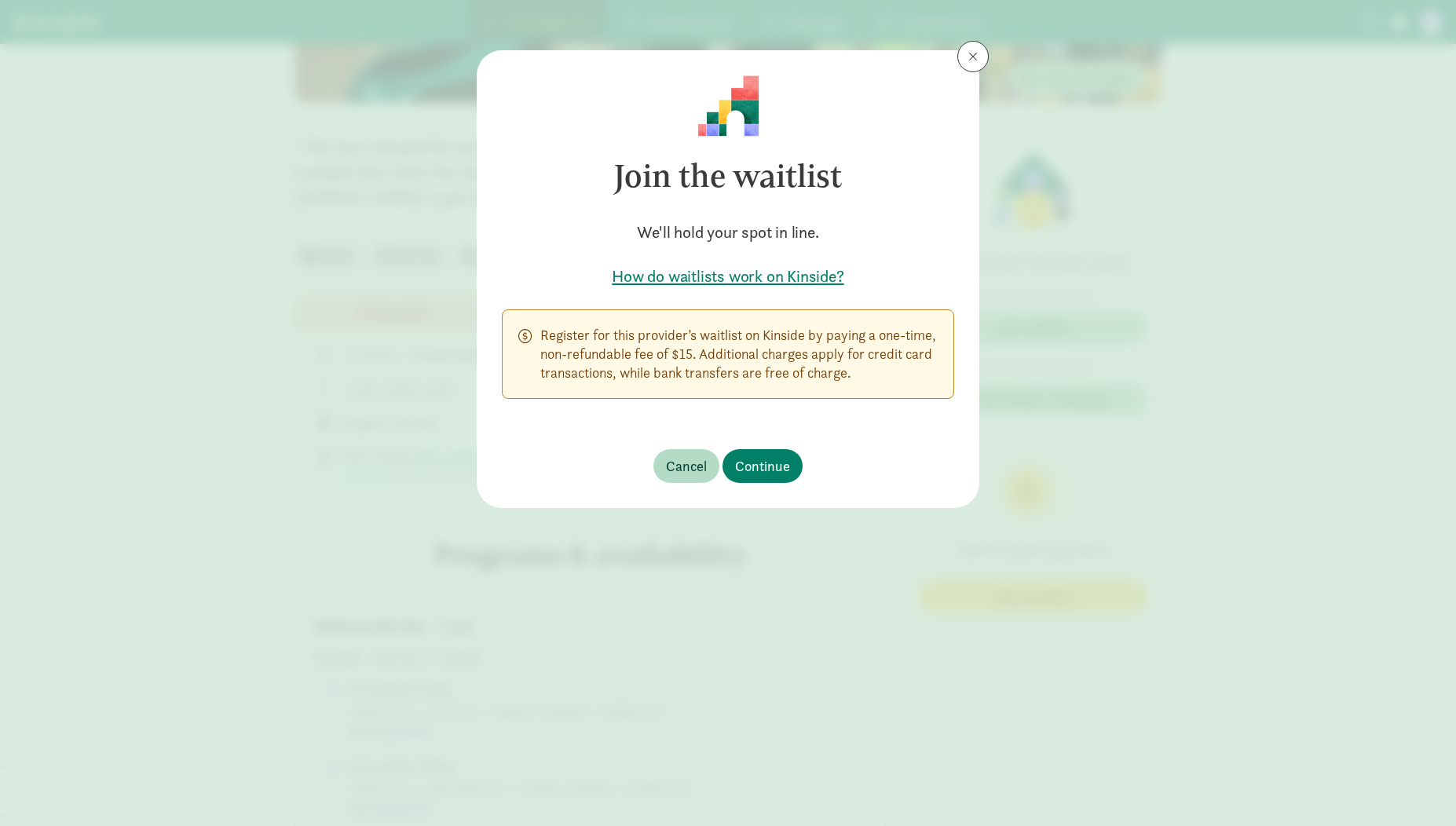
click at [807, 277] on h5 "How do waitlists work on Kinside?" at bounding box center [728, 276] width 453 height 22
click at [373, 390] on div "Join the waitlist We'll hold your spot in line. How do waitlists work on Kinsid…" at bounding box center [728, 413] width 1456 height 826
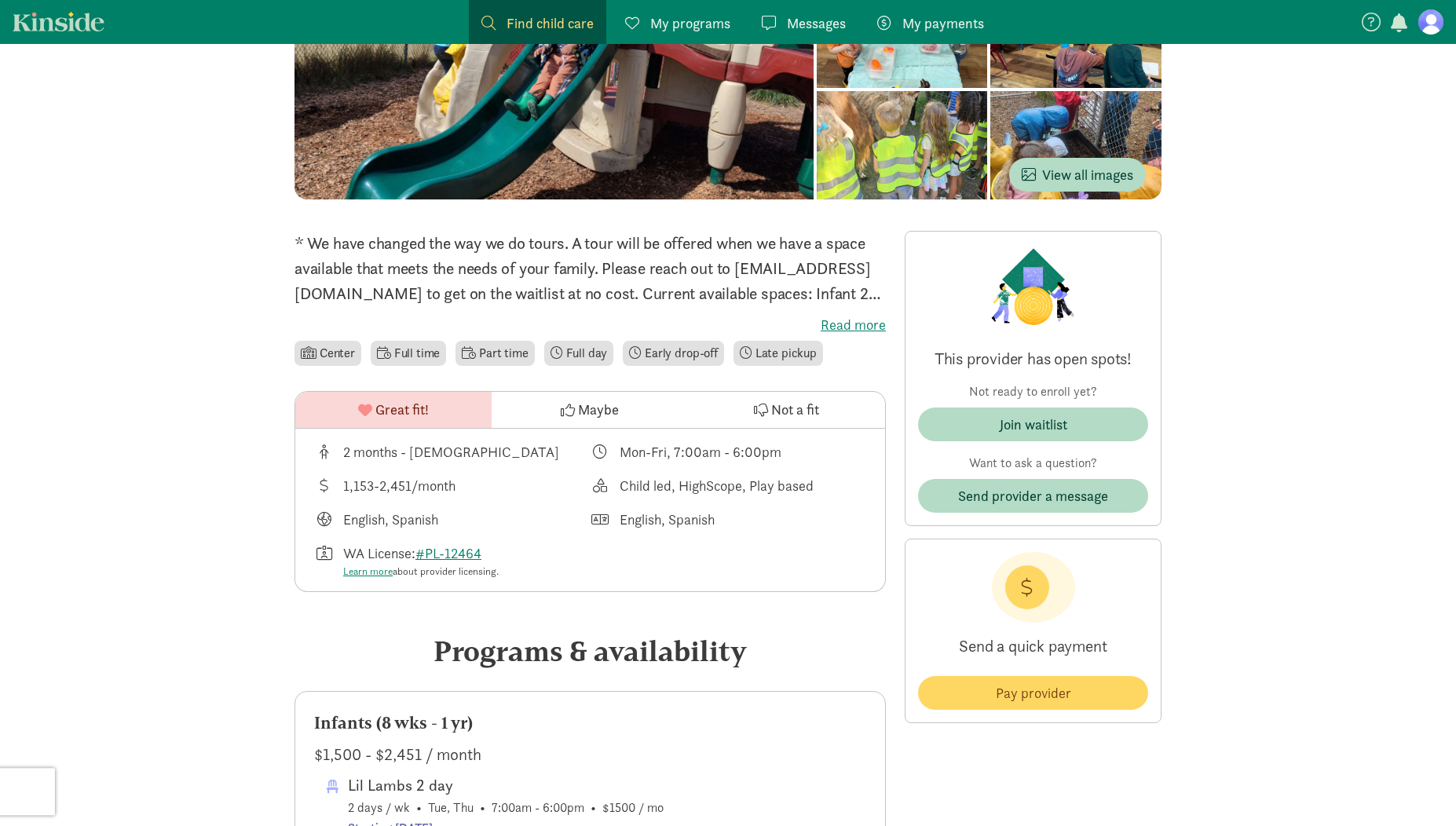
scroll to position [209, 0]
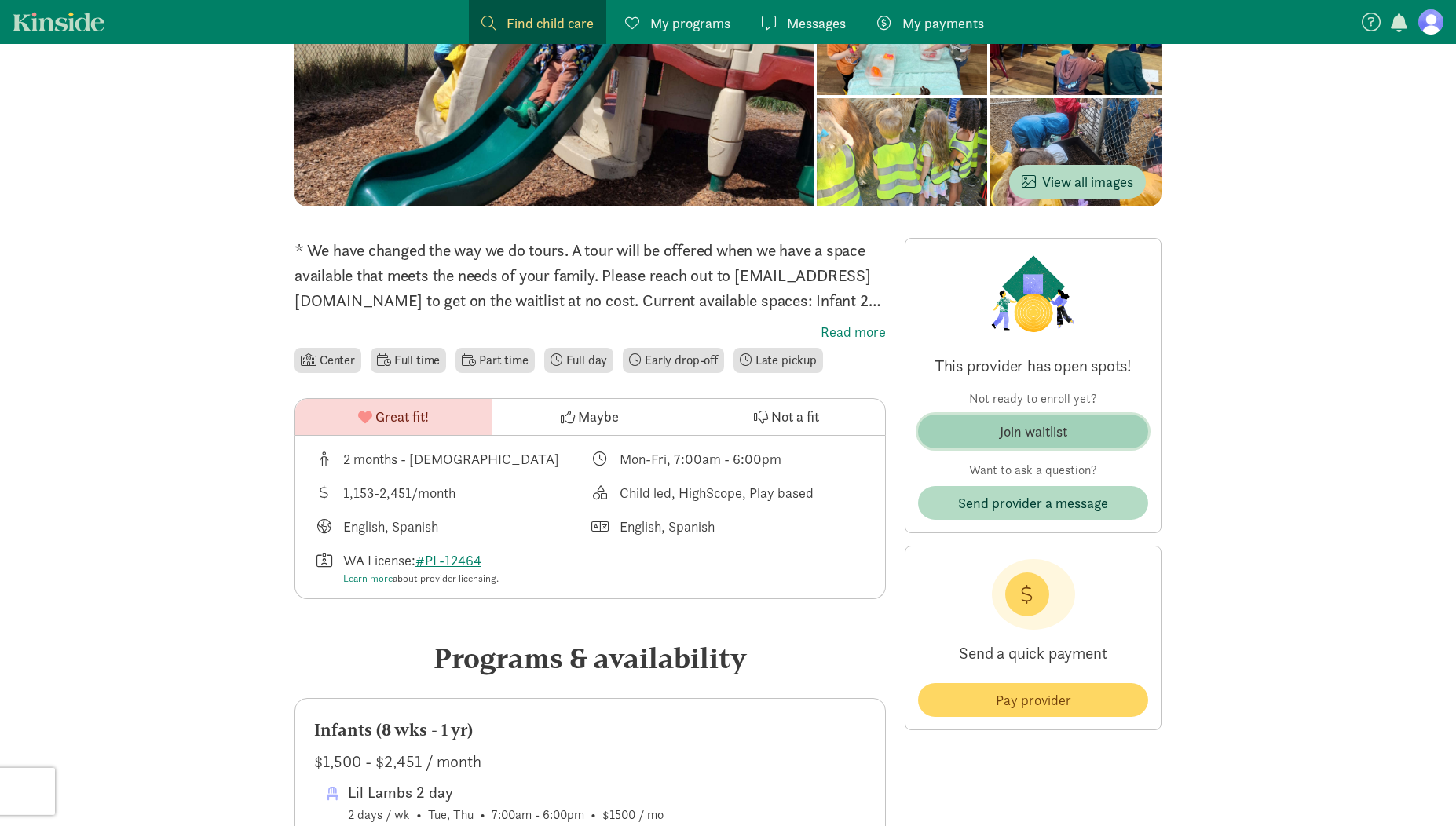
click at [1032, 436] on div "Join waitlist" at bounding box center [1034, 432] width 68 height 21
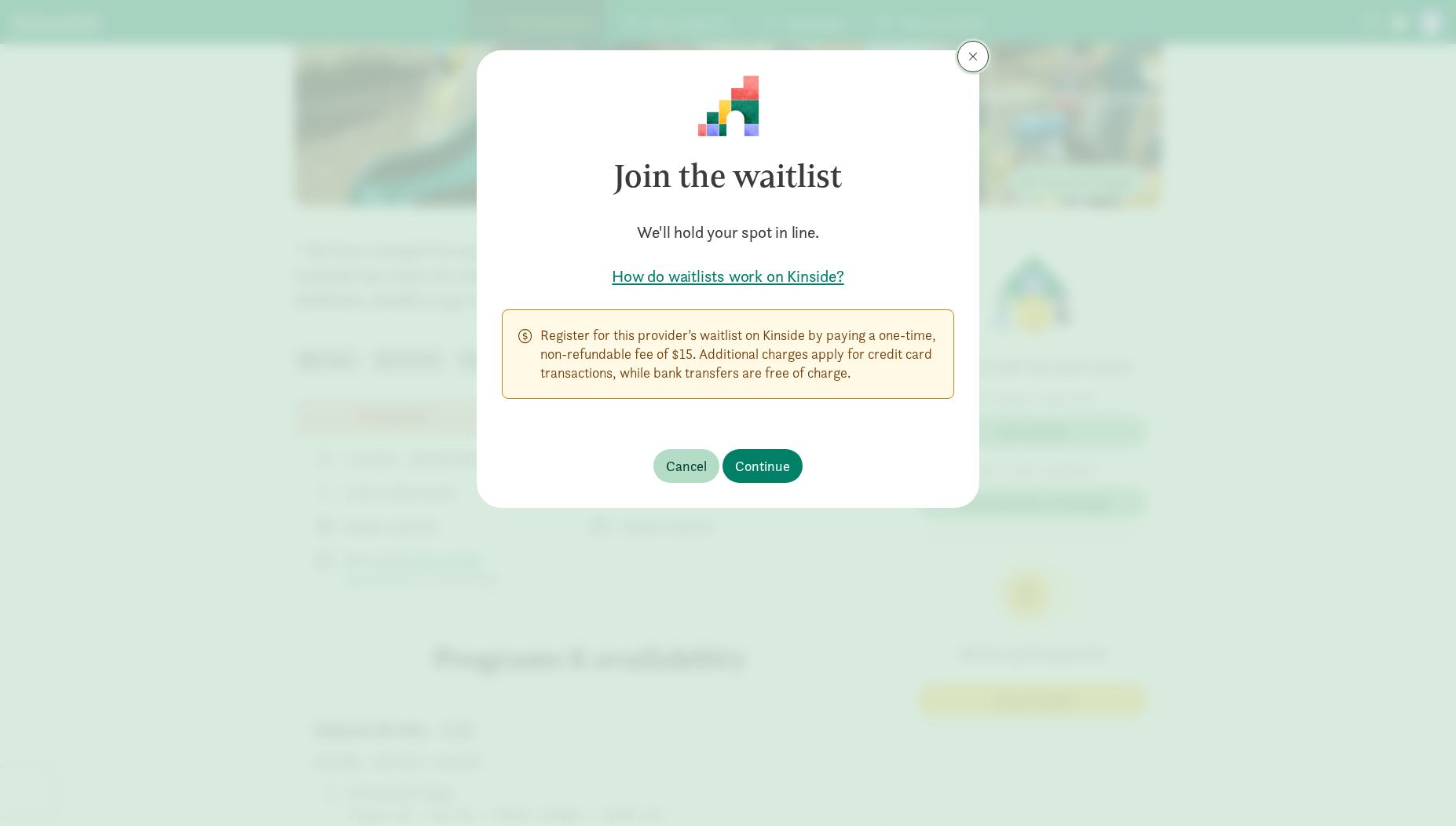
click at [983, 59] on button at bounding box center [973, 56] width 31 height 31
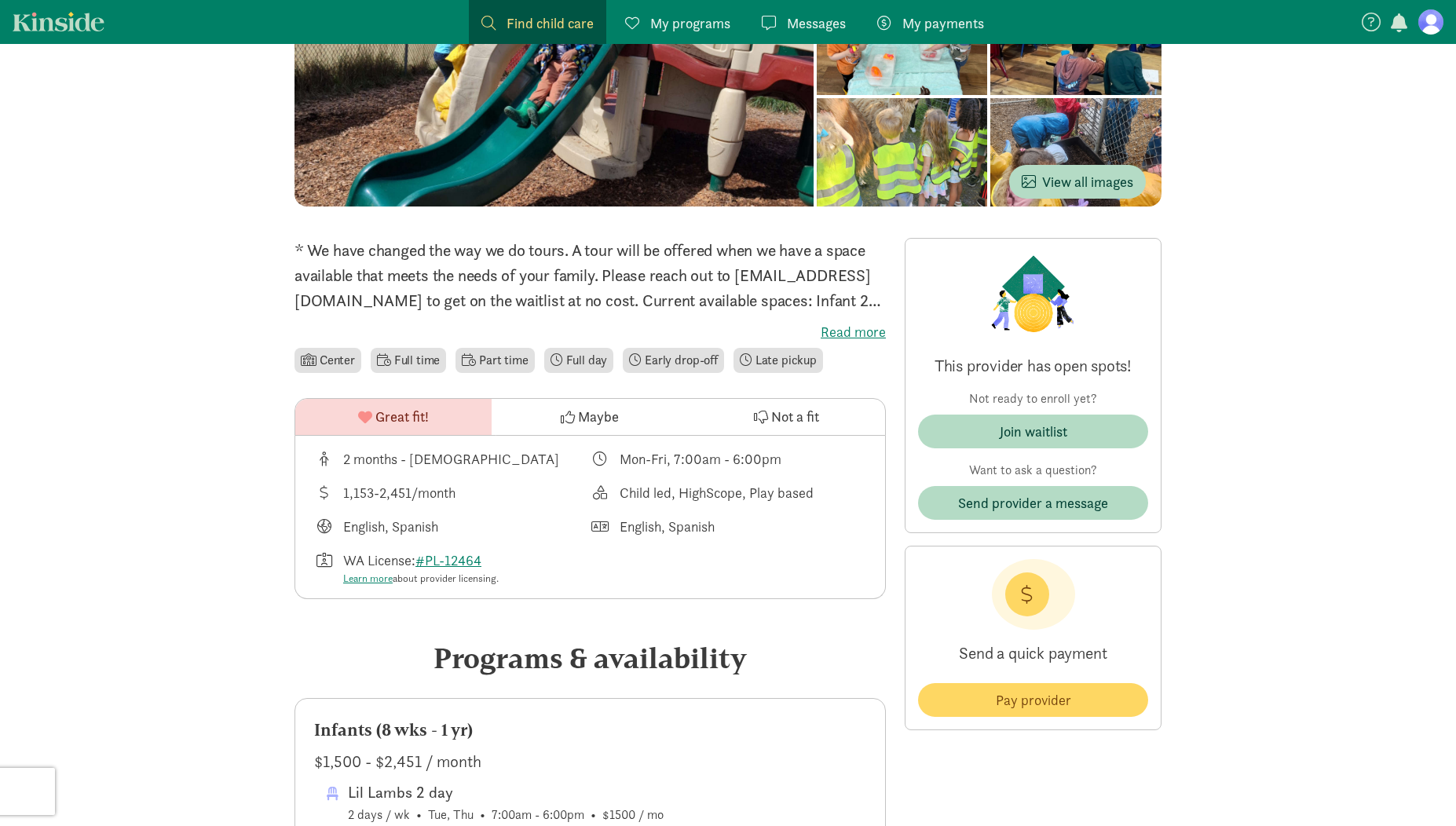
scroll to position [0, 0]
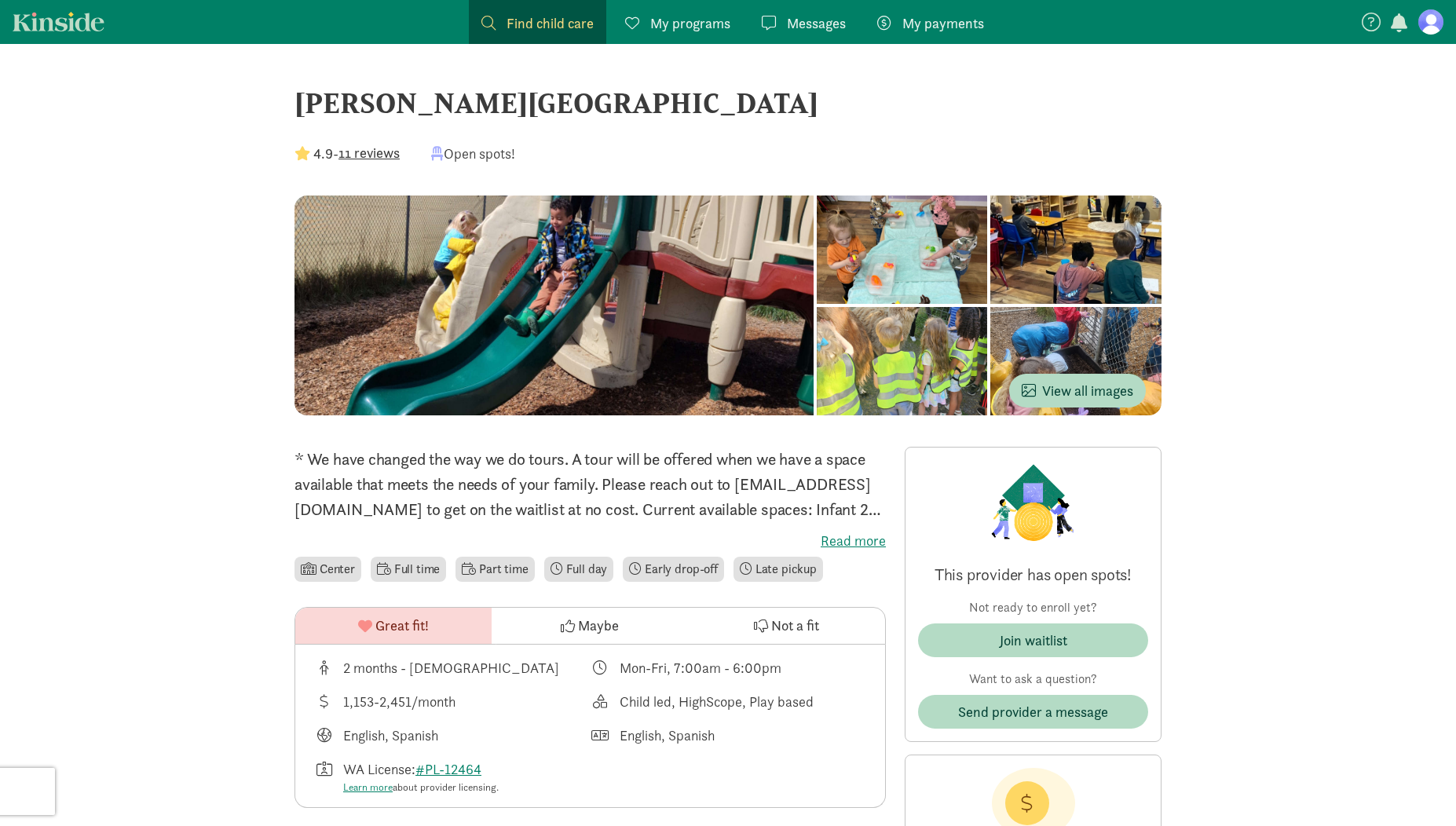
click at [492, 105] on div "[PERSON_NAME][GEOGRAPHIC_DATA]" at bounding box center [728, 102] width 867 height 43
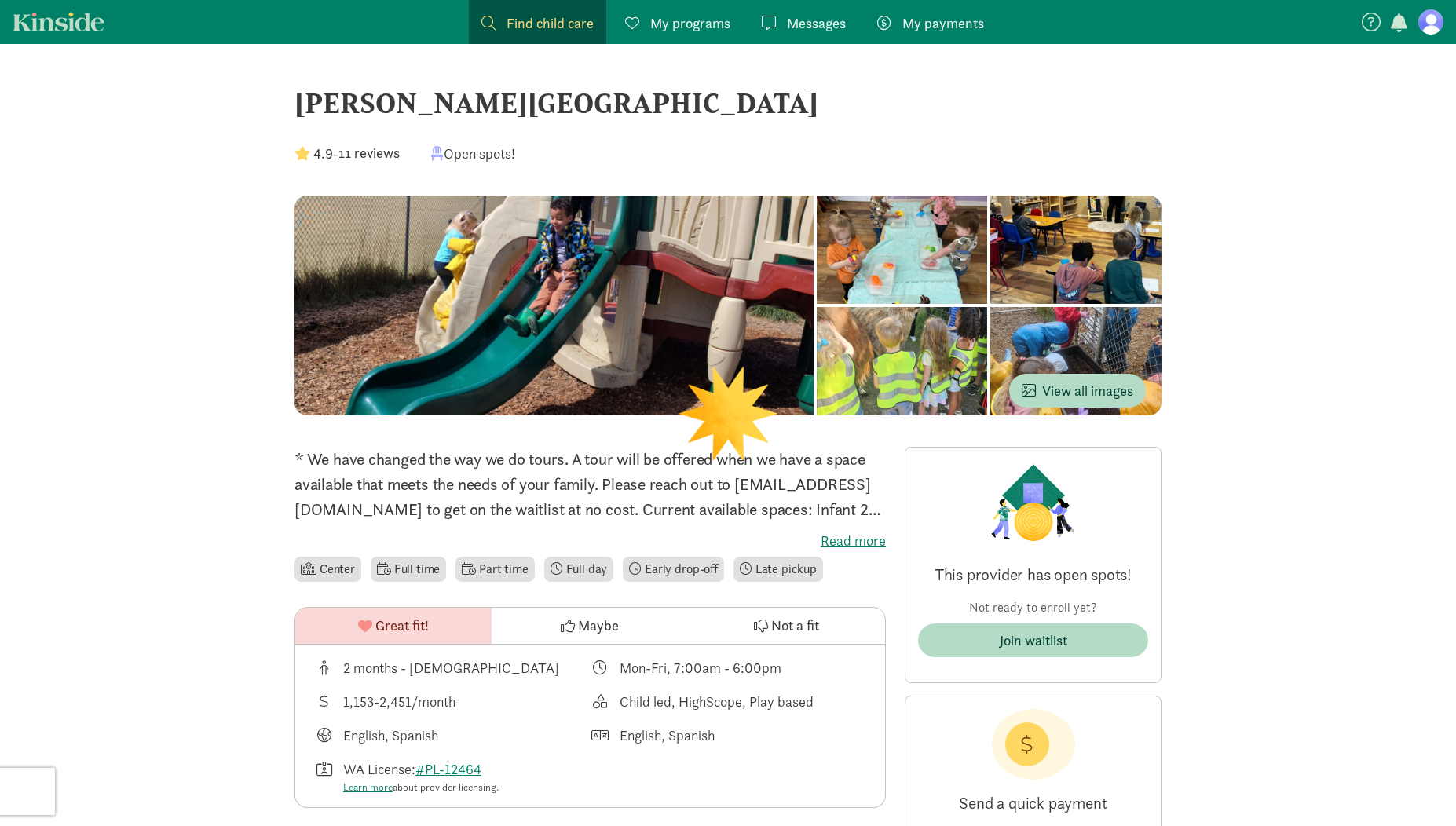
scroll to position [511, 0]
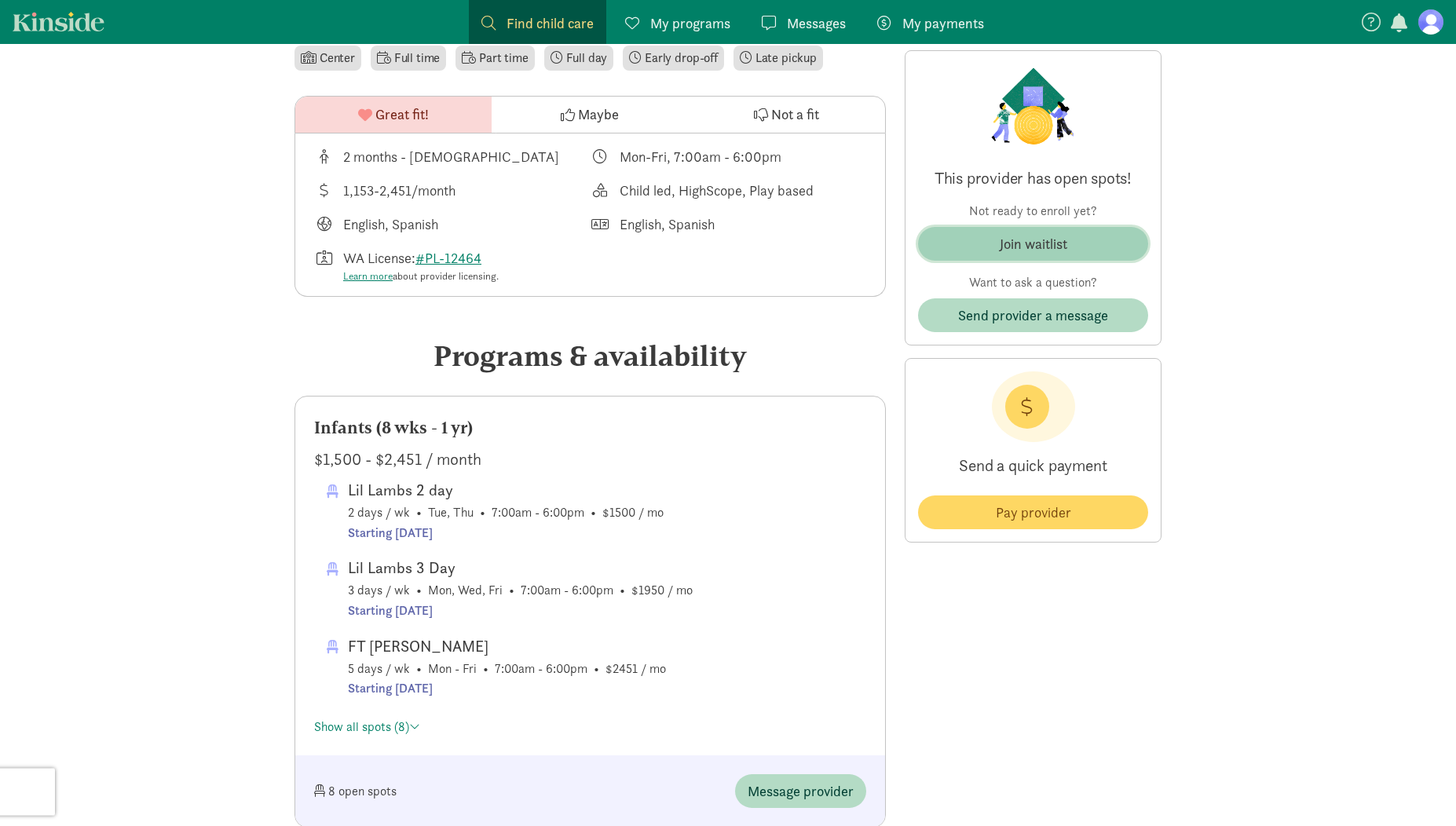
click at [1037, 251] on div "Join waitlist" at bounding box center [1034, 244] width 68 height 21
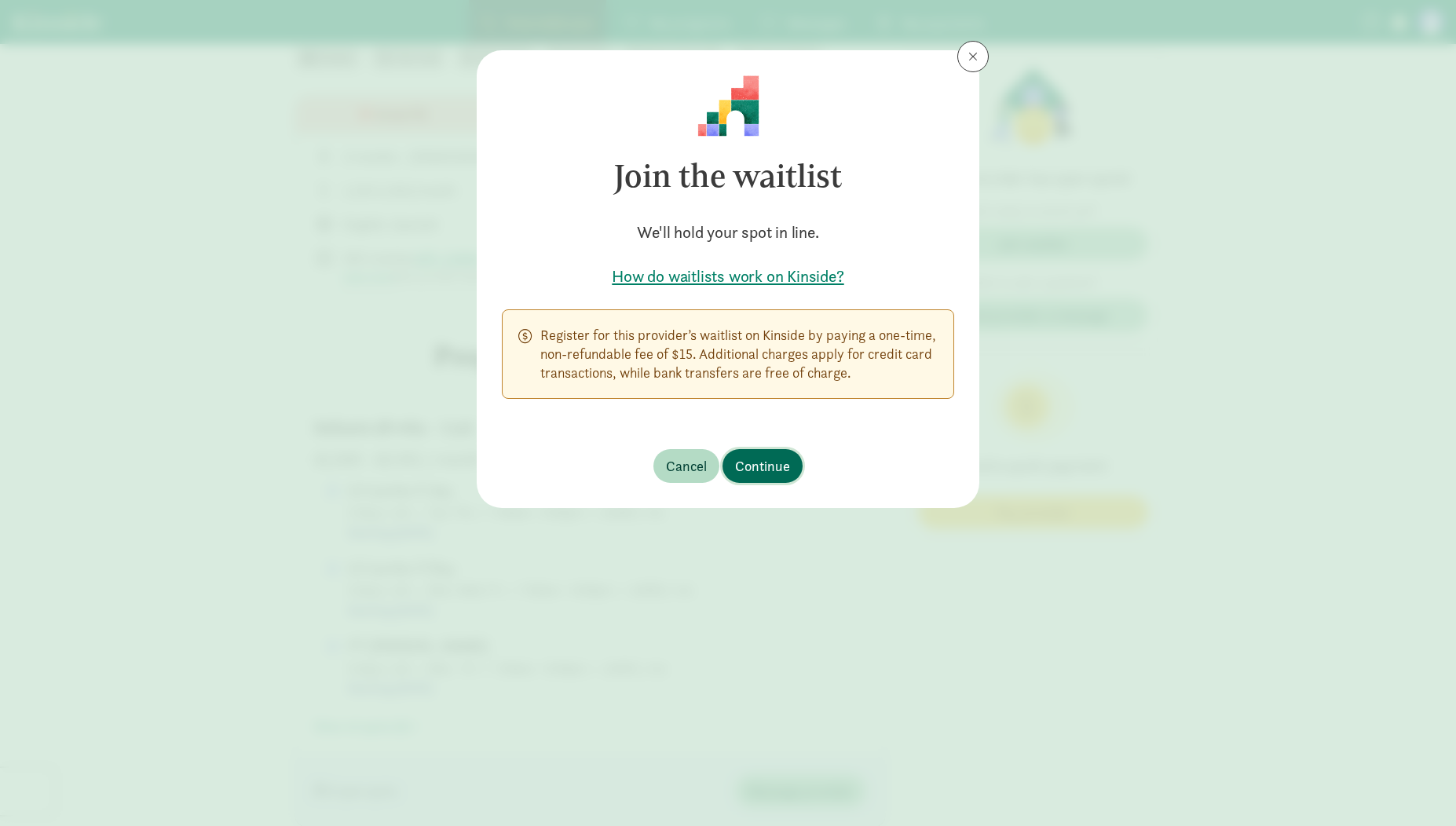
click at [771, 455] on button "Continue" at bounding box center [762, 466] width 80 height 34
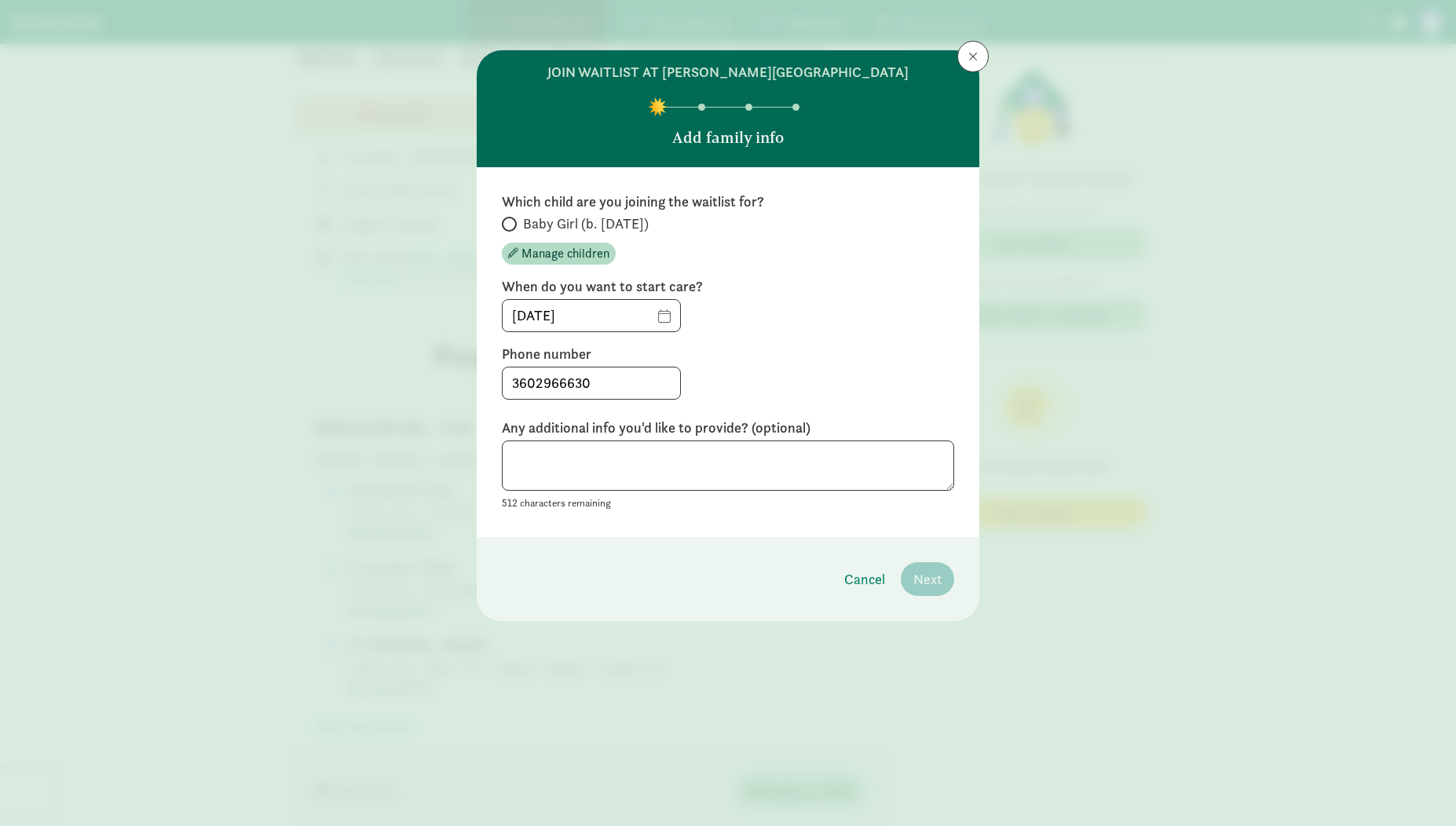
click at [593, 229] on span "Baby Girl (b. [DATE])" at bounding box center [586, 223] width 126 height 19
click at [512, 229] on input "Baby Girl (b. [DATE])" at bounding box center [507, 224] width 10 height 10
radio input "true"
click at [678, 320] on input "[DATE]" at bounding box center [591, 315] width 177 height 31
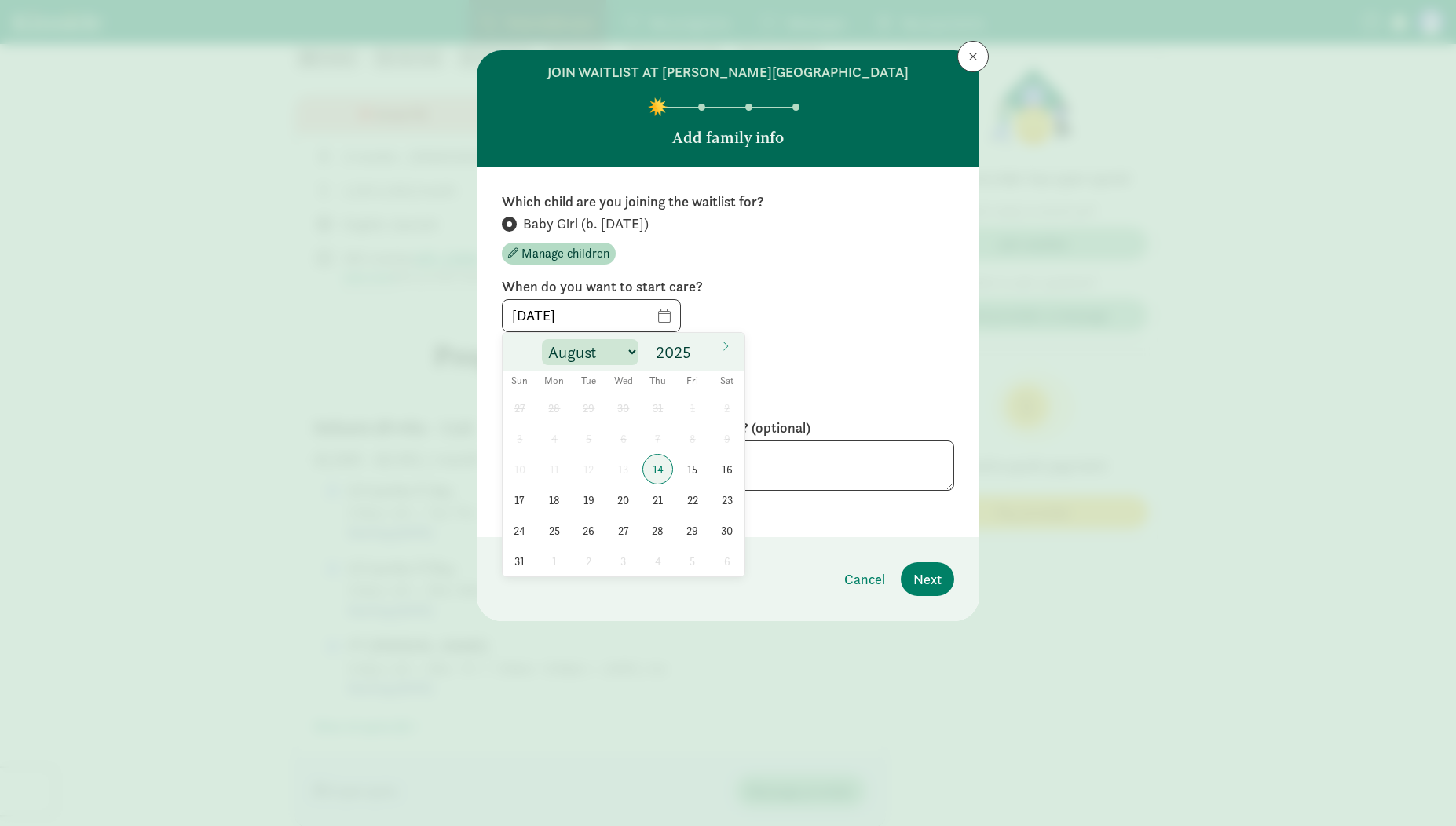
click at [542, 340] on select "August September October November December" at bounding box center [590, 353] width 97 height 26
click at [660, 359] on div "August September October November [DATE]" at bounding box center [623, 353] width 181 height 27
click at [680, 356] on input "2025" at bounding box center [676, 353] width 50 height 22
click at [695, 346] on span at bounding box center [699, 348] width 11 height 13
type input "2026"
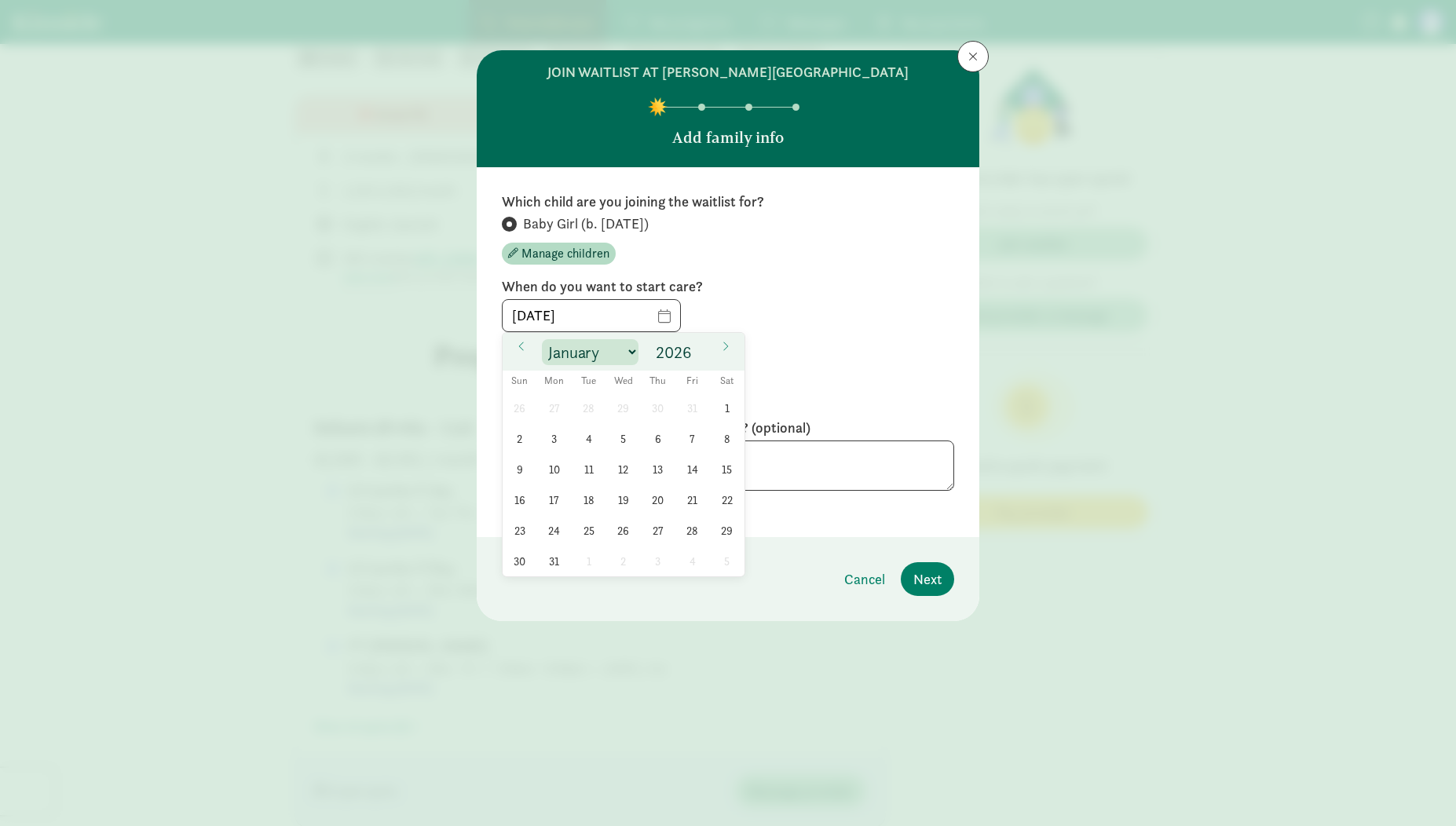
click at [542, 340] on select "January February March April May June July August September October November De…" at bounding box center [590, 353] width 97 height 26
select select "4"
click option "May" at bounding box center [0, 0] width 0 height 0
click at [693, 412] on span "1" at bounding box center [692, 408] width 31 height 31
type input "[DATE]"
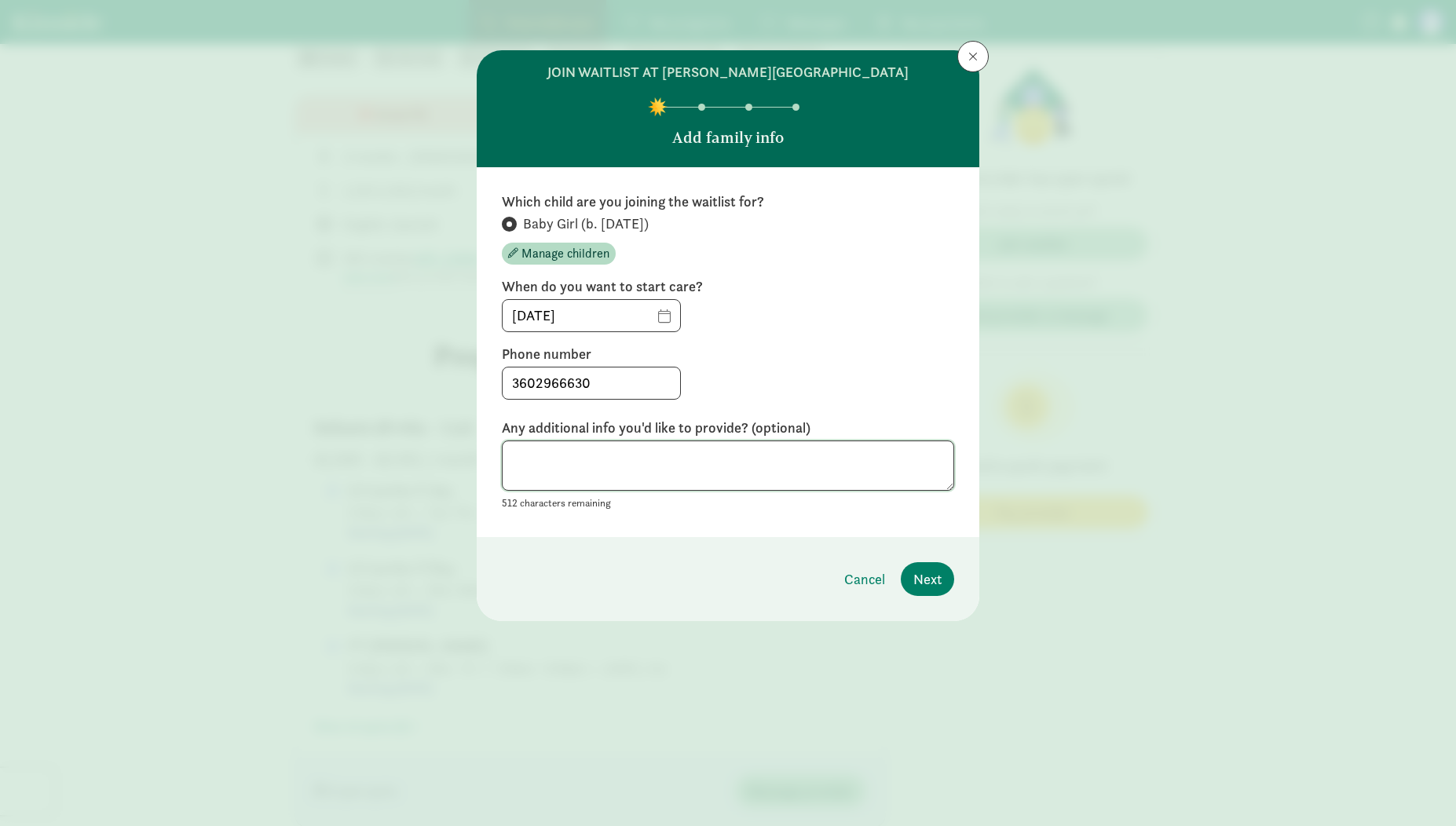
click at [631, 452] on textarea at bounding box center [728, 465] width 453 height 51
paste textarea "[PERSON_NAME][GEOGRAPHIC_DATA]"
type textarea "e"
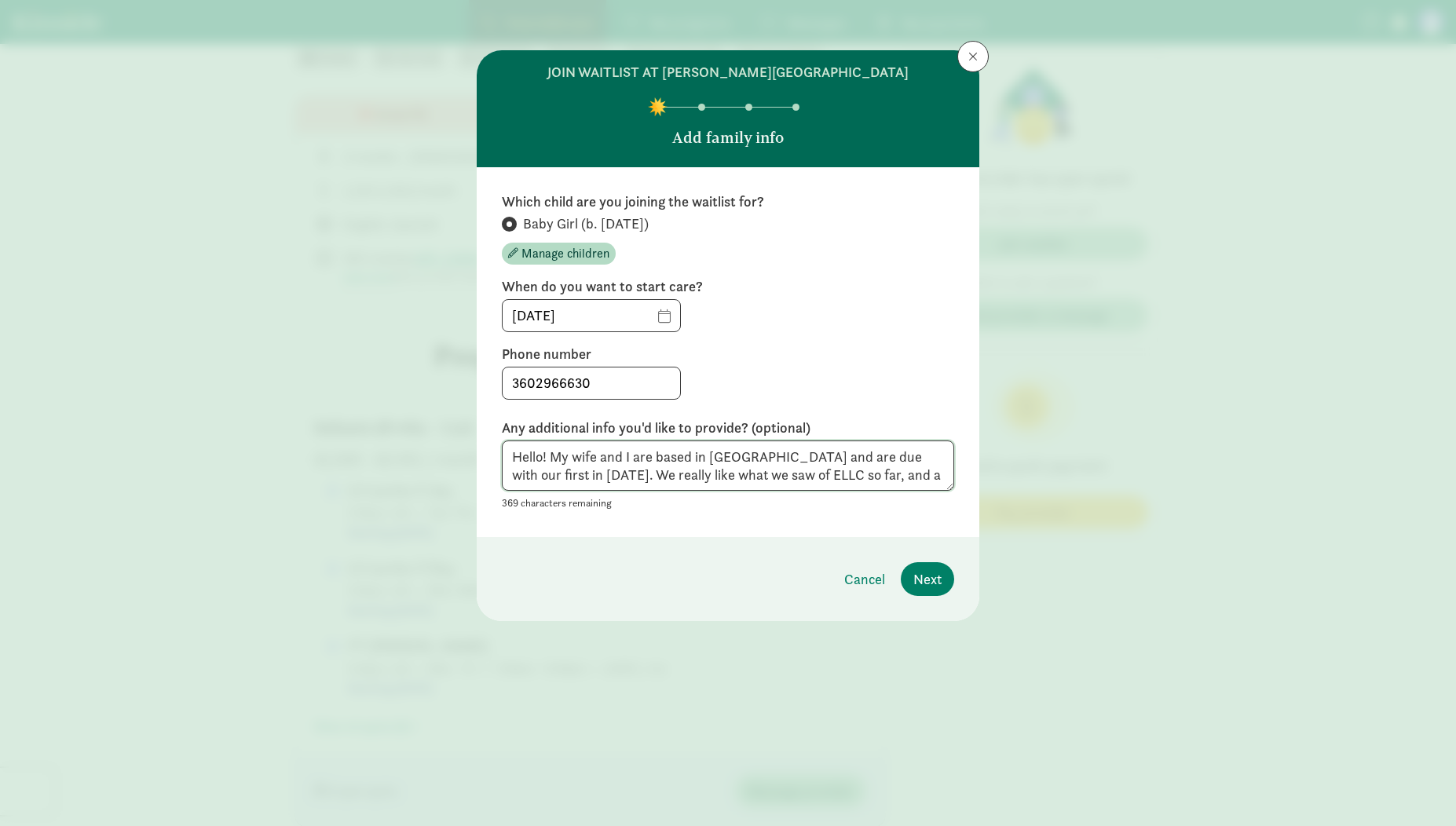
scroll to position [13, 0]
type textarea "Hello! My wife and I are based in [GEOGRAPHIC_DATA] and are due with our first …"
click at [931, 575] on span "Next" at bounding box center [927, 579] width 28 height 21
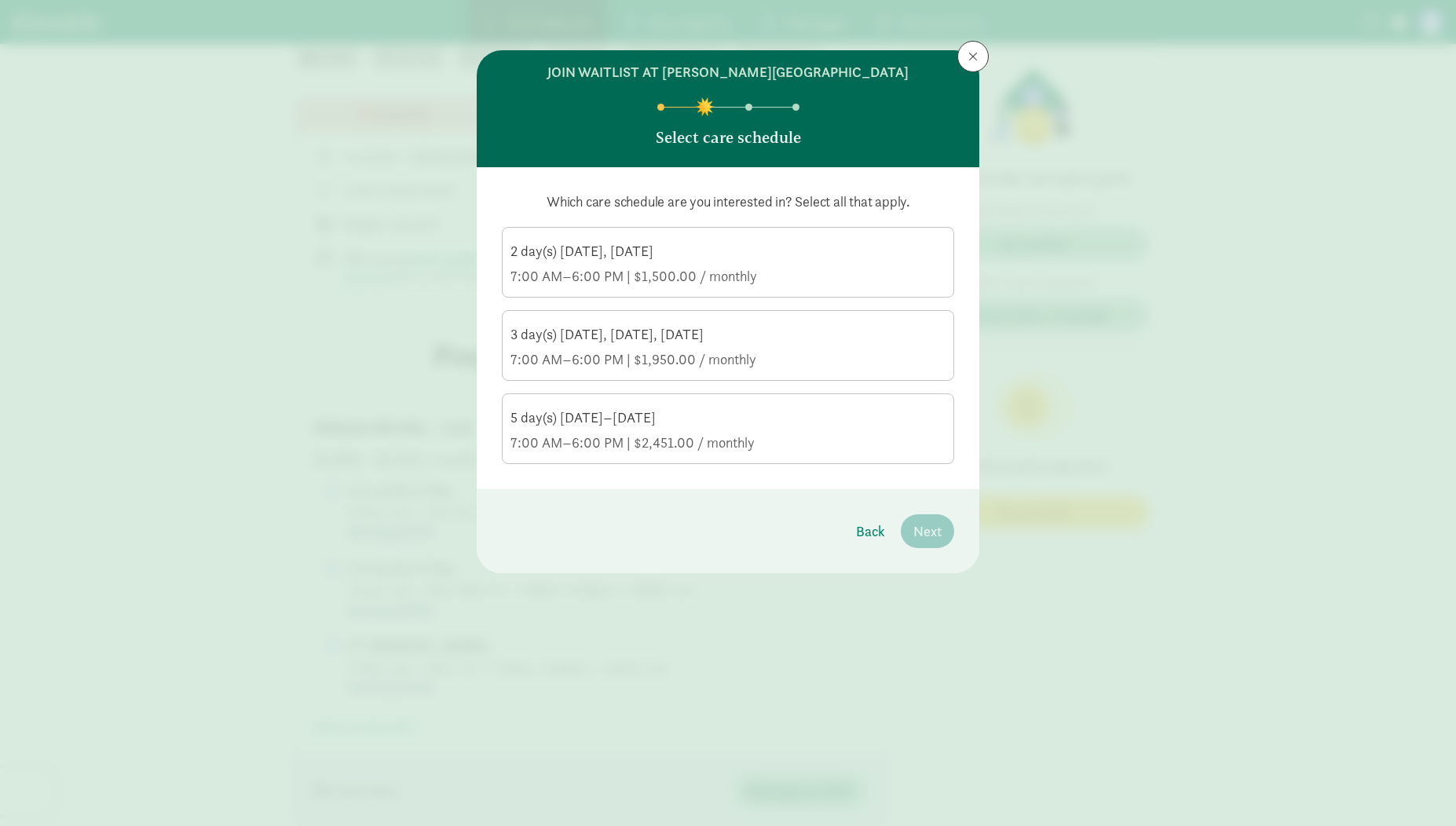
click at [738, 254] on div "2 day(s) [DATE], [DATE]" at bounding box center [728, 251] width 435 height 19
click at [0, 0] on input "2 day(s) [DATE], [DATE] 7:00 AM–6:00 PM | $1,500.00 / monthly" at bounding box center [0, 0] width 0 height 0
click at [716, 327] on div "3 day(s) [DATE], [DATE], [DATE]" at bounding box center [728, 334] width 435 height 19
click at [0, 0] on input "3 day(s) [DATE], [DATE], [DATE] 7:00 AM–6:00 PM | $1,950.00 / monthly" at bounding box center [0, 0] width 0 height 0
click at [926, 530] on span "Next" at bounding box center [927, 532] width 28 height 21
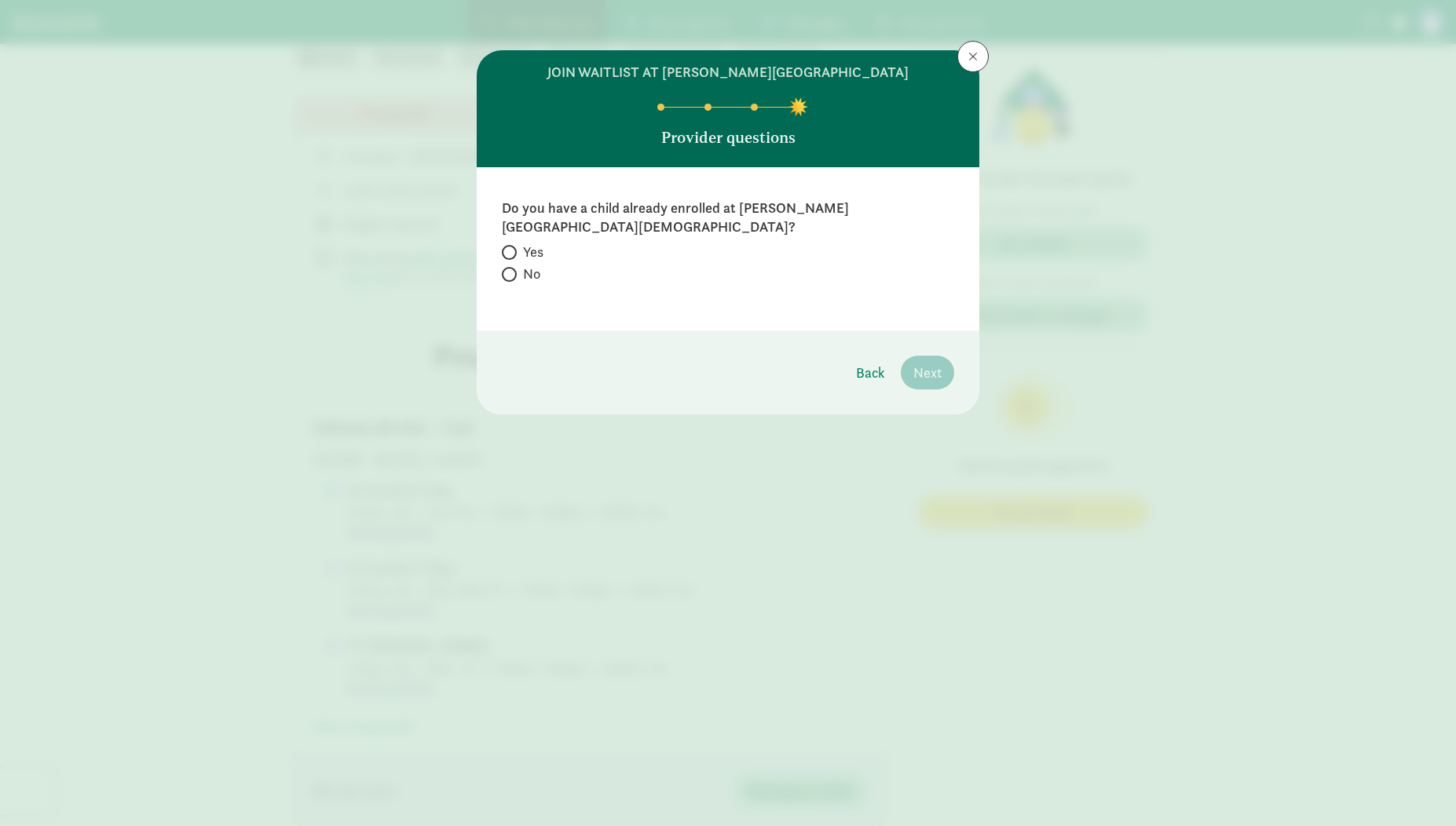
click at [513, 267] on span at bounding box center [509, 274] width 15 height 15
click at [512, 269] on input "No" at bounding box center [507, 274] width 10 height 10
radio input "true"
click at [924, 362] on span "Next" at bounding box center [927, 373] width 28 height 21
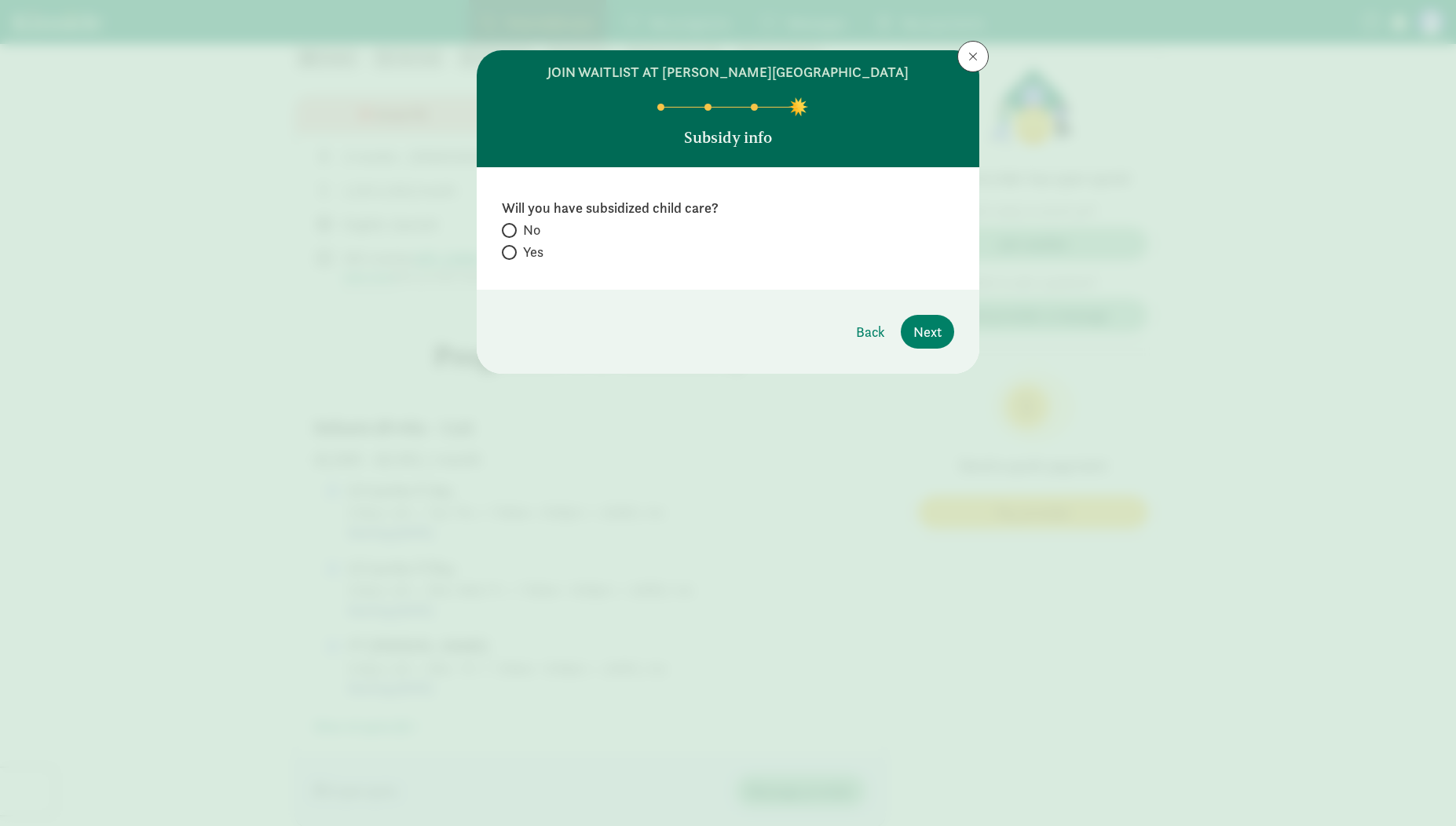
click at [527, 225] on span "No" at bounding box center [531, 230] width 17 height 19
click at [512, 225] on input "No" at bounding box center [507, 230] width 10 height 10
radio input "true"
click at [915, 324] on span "Next" at bounding box center [927, 332] width 28 height 21
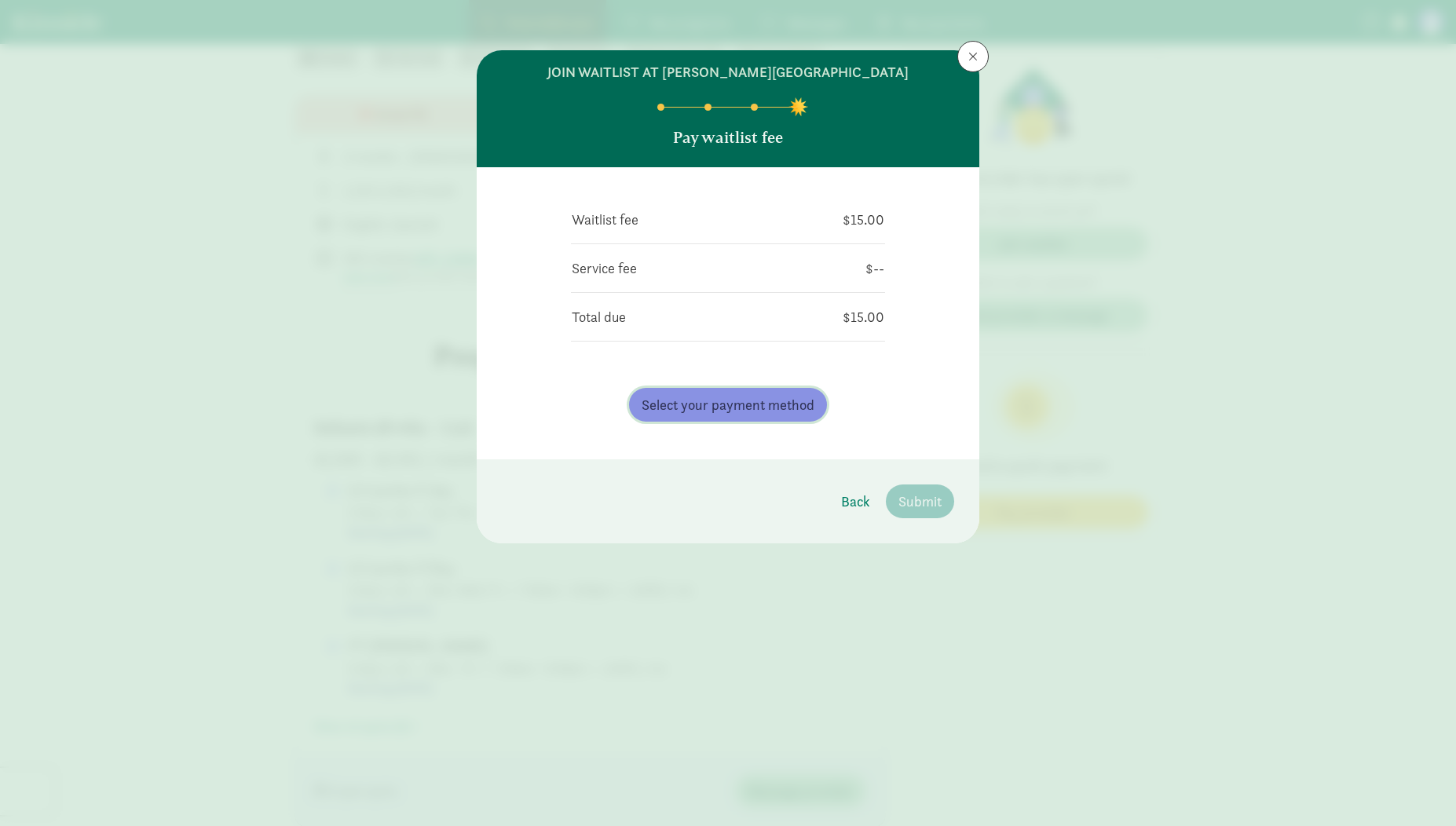
click at [778, 402] on span "Select your payment method" at bounding box center [728, 405] width 173 height 21
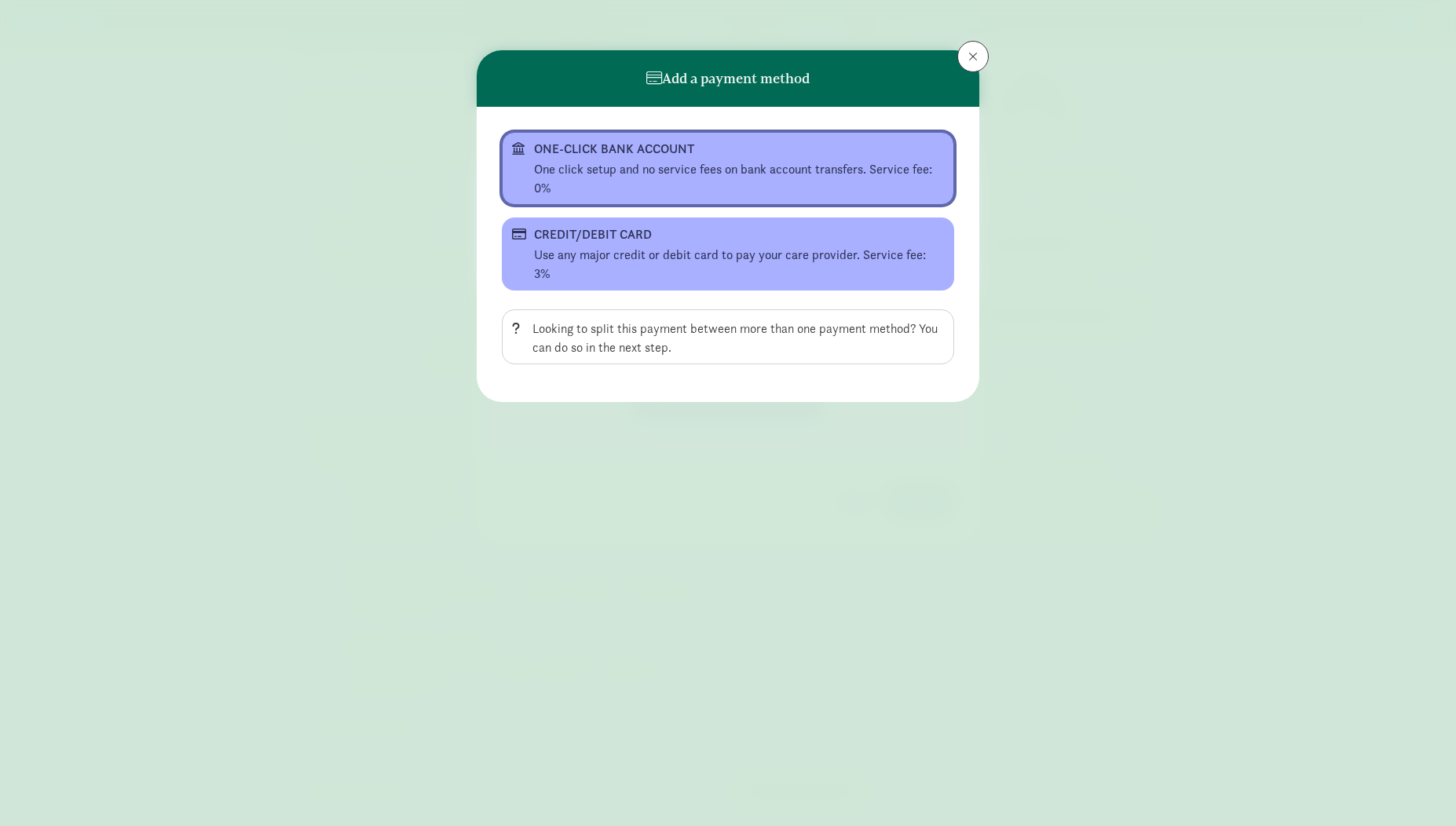
click at [590, 149] on div "ONE-CLICK BANK ACCOUNT" at bounding box center [726, 148] width 385 height 19
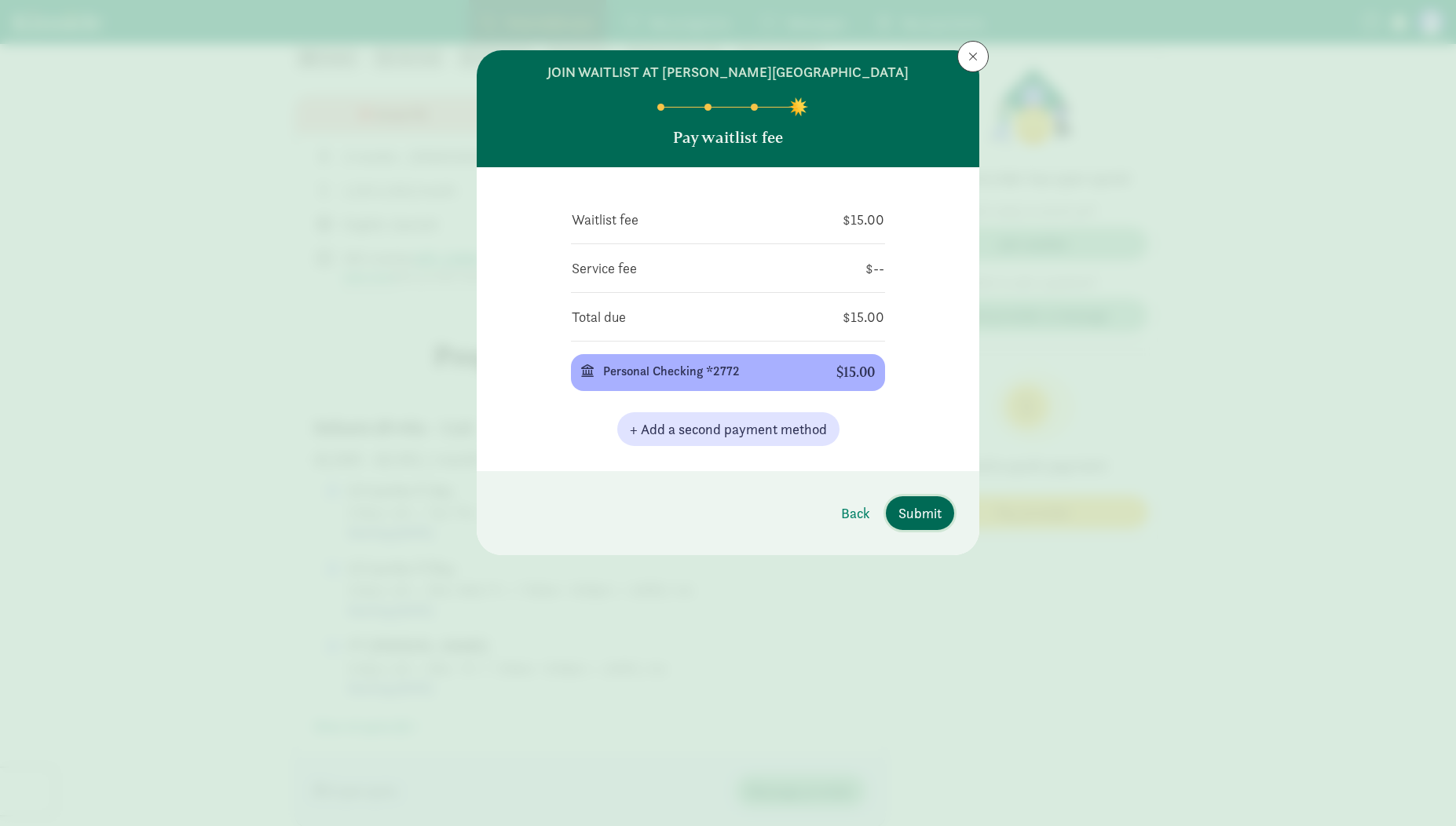
click at [900, 519] on span "Submit" at bounding box center [920, 513] width 44 height 21
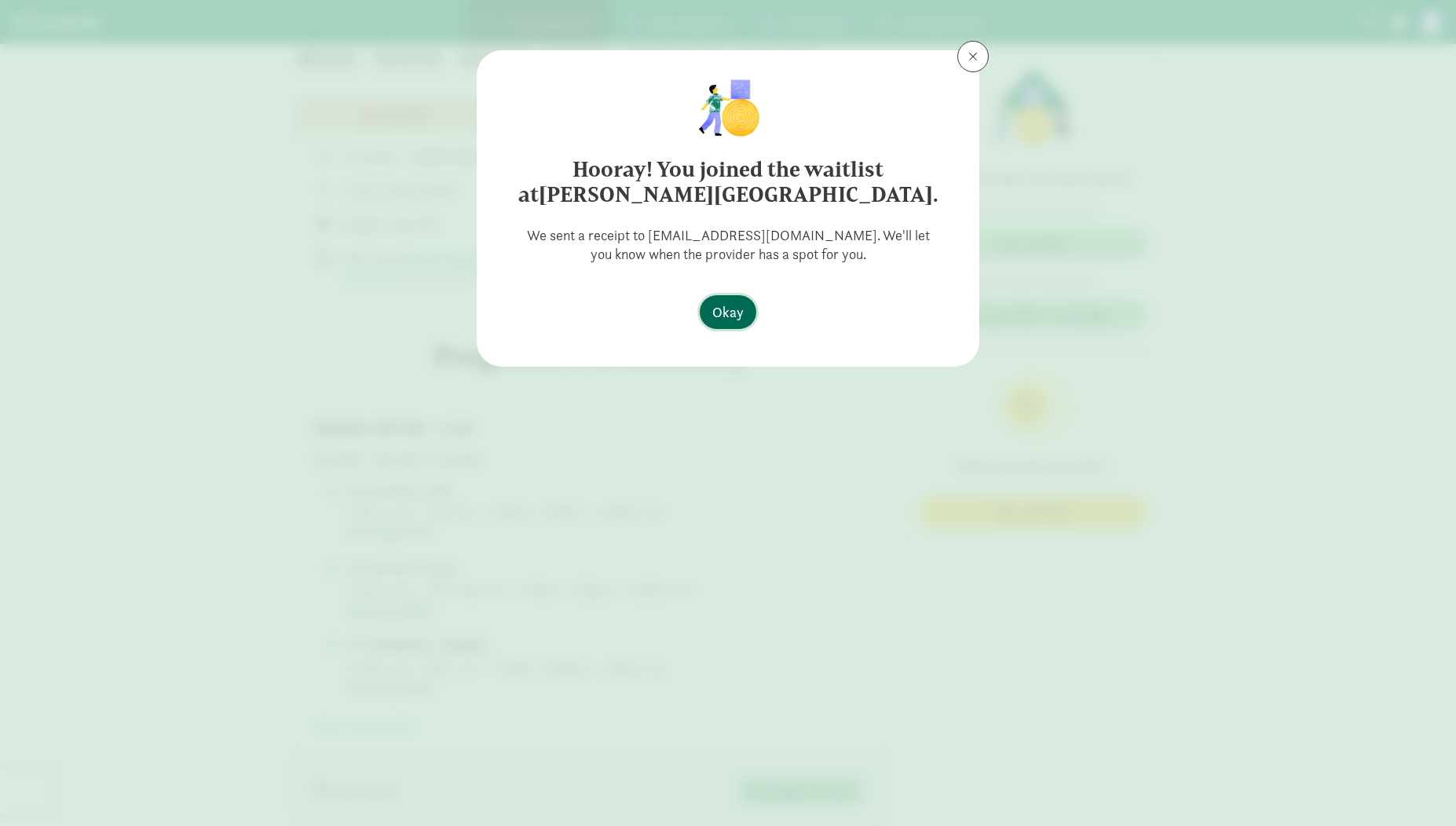
click at [721, 311] on span "Okay" at bounding box center [728, 312] width 31 height 21
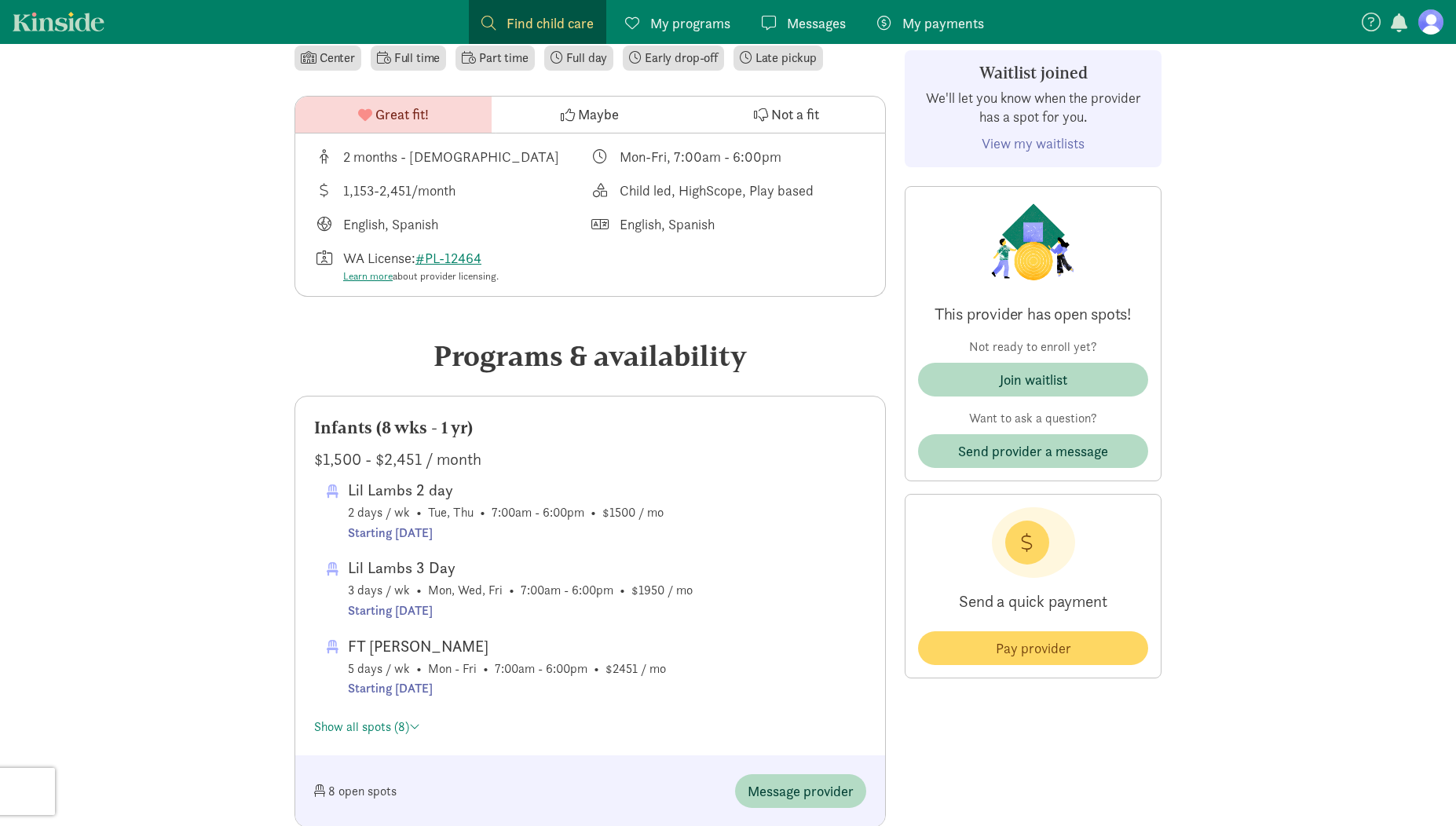
scroll to position [0, 0]
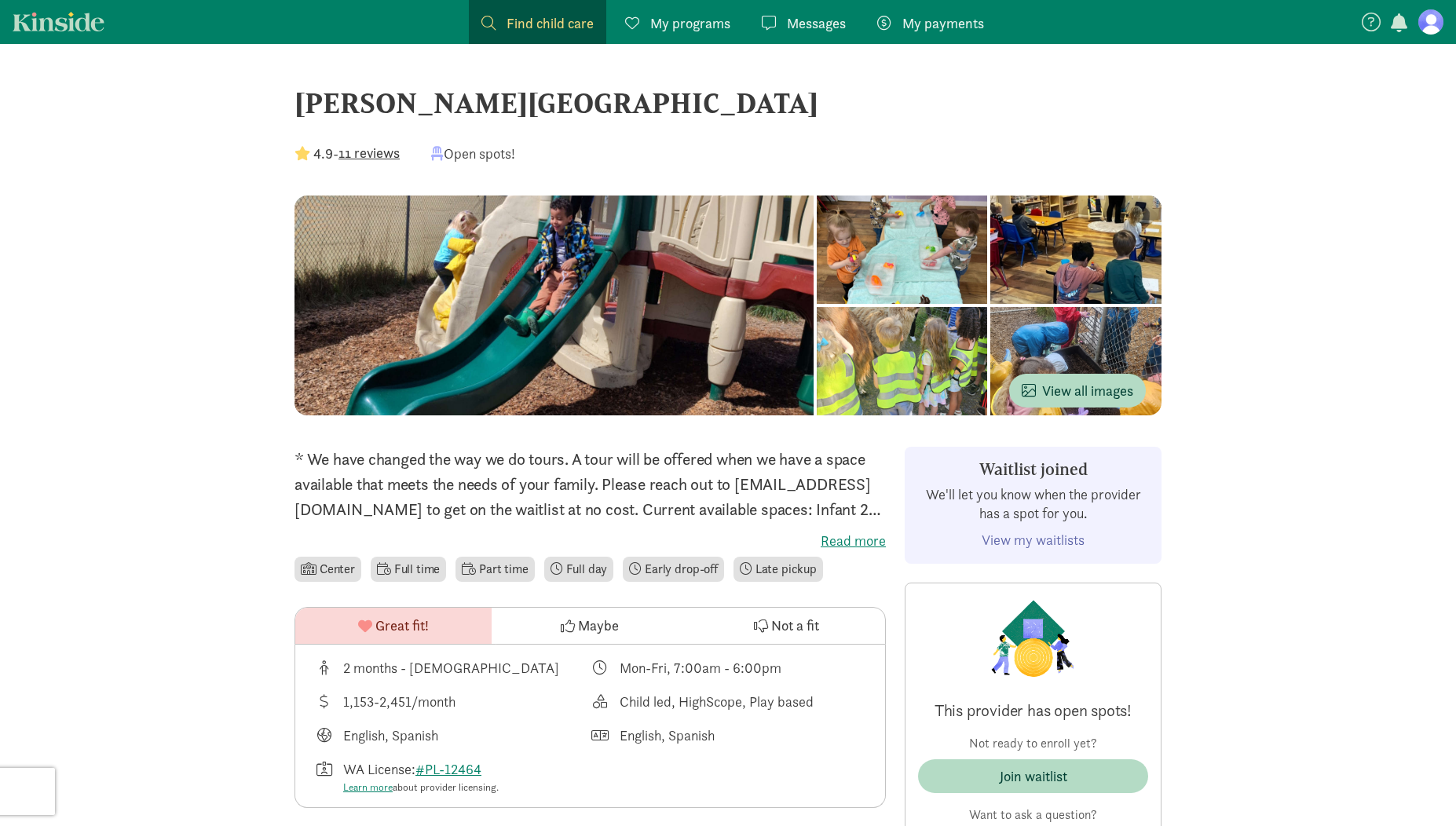
click at [548, 31] on span "Find child care" at bounding box center [550, 23] width 87 height 21
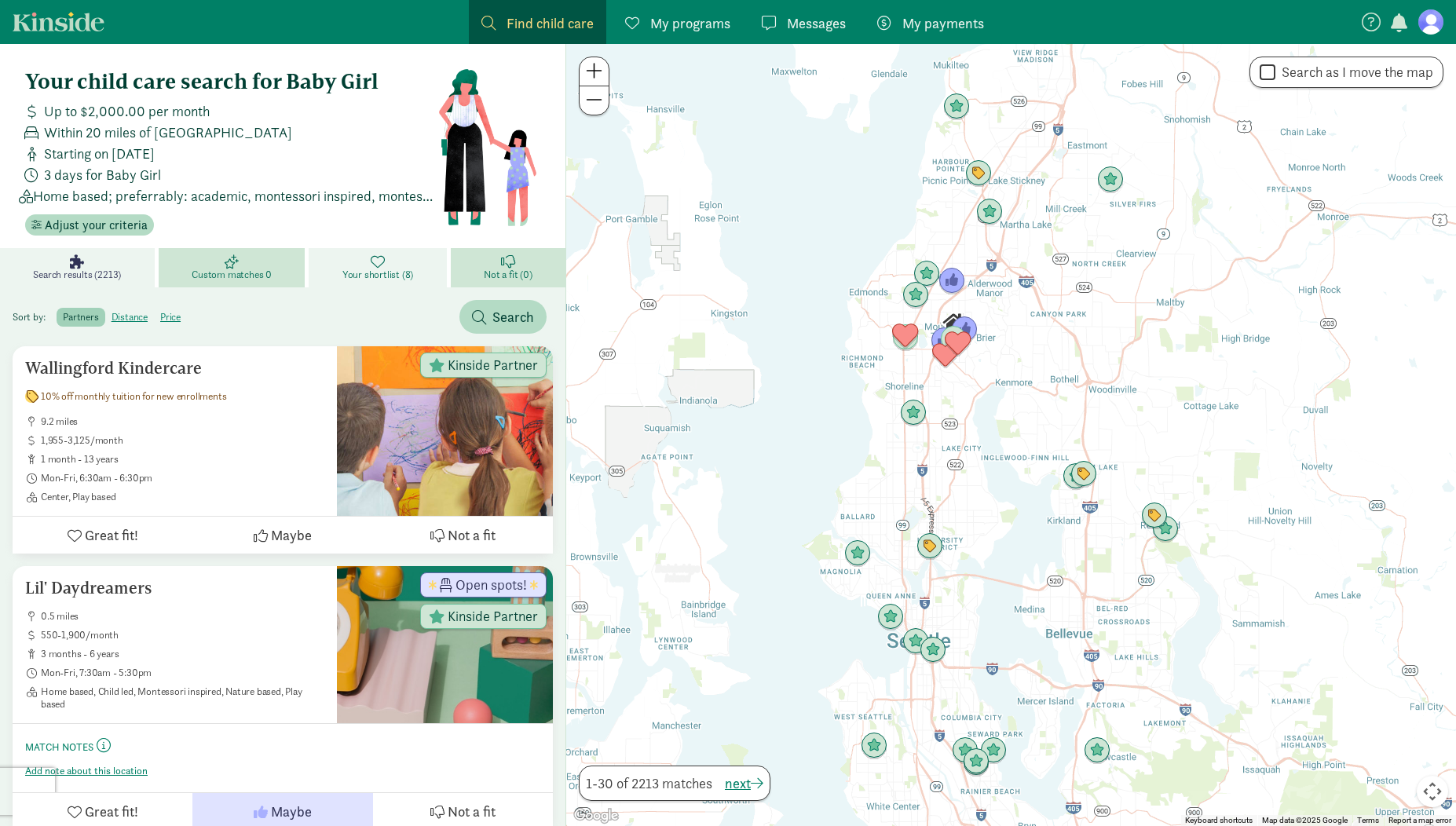
click at [357, 265] on link "Your shortlist (8)" at bounding box center [379, 268] width 141 height 40
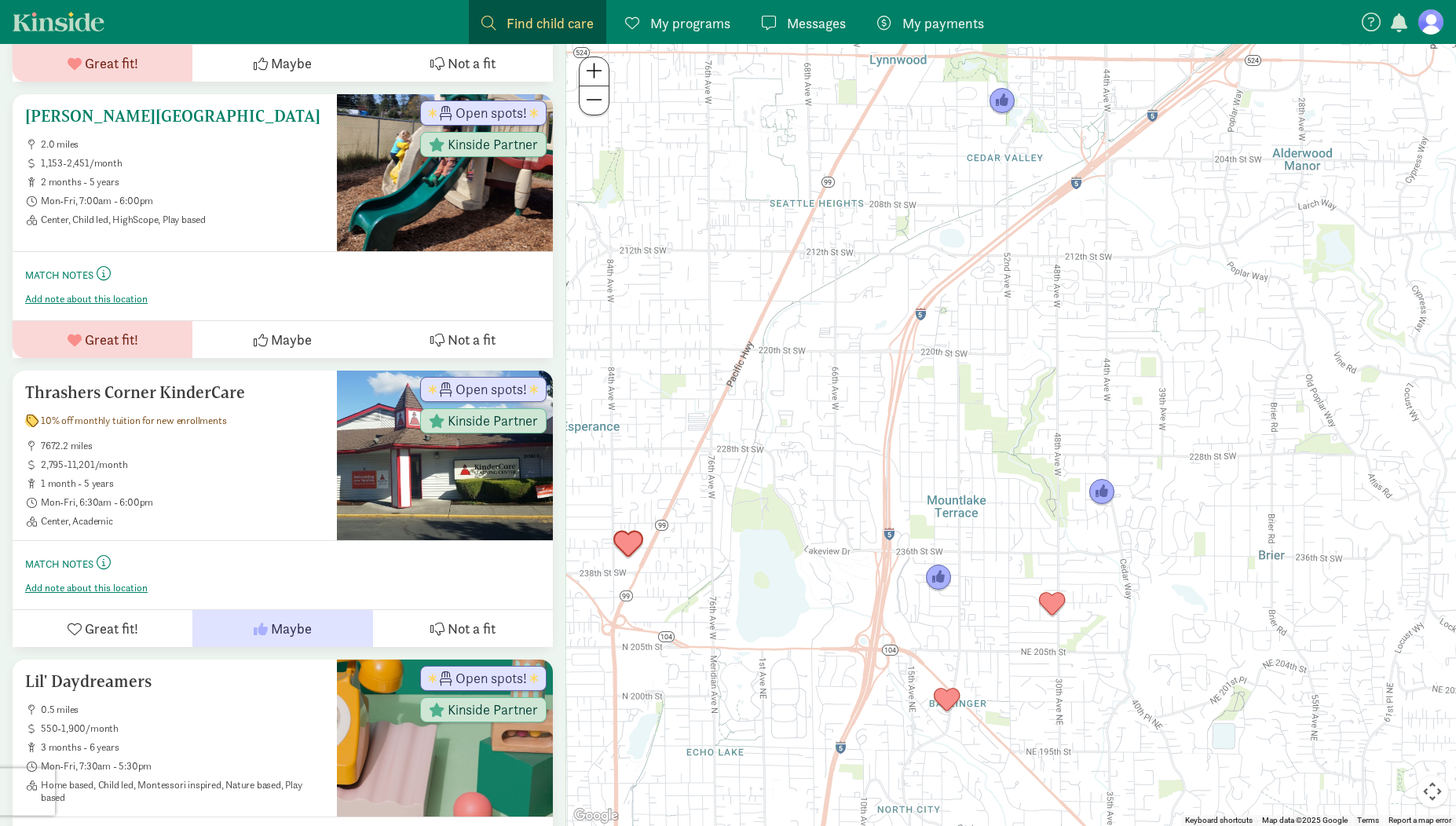
scroll to position [1084, 0]
